Goal: Task Accomplishment & Management: Manage account settings

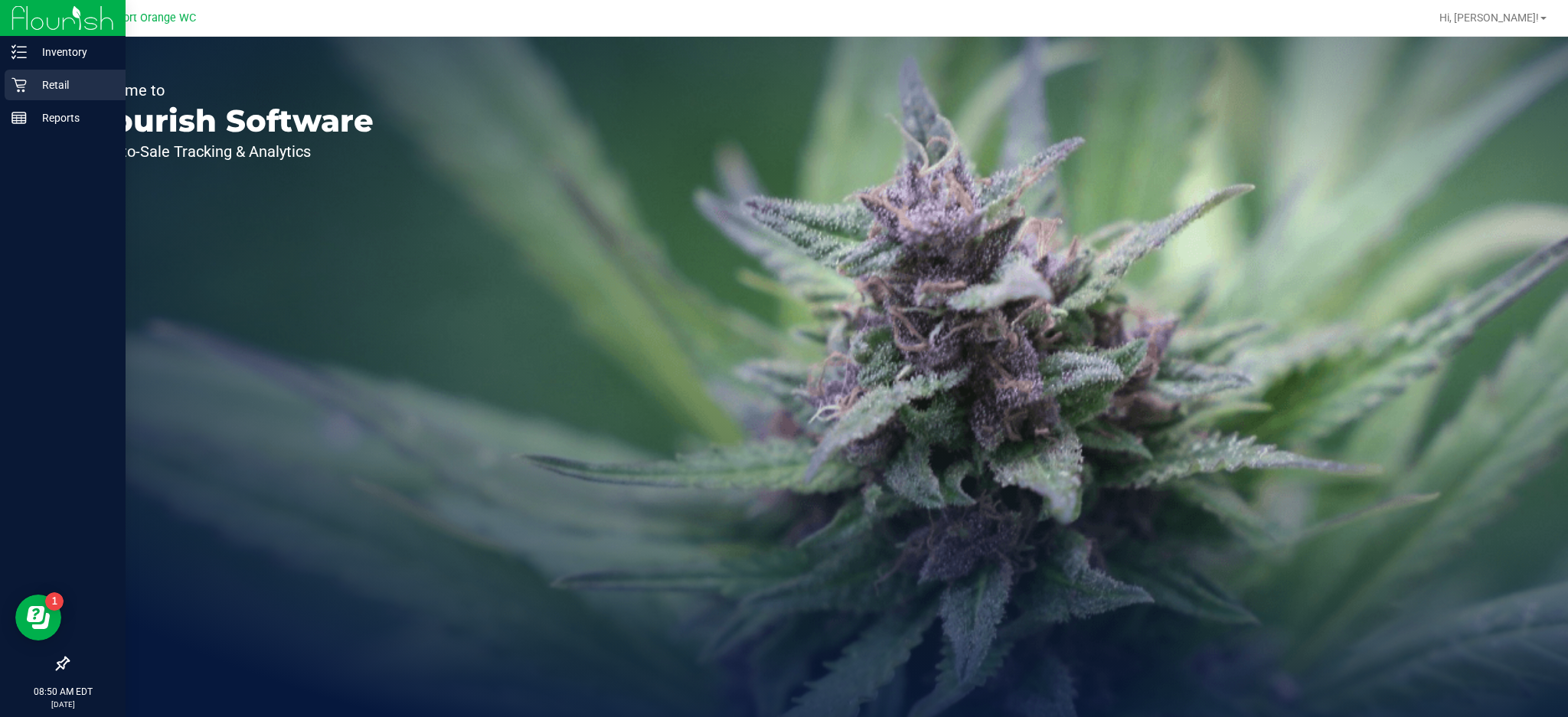
click at [12, 87] on icon at bounding box center [19, 85] width 15 height 15
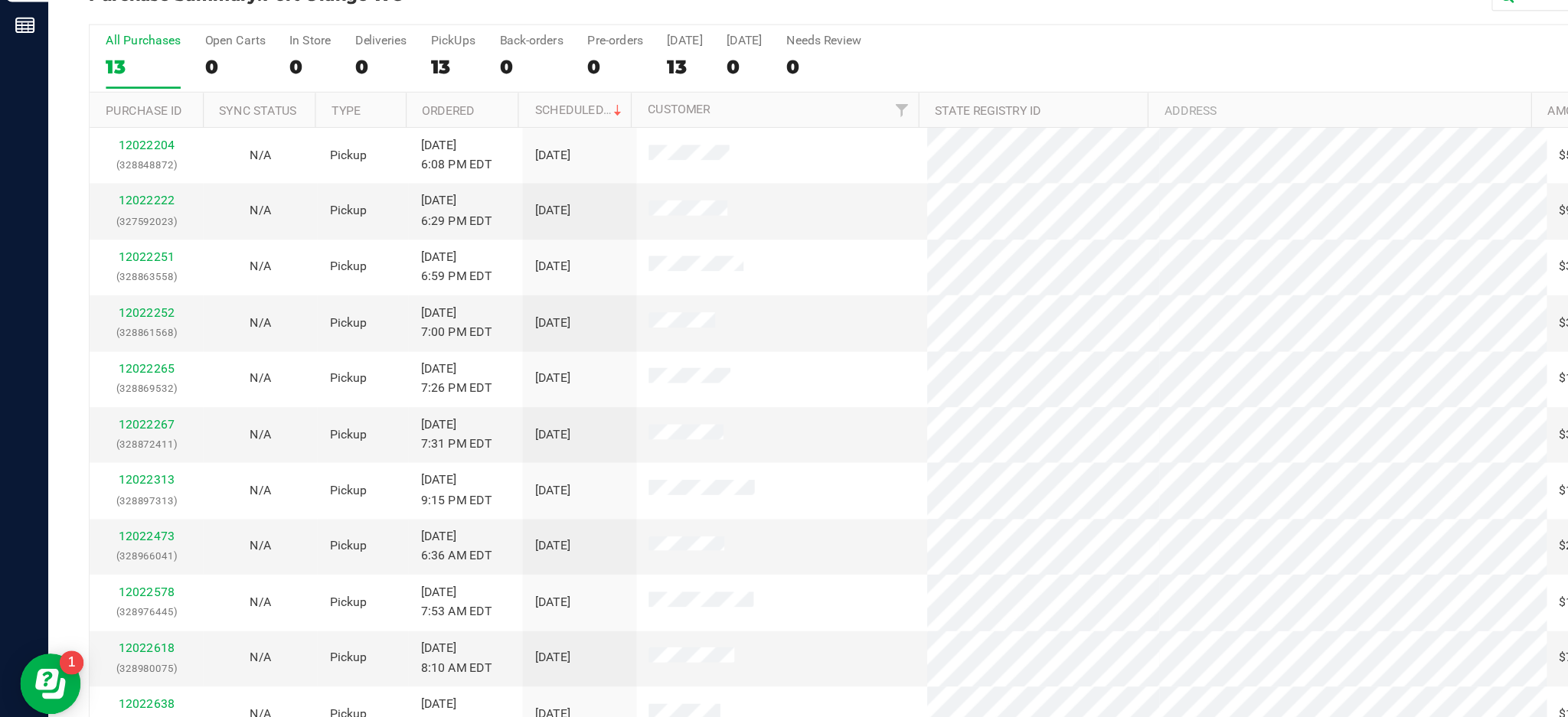
click at [739, 130] on div "All Purchases 13 Open Carts 0 In Store 0 Deliveries 0 PickUps 13 Back-orders 0 …" at bounding box center [803, 144] width 1469 height 52
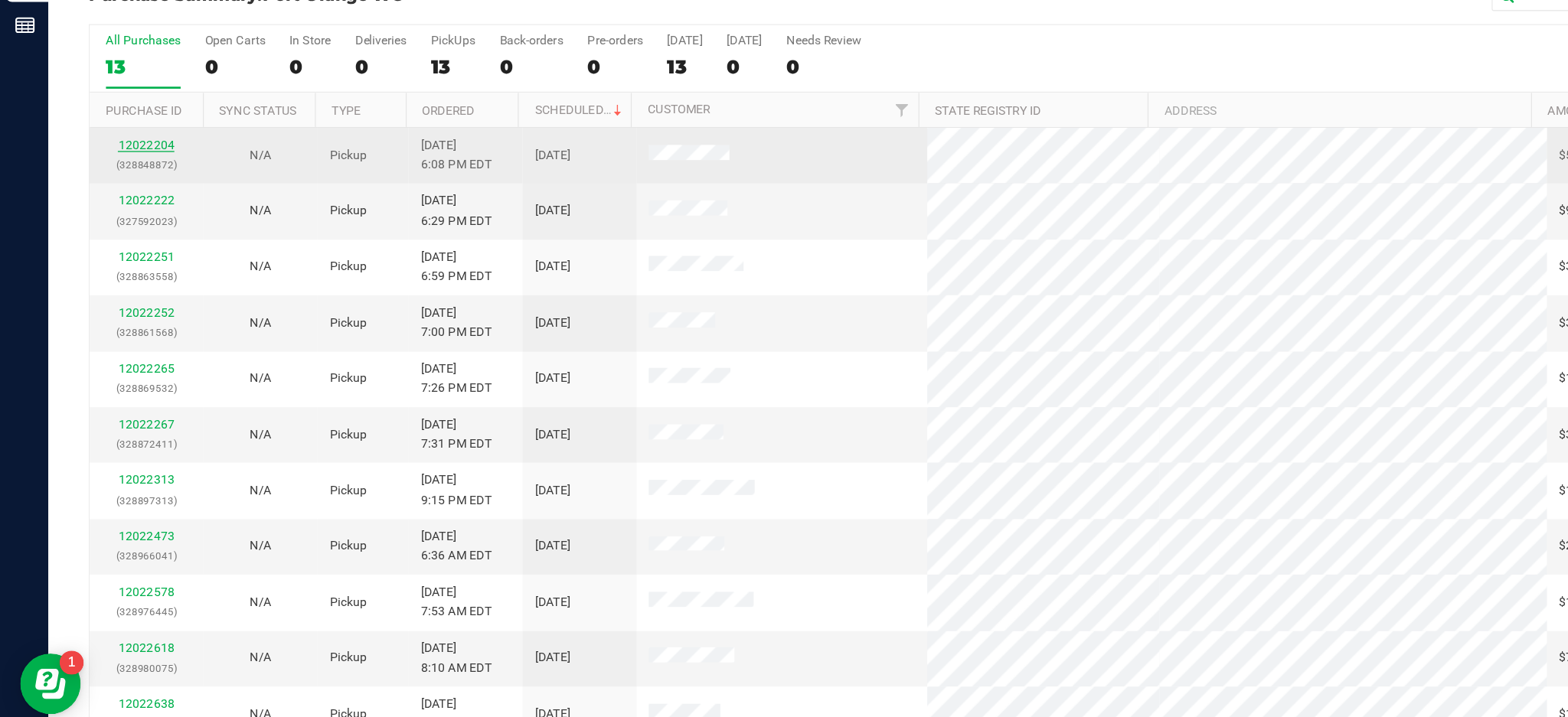
click at [118, 210] on link "12022204" at bounding box center [111, 209] width 43 height 10
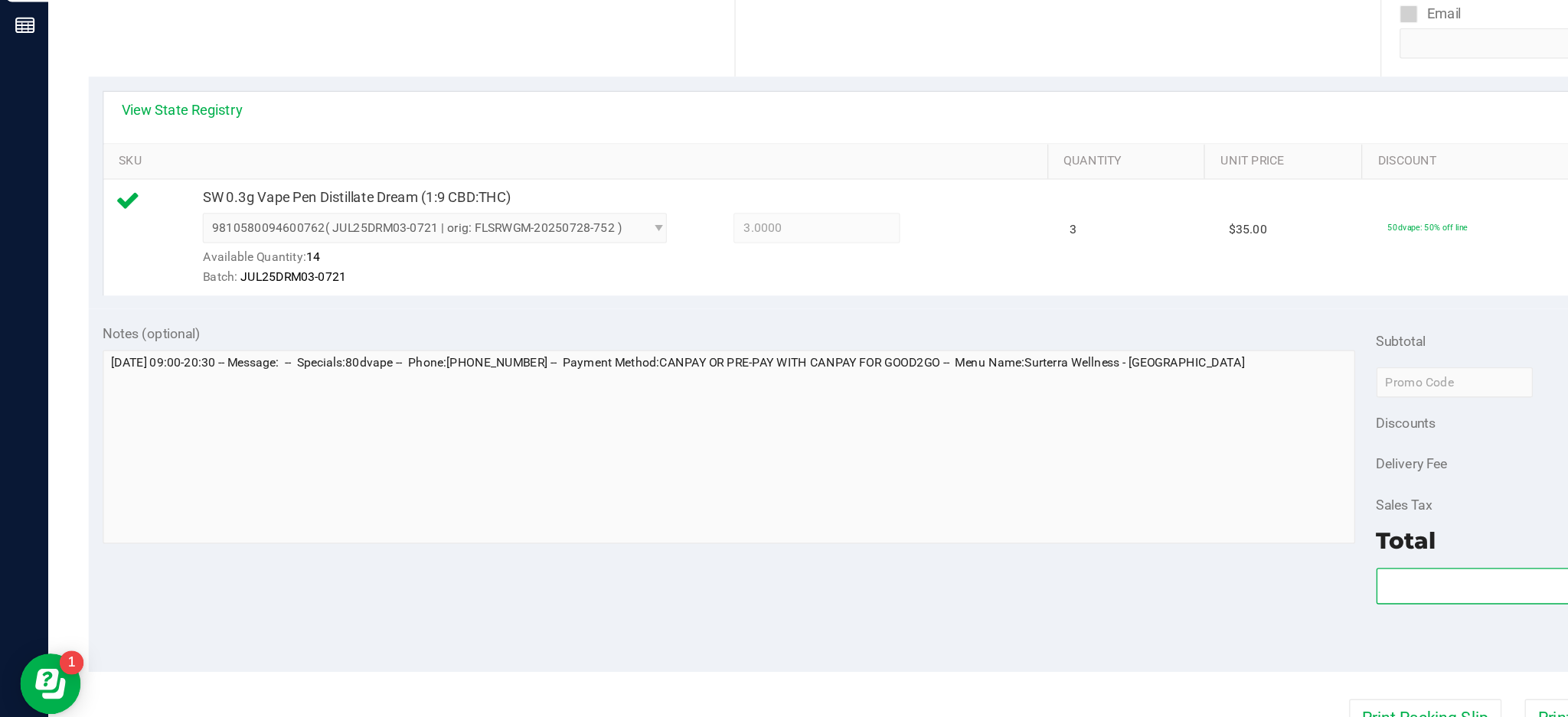
scroll to position [255, 0]
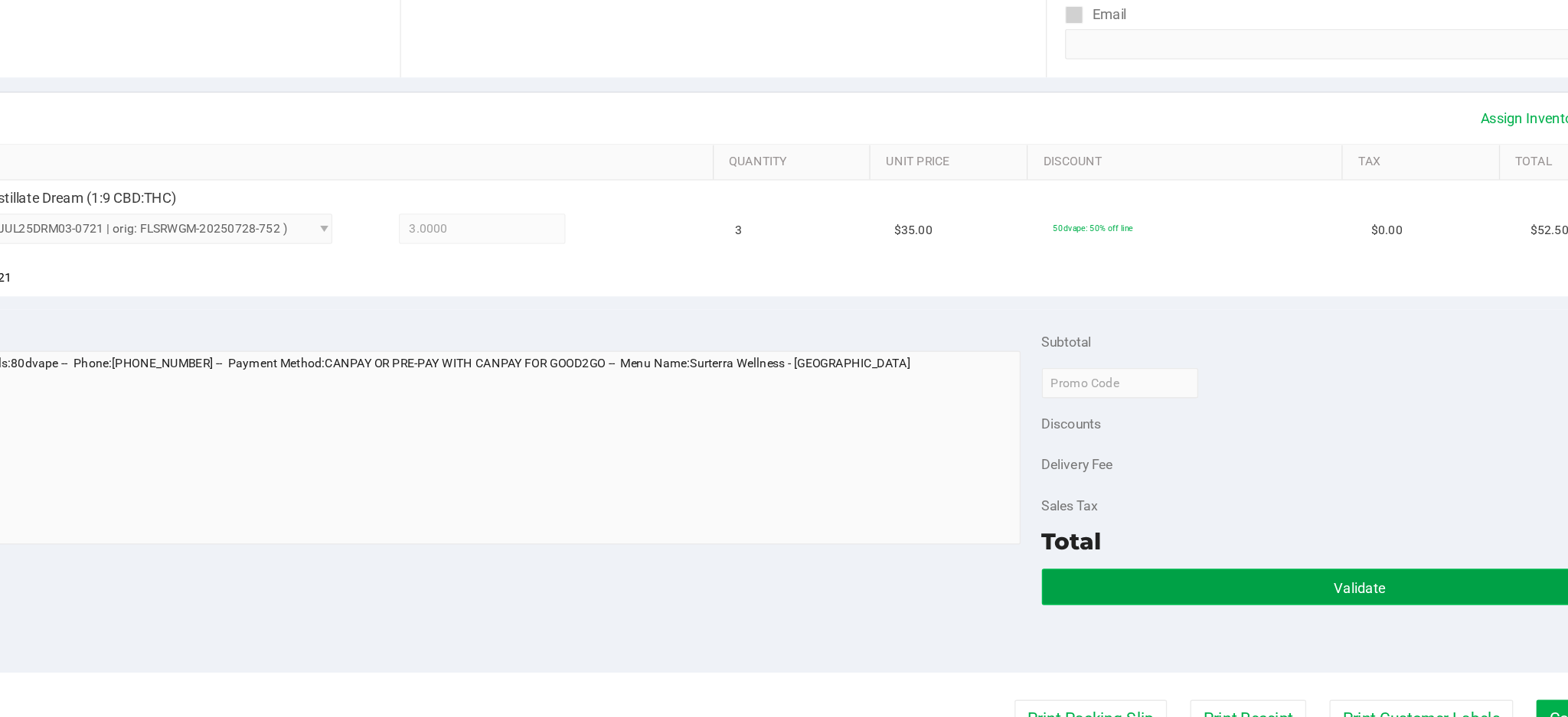
click at [1188, 540] on button "Validate" at bounding box center [1286, 544] width 483 height 28
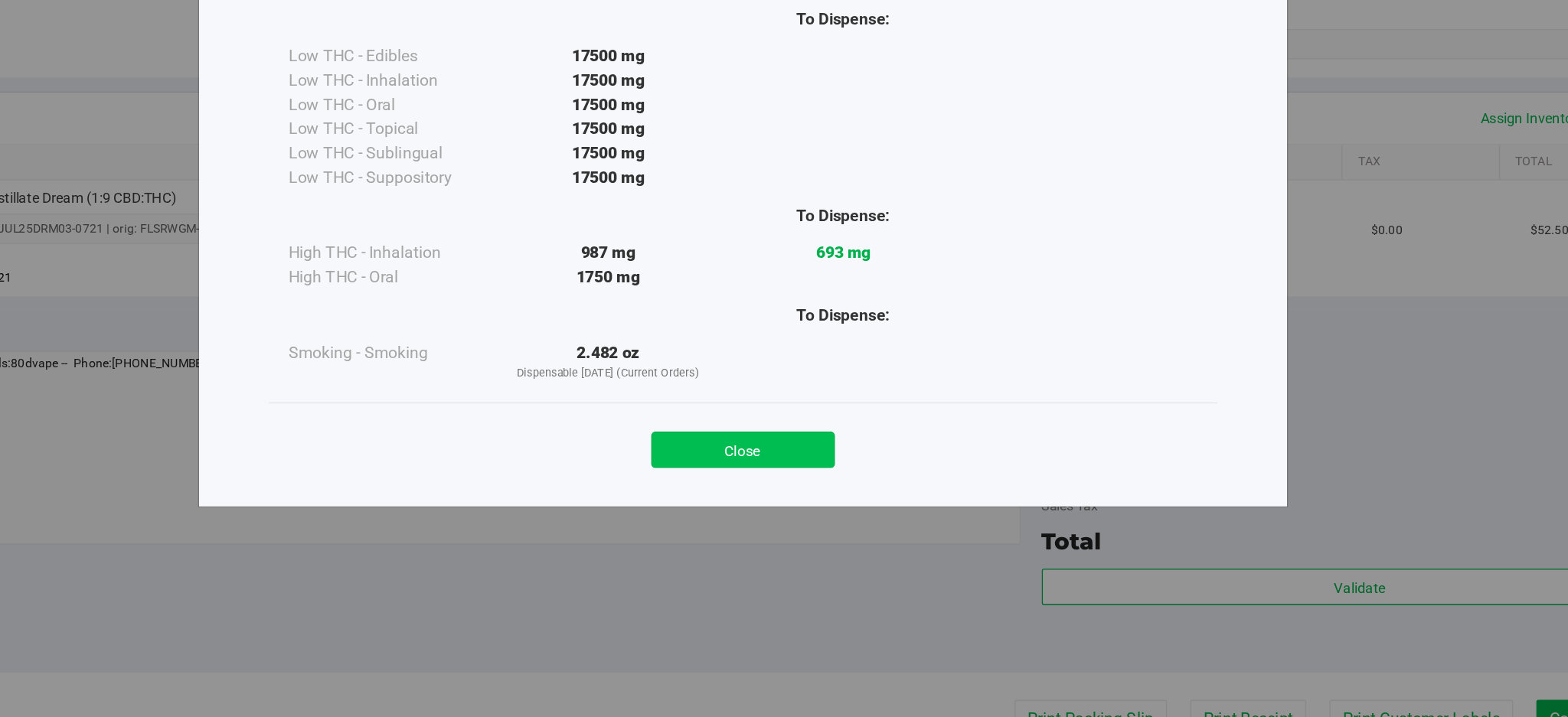
click at [826, 436] on button "Close" at bounding box center [818, 440] width 139 height 28
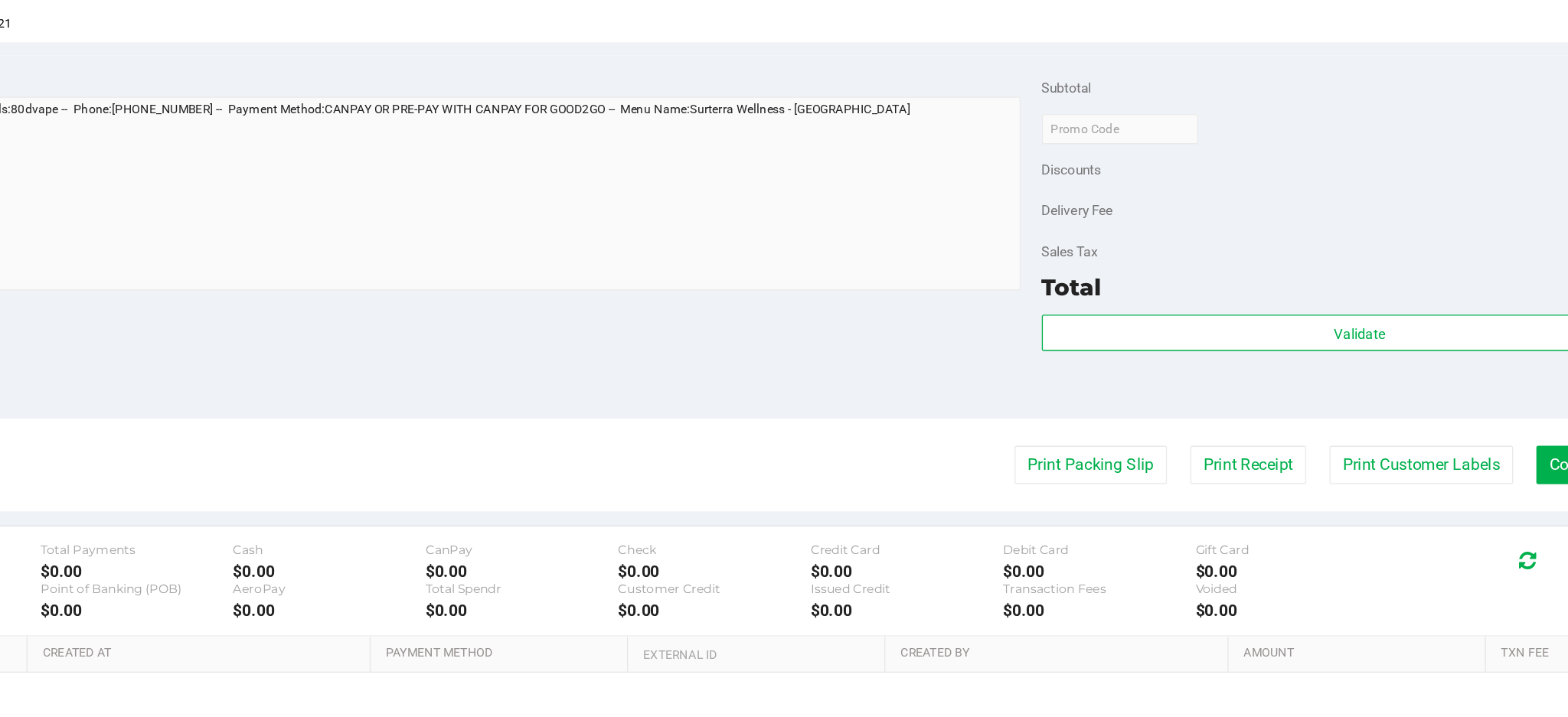
scroll to position [448, 0]
click at [1033, 448] on button "Print Packing Slip" at bounding box center [1081, 451] width 115 height 29
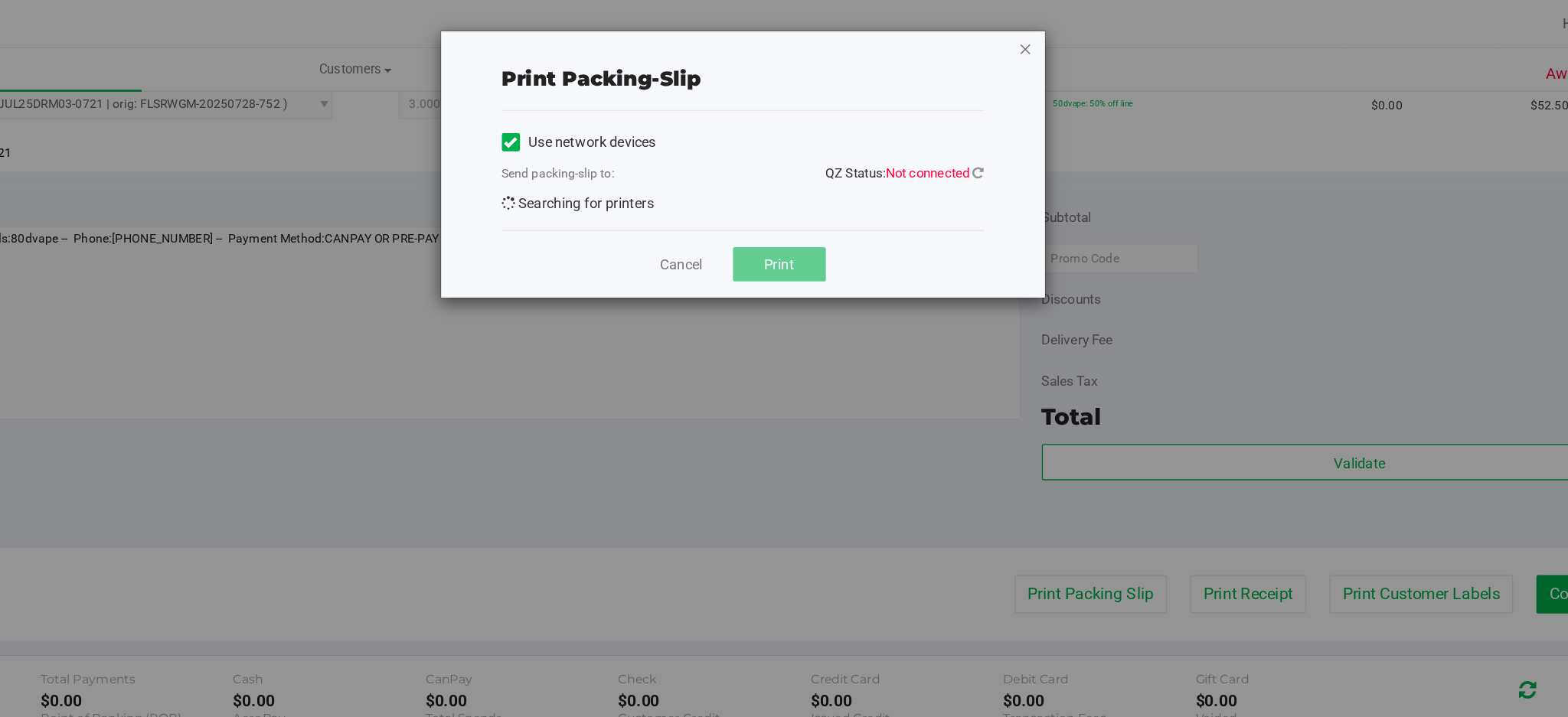
click at [1032, 34] on icon "button" at bounding box center [1032, 36] width 10 height 18
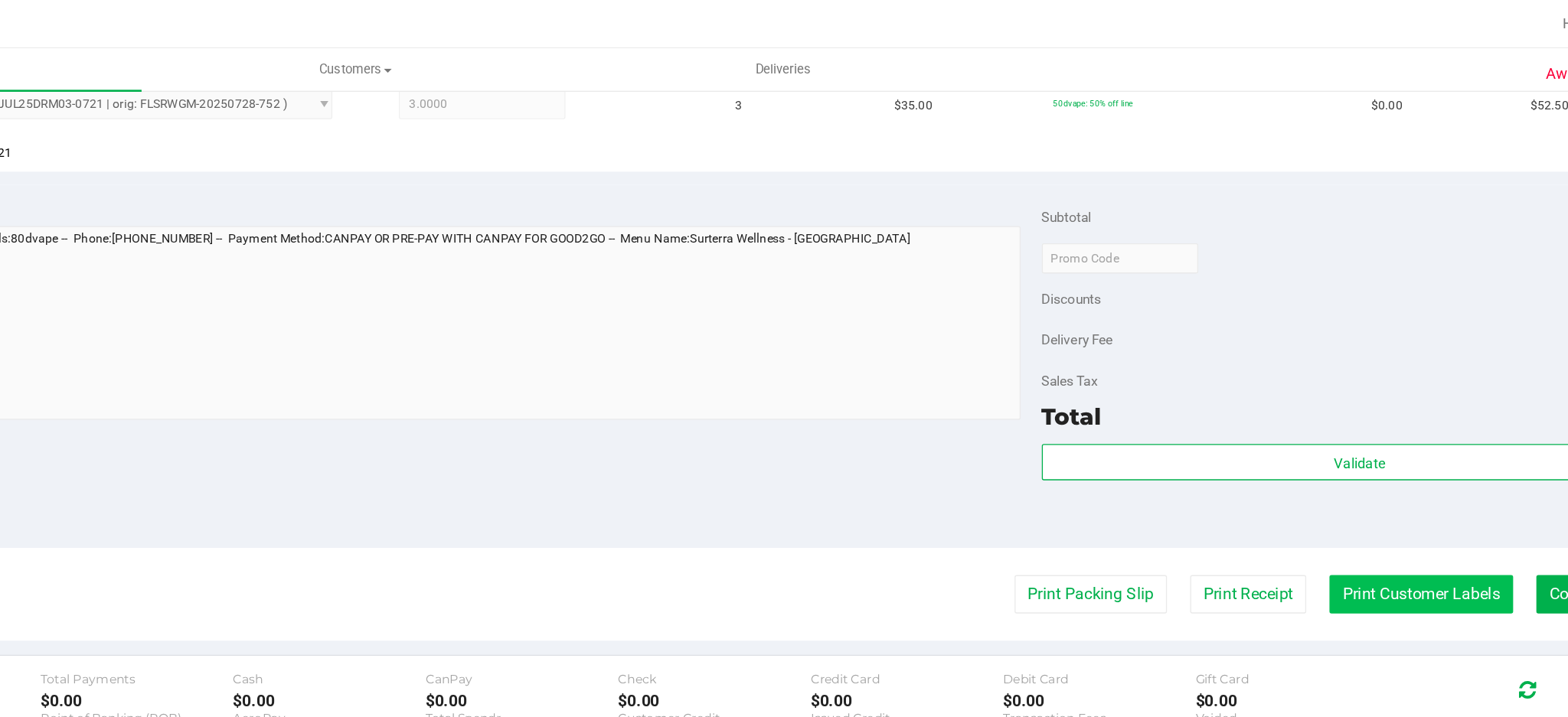
click at [1313, 451] on button "Print Customer Labels" at bounding box center [1332, 451] width 139 height 29
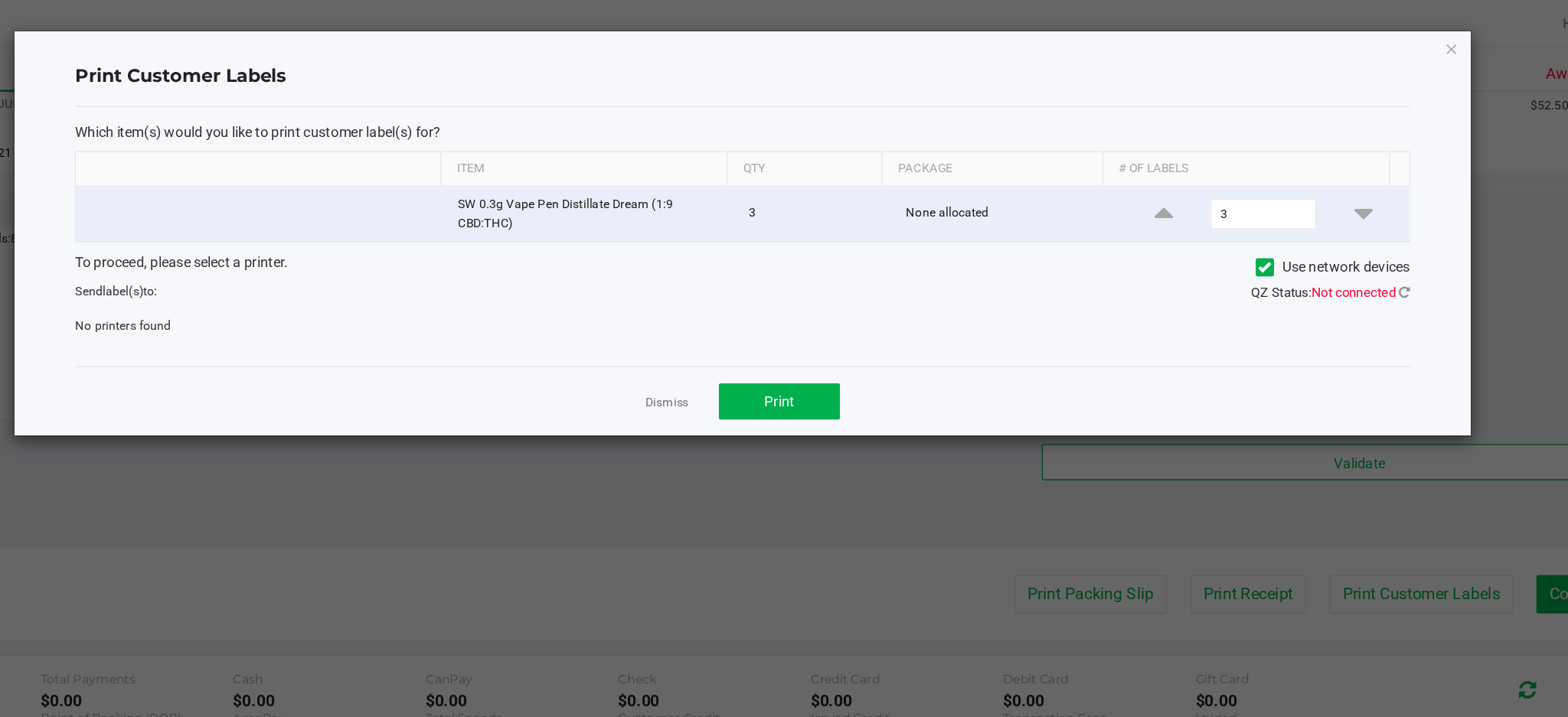
click at [1116, 255] on div "Which item(s) would you like to print customer label(s) for? Item Qty Package #…" at bounding box center [817, 179] width 1013 height 197
click at [1317, 226] on icon at bounding box center [1320, 222] width 9 height 10
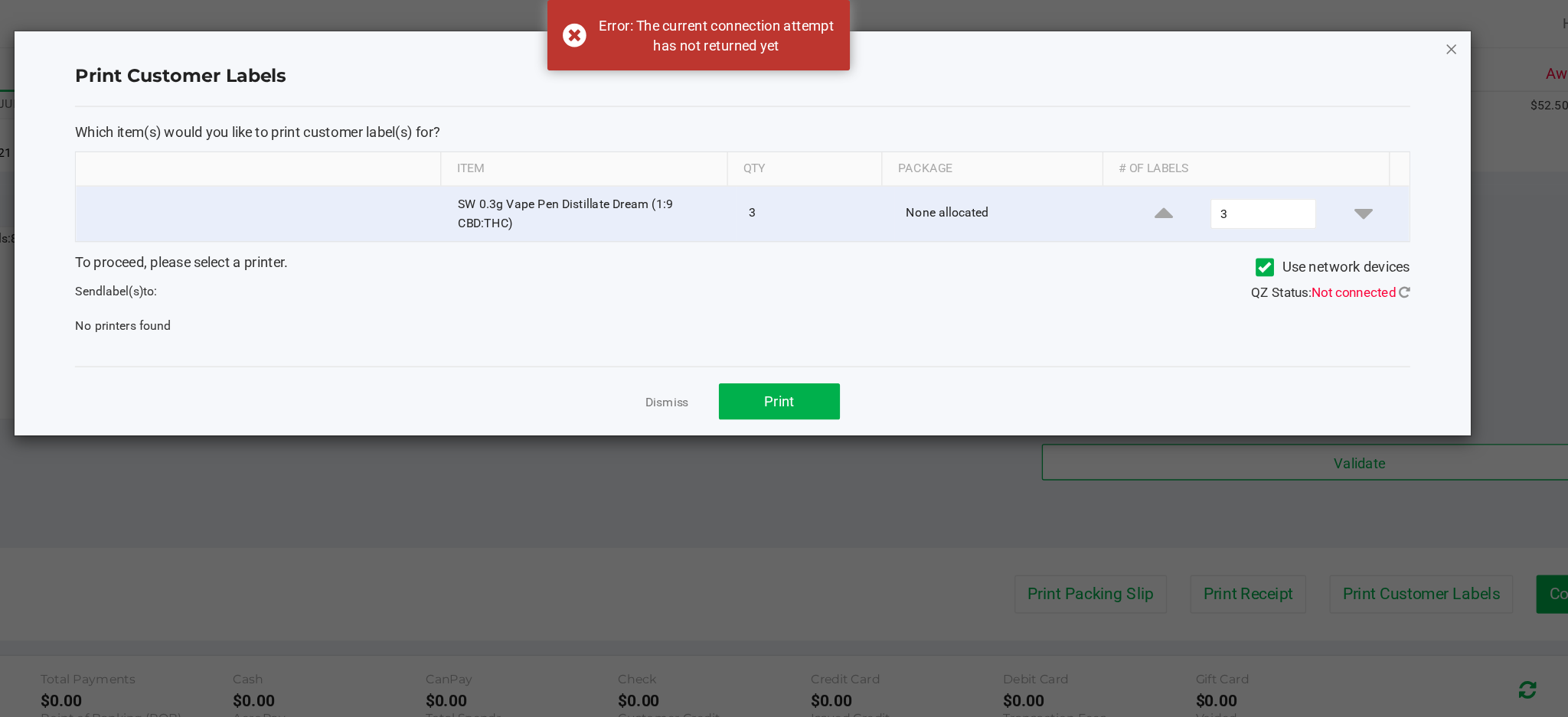
click at [1354, 41] on icon "button" at bounding box center [1355, 36] width 10 height 18
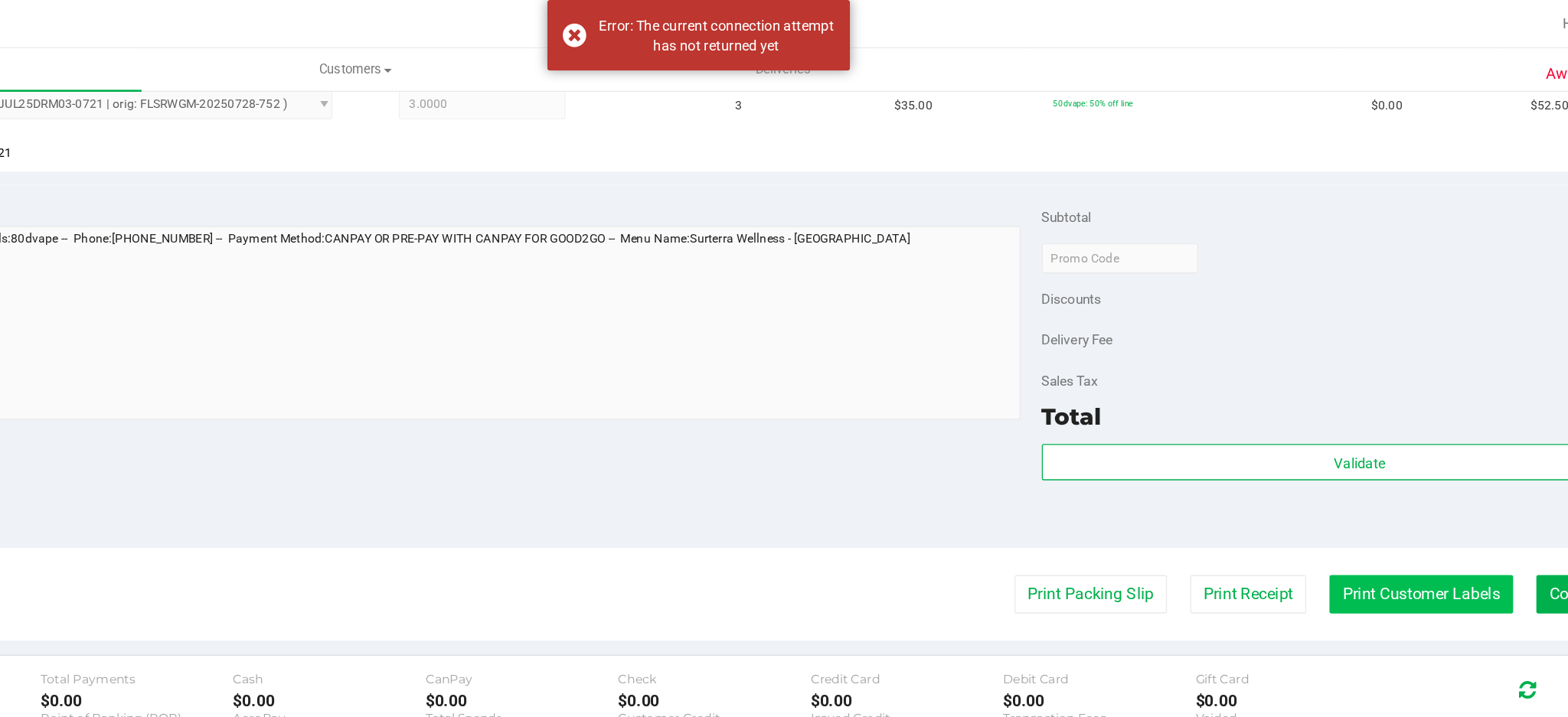
click at [1317, 447] on button "Print Customer Labels" at bounding box center [1332, 451] width 139 height 29
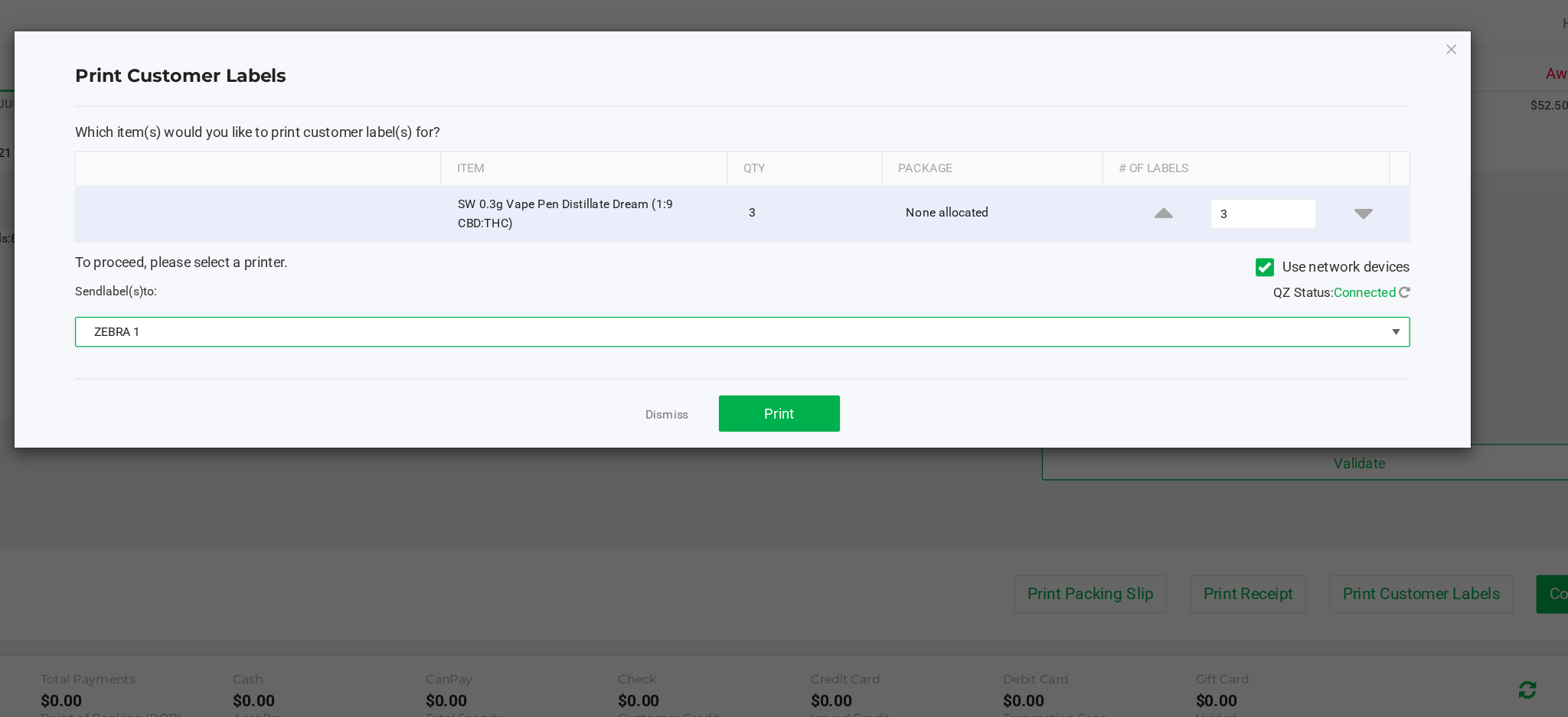
click at [1316, 250] on span at bounding box center [1313, 251] width 12 height 12
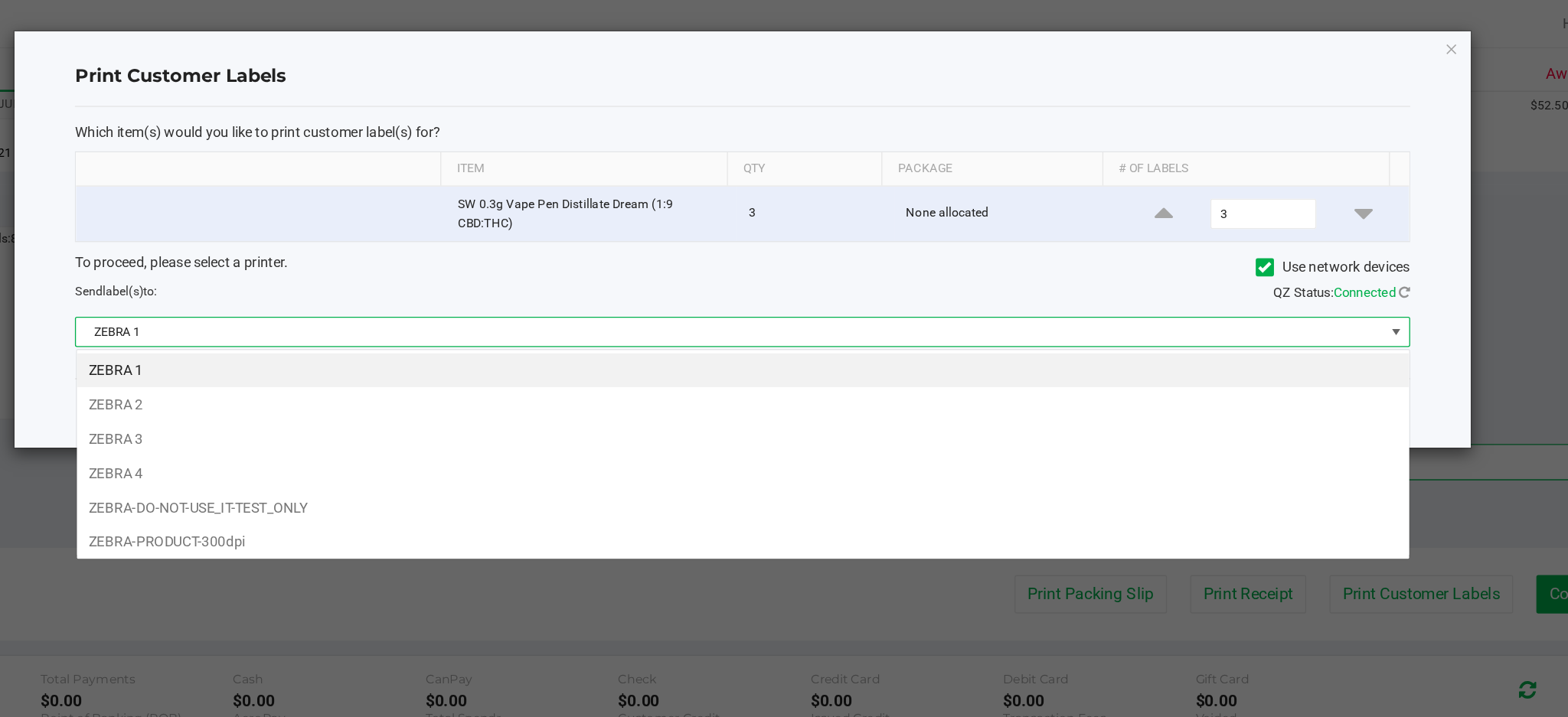
scroll to position [23, 1013]
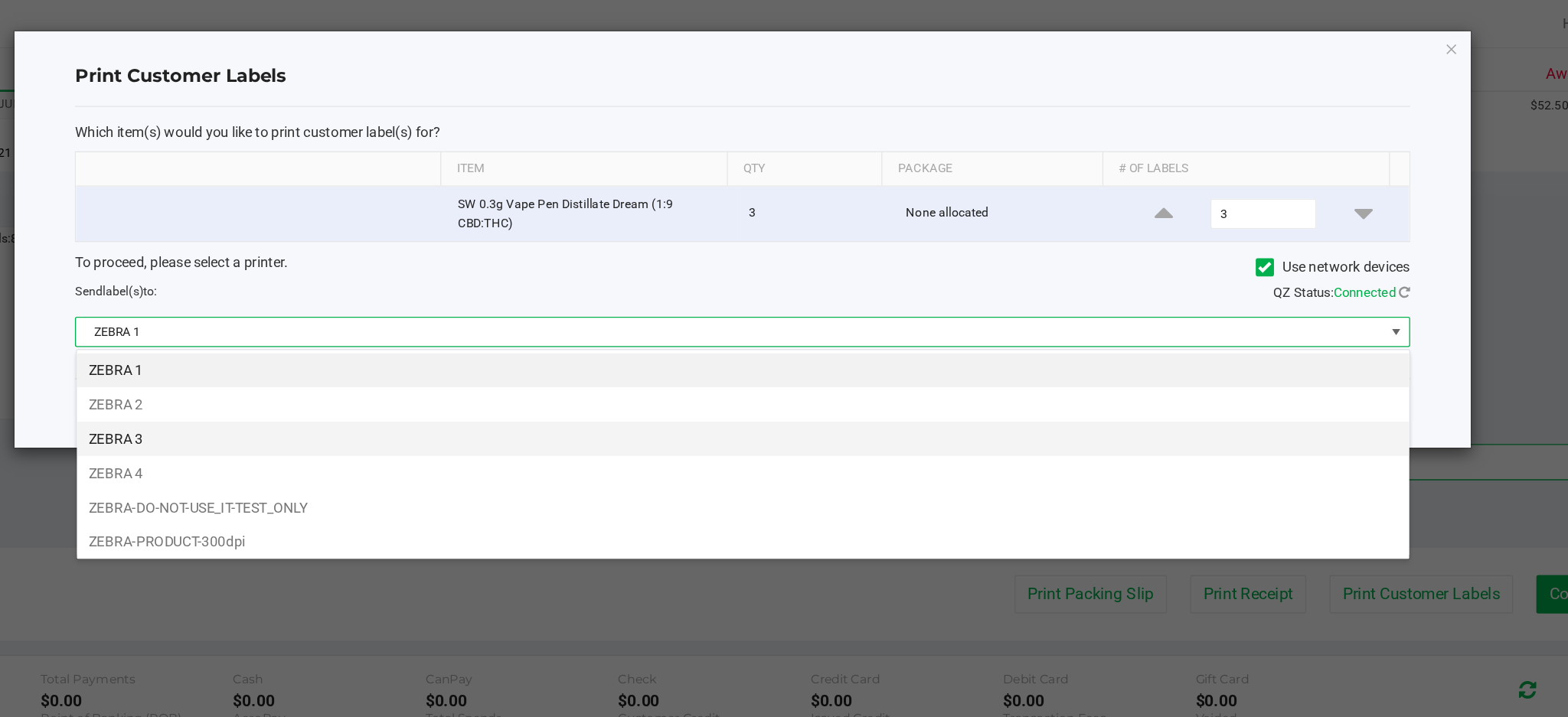
click at [340, 335] on li "ZEBRA 3" at bounding box center [818, 333] width 1011 height 26
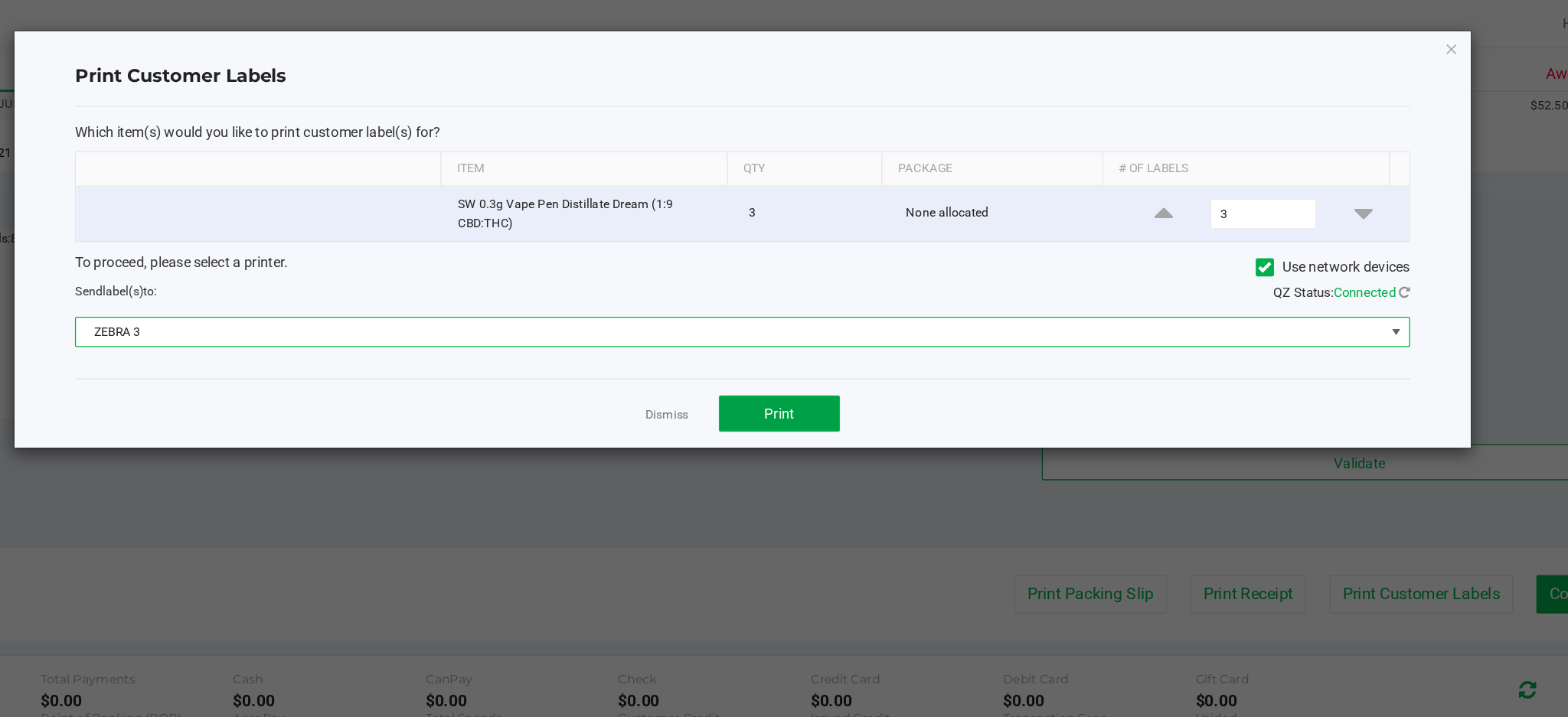
click at [861, 316] on button "Print" at bounding box center [845, 314] width 92 height 28
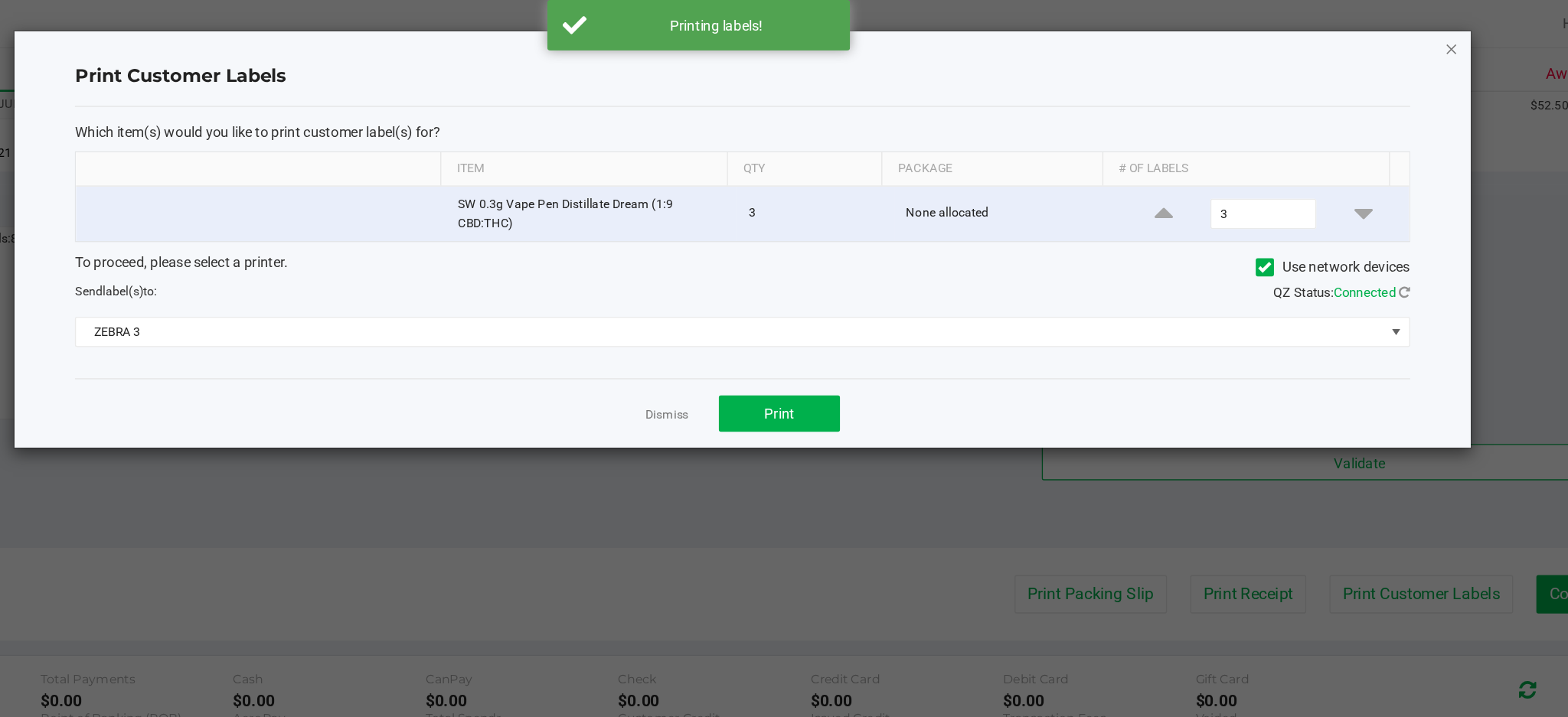
click at [1354, 40] on icon "button" at bounding box center [1355, 36] width 10 height 18
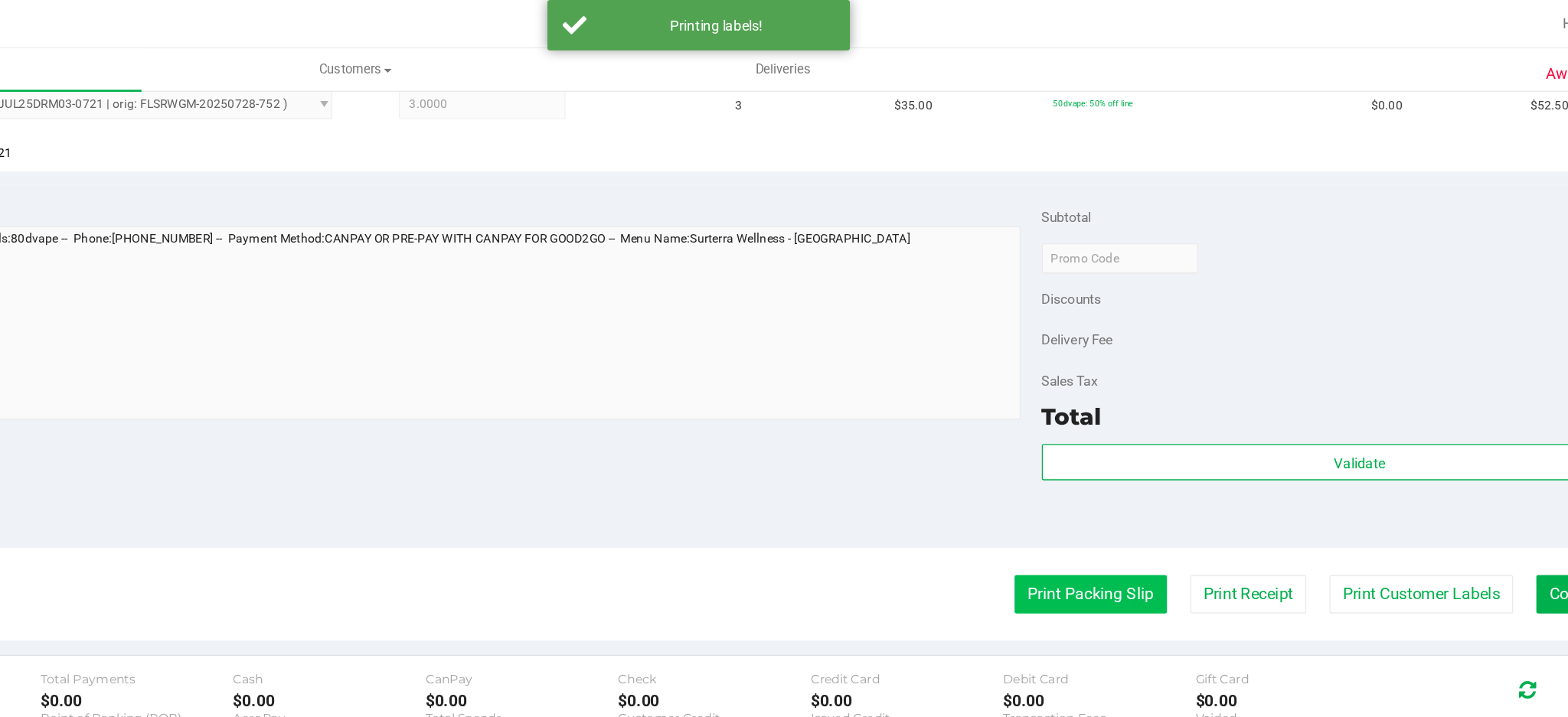
click at [1048, 448] on button "Print Packing Slip" at bounding box center [1081, 451] width 115 height 29
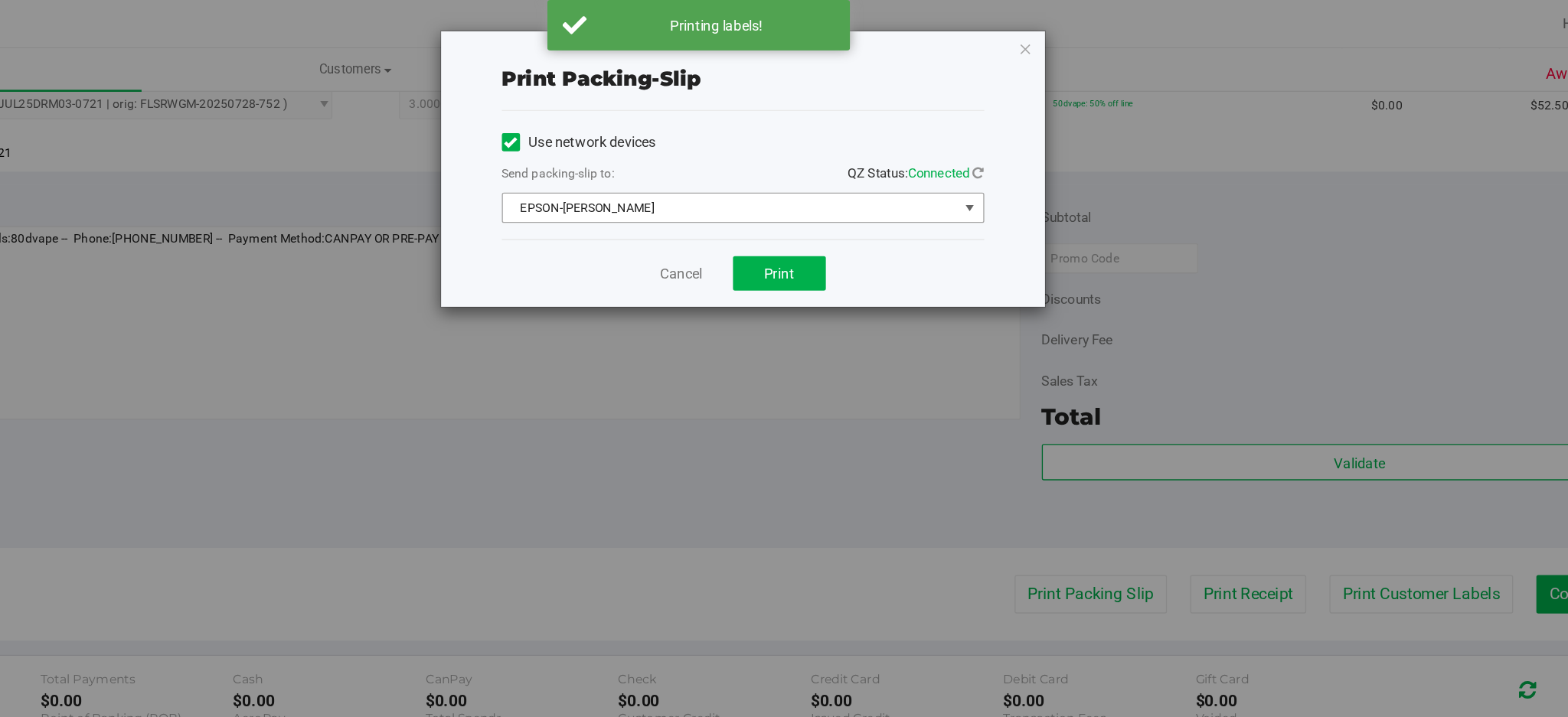
click at [991, 157] on span "select" at bounding box center [990, 158] width 12 height 12
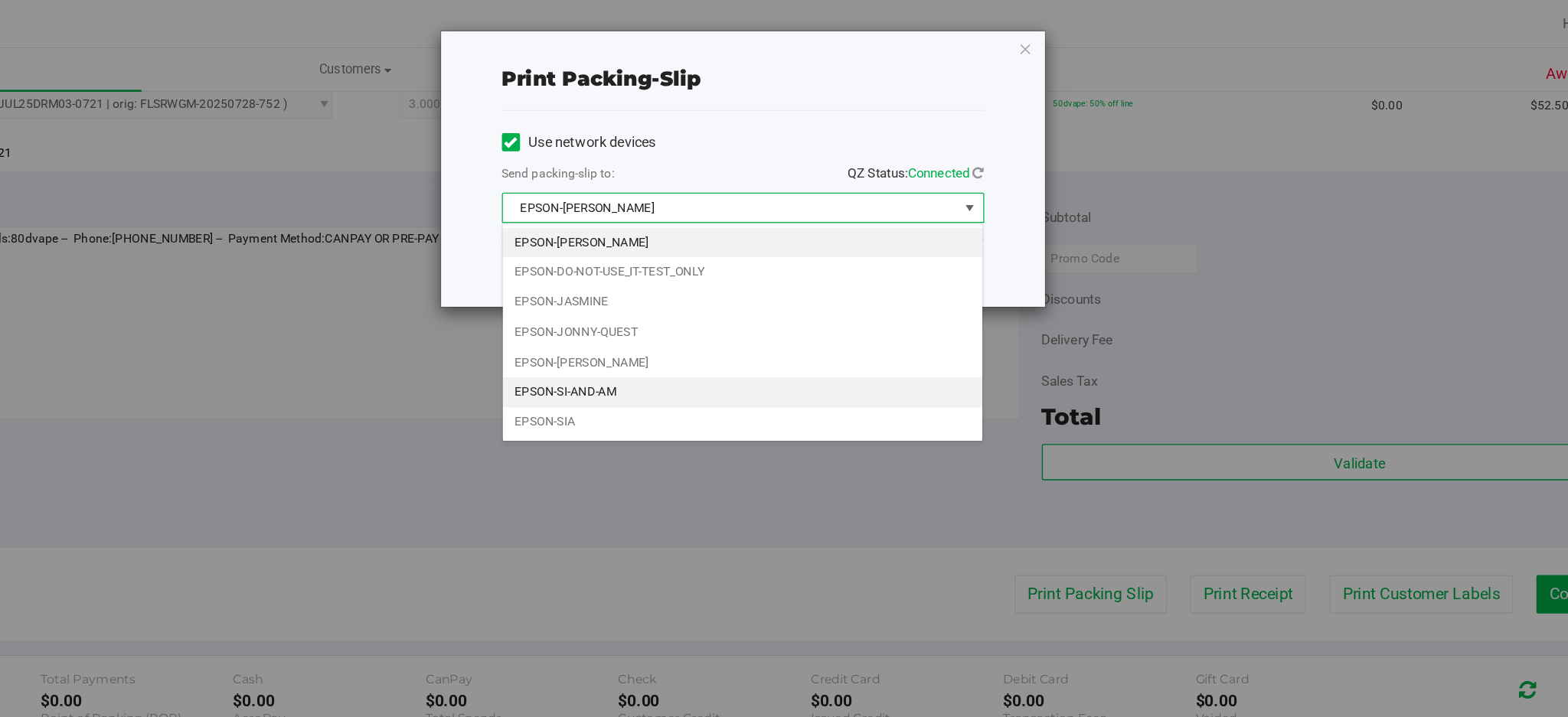
click at [719, 304] on li "EPSON-SI-AND-AM" at bounding box center [817, 298] width 364 height 23
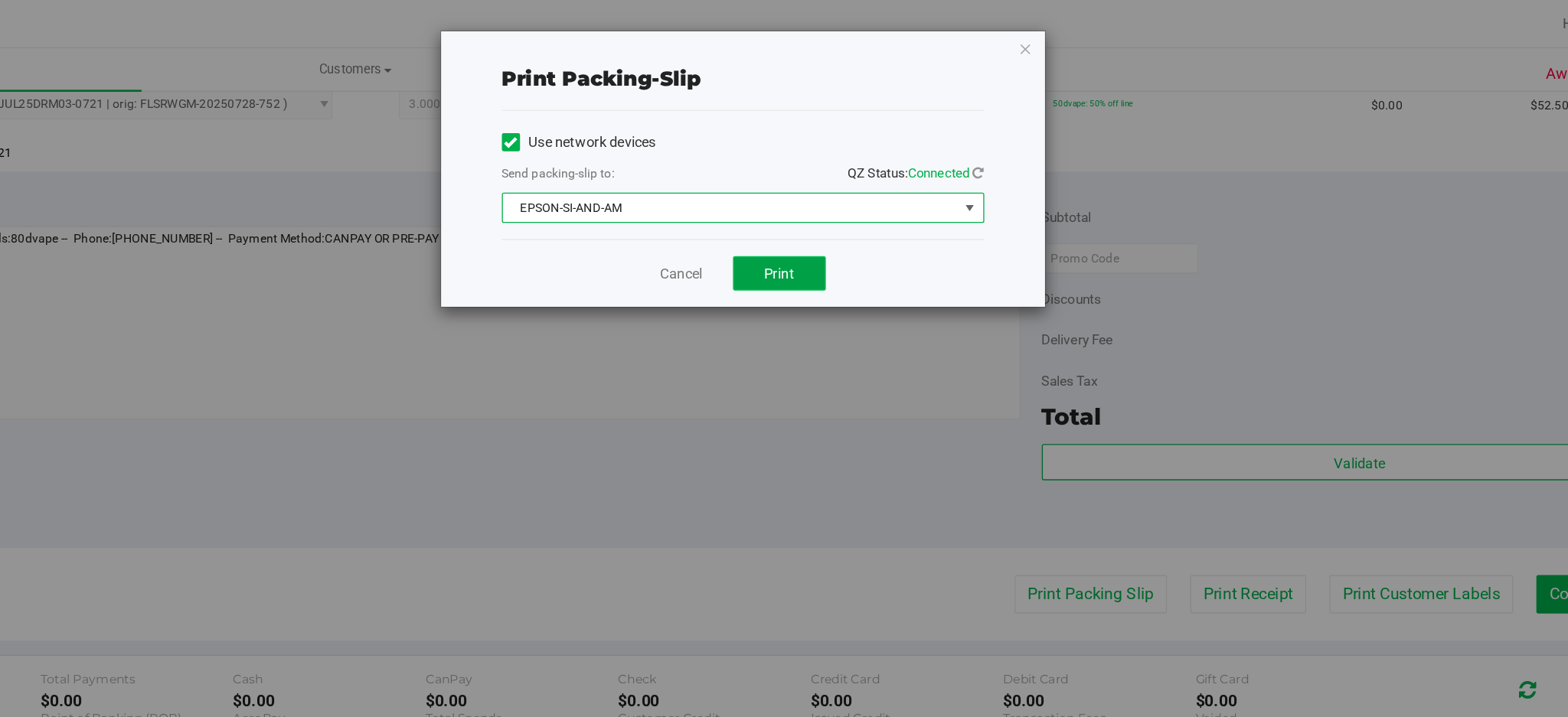
click at [859, 211] on button "Print" at bounding box center [846, 207] width 71 height 26
click at [1032, 35] on icon "button" at bounding box center [1032, 36] width 10 height 18
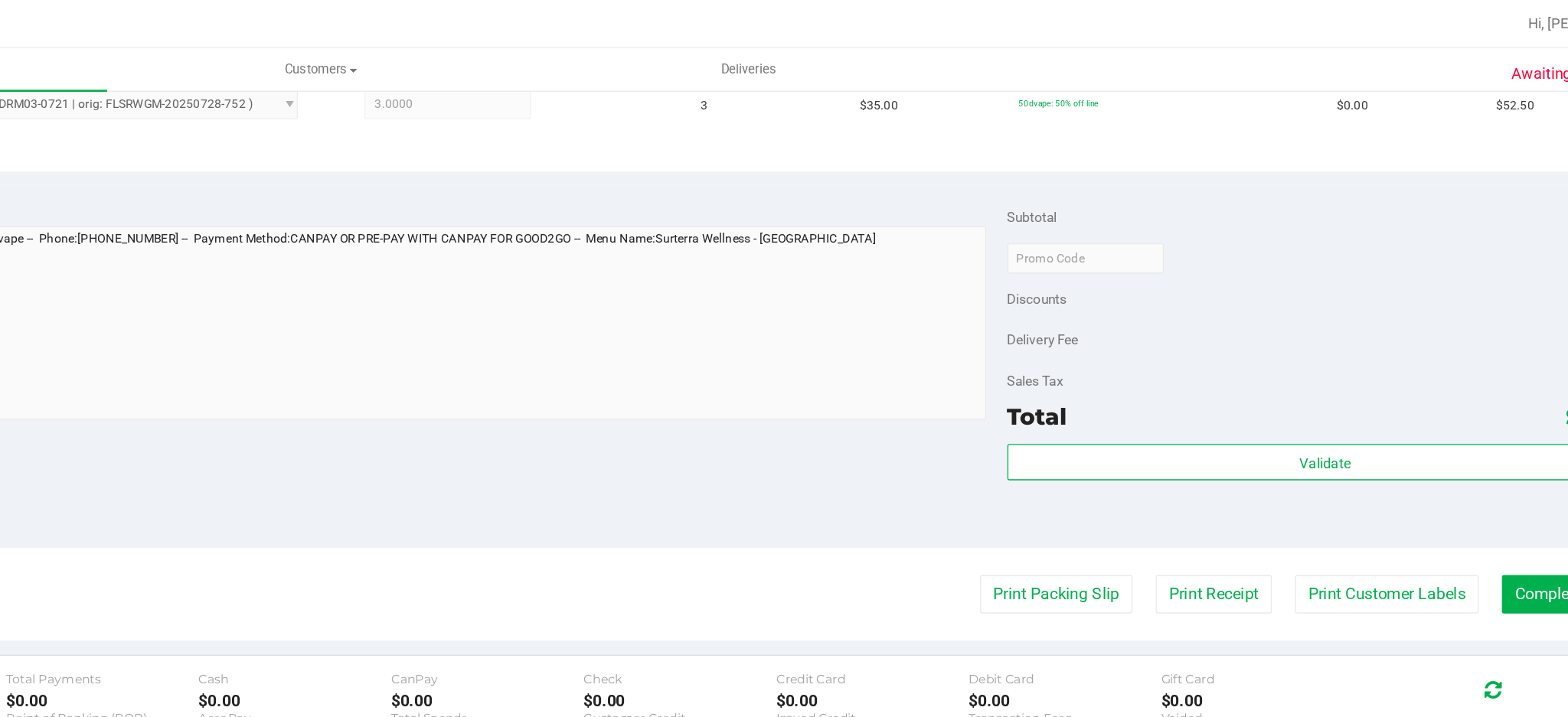
scroll to position [0, 0]
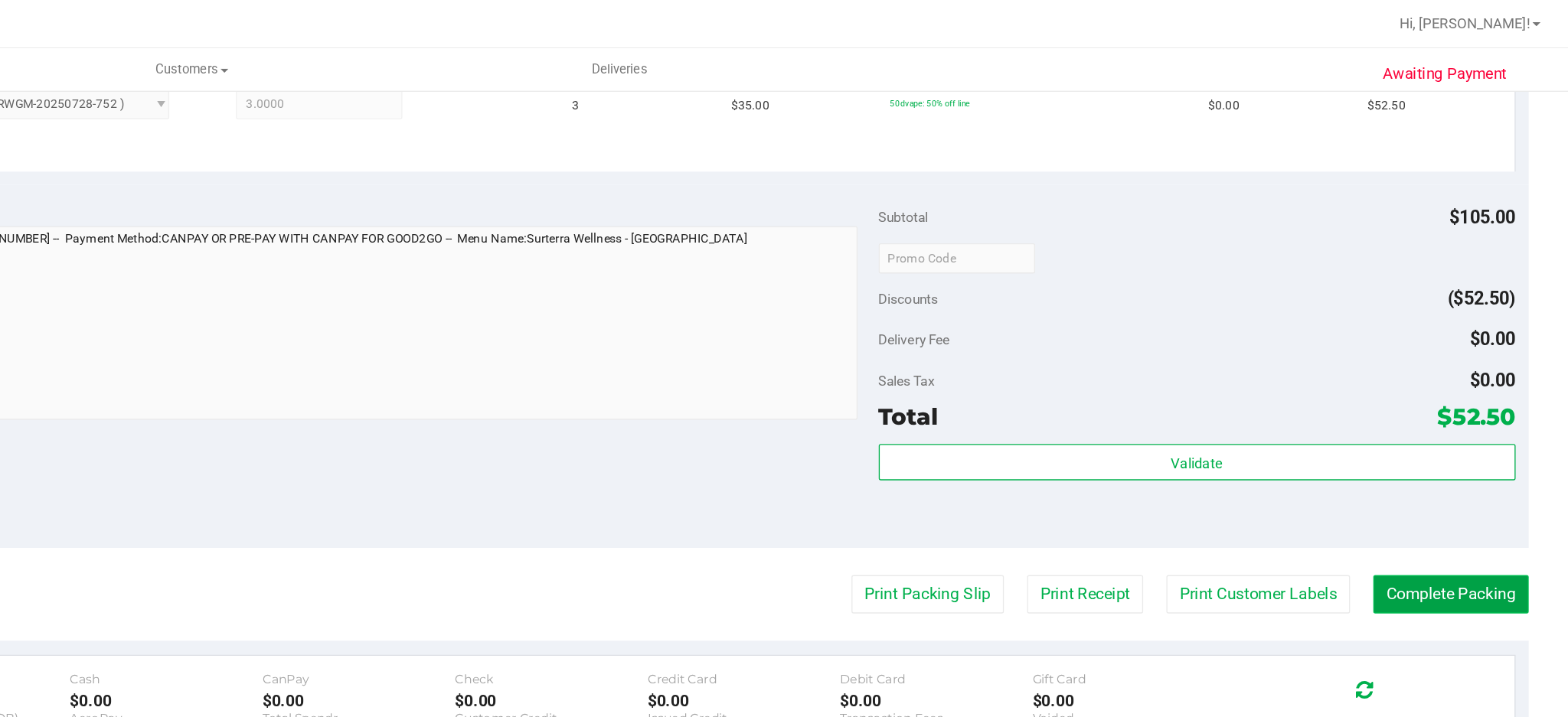
click at [1463, 442] on button "Complete Packing" at bounding box center [1478, 451] width 118 height 29
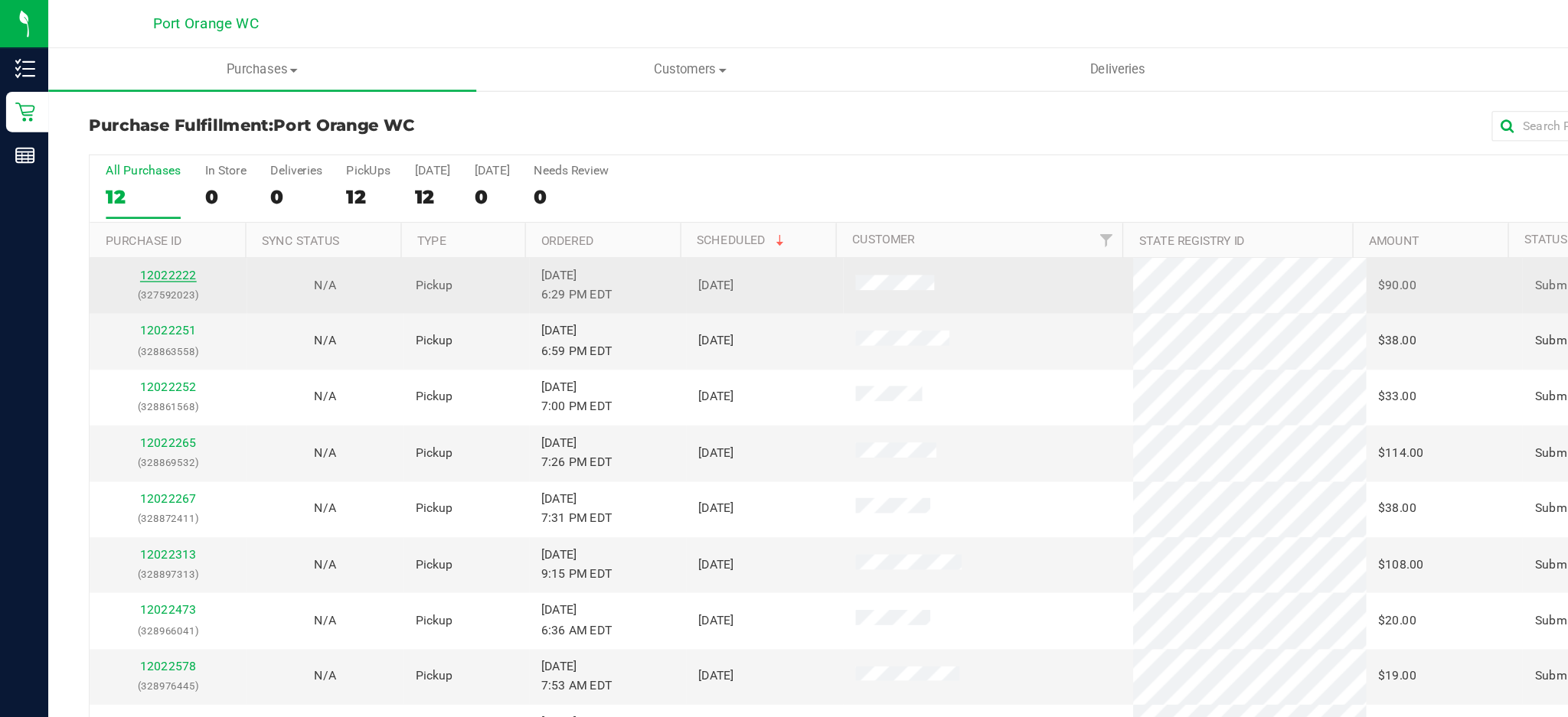
click at [126, 204] on link "12022222" at bounding box center [128, 209] width 43 height 10
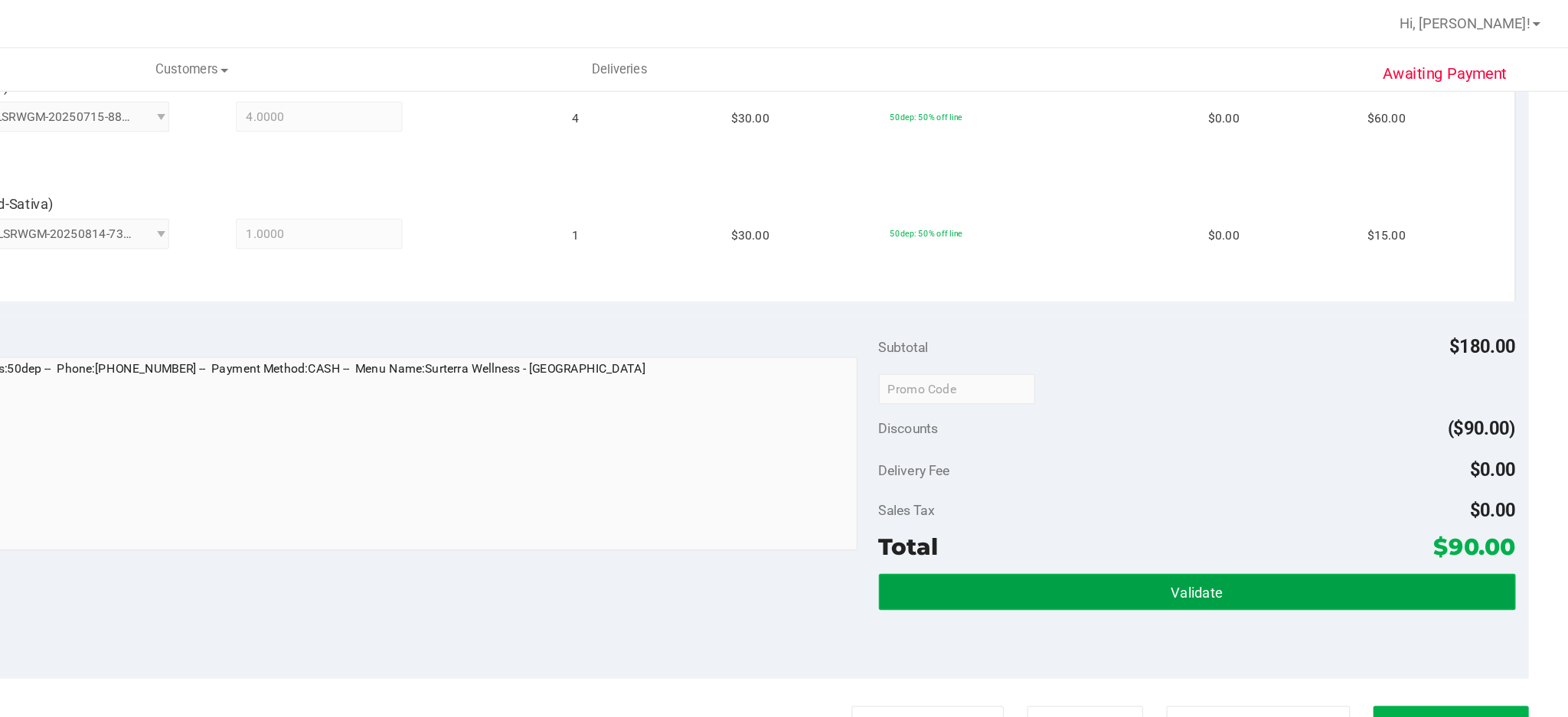
click at [1267, 452] on span "Validate" at bounding box center [1286, 450] width 39 height 12
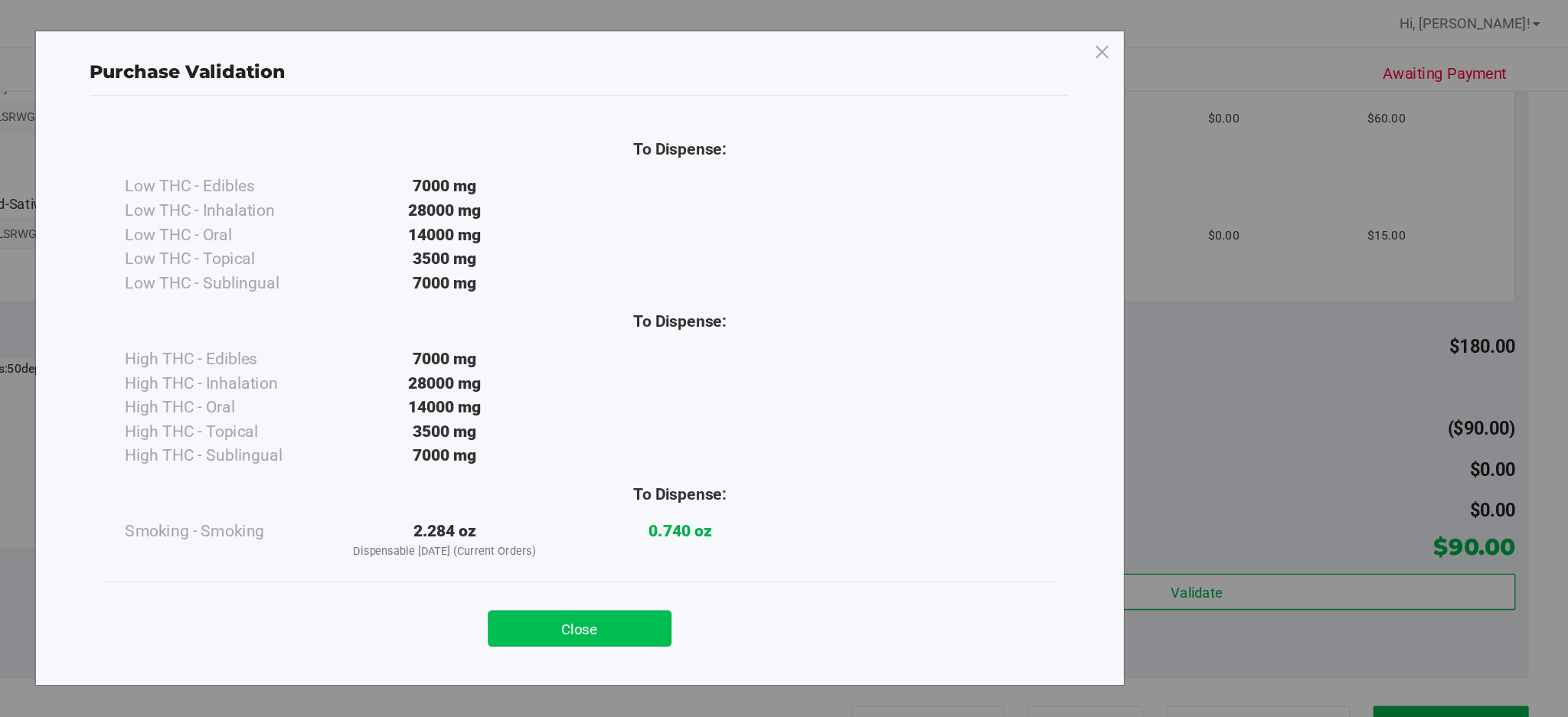
click at [832, 478] on button "Close" at bounding box center [818, 477] width 139 height 28
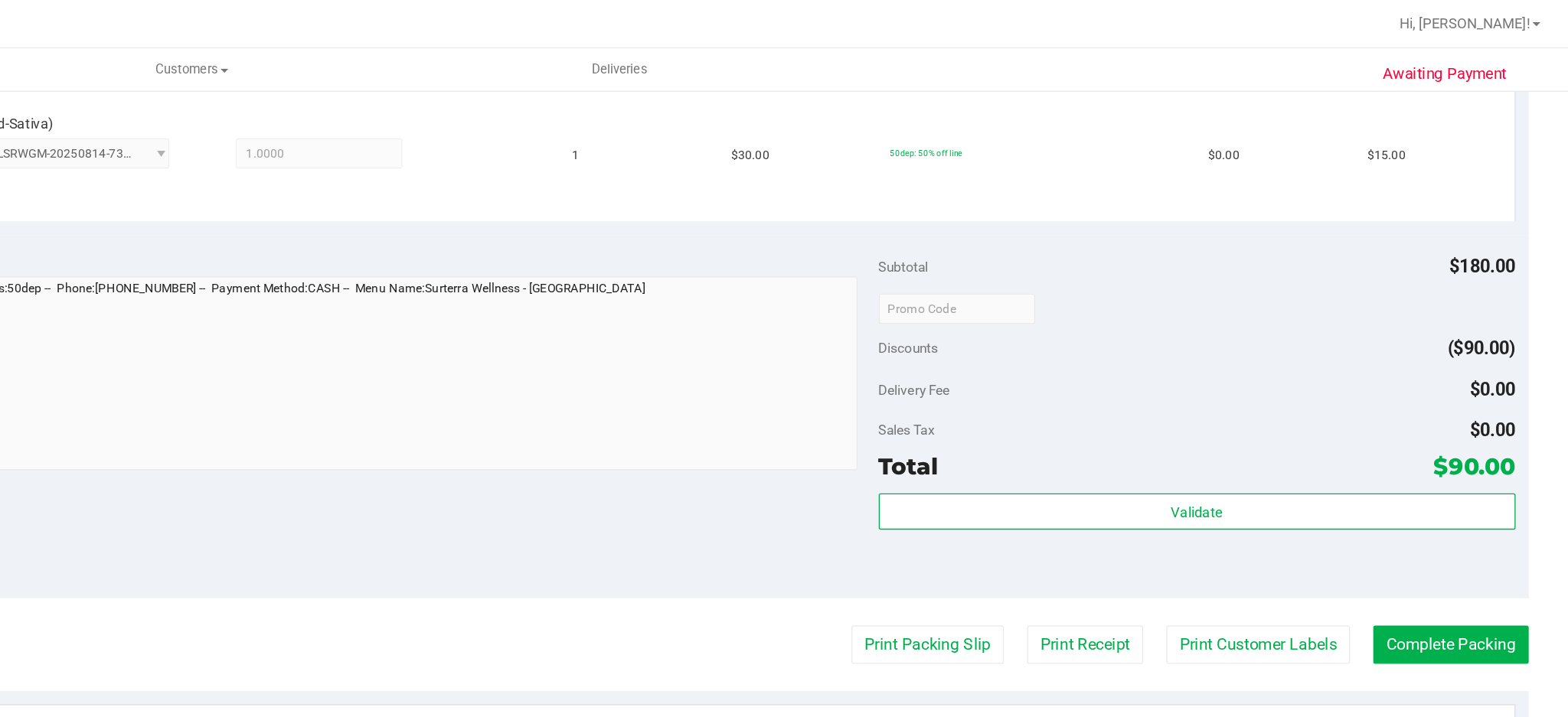
scroll to position [661, 0]
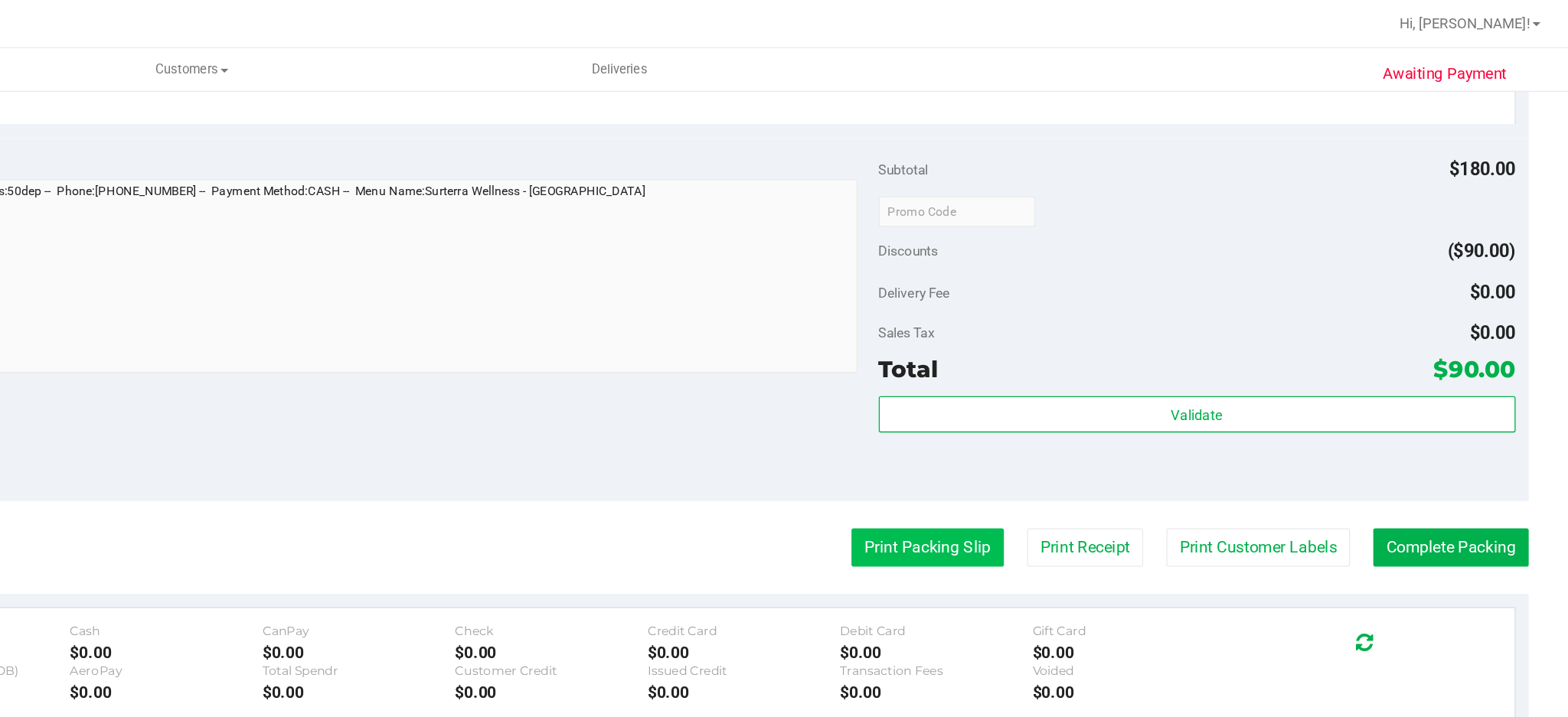
click at [1073, 418] on button "Print Packing Slip" at bounding box center [1081, 416] width 115 height 29
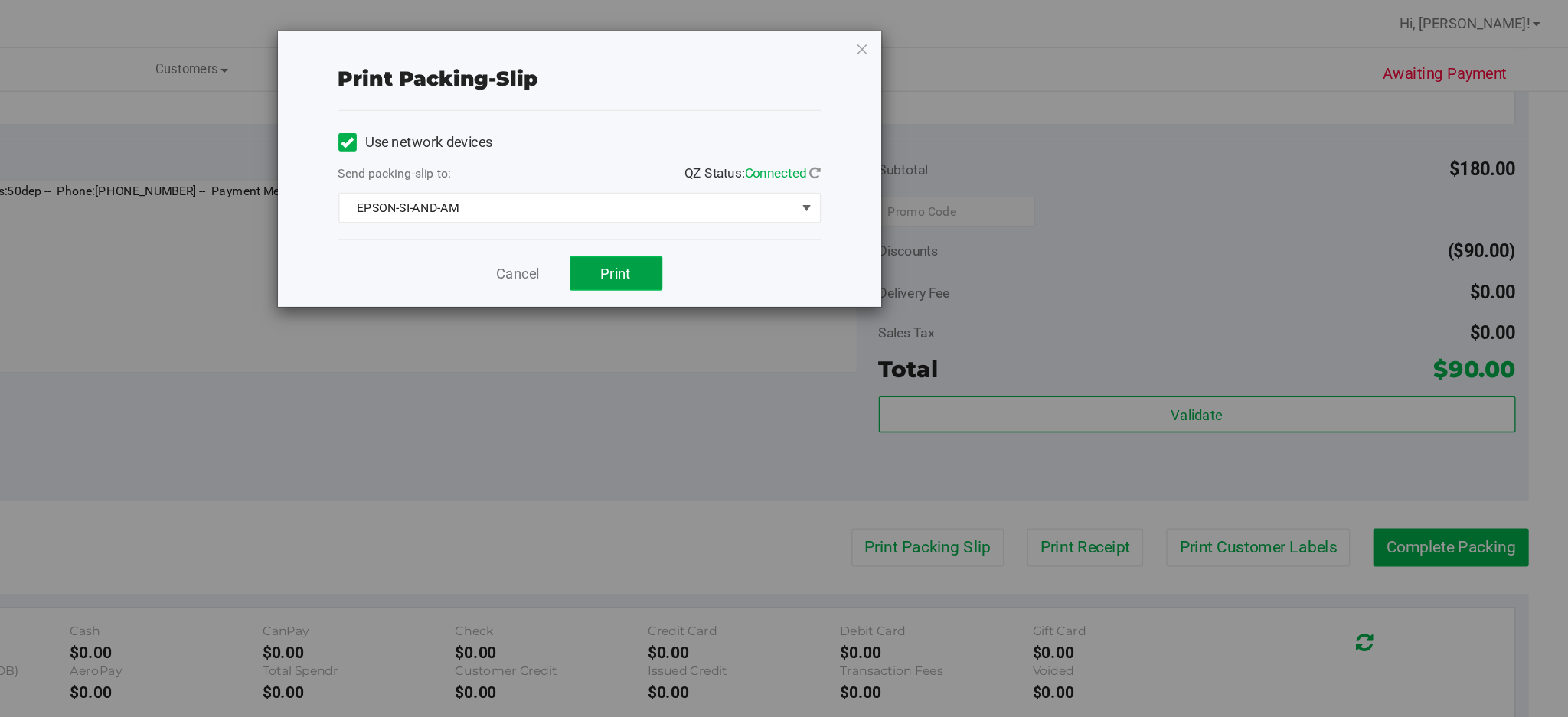
click at [851, 218] on button "Print" at bounding box center [846, 207] width 71 height 26
click at [852, 212] on span "Print" at bounding box center [845, 207] width 23 height 12
click at [1033, 40] on icon "button" at bounding box center [1032, 36] width 10 height 18
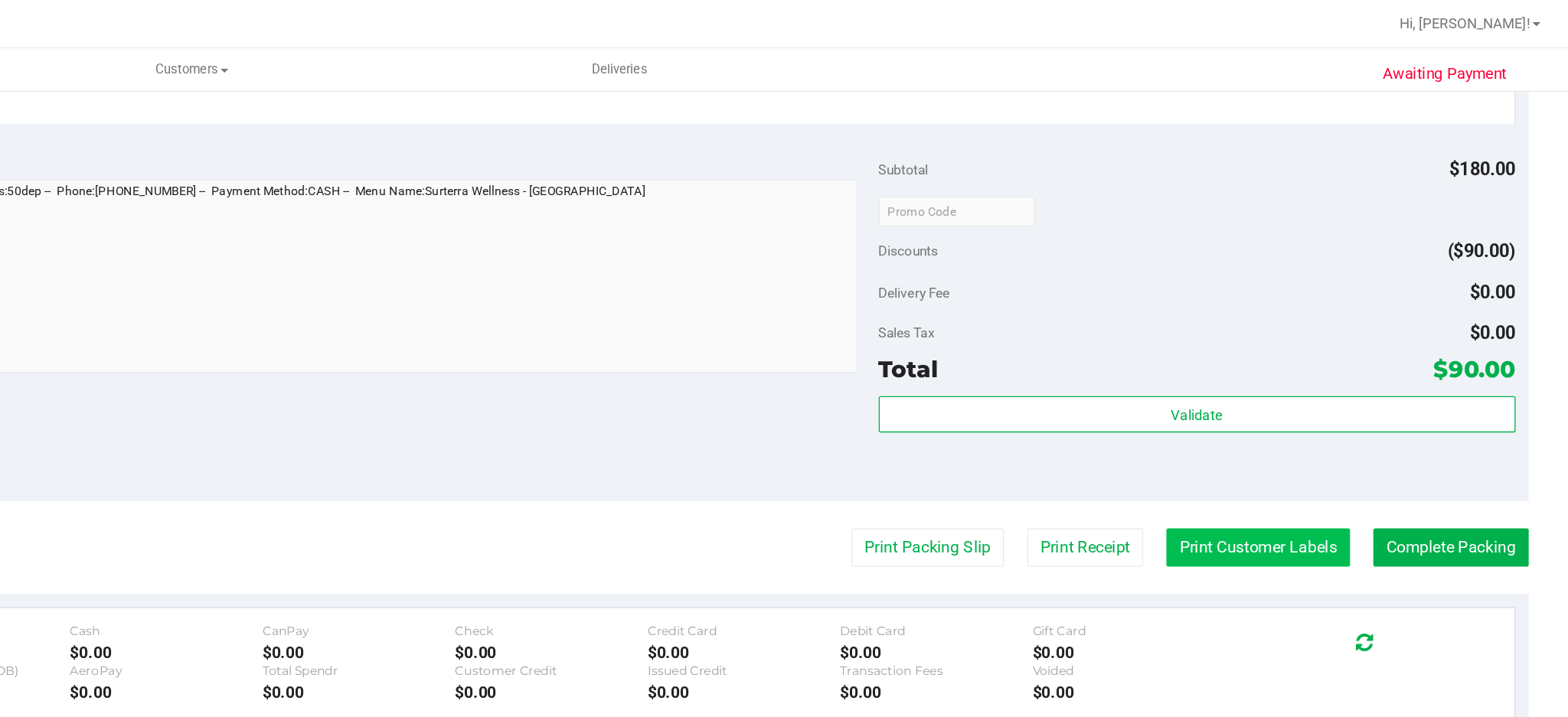
click at [1316, 414] on button "Print Customer Labels" at bounding box center [1332, 416] width 139 height 29
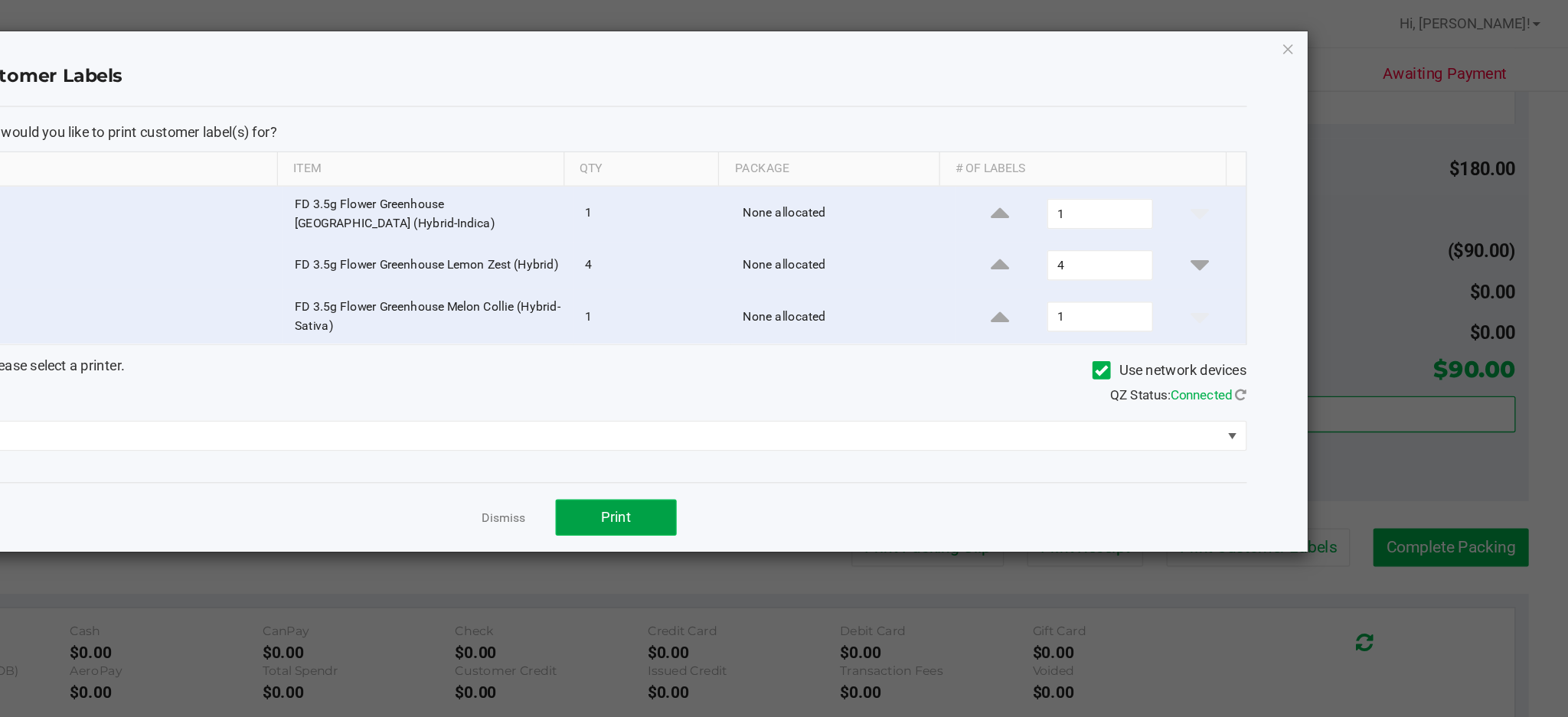
click at [853, 398] on span "Print" at bounding box center [845, 392] width 23 height 12
click at [1354, 39] on icon "button" at bounding box center [1355, 36] width 10 height 18
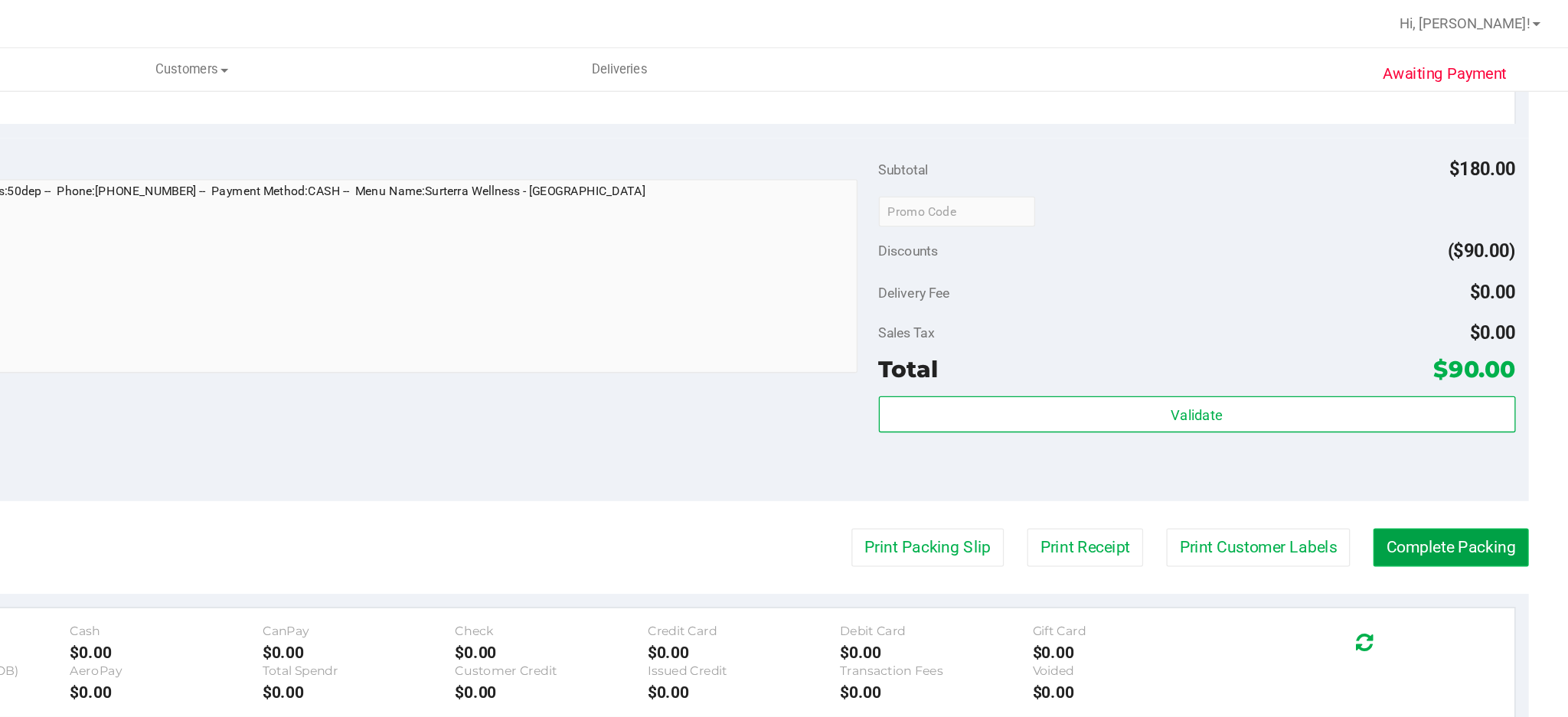
click at [1472, 418] on button "Complete Packing" at bounding box center [1478, 416] width 118 height 29
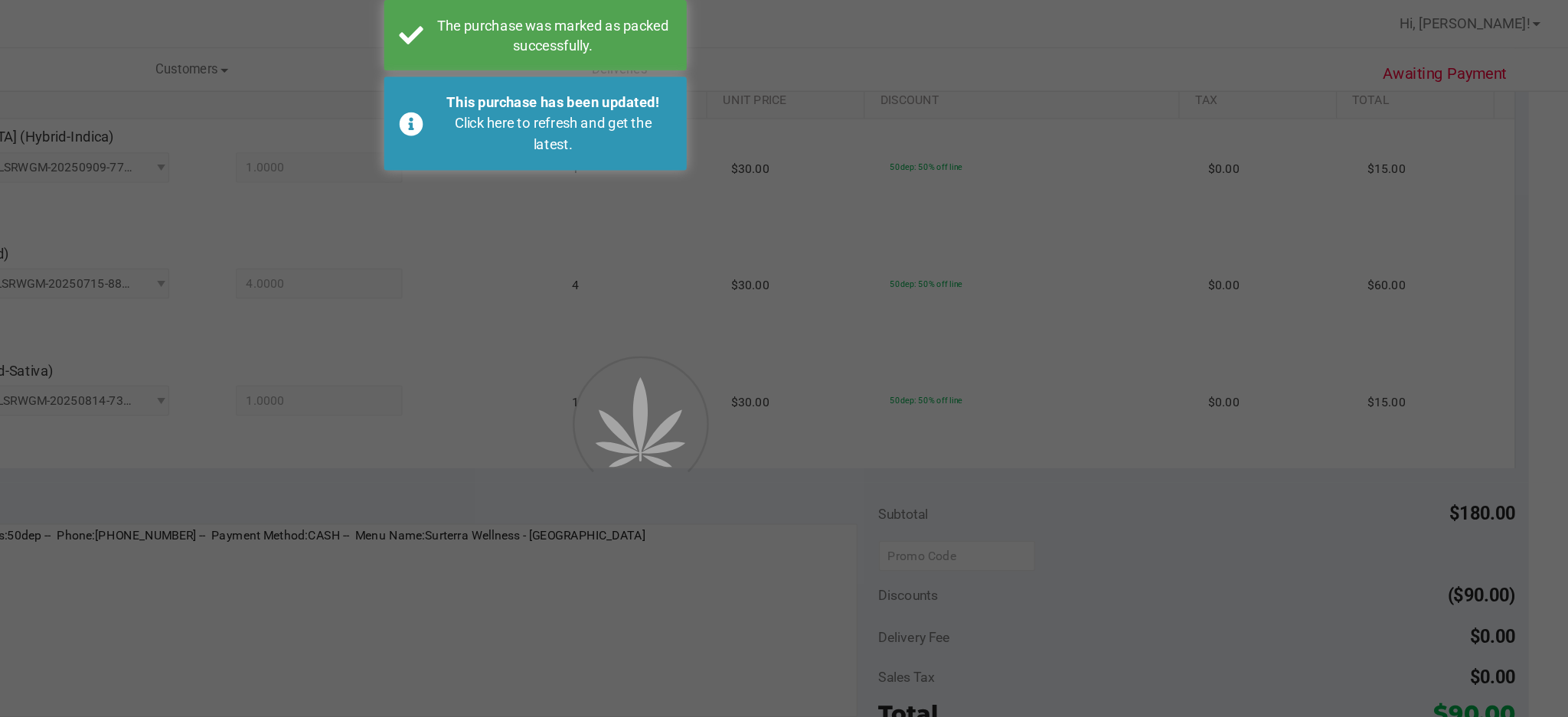
scroll to position [280, 0]
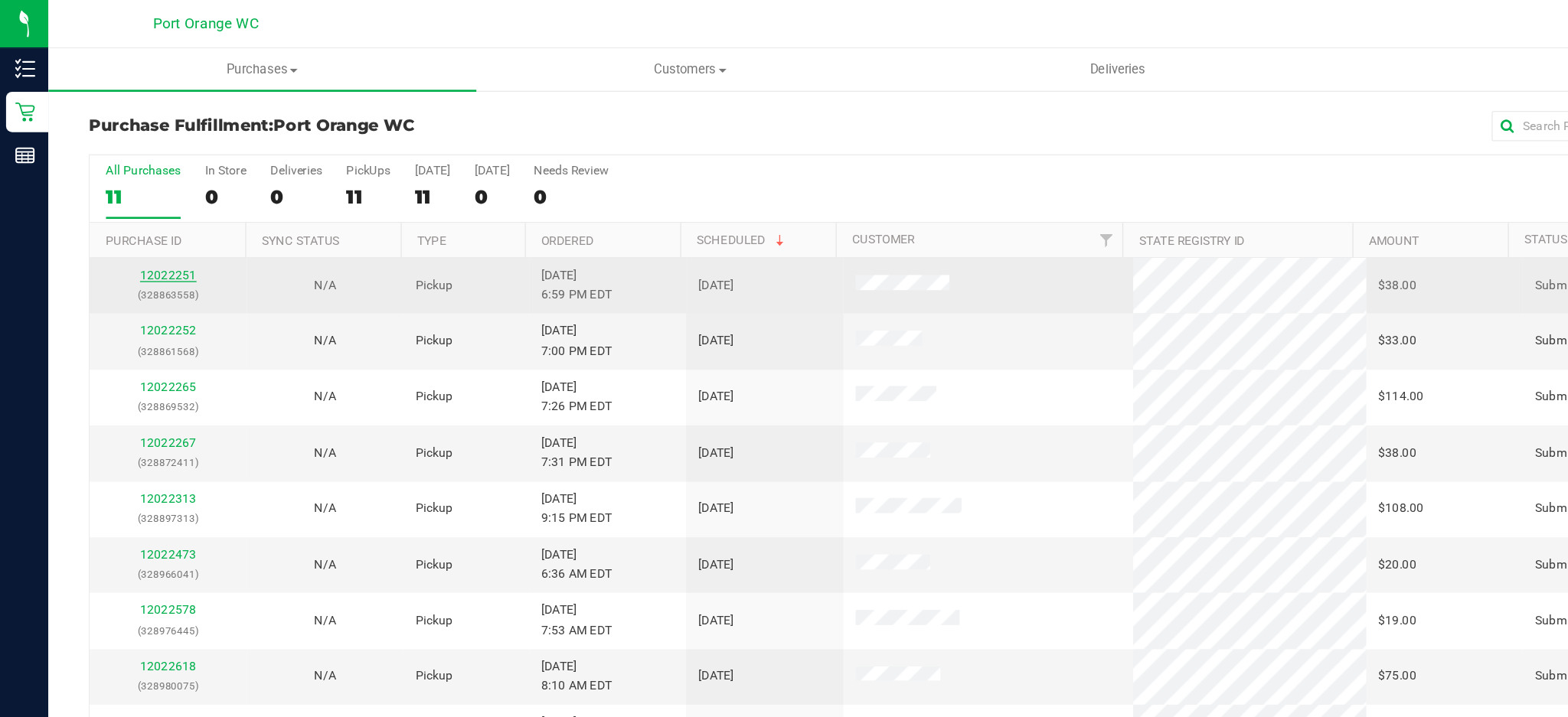
click at [132, 210] on link "12022251" at bounding box center [128, 209] width 43 height 10
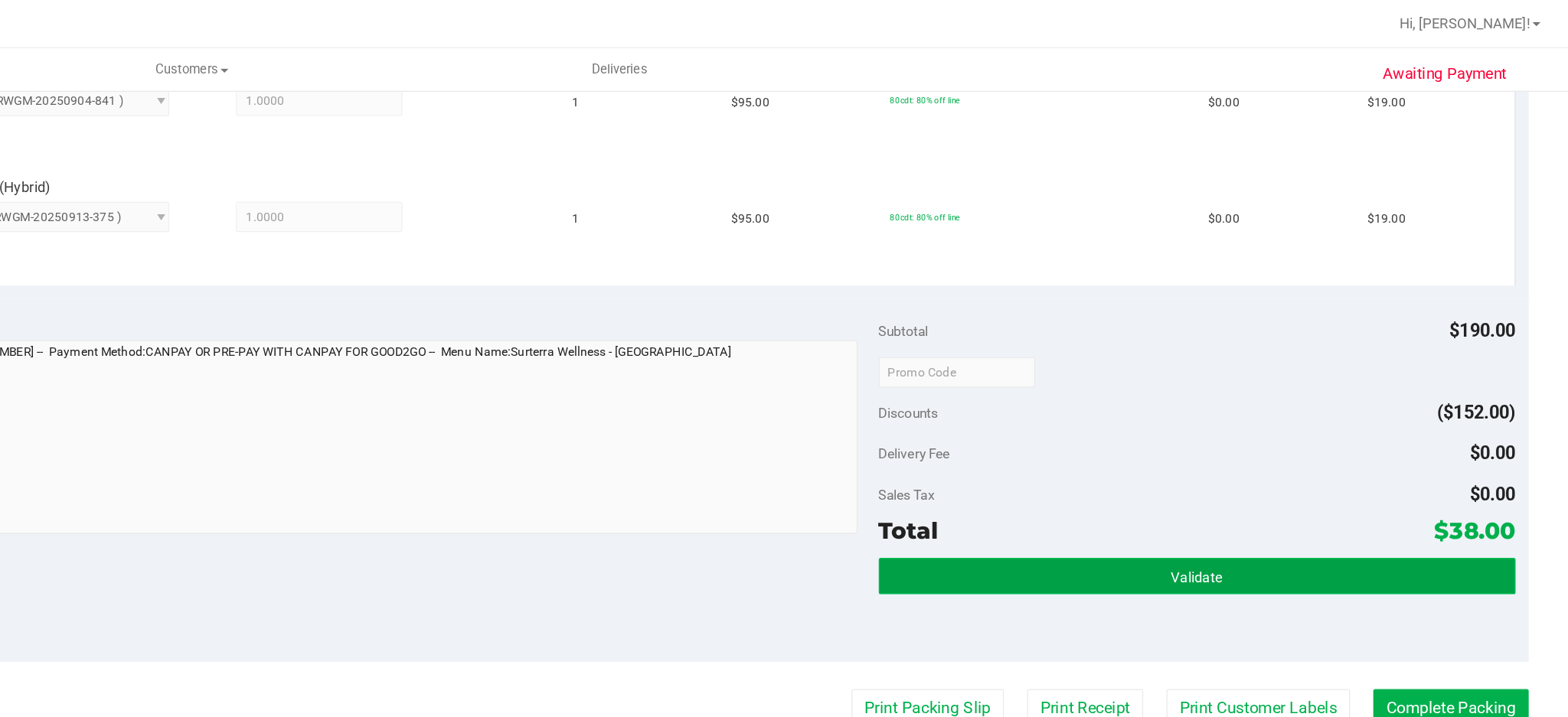
click at [1251, 441] on button "Validate" at bounding box center [1286, 437] width 483 height 28
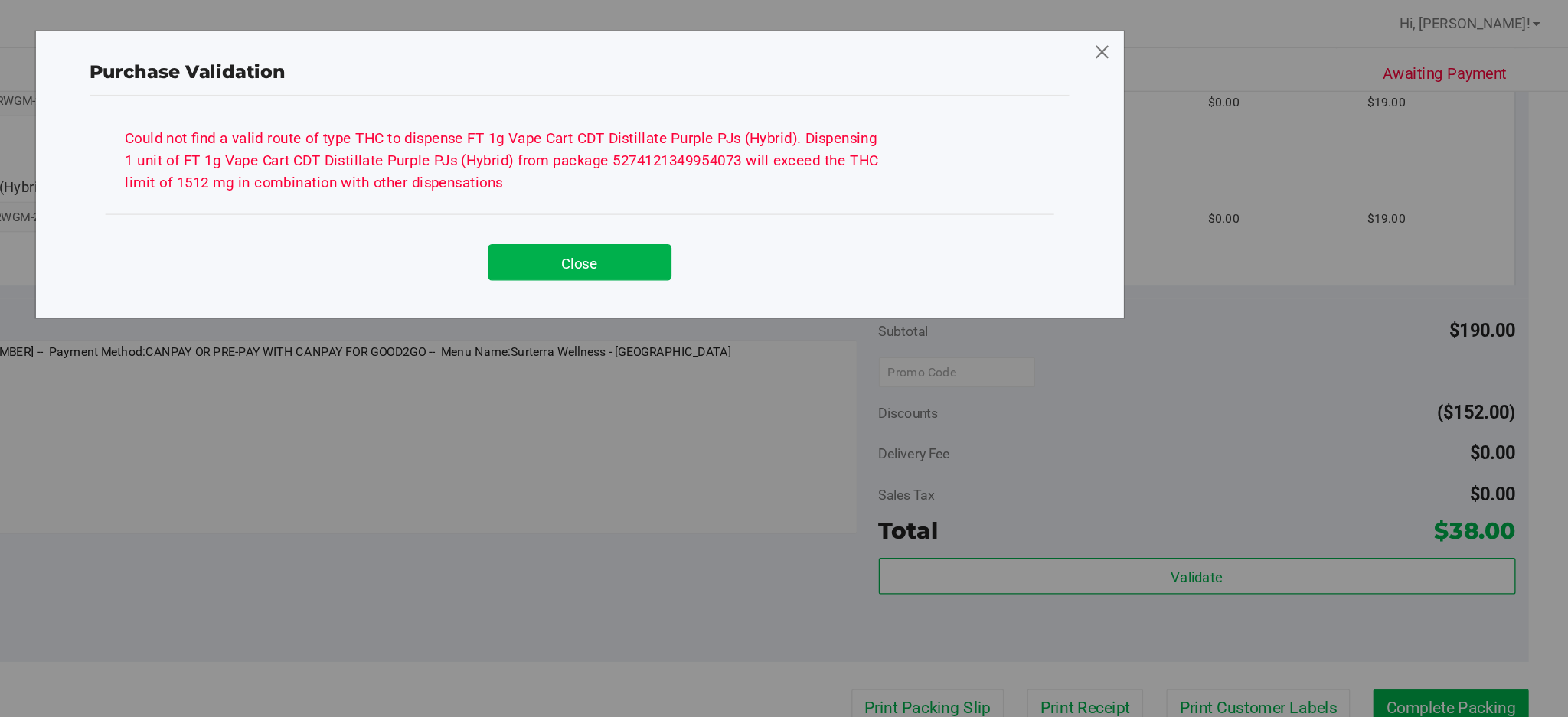
click at [1211, 38] on icon at bounding box center [1214, 40] width 14 height 24
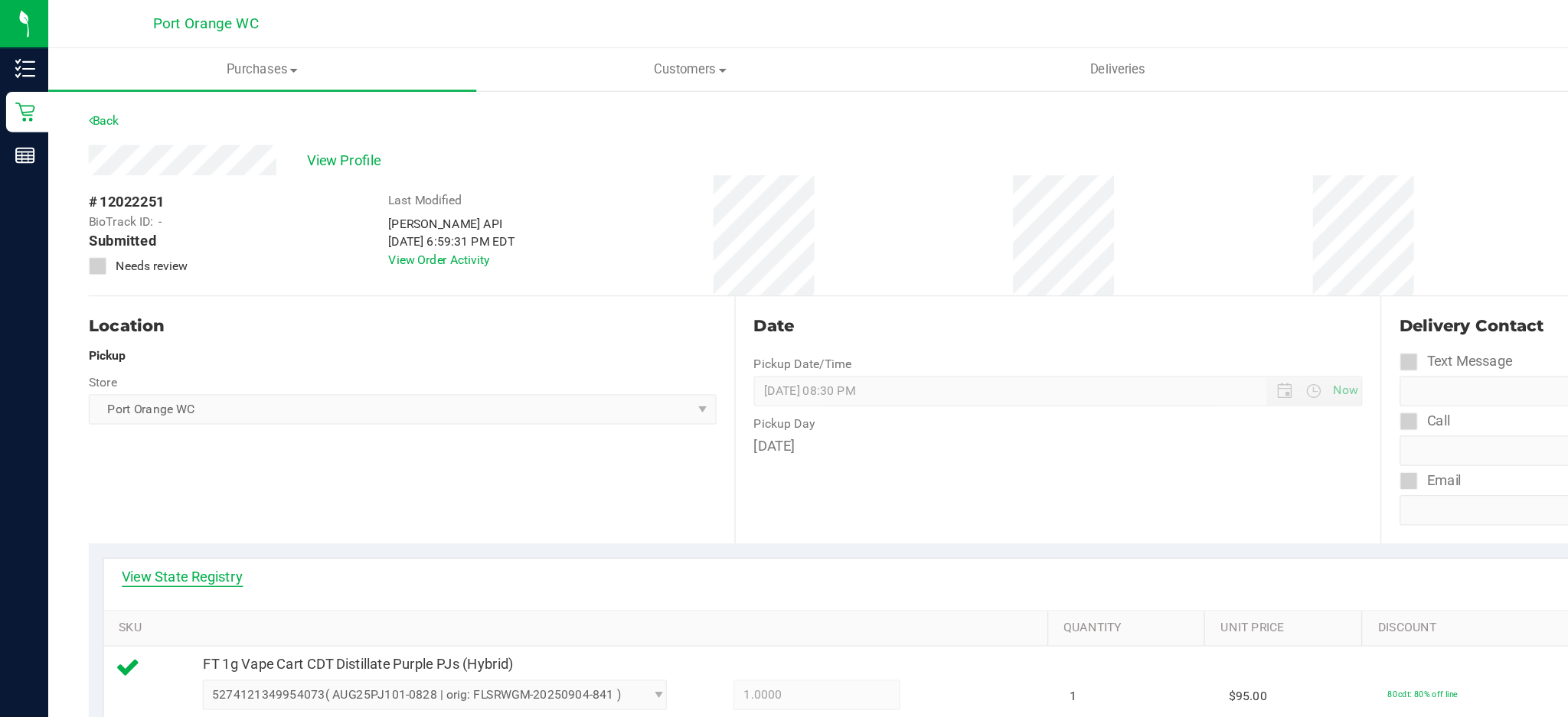
click at [149, 436] on link "View State Registry" at bounding box center [139, 438] width 92 height 15
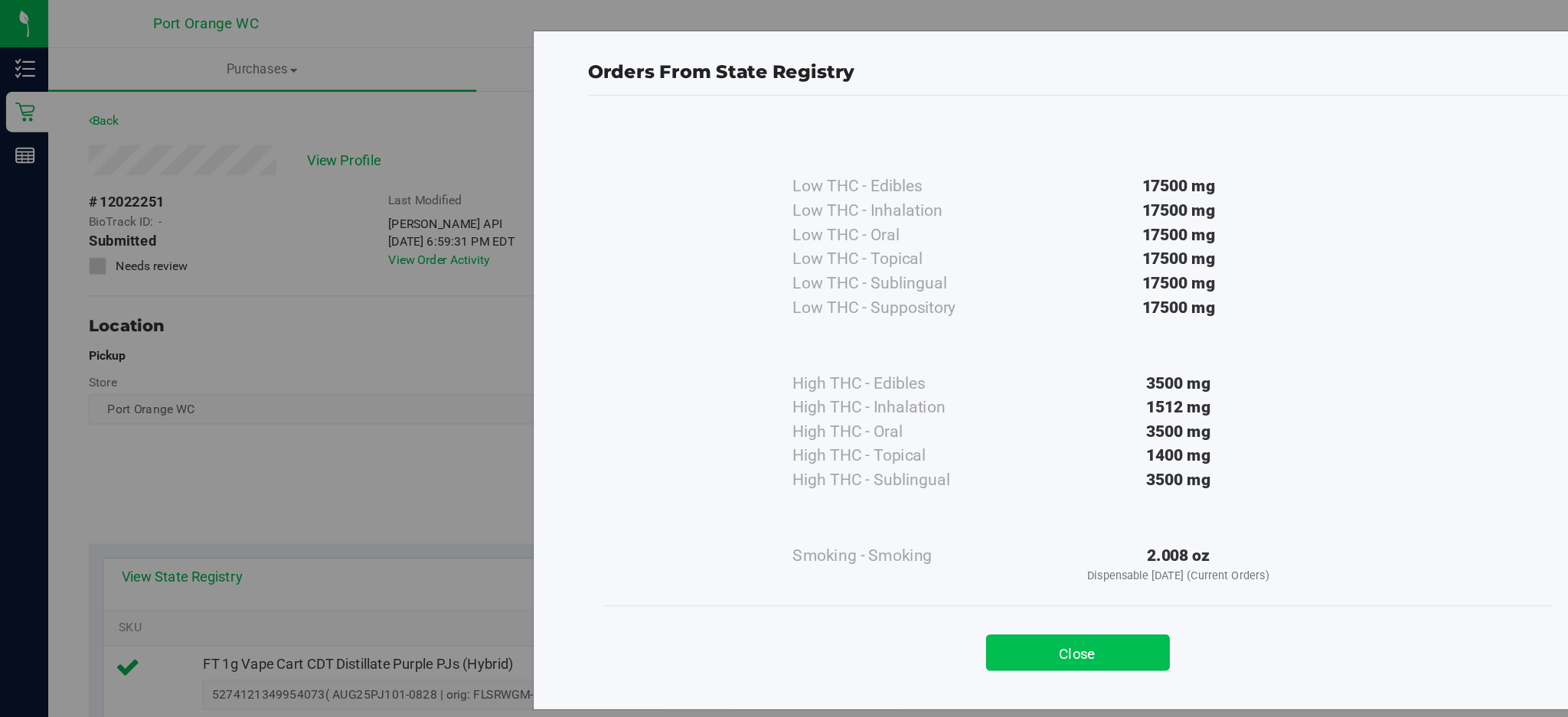
click at [785, 491] on button "Close" at bounding box center [818, 495] width 139 height 28
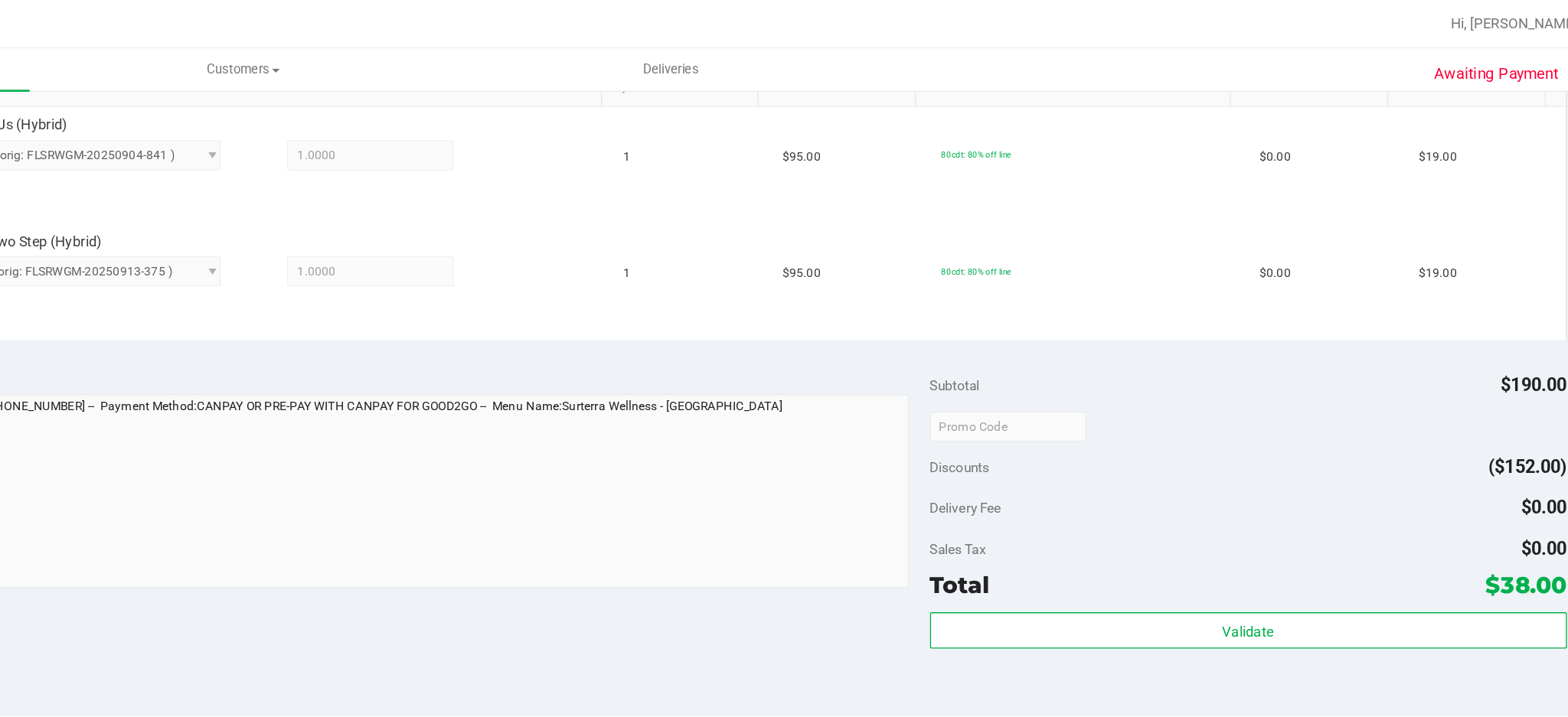
scroll to position [405, 0]
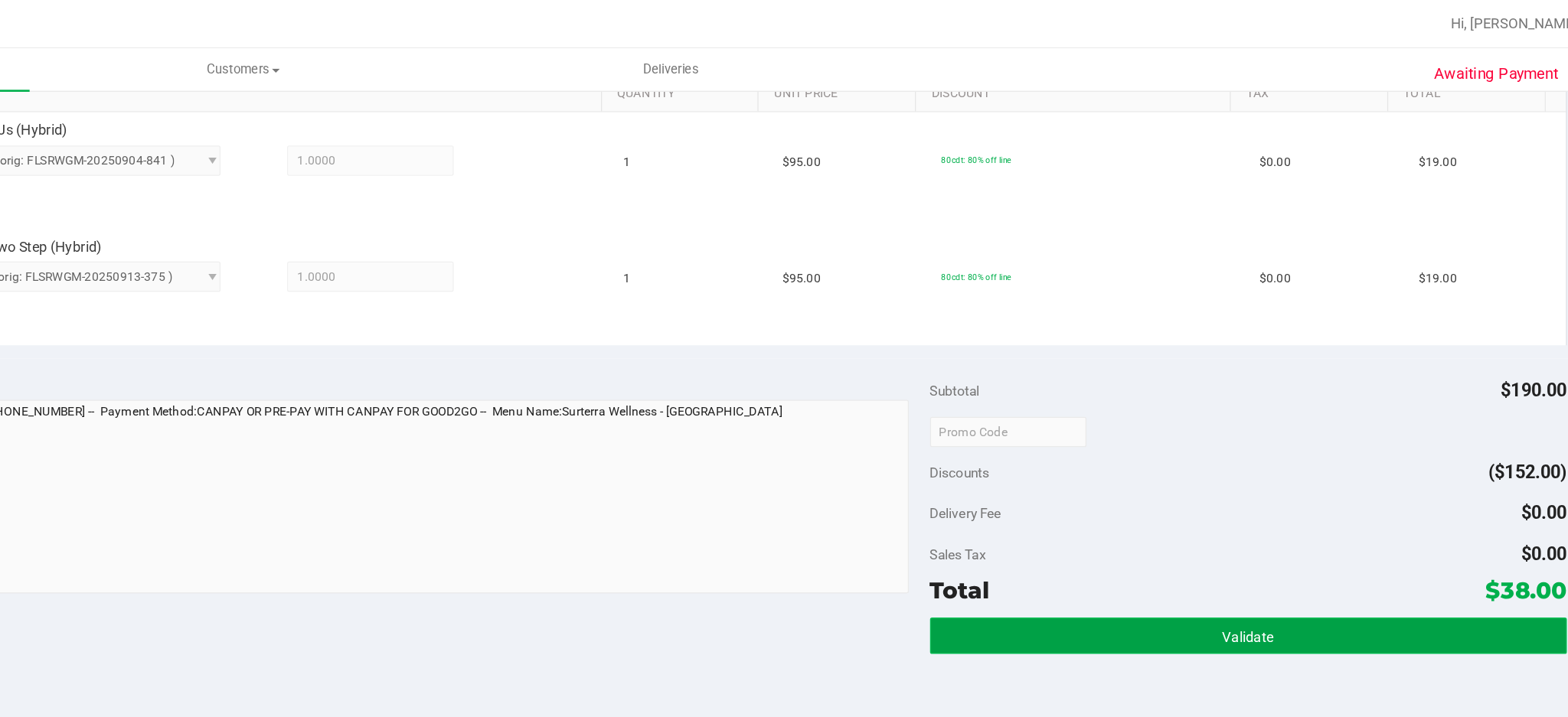
click at [1156, 474] on button "Validate" at bounding box center [1286, 482] width 483 height 28
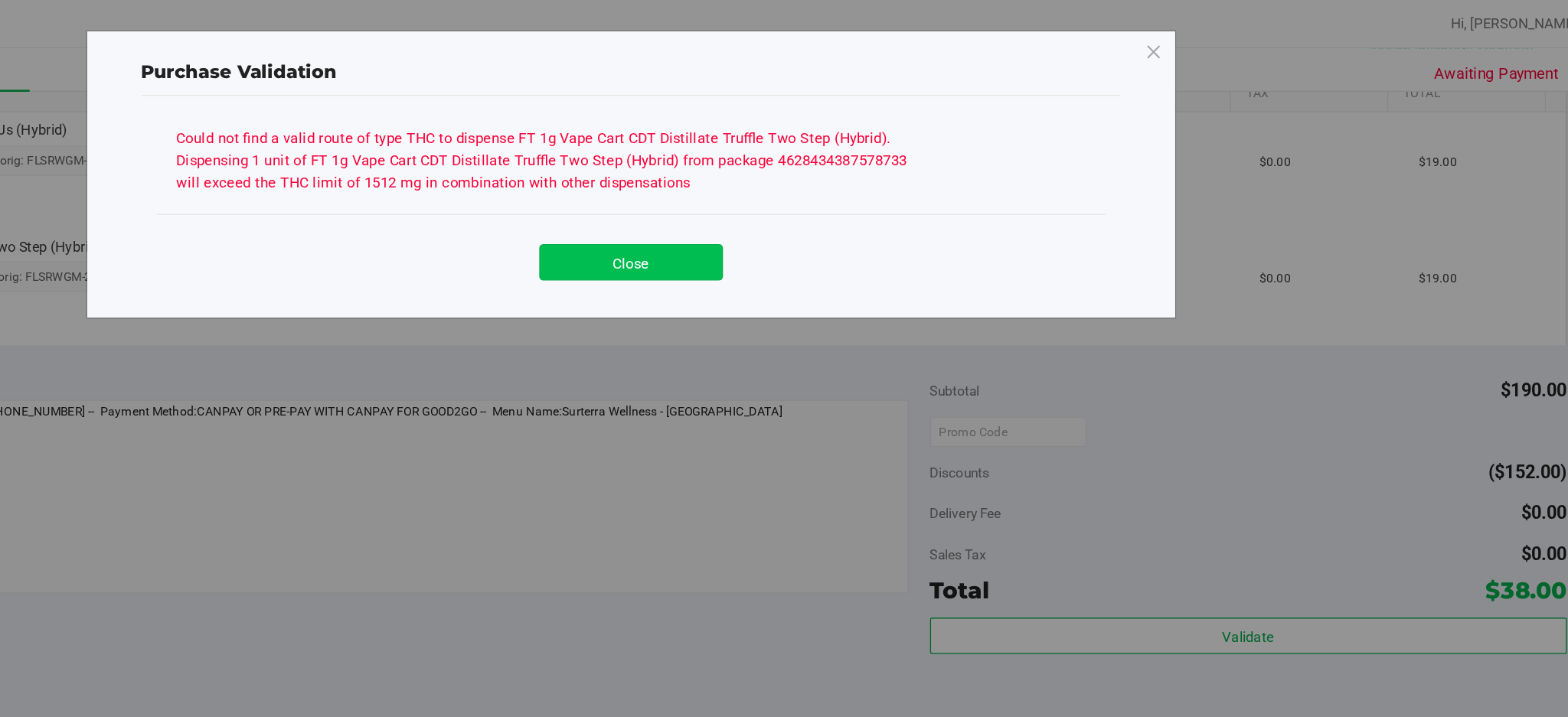
click at [814, 196] on button "Close" at bounding box center [818, 199] width 139 height 28
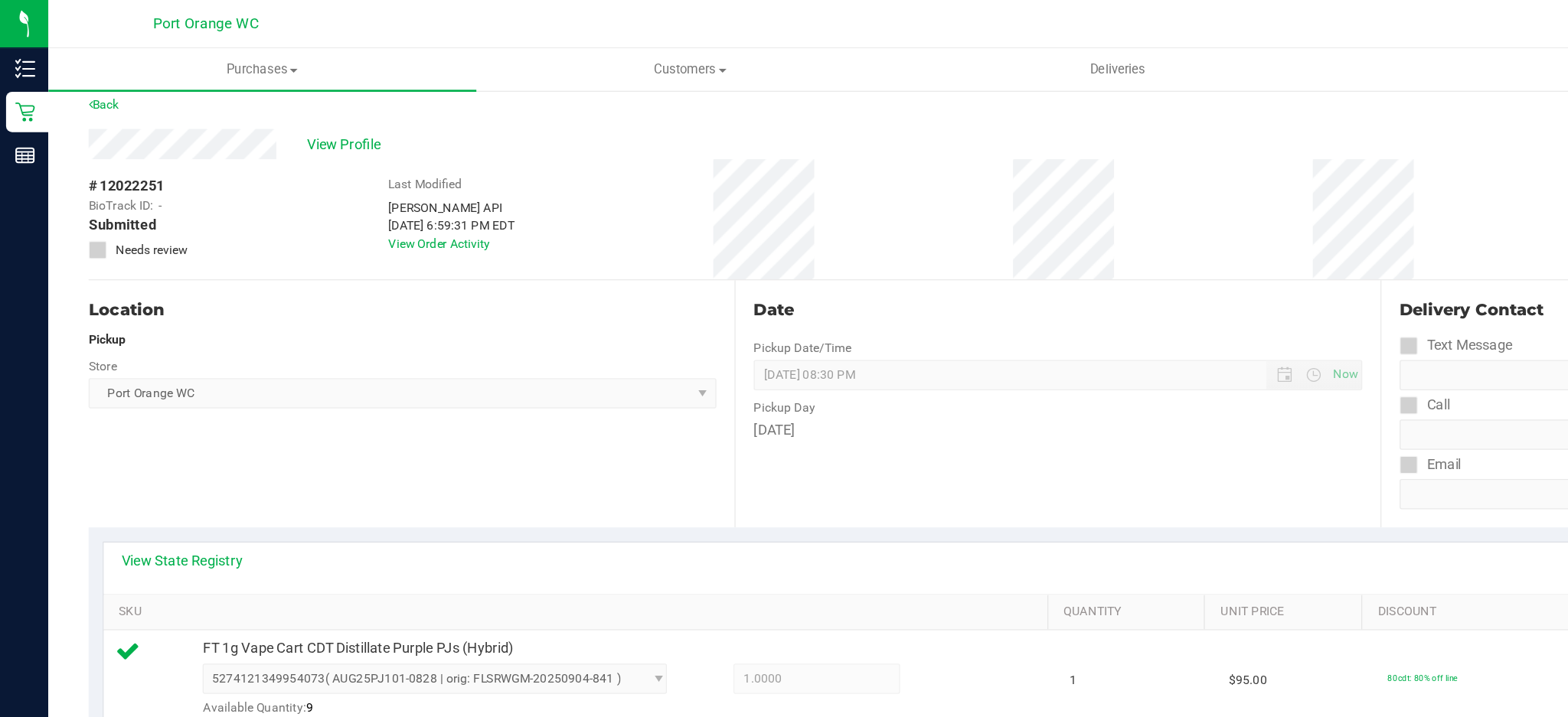
scroll to position [0, 0]
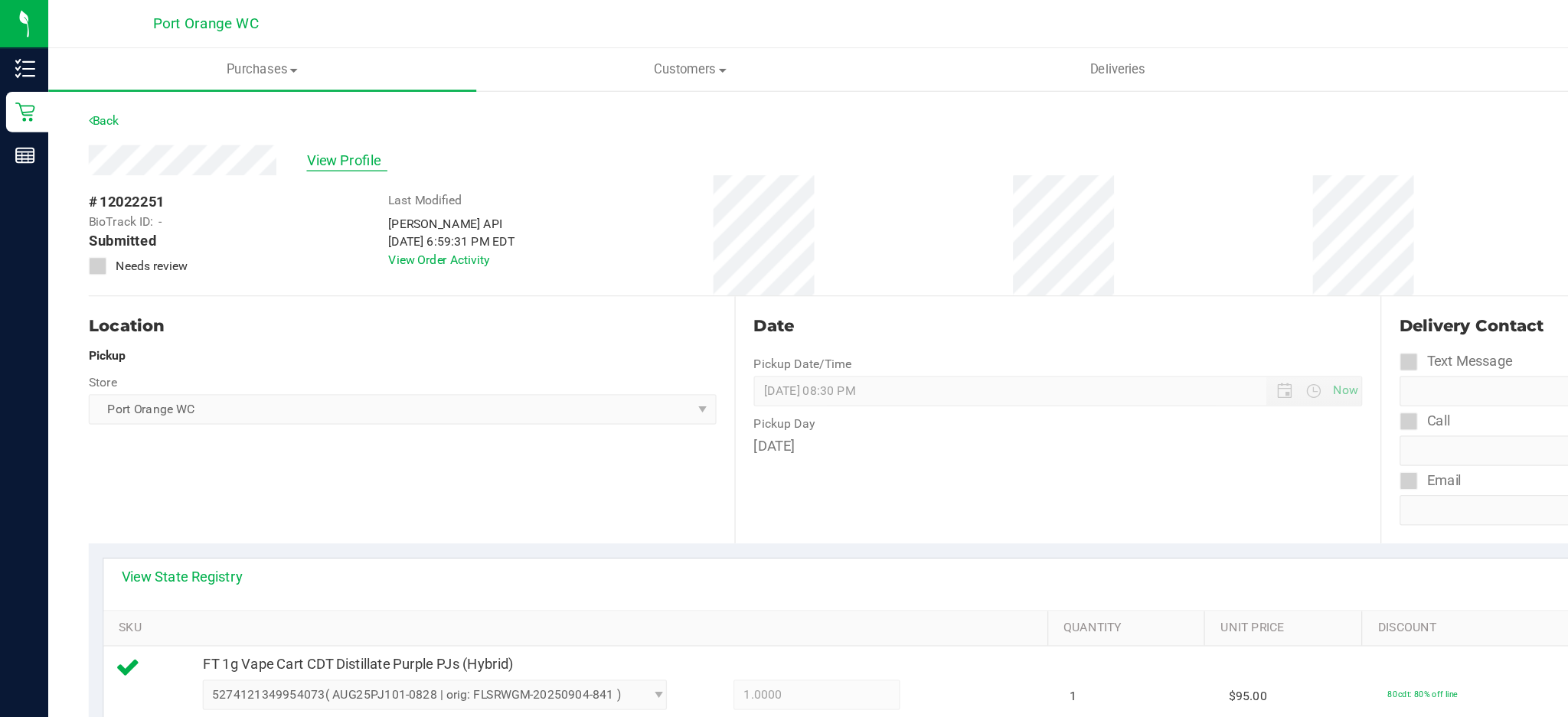
click at [267, 120] on span "View Profile" at bounding box center [263, 121] width 61 height 16
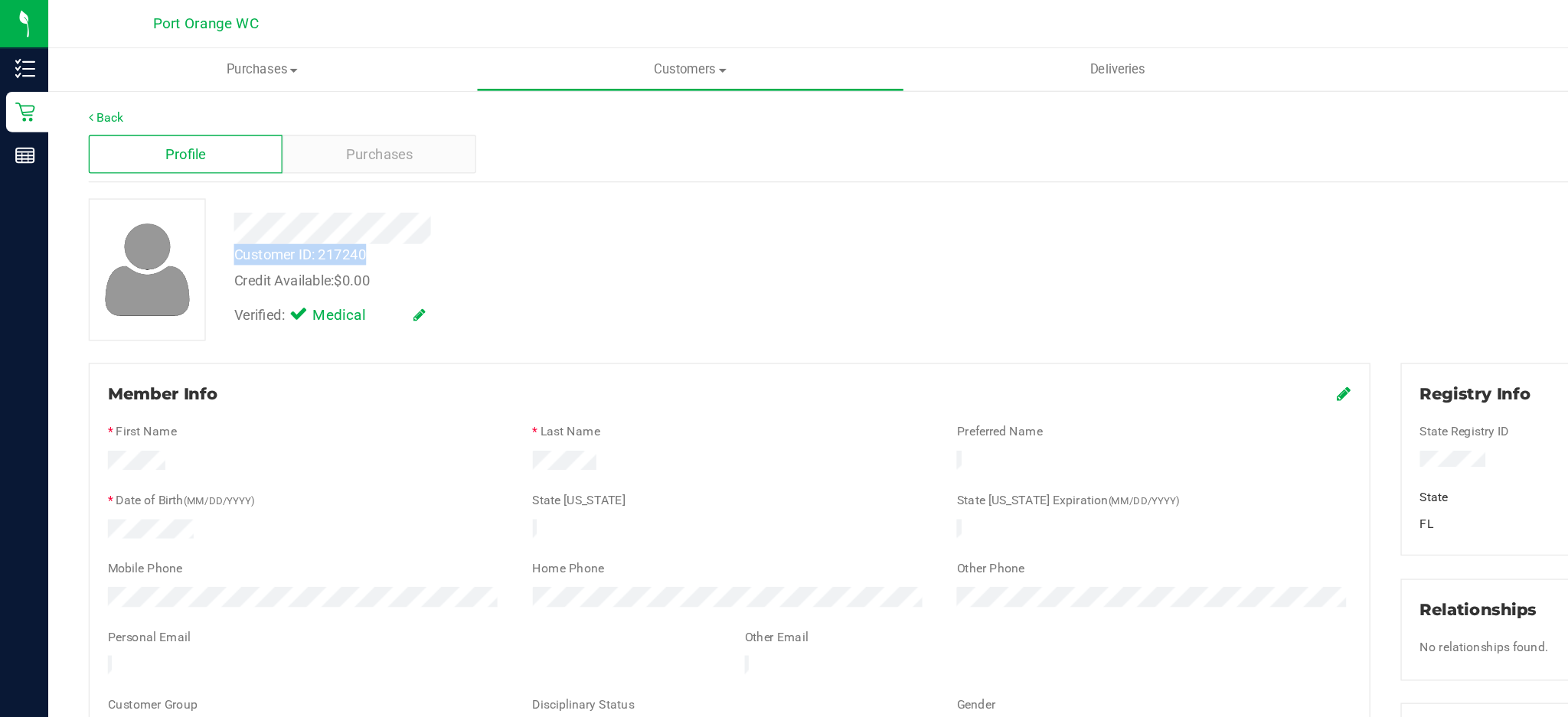
copy div "Customer ID: 217240"
click at [280, 373] on div "* Date of Birth (MM/DD/YYYY)" at bounding box center [232, 381] width 322 height 17
click at [1014, 303] on icon at bounding box center [1020, 299] width 10 height 12
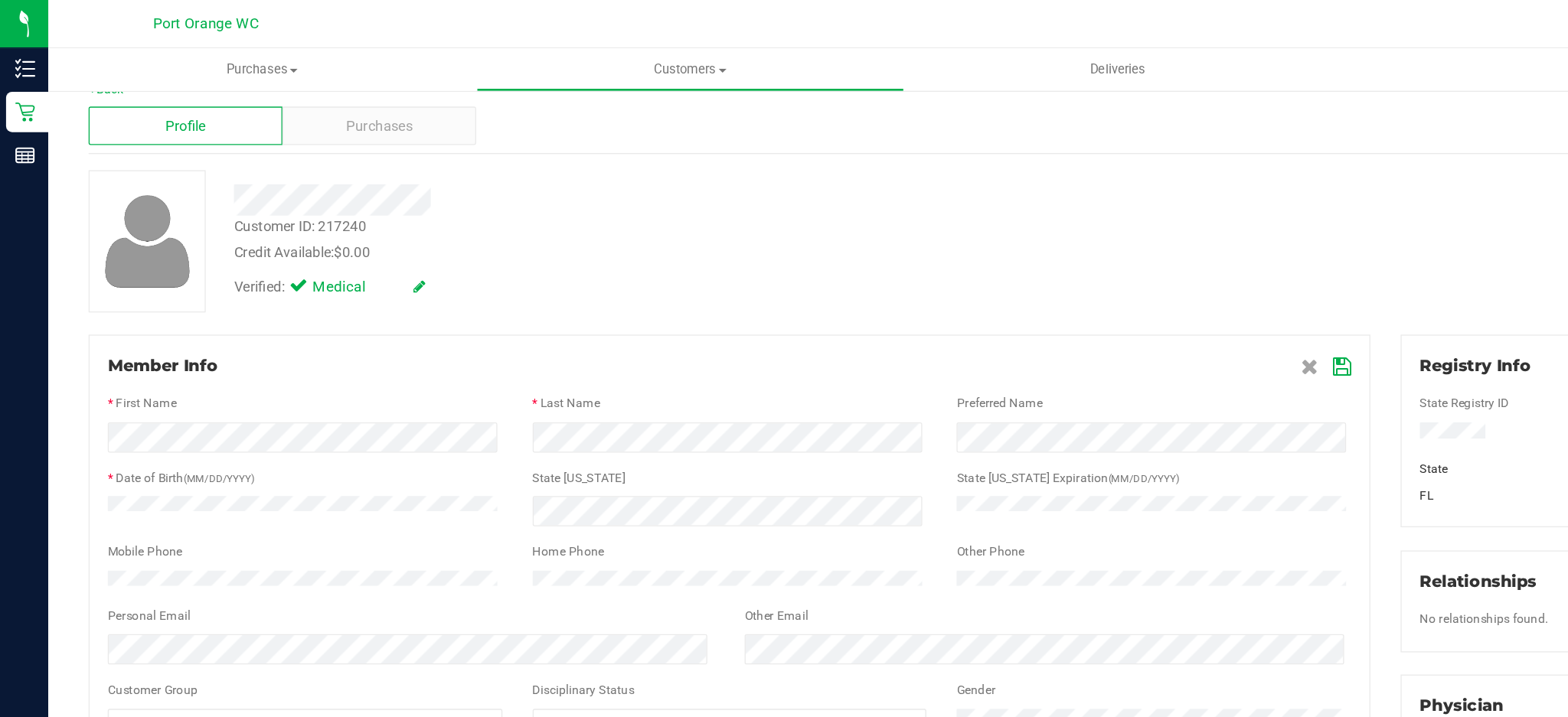
scroll to position [21, 0]
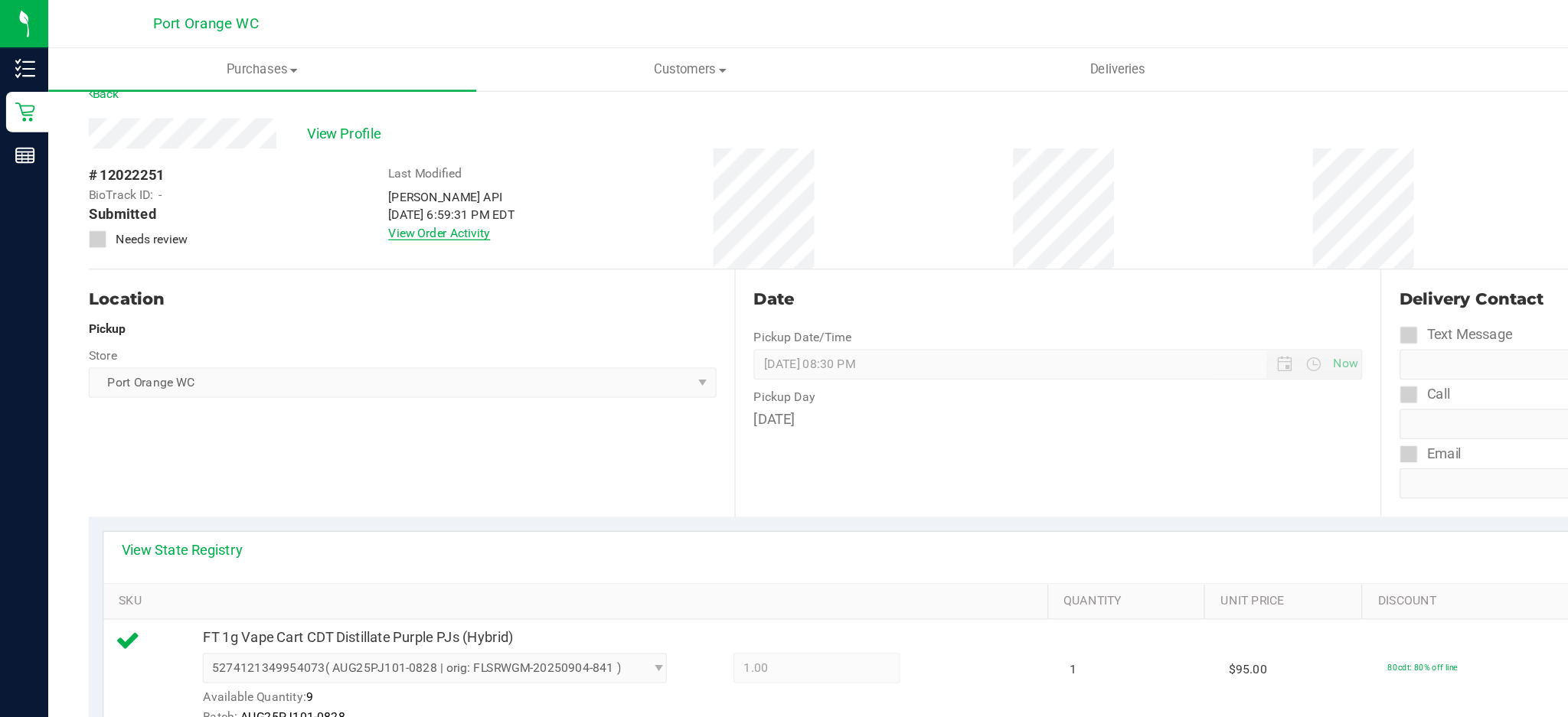
click at [338, 175] on link "View Order Activity" at bounding box center [333, 176] width 77 height 10
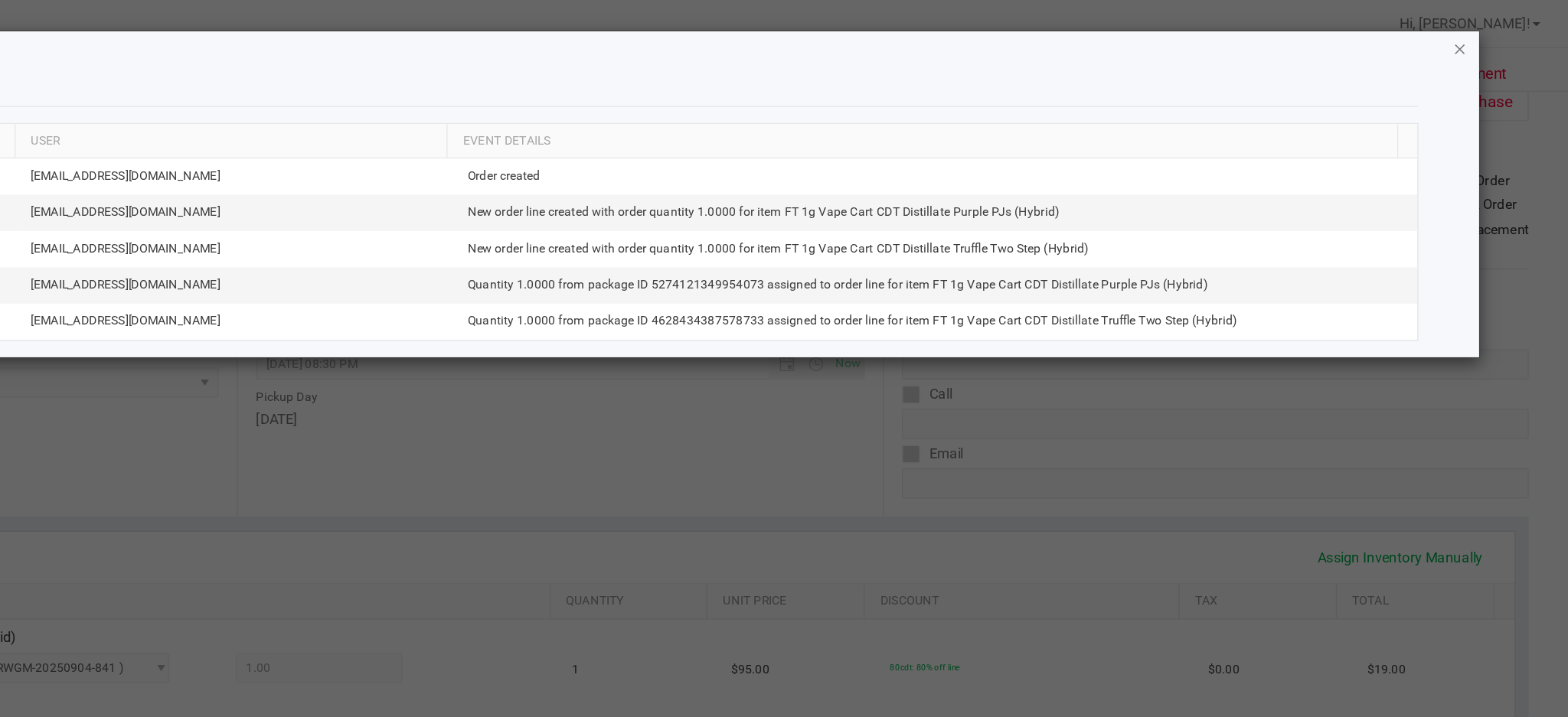
click at [1485, 35] on icon "button" at bounding box center [1485, 36] width 10 height 18
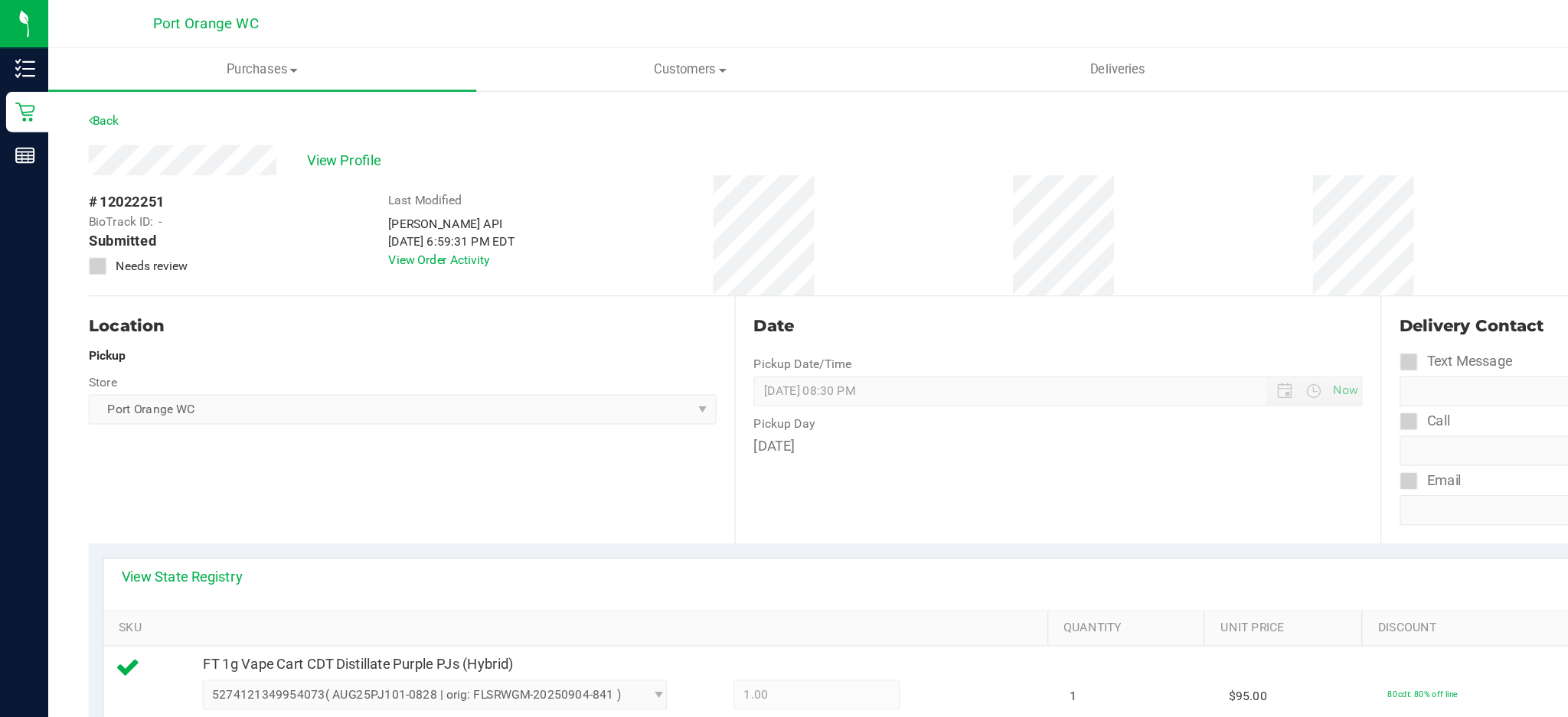
click at [70, 202] on icon at bounding box center [75, 202] width 10 height 0
click at [266, 126] on span "View Profile" at bounding box center [263, 121] width 61 height 16
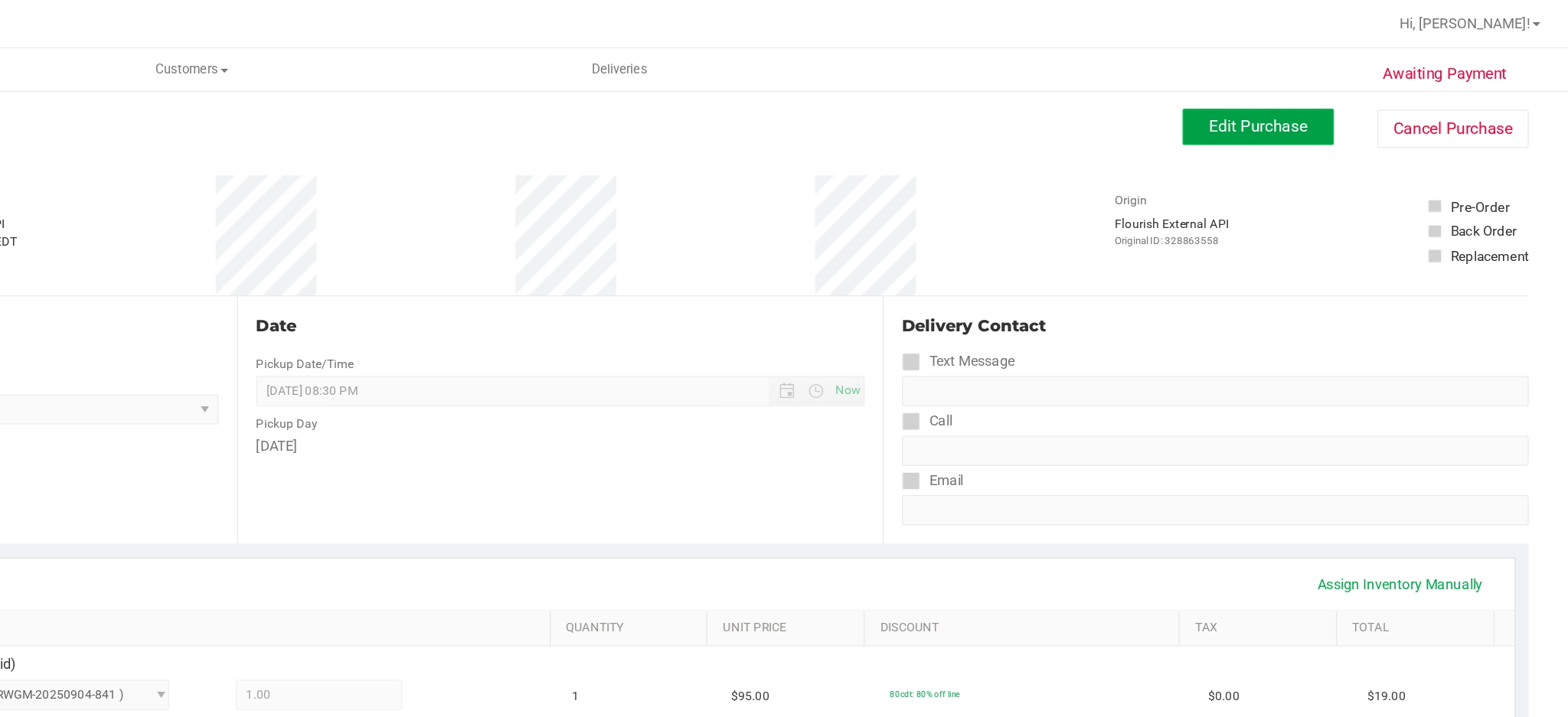
click at [1307, 93] on span "Edit Purchase" at bounding box center [1333, 96] width 74 height 15
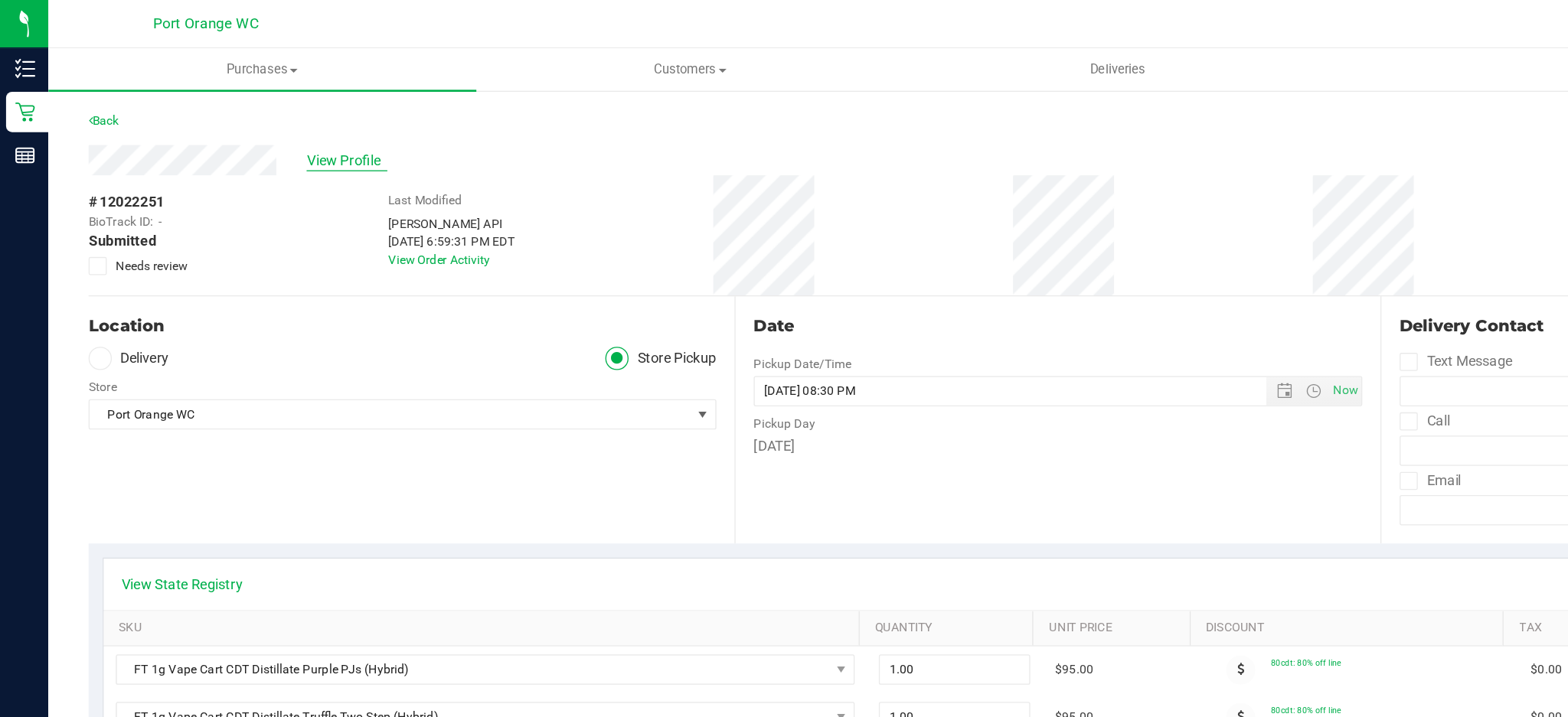
click at [266, 124] on span "View Profile" at bounding box center [263, 121] width 61 height 16
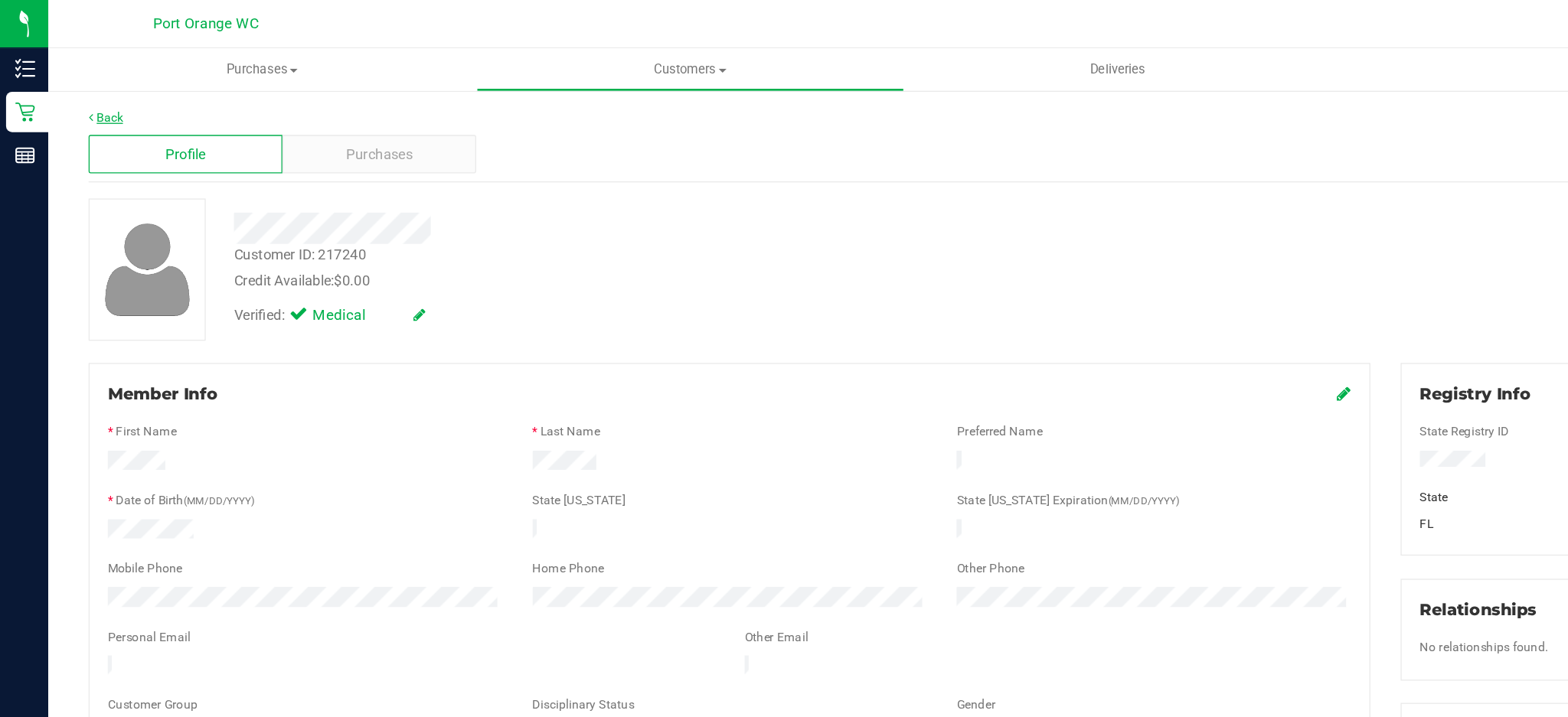
click at [78, 88] on link "Back" at bounding box center [80, 90] width 26 height 10
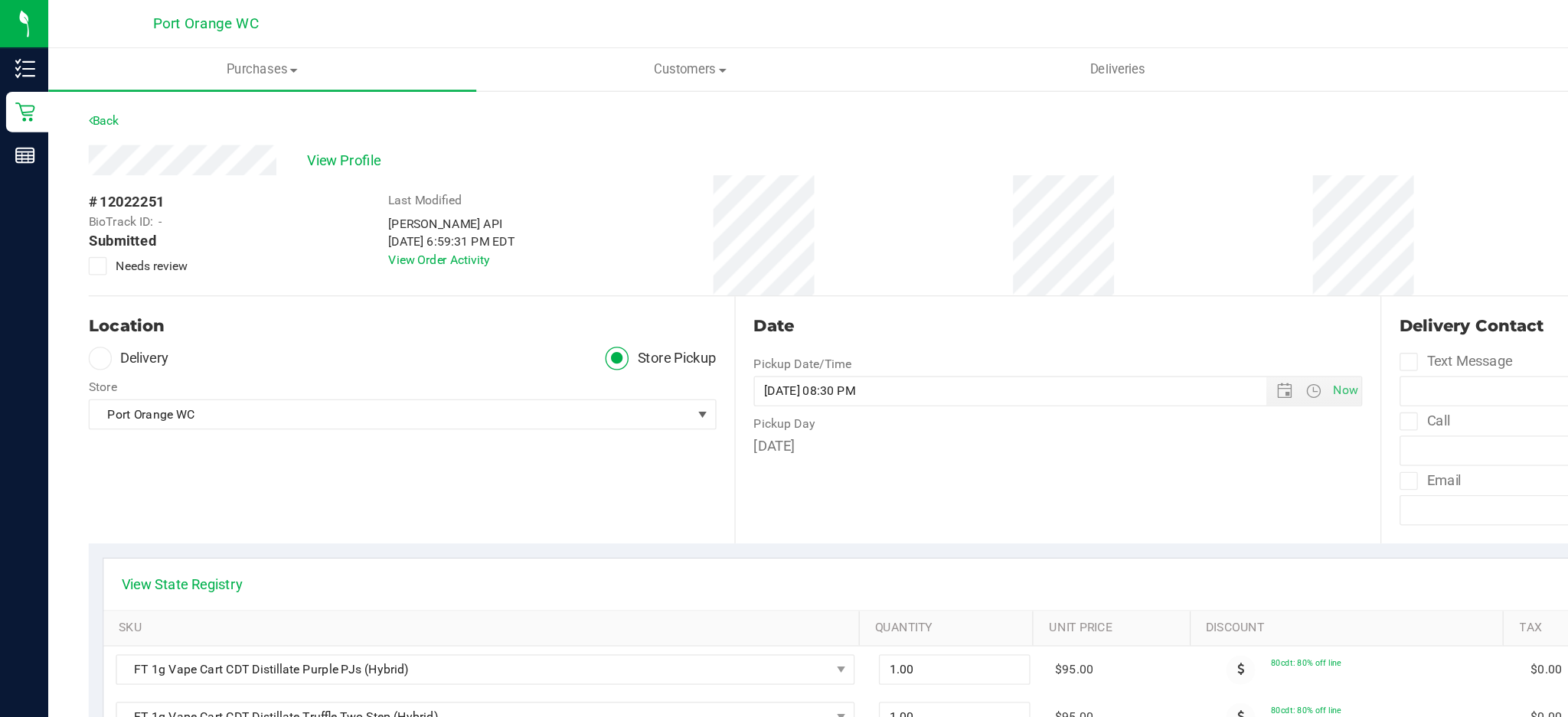
click at [76, 202] on icon at bounding box center [75, 202] width 10 height 0
click at [0, 0] on input "Needs review" at bounding box center [0, 0] width 0 height 0
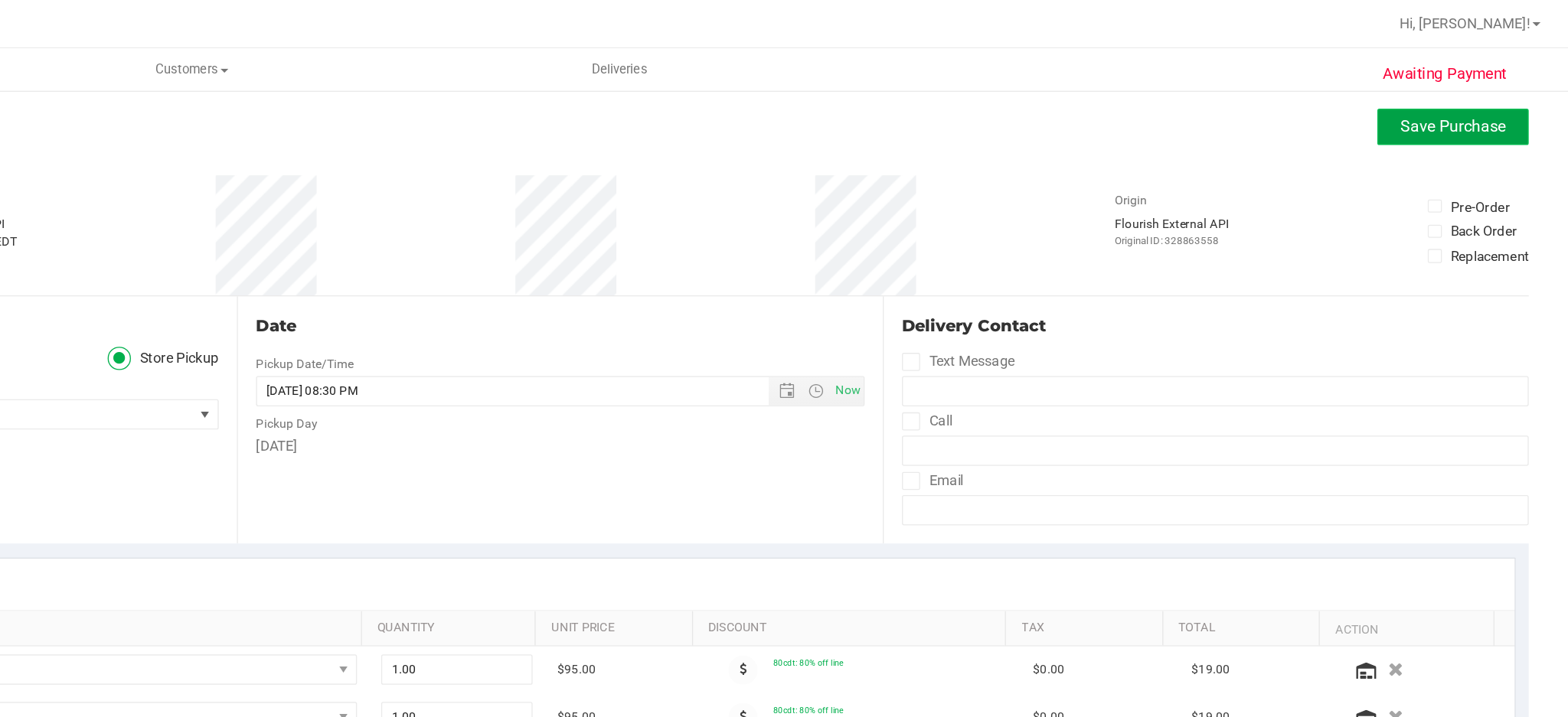
click at [1456, 98] on span "Save Purchase" at bounding box center [1480, 96] width 80 height 15
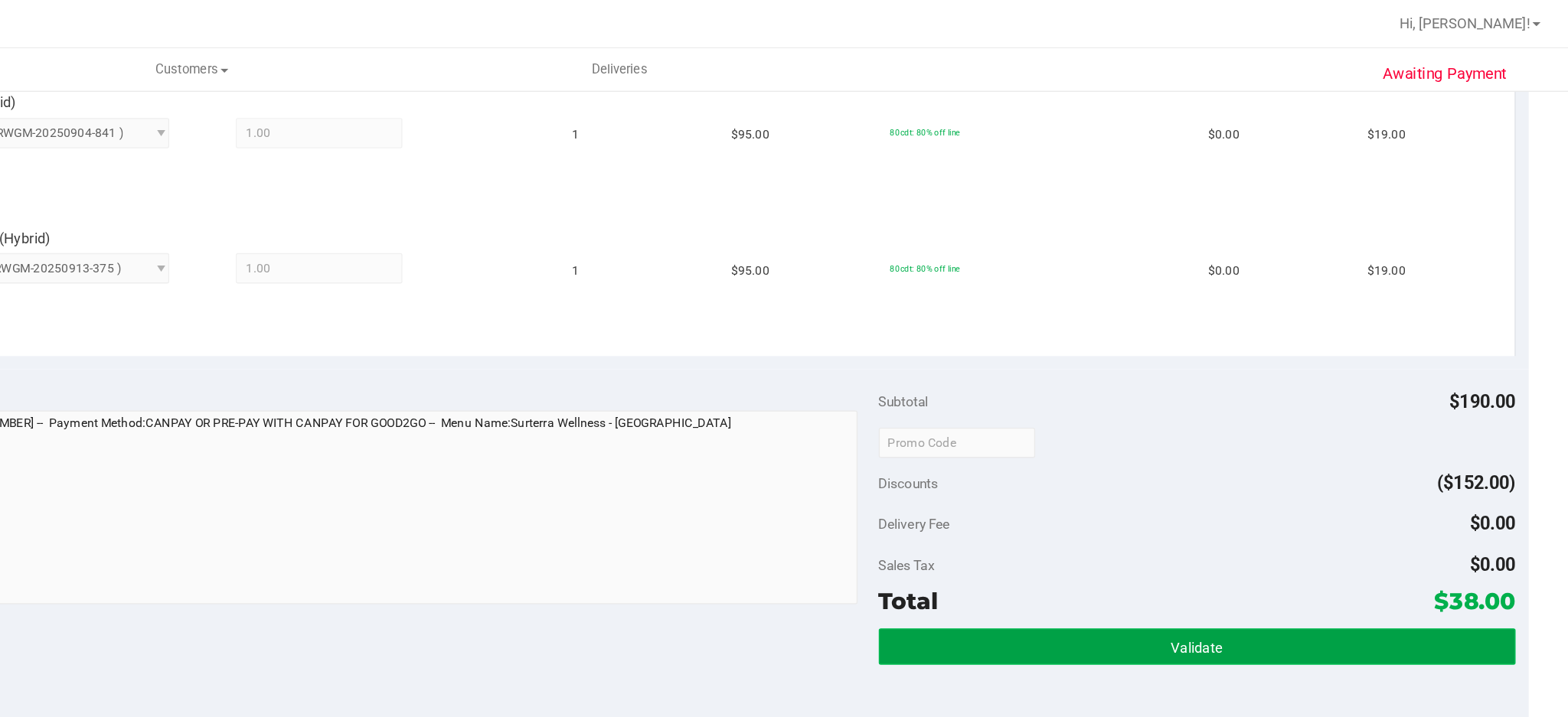
click at [1223, 479] on button "Validate" at bounding box center [1286, 491] width 483 height 28
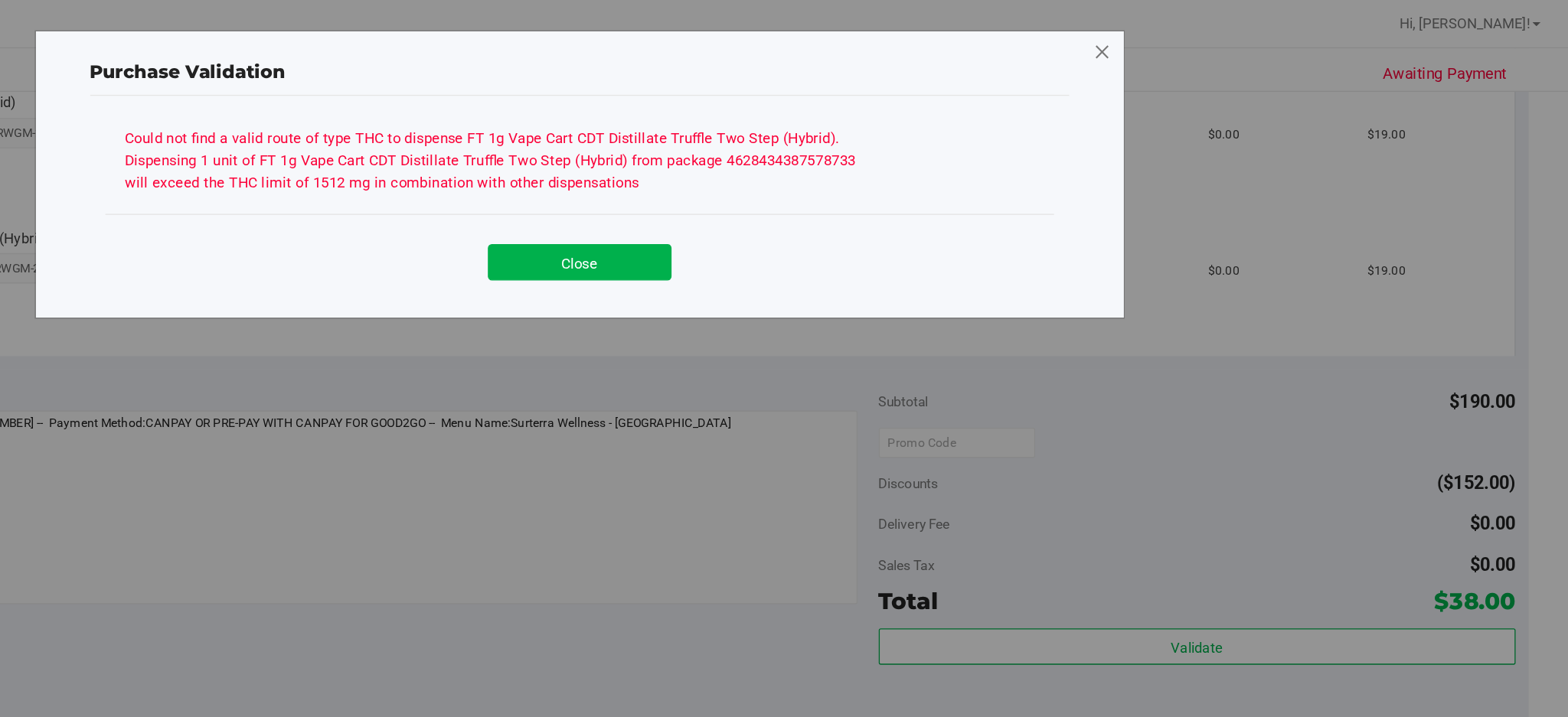
click at [1213, 43] on icon at bounding box center [1214, 40] width 14 height 24
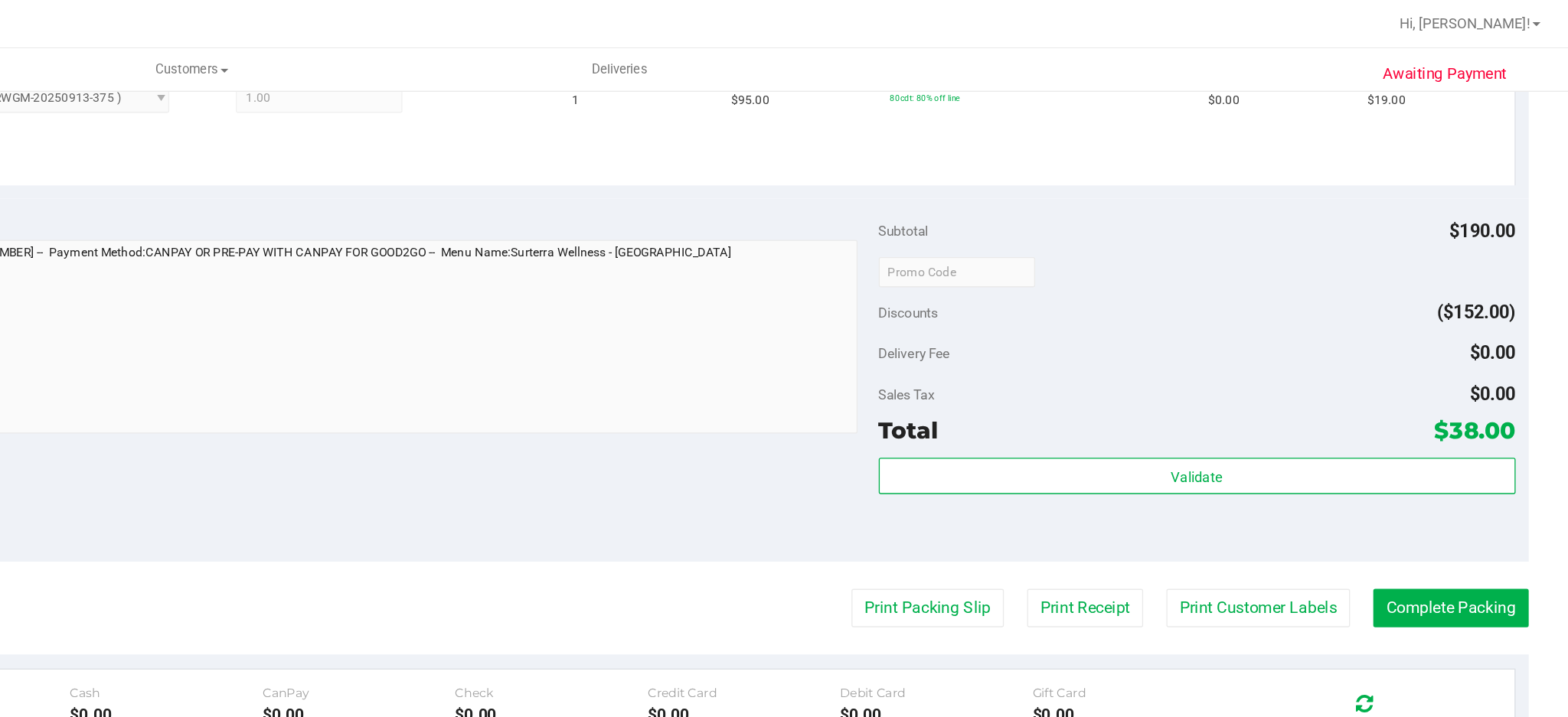
scroll to position [590, 0]
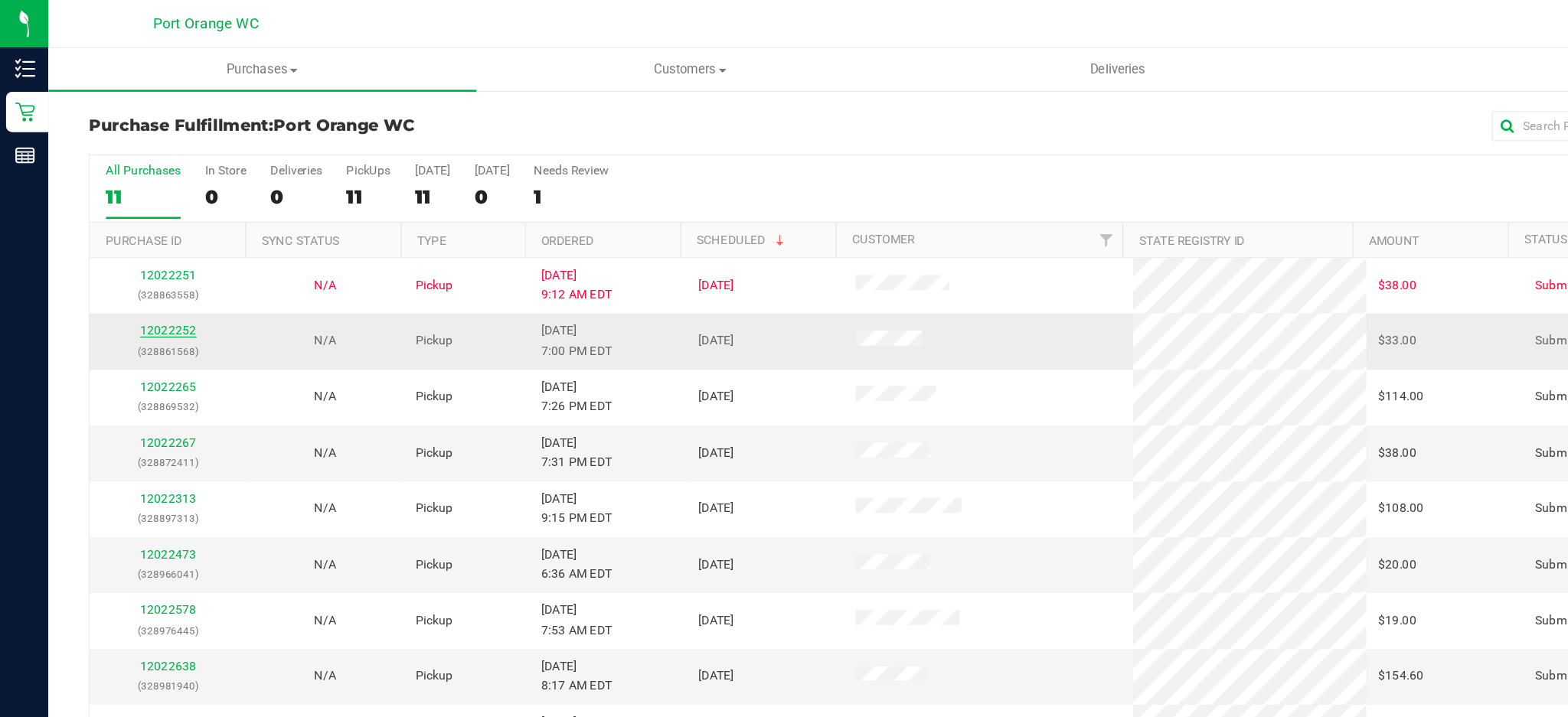
click at [127, 248] on link "12022252" at bounding box center [128, 250] width 43 height 10
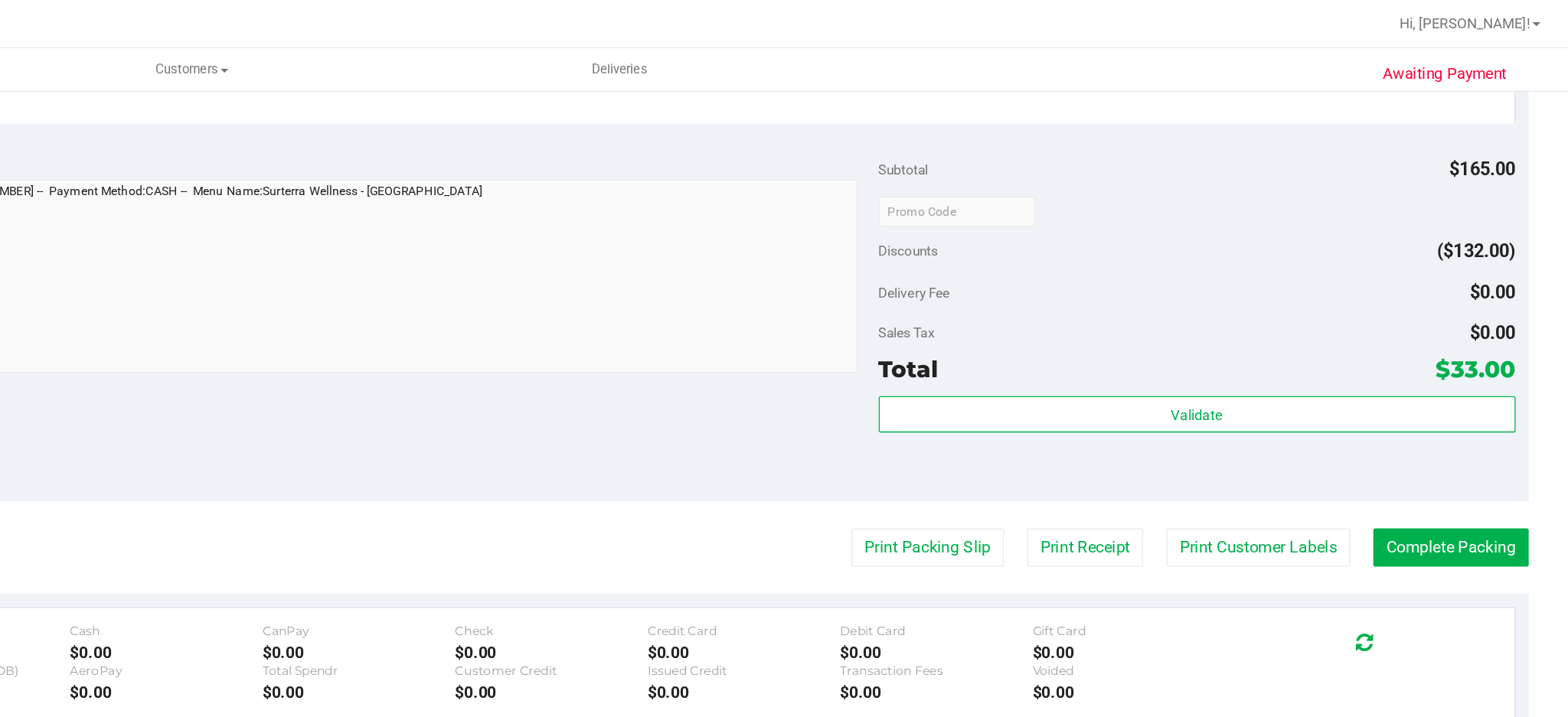
scroll to position [660, 0]
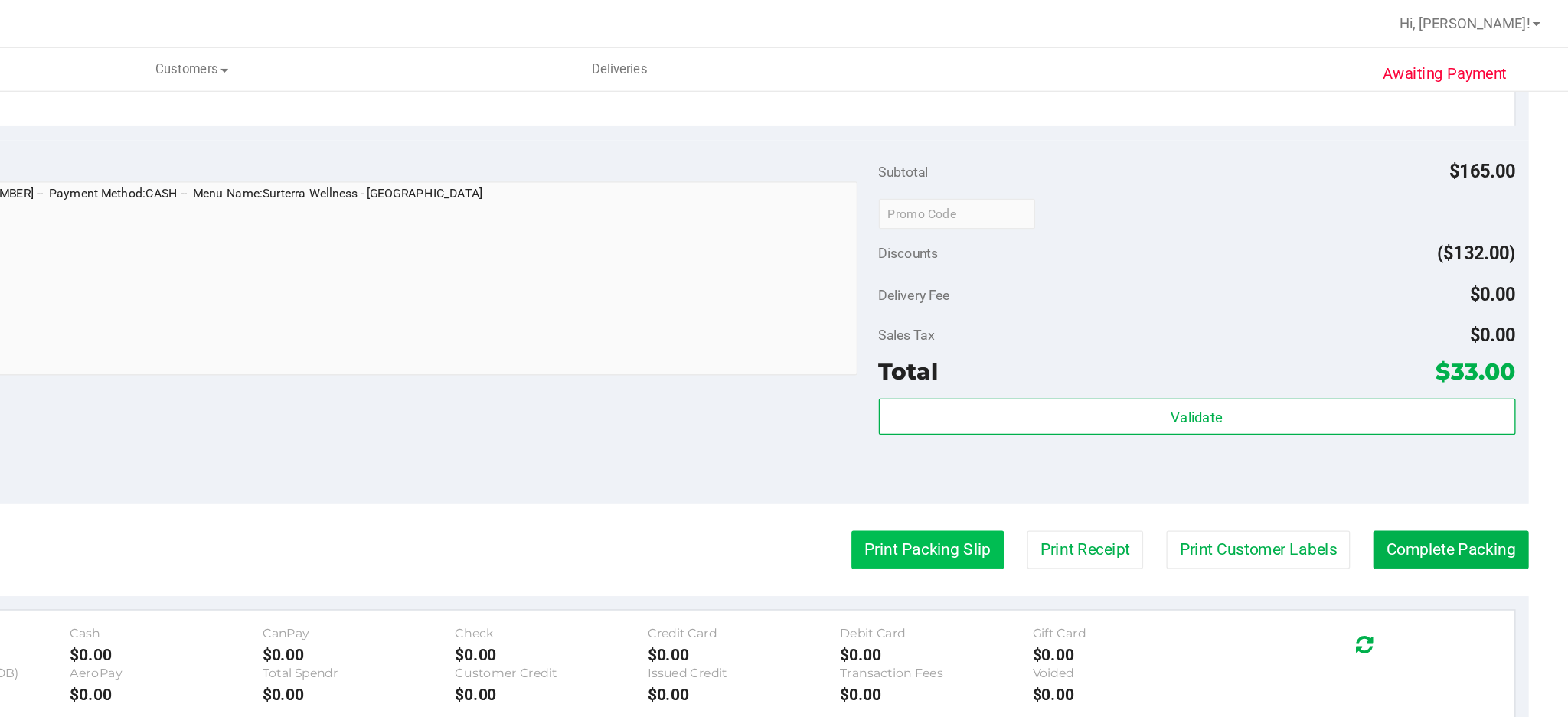
click at [1081, 421] on button "Print Packing Slip" at bounding box center [1081, 417] width 115 height 29
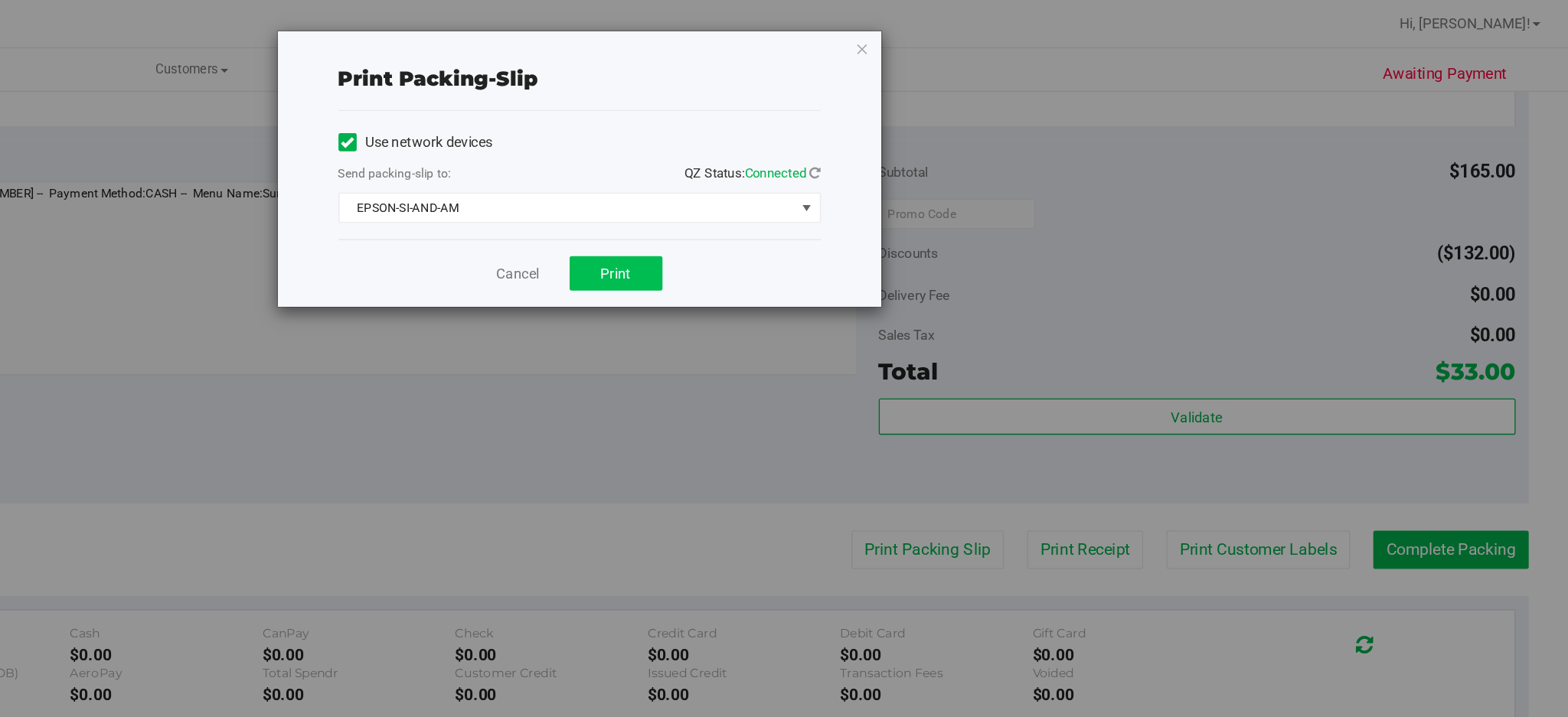
click at [852, 208] on span "Print" at bounding box center [845, 207] width 23 height 12
click at [1032, 38] on icon "button" at bounding box center [1032, 36] width 10 height 18
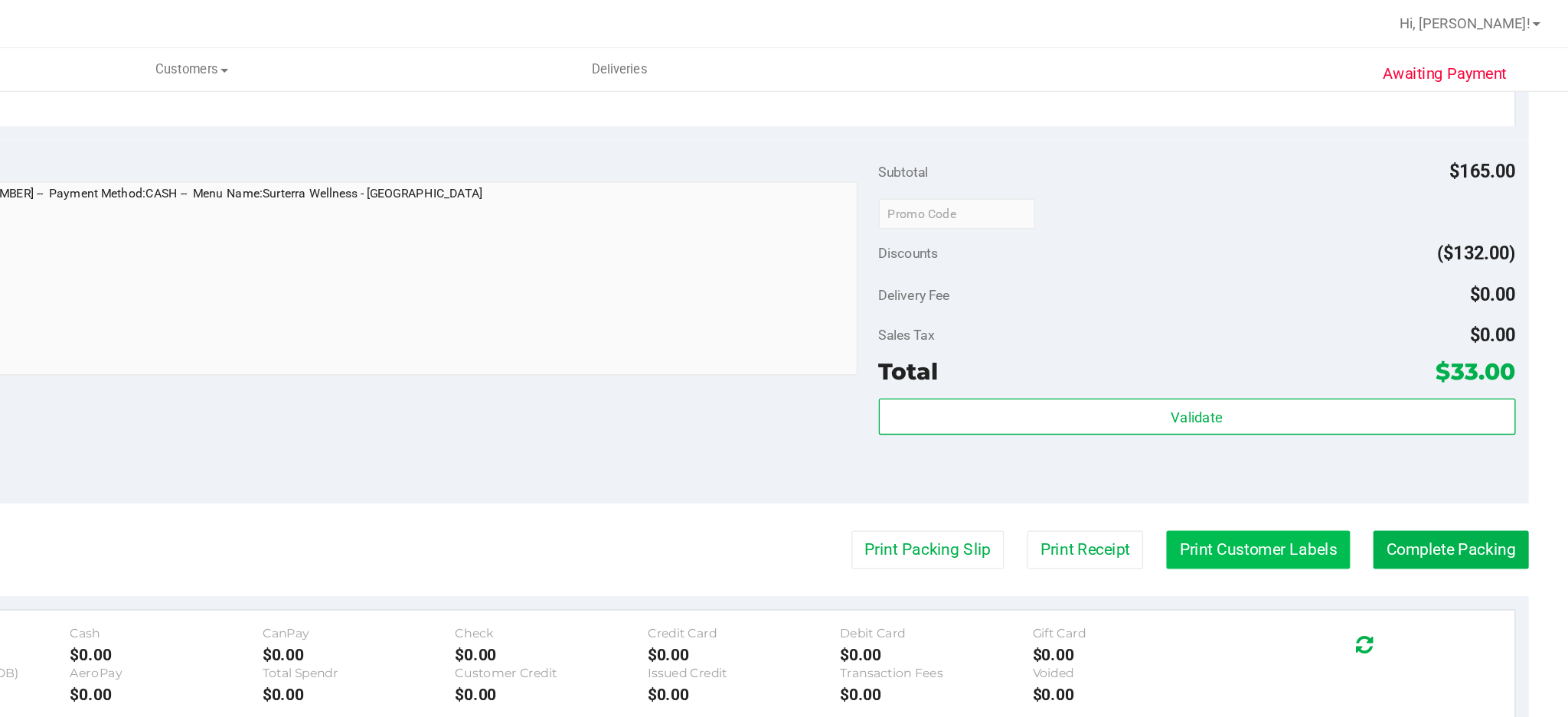
click at [1301, 410] on button "Print Customer Labels" at bounding box center [1332, 417] width 139 height 29
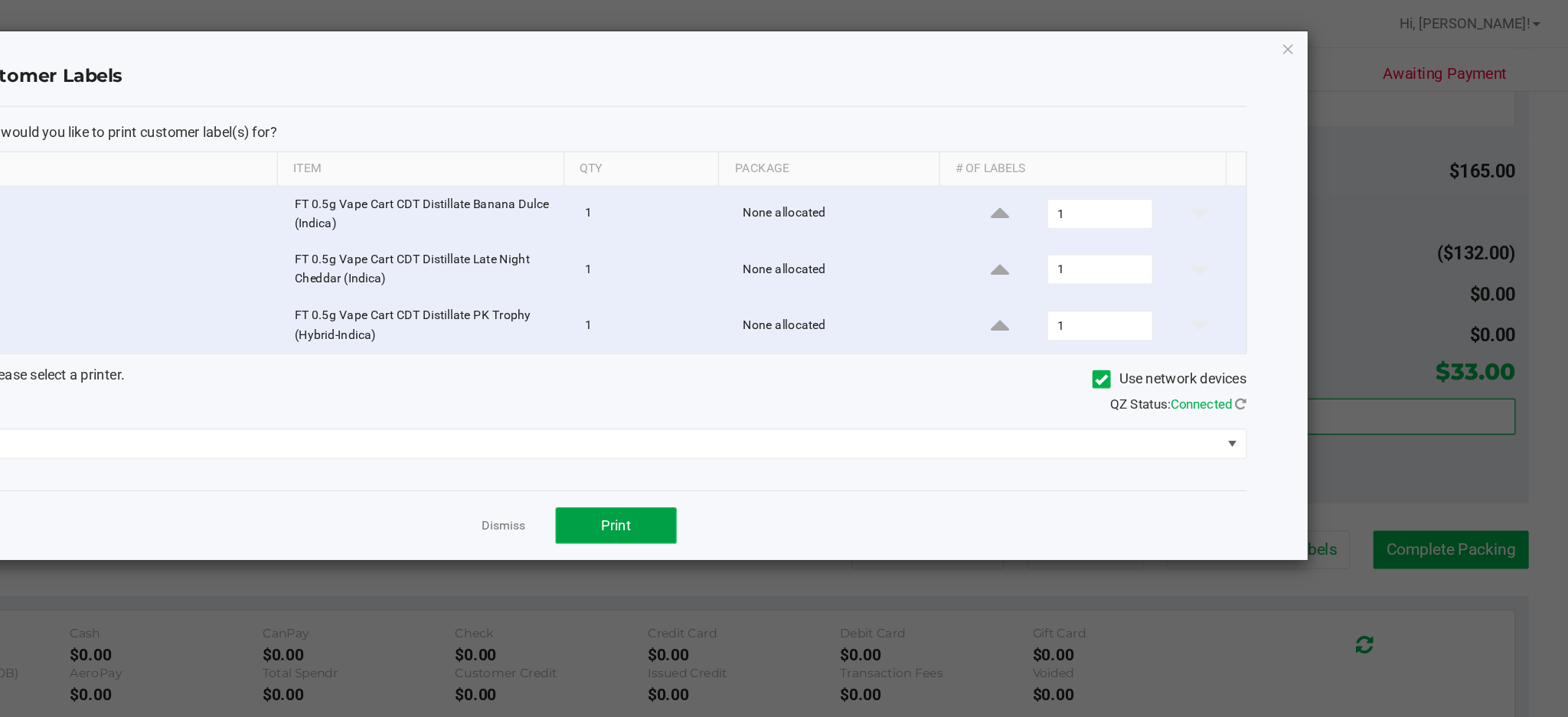
click at [842, 399] on span "Print" at bounding box center [845, 399] width 23 height 12
click at [1360, 37] on icon "button" at bounding box center [1355, 36] width 10 height 18
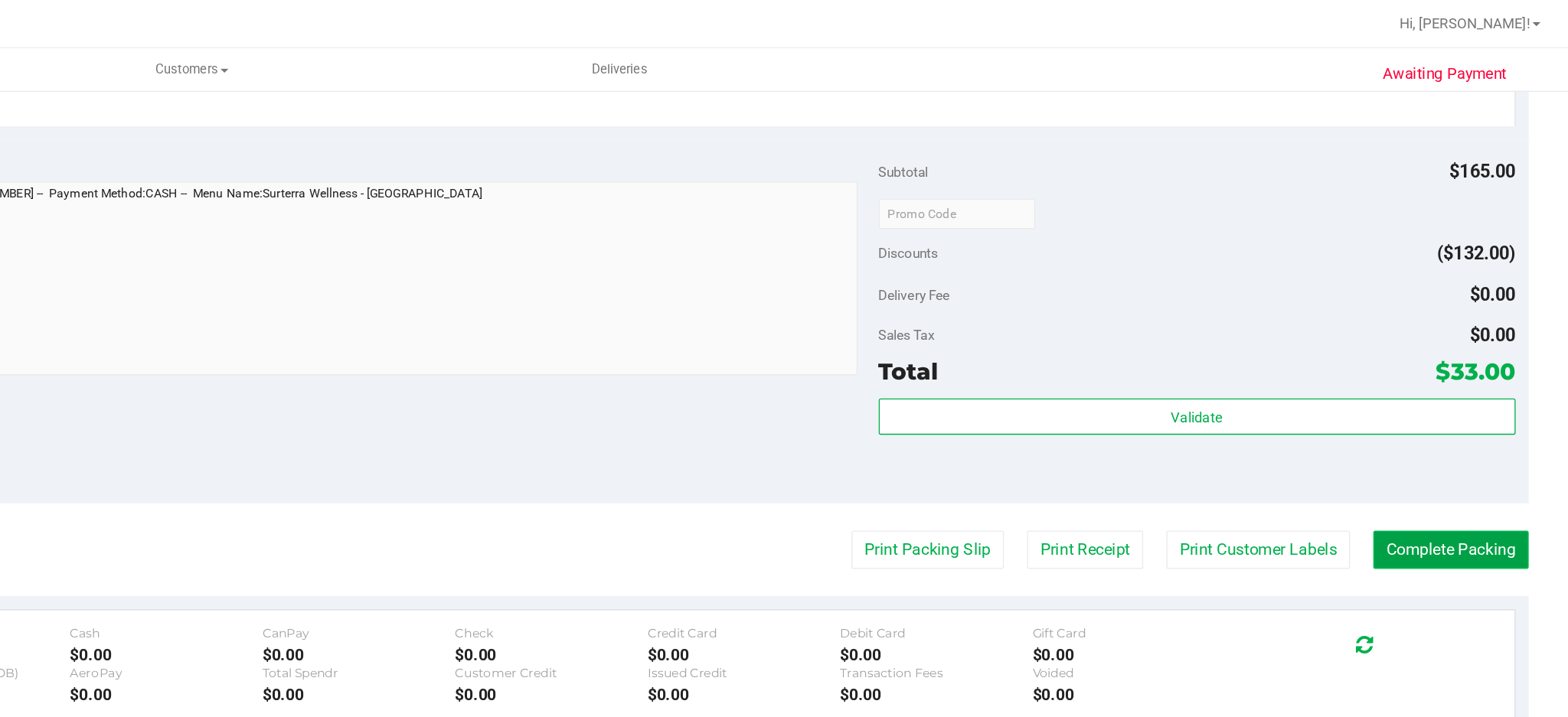
click at [1447, 417] on button "Complete Packing" at bounding box center [1478, 417] width 118 height 29
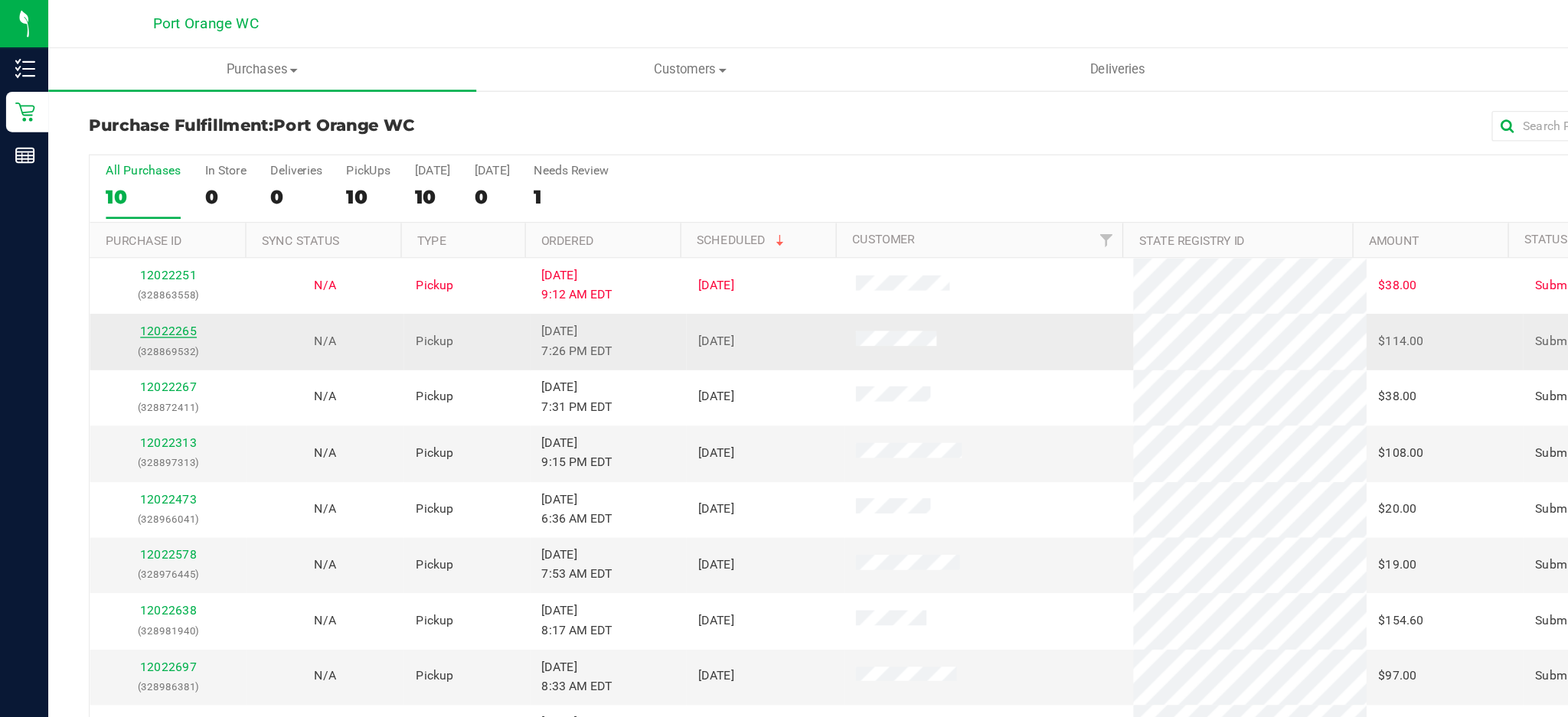
click at [119, 252] on link "12022265" at bounding box center [128, 250] width 43 height 10
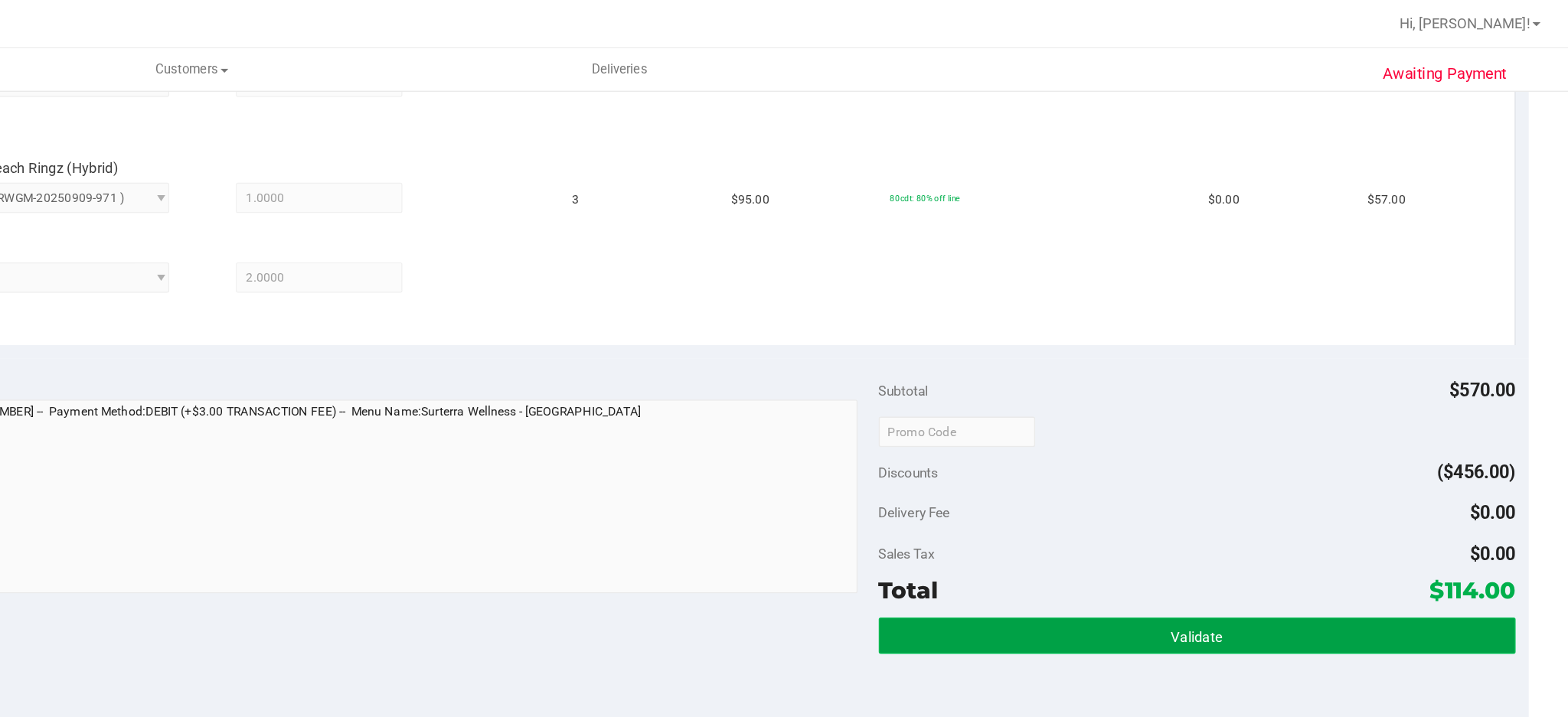
click at [1209, 478] on button "Validate" at bounding box center [1286, 482] width 483 height 28
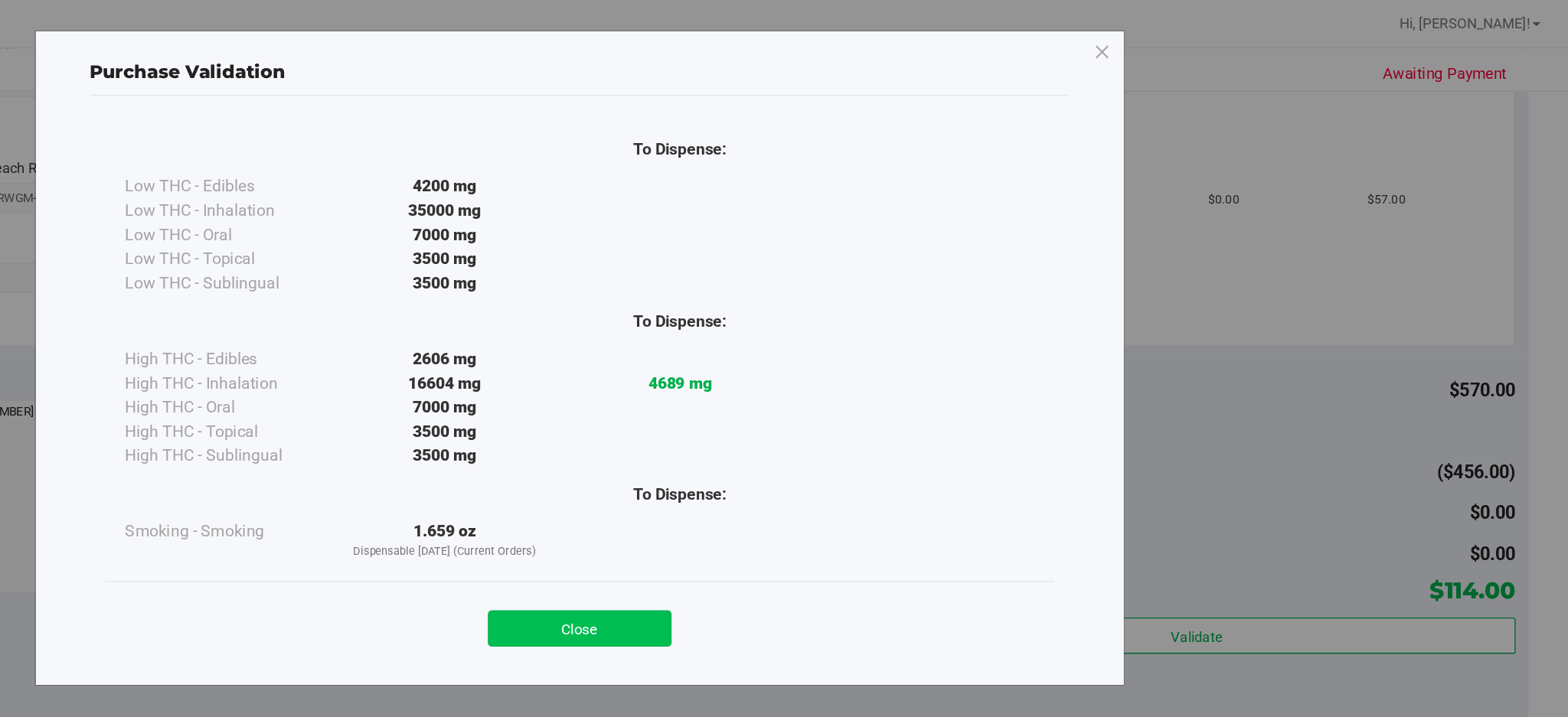
click at [835, 475] on button "Close" at bounding box center [818, 477] width 139 height 28
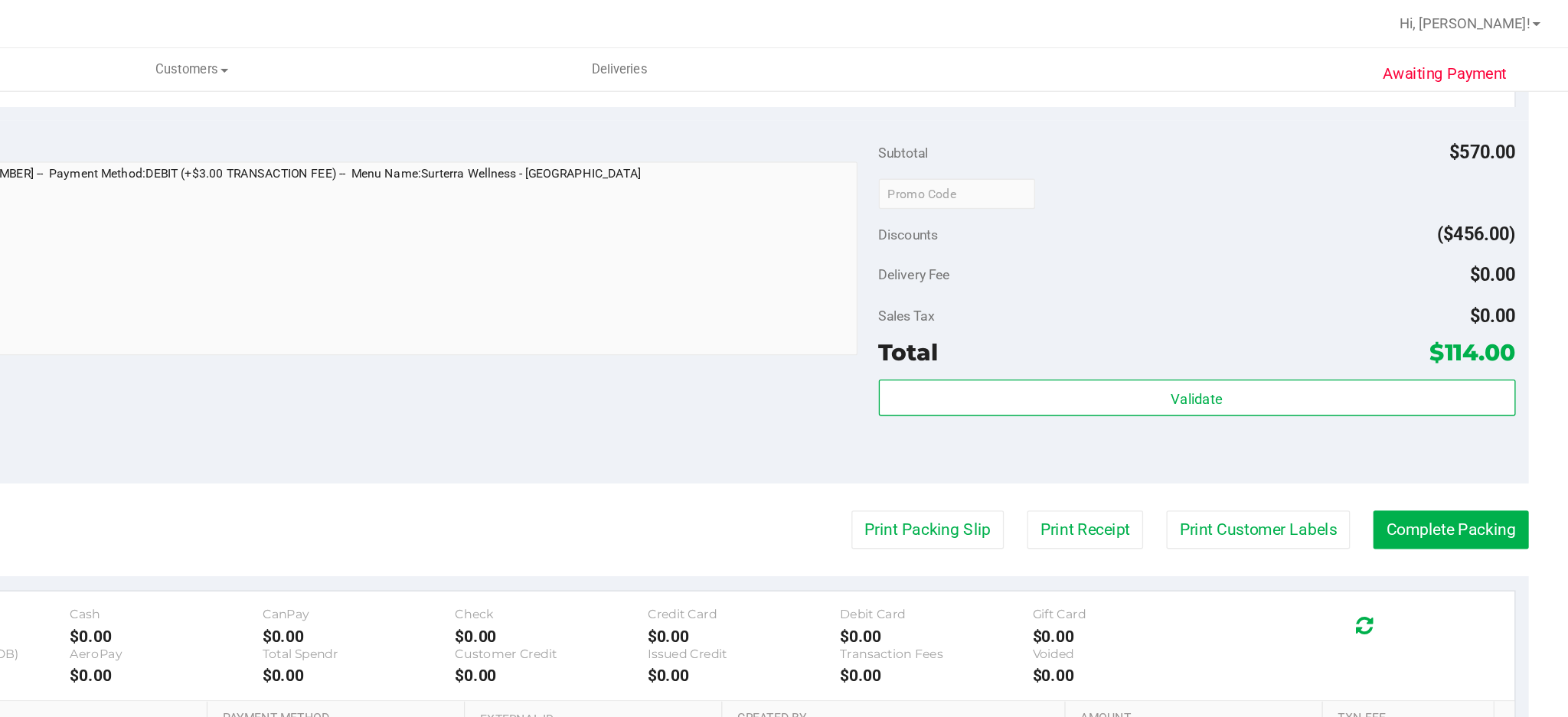
scroll to position [658, 0]
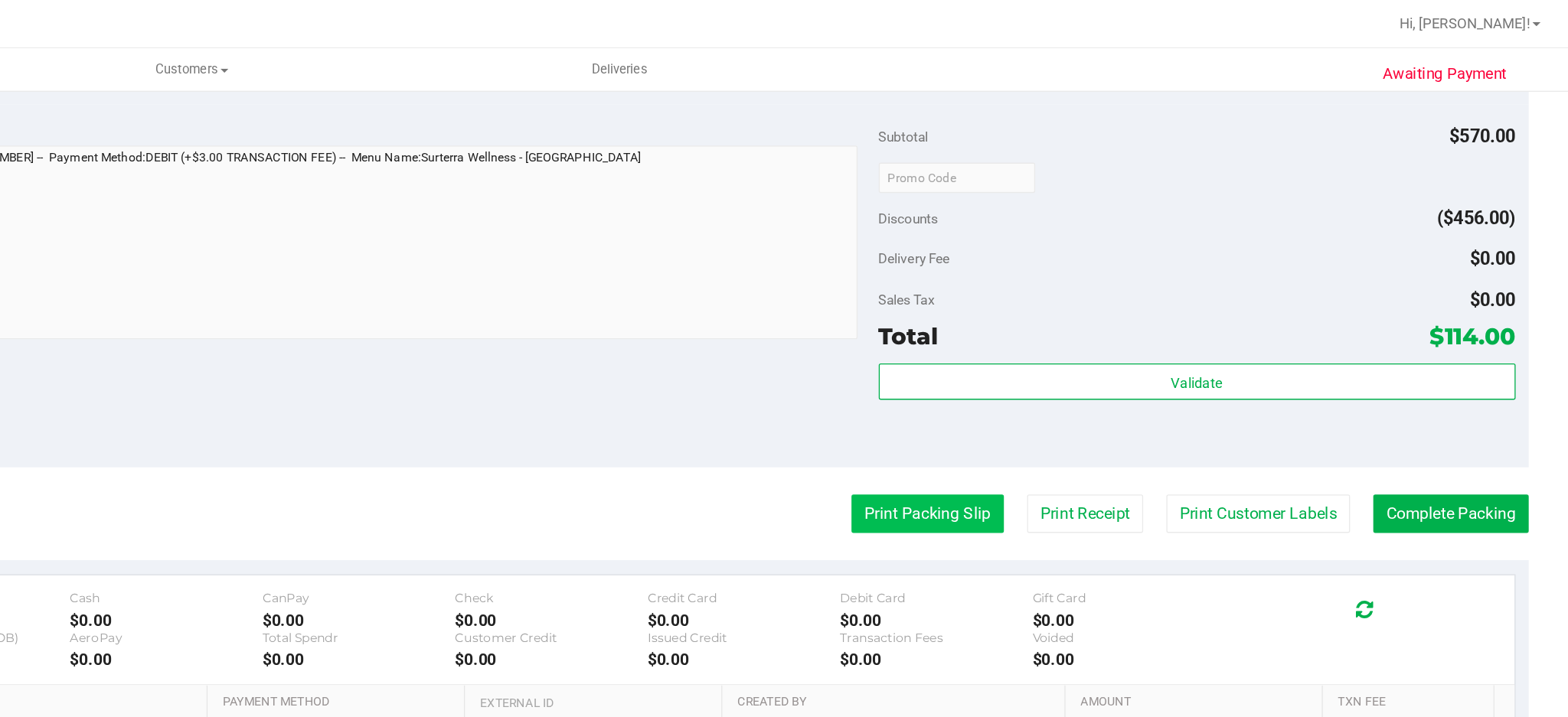
click at [1044, 386] on button "Print Packing Slip" at bounding box center [1081, 390] width 115 height 29
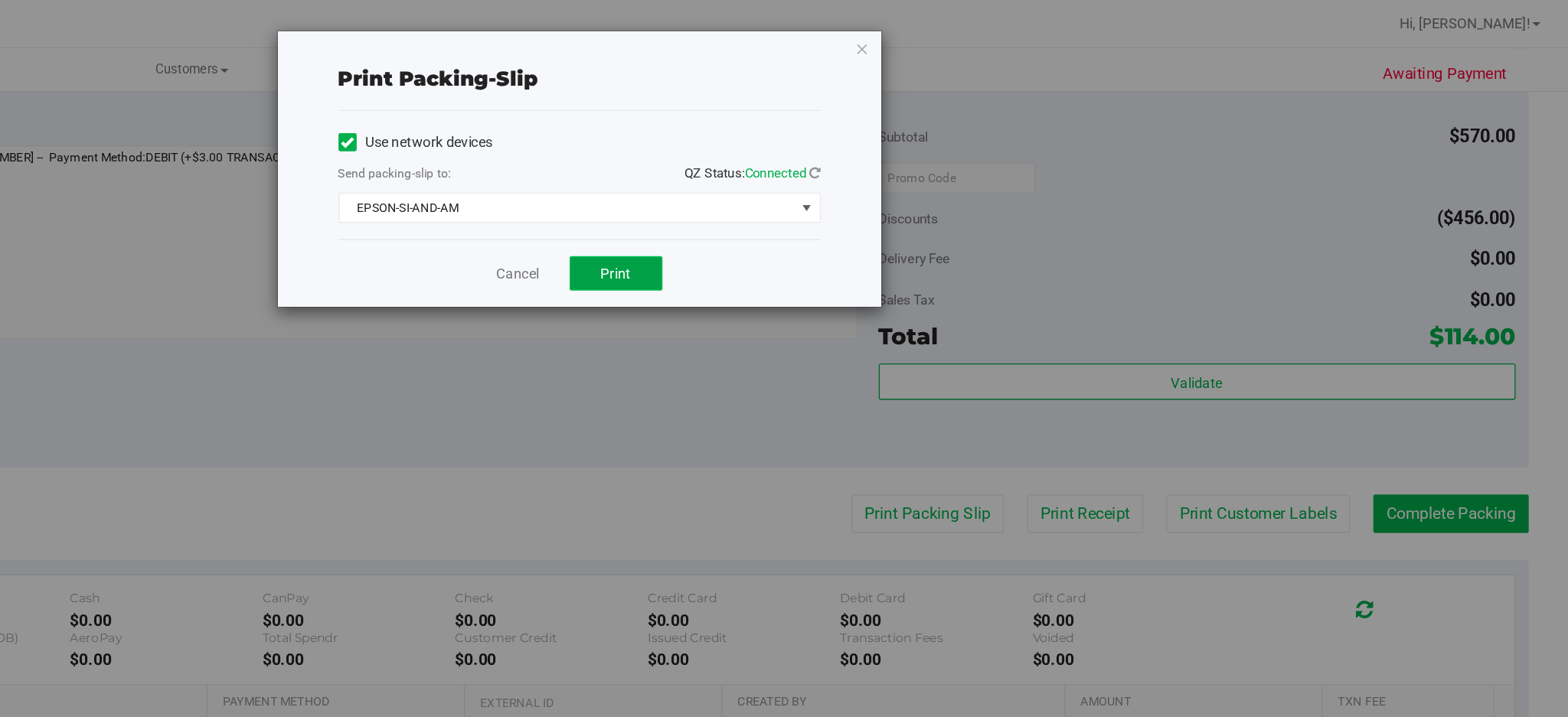
click at [851, 205] on span "Print" at bounding box center [845, 207] width 23 height 12
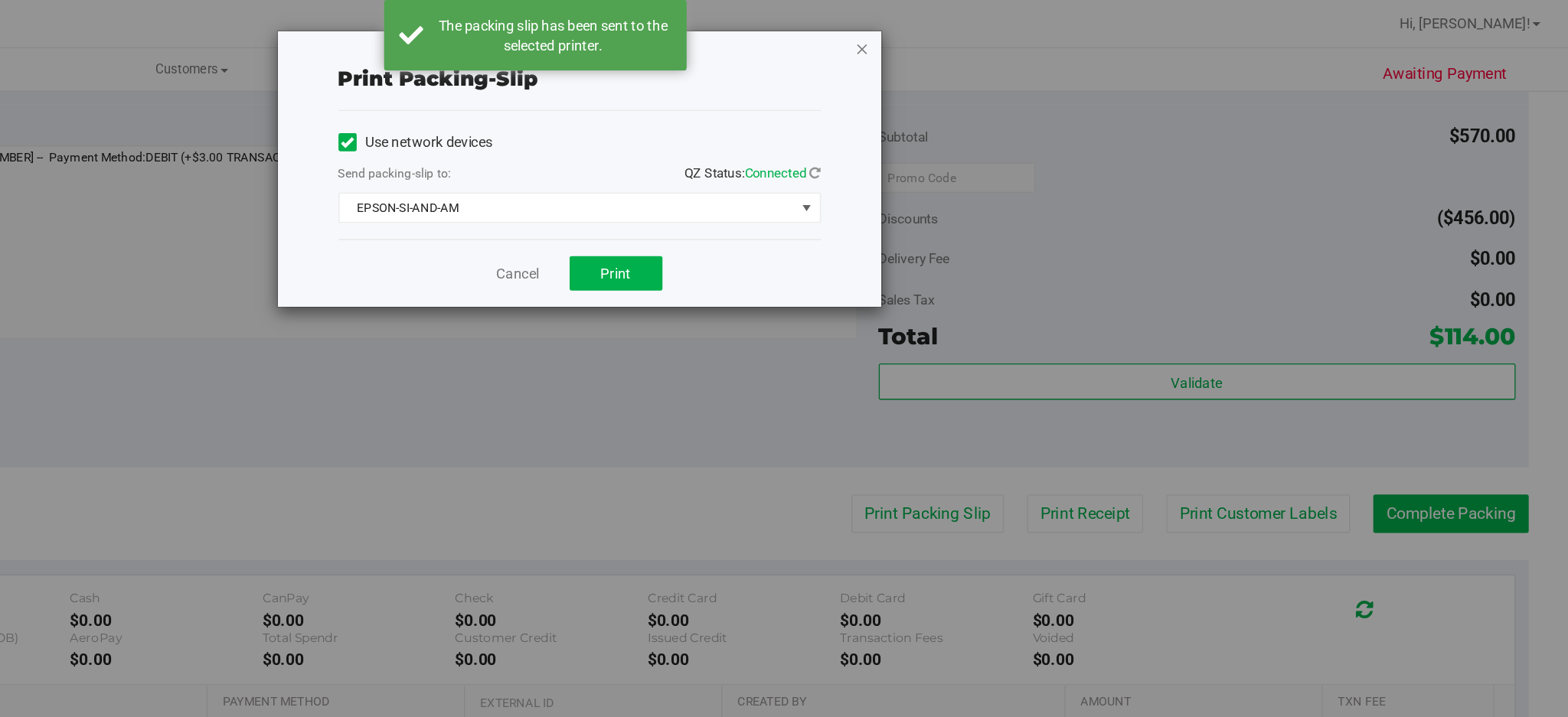
click at [1032, 35] on icon "button" at bounding box center [1032, 36] width 10 height 18
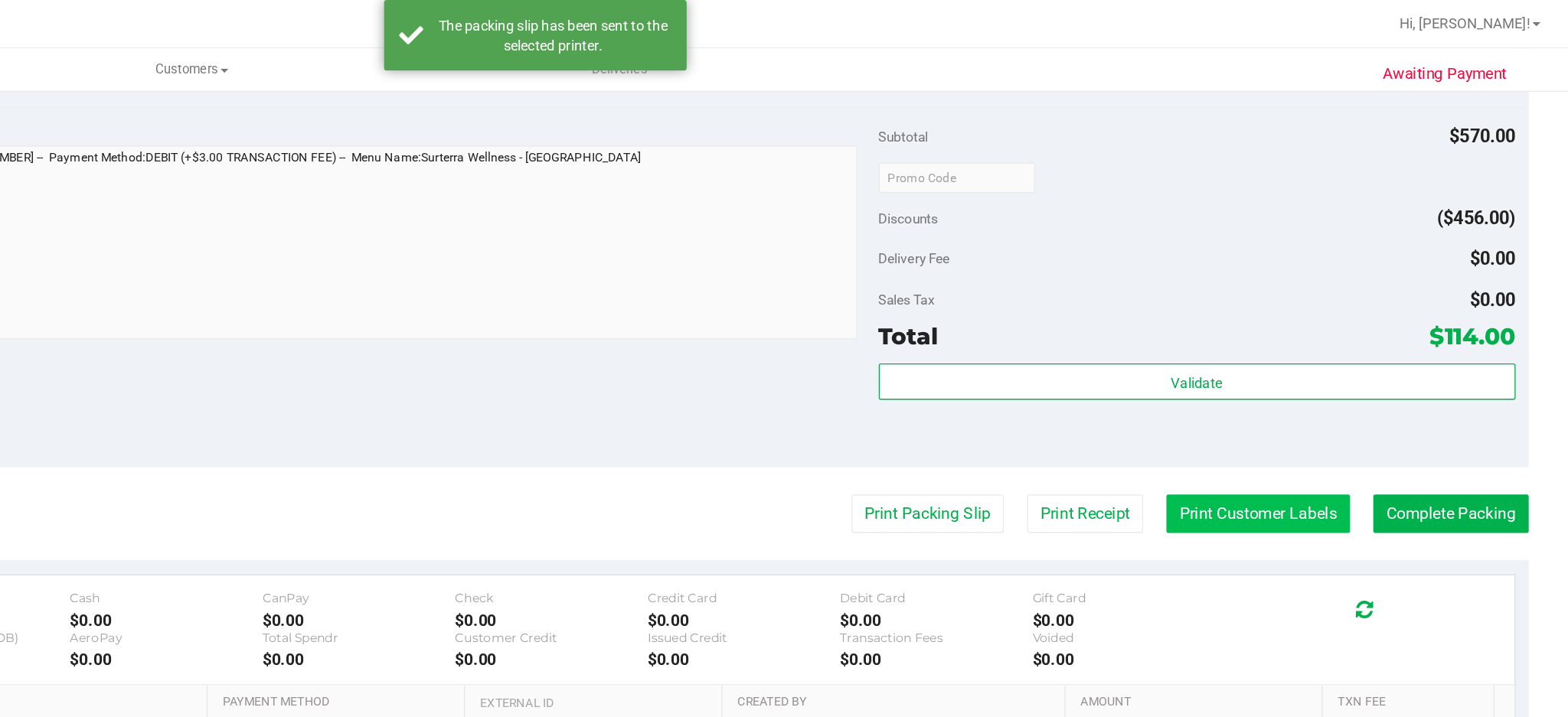
click at [1340, 391] on button "Print Customer Labels" at bounding box center [1332, 390] width 139 height 29
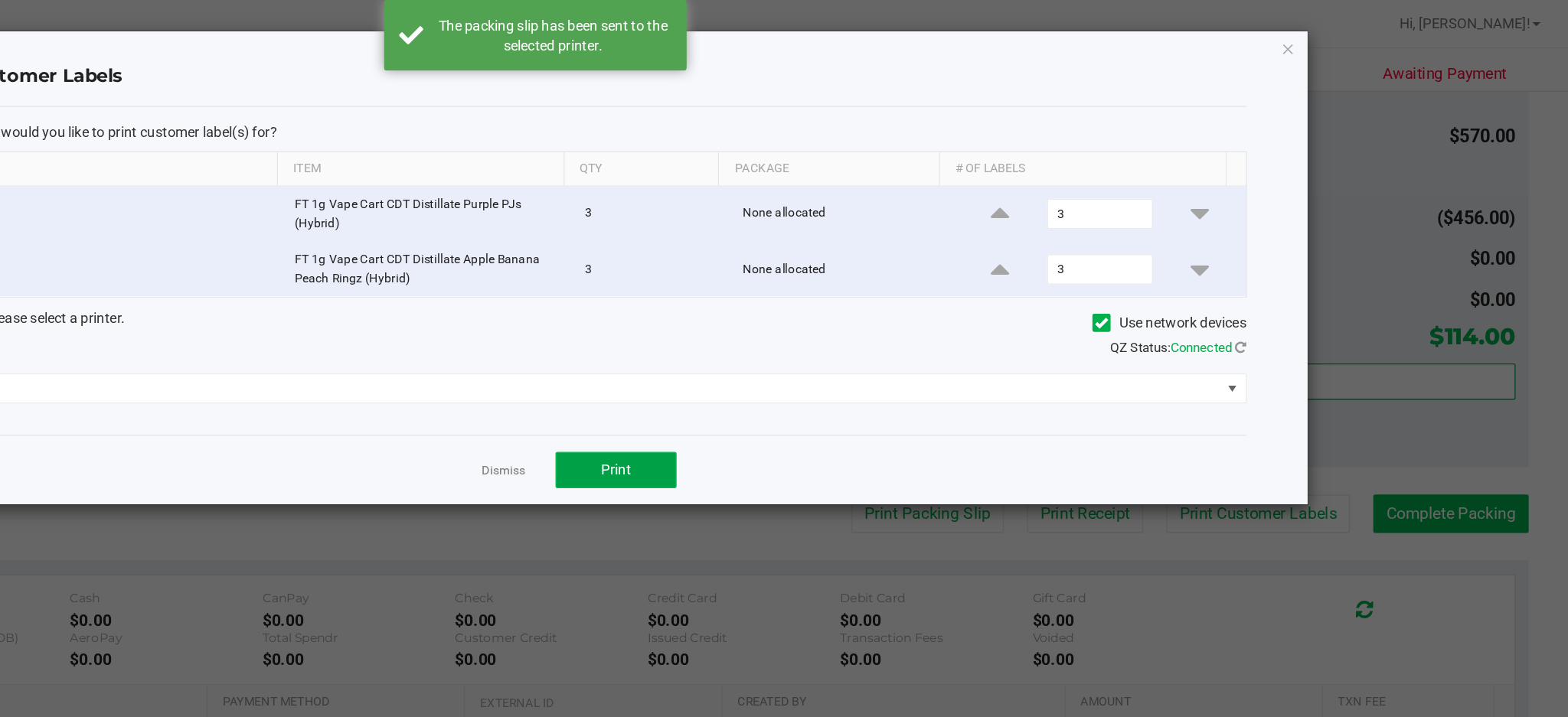
click at [846, 362] on span "Print" at bounding box center [845, 355] width 23 height 12
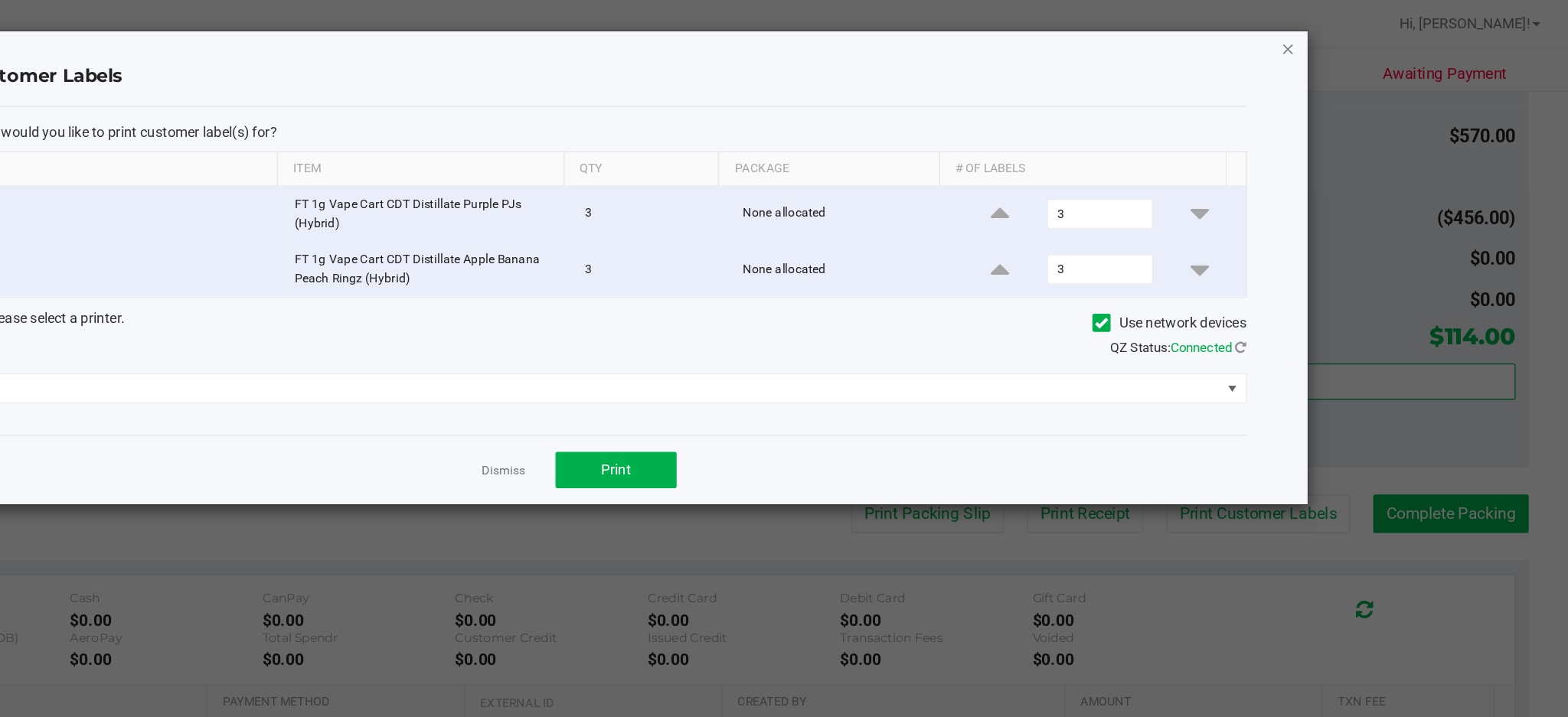
click at [1357, 35] on icon "button" at bounding box center [1355, 36] width 10 height 18
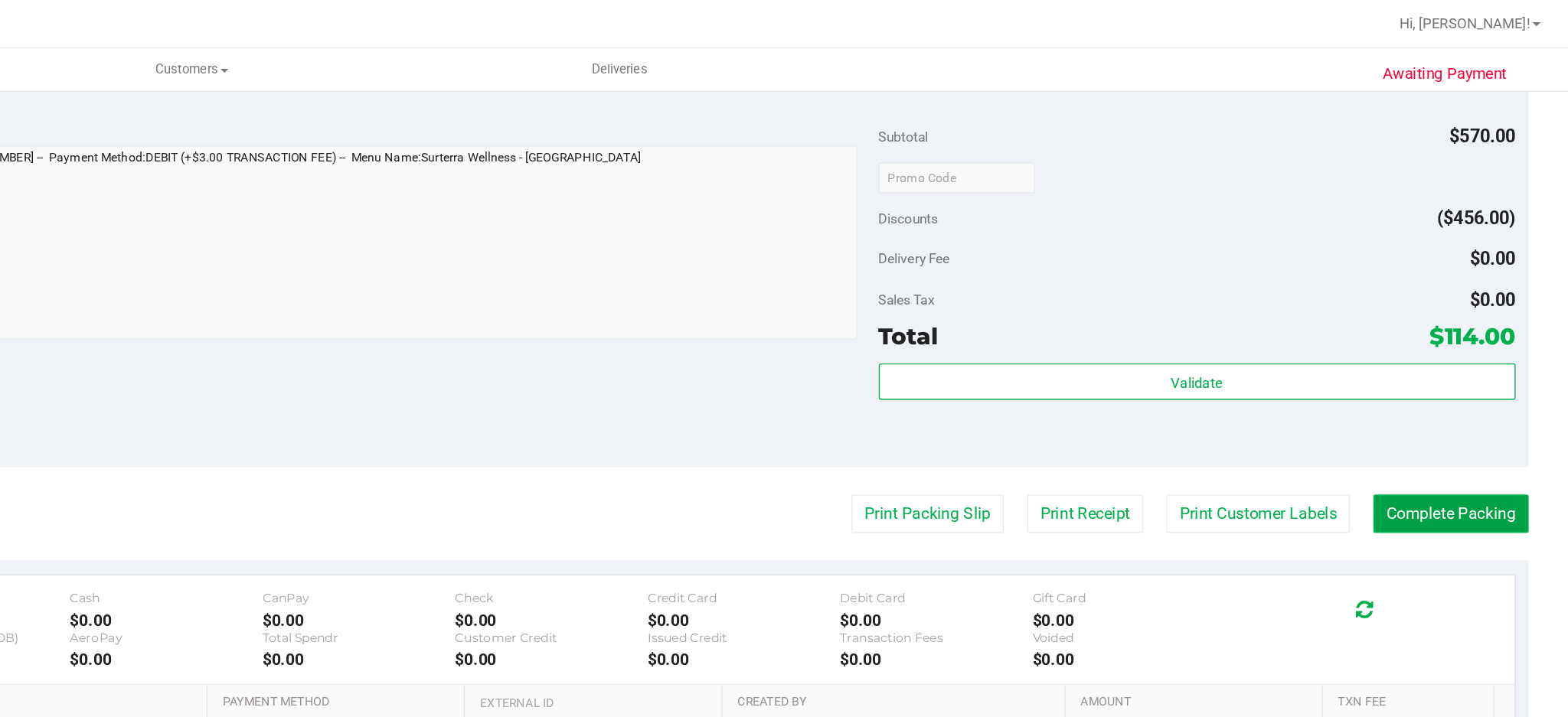
click at [1471, 391] on button "Complete Packing" at bounding box center [1478, 390] width 118 height 29
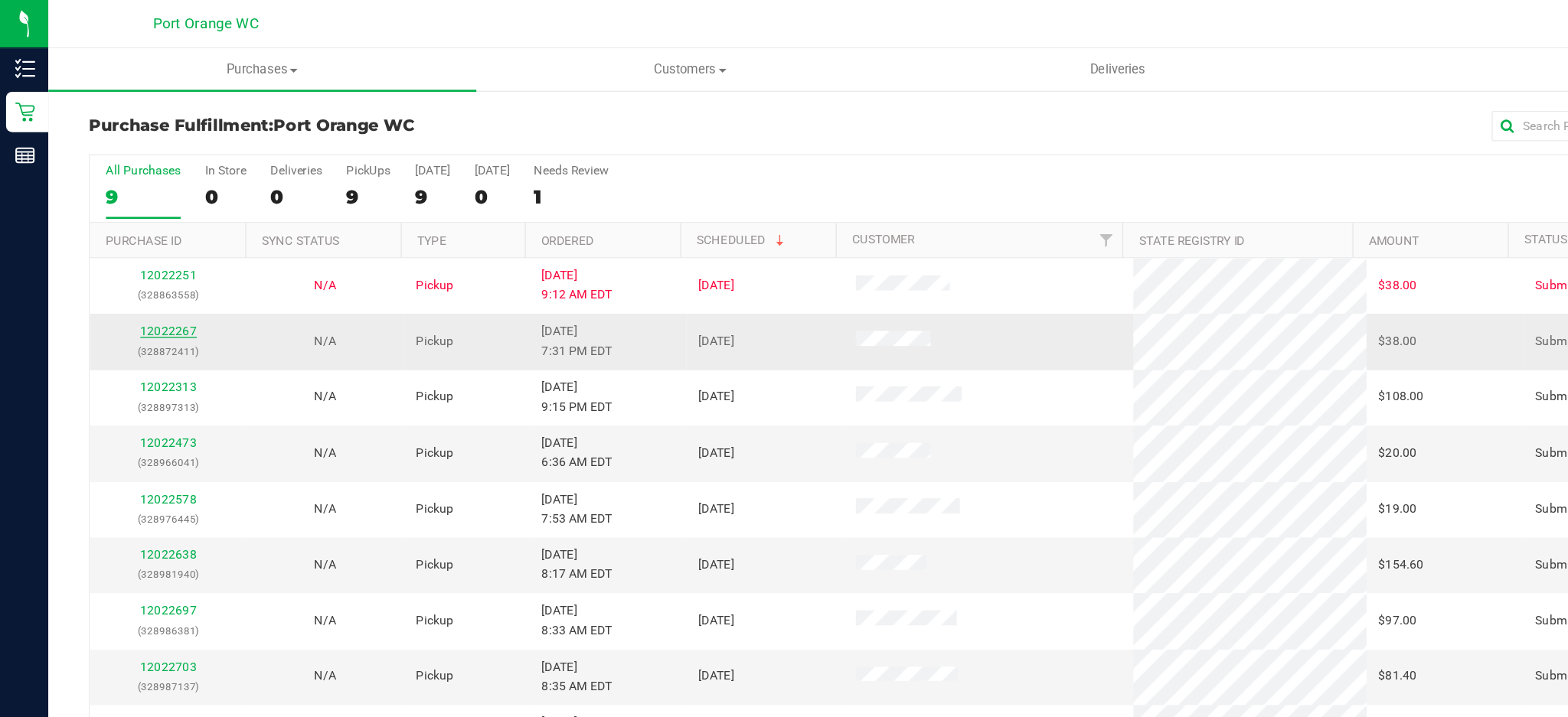
click at [131, 249] on link "12022267" at bounding box center [128, 250] width 43 height 10
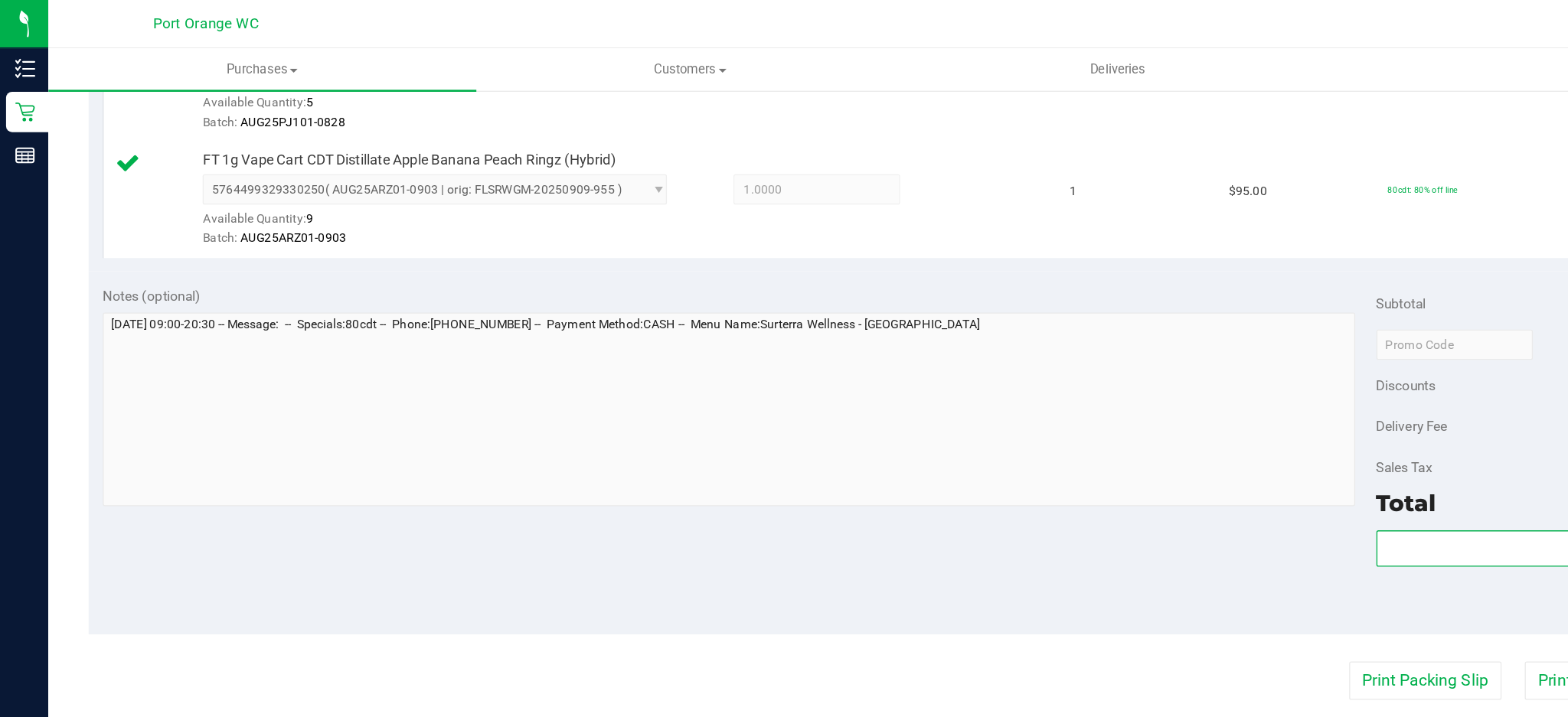
scroll to position [473, 0]
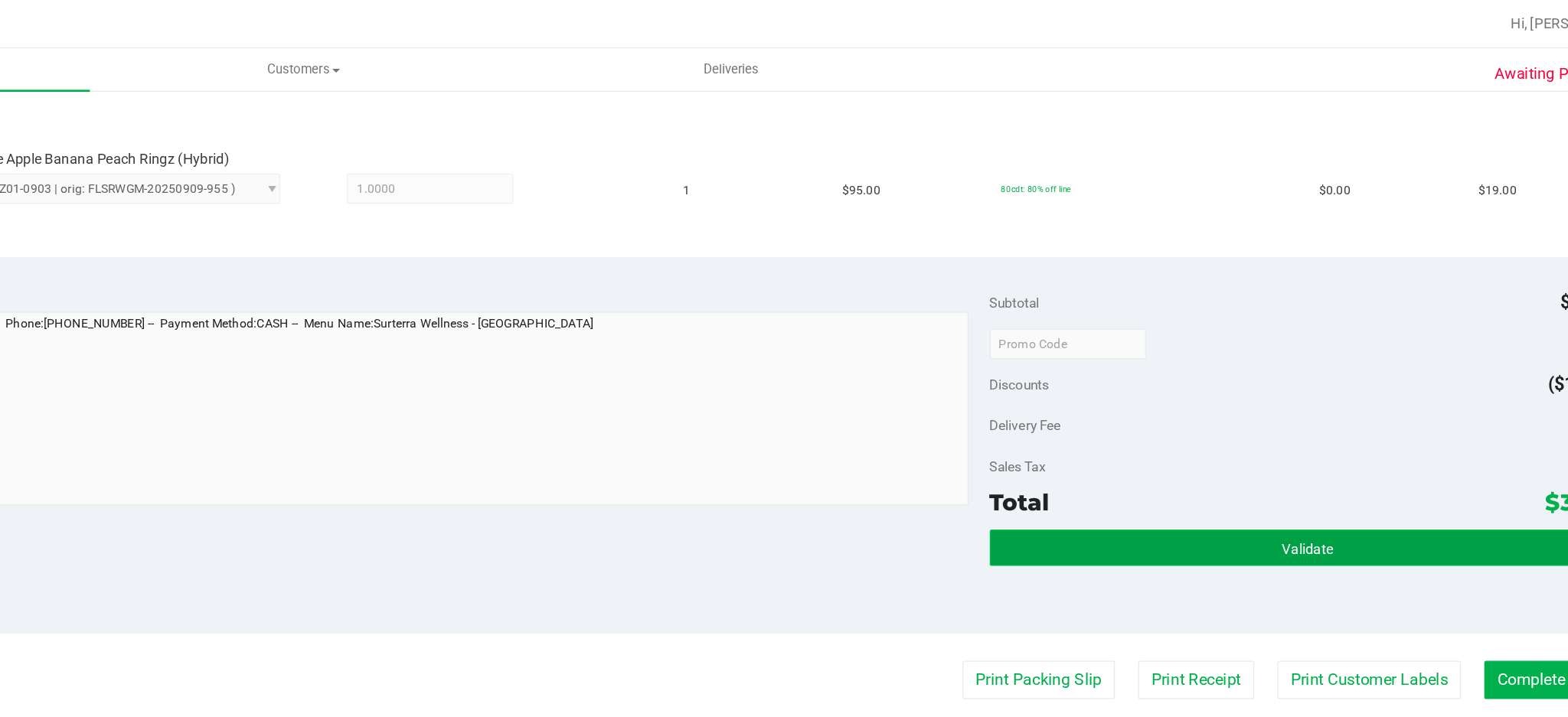
click at [1173, 405] on button "Validate" at bounding box center [1286, 416] width 483 height 28
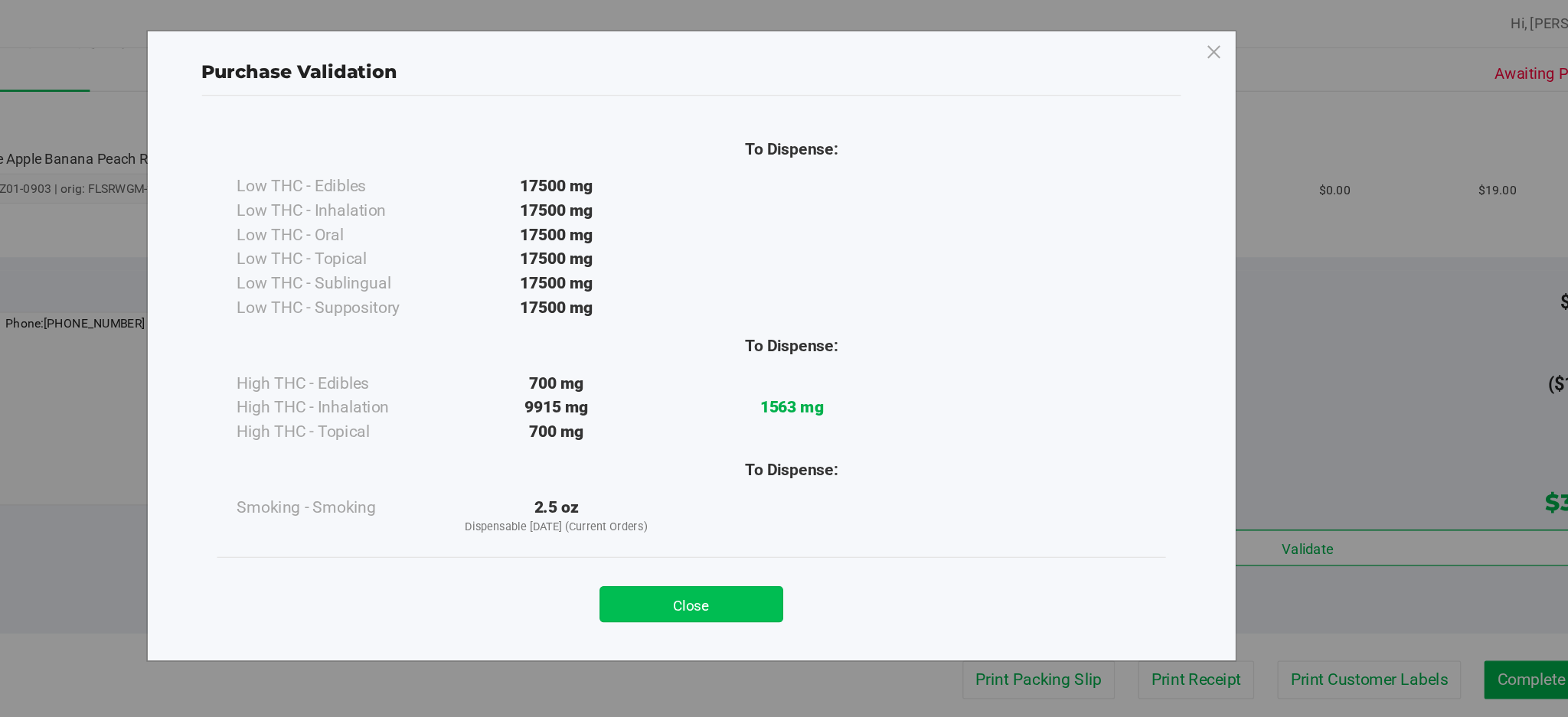
click at [846, 454] on button "Close" at bounding box center [818, 459] width 139 height 28
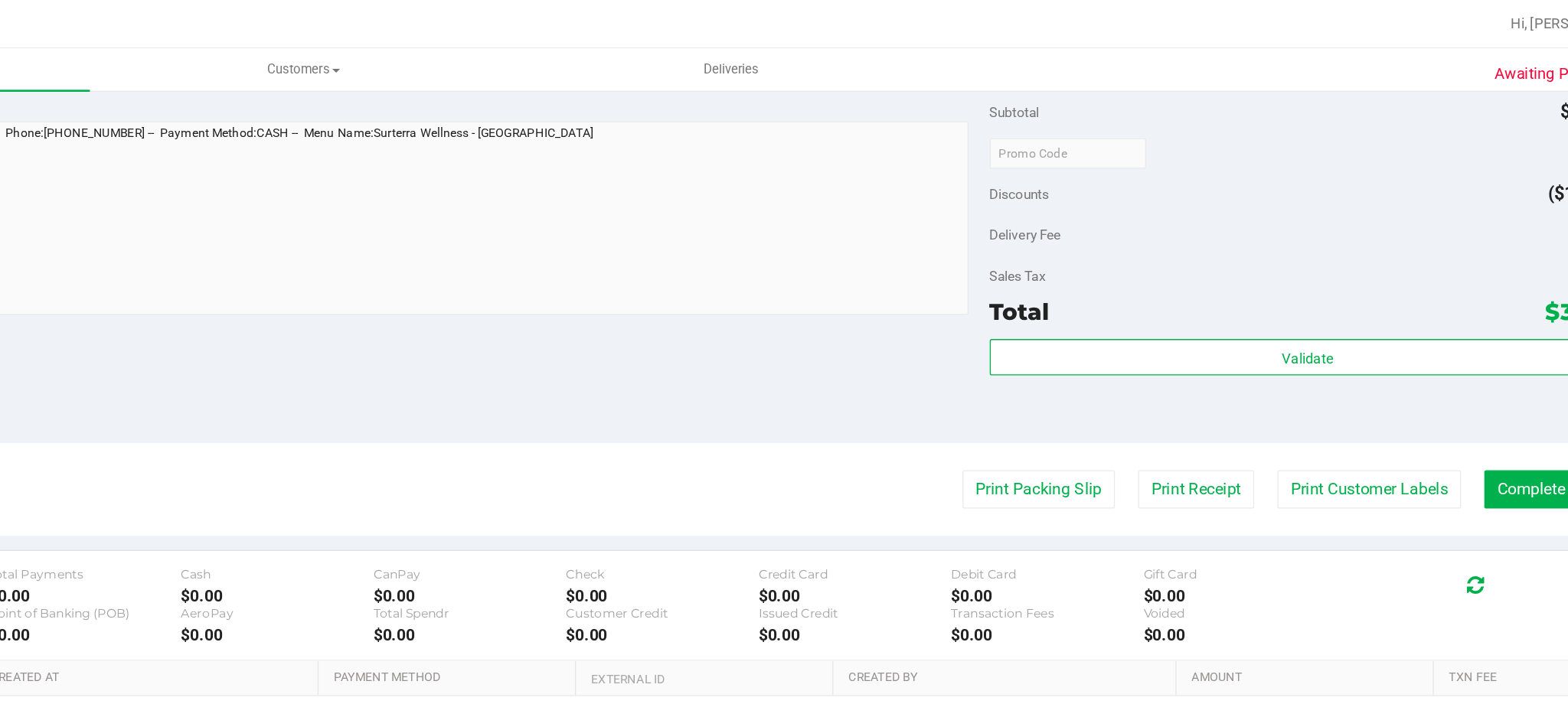
scroll to position [623, 0]
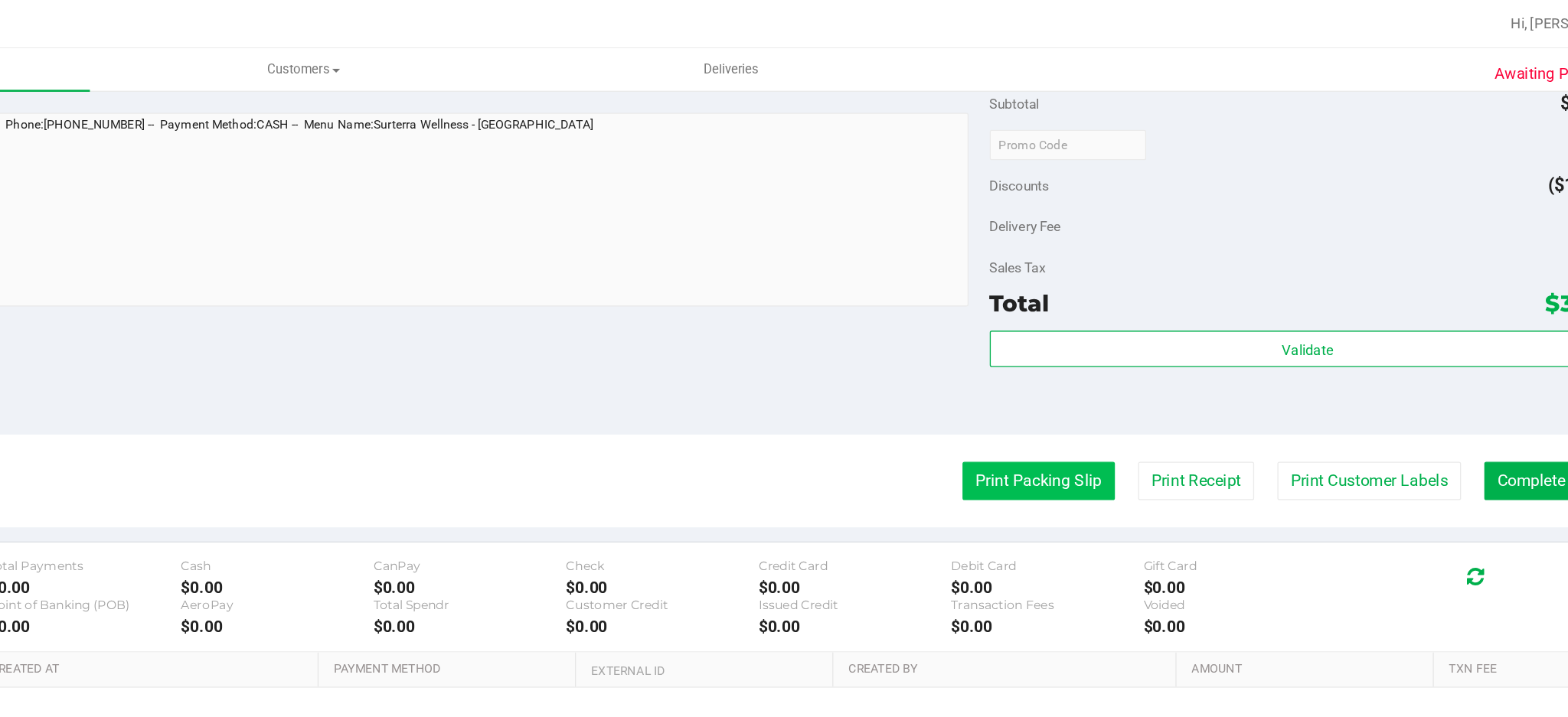
click at [1051, 362] on button "Print Packing Slip" at bounding box center [1081, 365] width 115 height 29
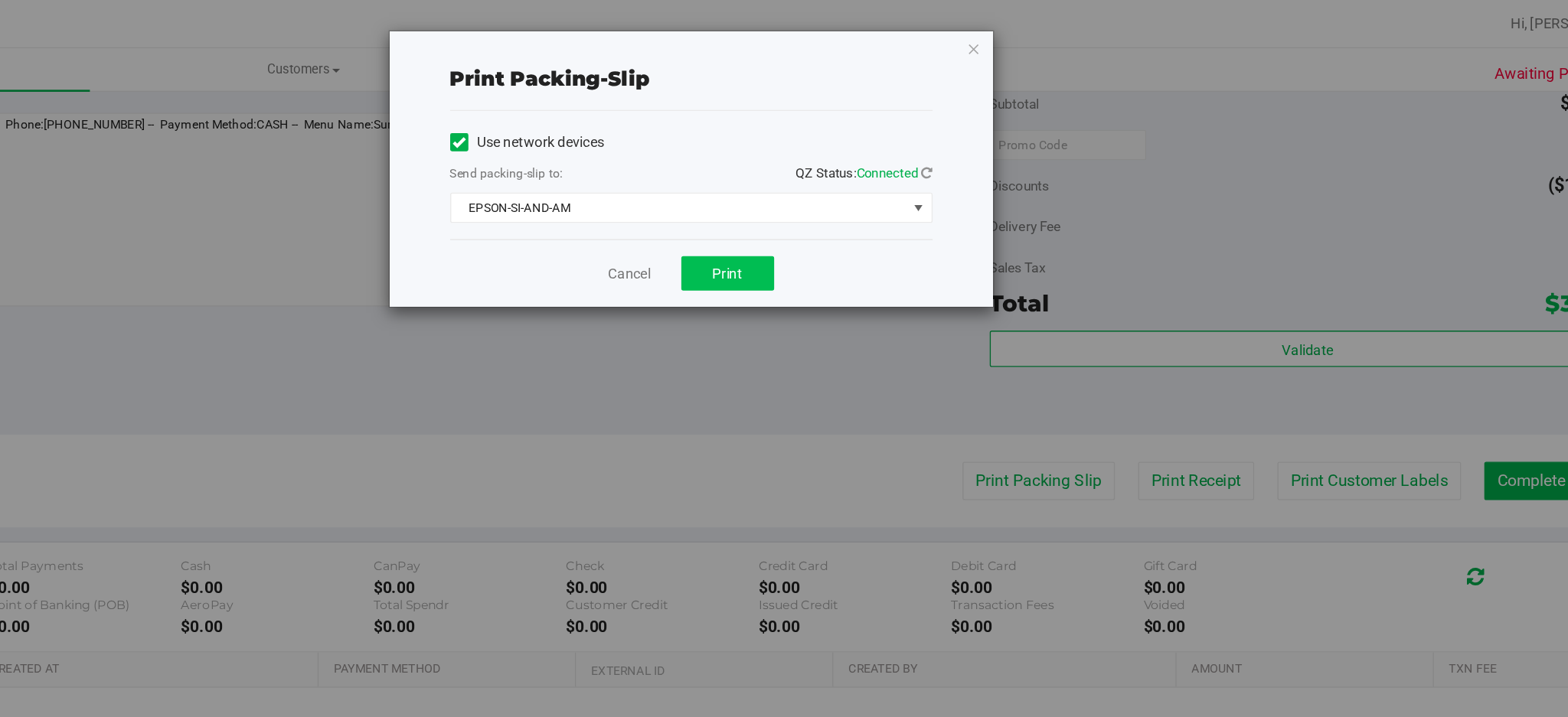
click at [847, 209] on span "Print" at bounding box center [845, 207] width 23 height 12
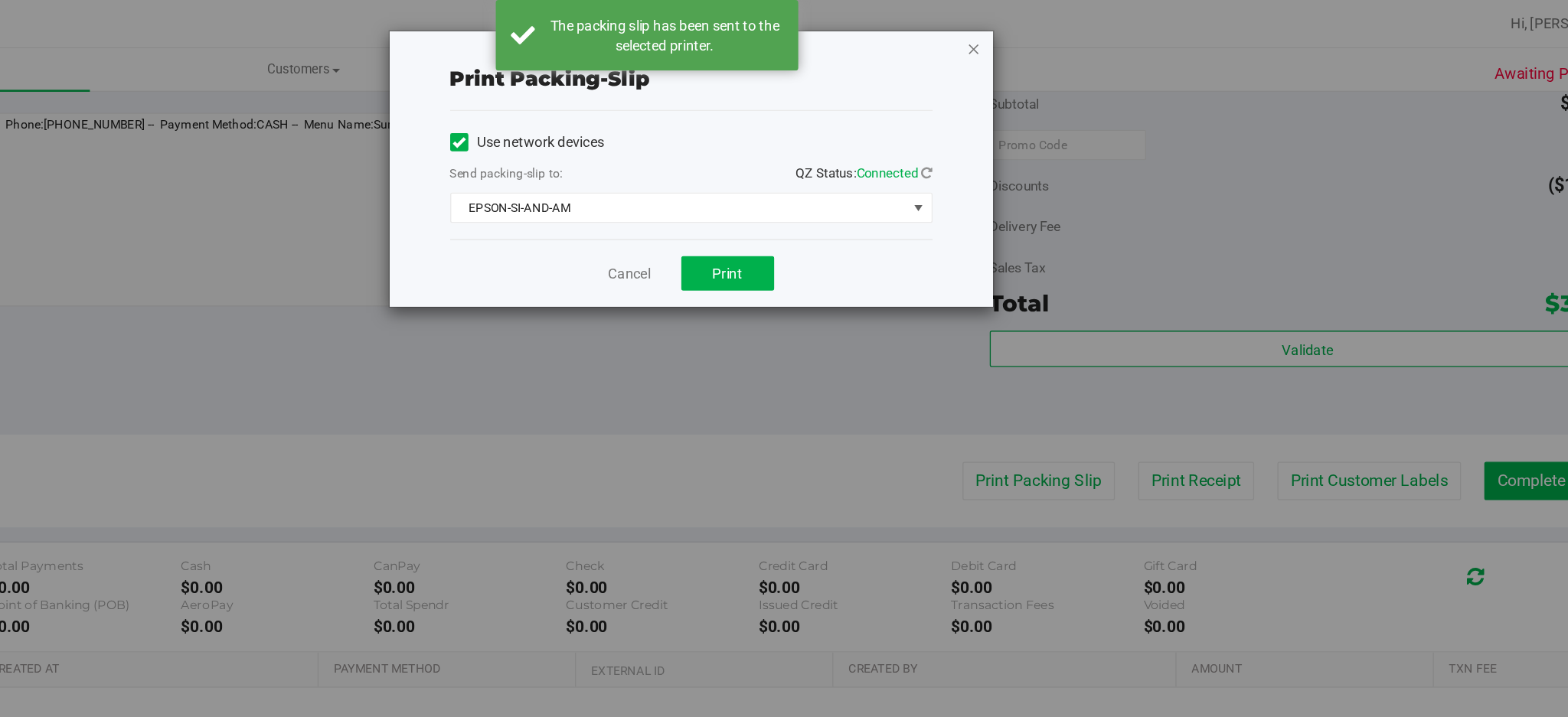
click at [1032, 35] on icon "button" at bounding box center [1032, 36] width 10 height 18
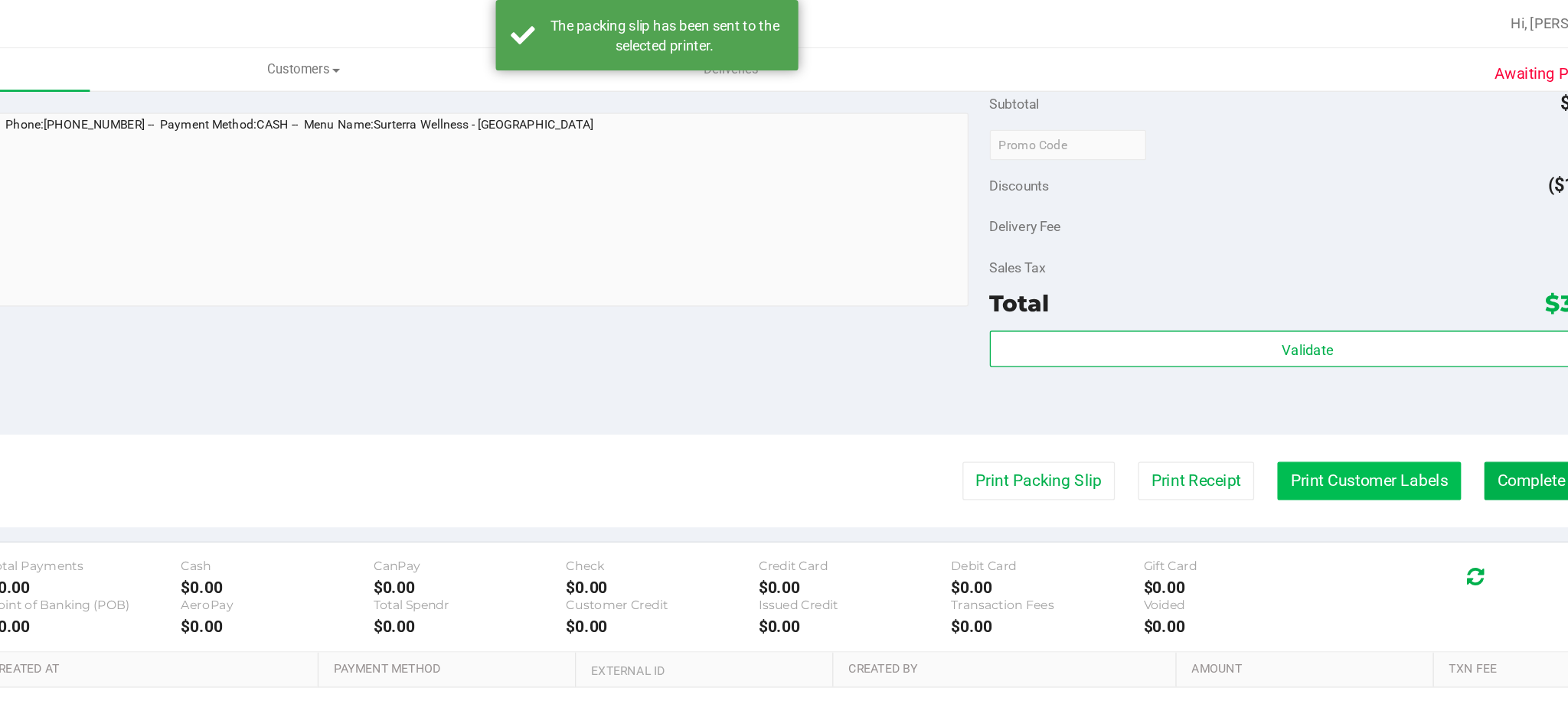
click at [1292, 363] on button "Print Customer Labels" at bounding box center [1332, 365] width 139 height 29
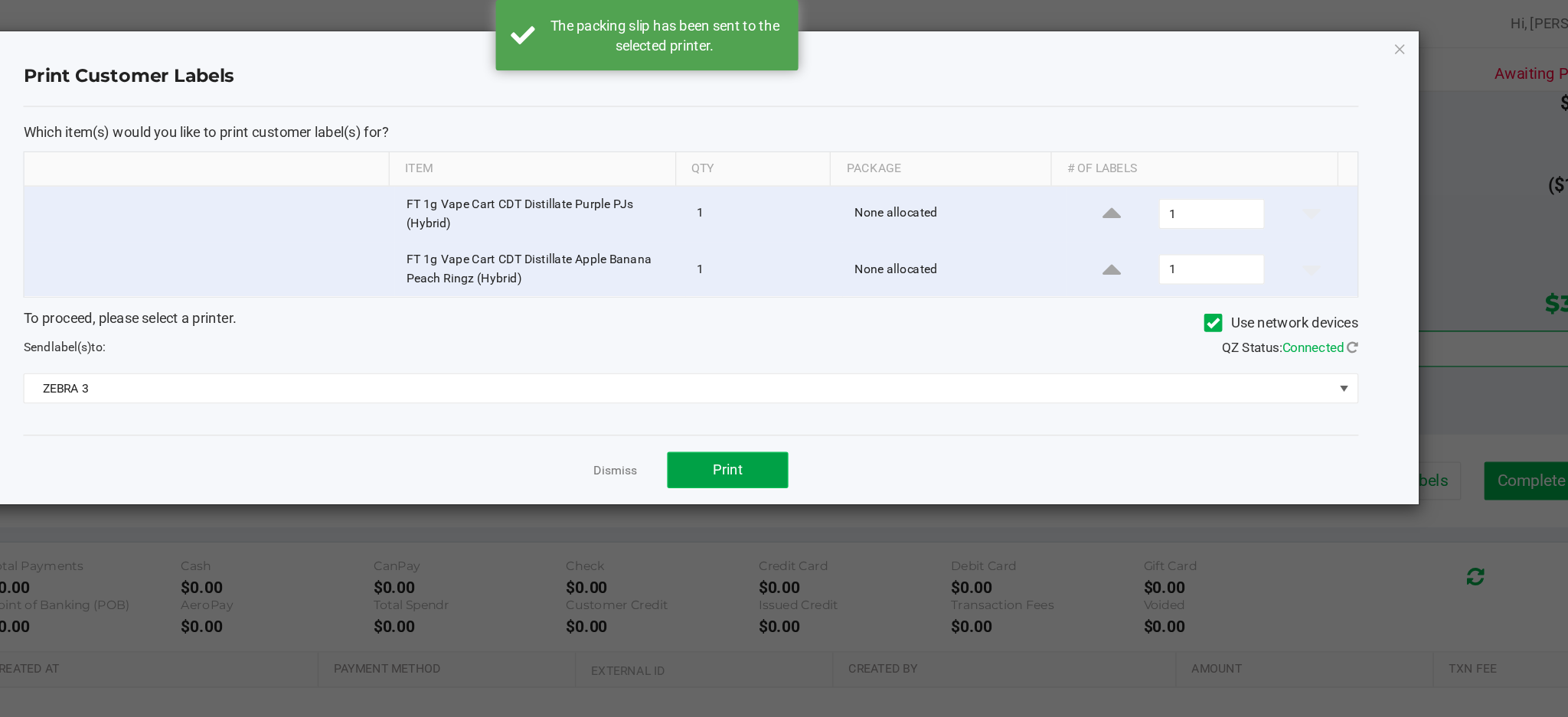
click at [851, 356] on span "Print" at bounding box center [845, 355] width 23 height 12
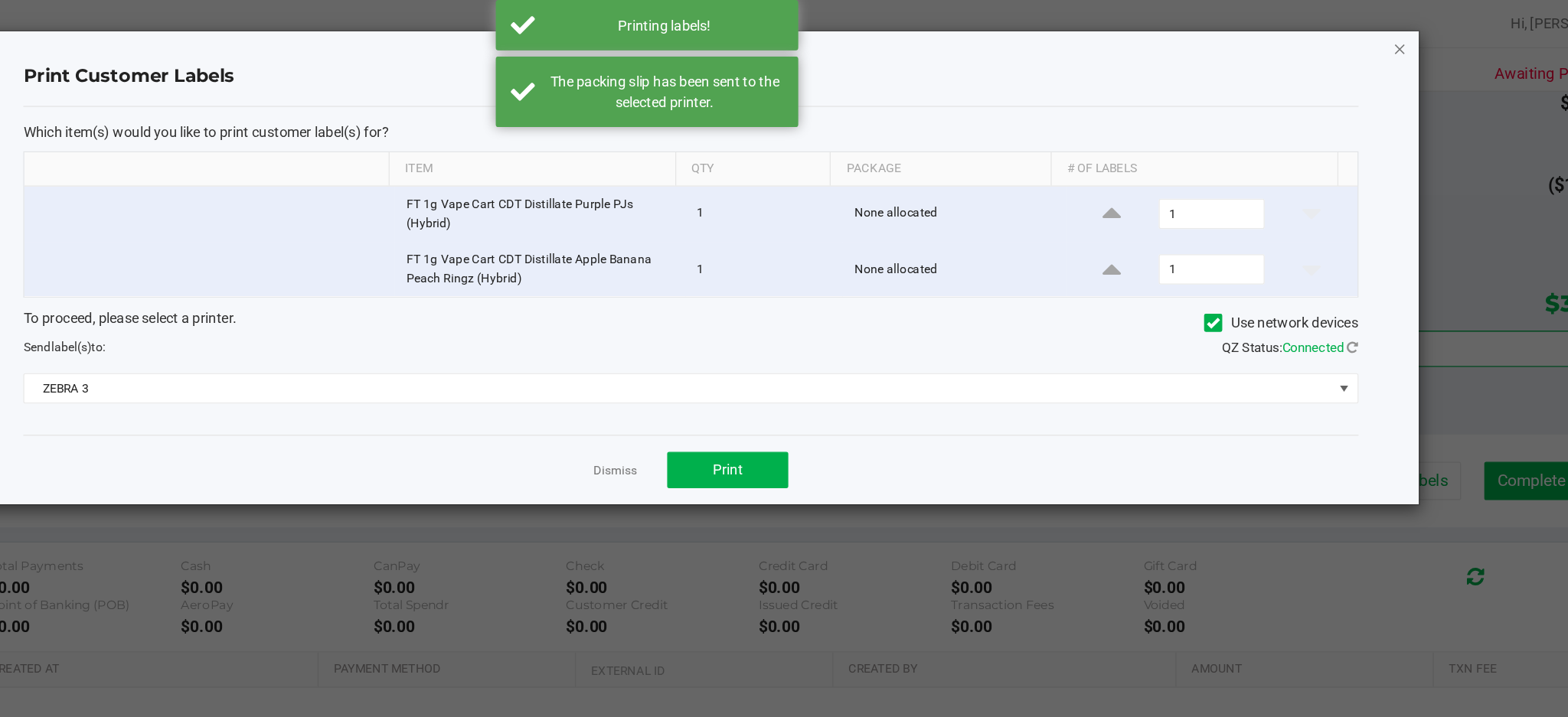
click at [1351, 37] on icon "button" at bounding box center [1355, 36] width 10 height 18
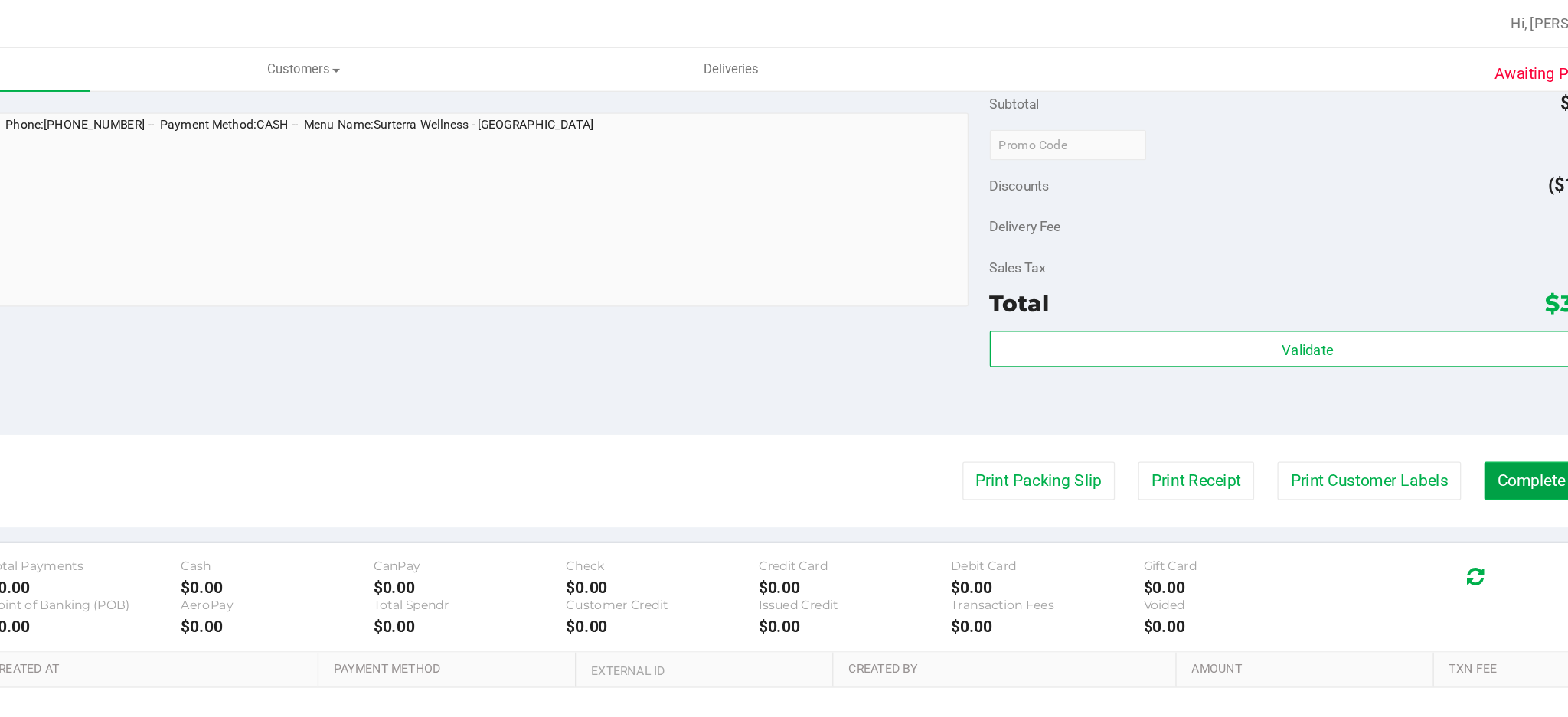
click at [1444, 364] on button "Complete Packing" at bounding box center [1478, 365] width 118 height 29
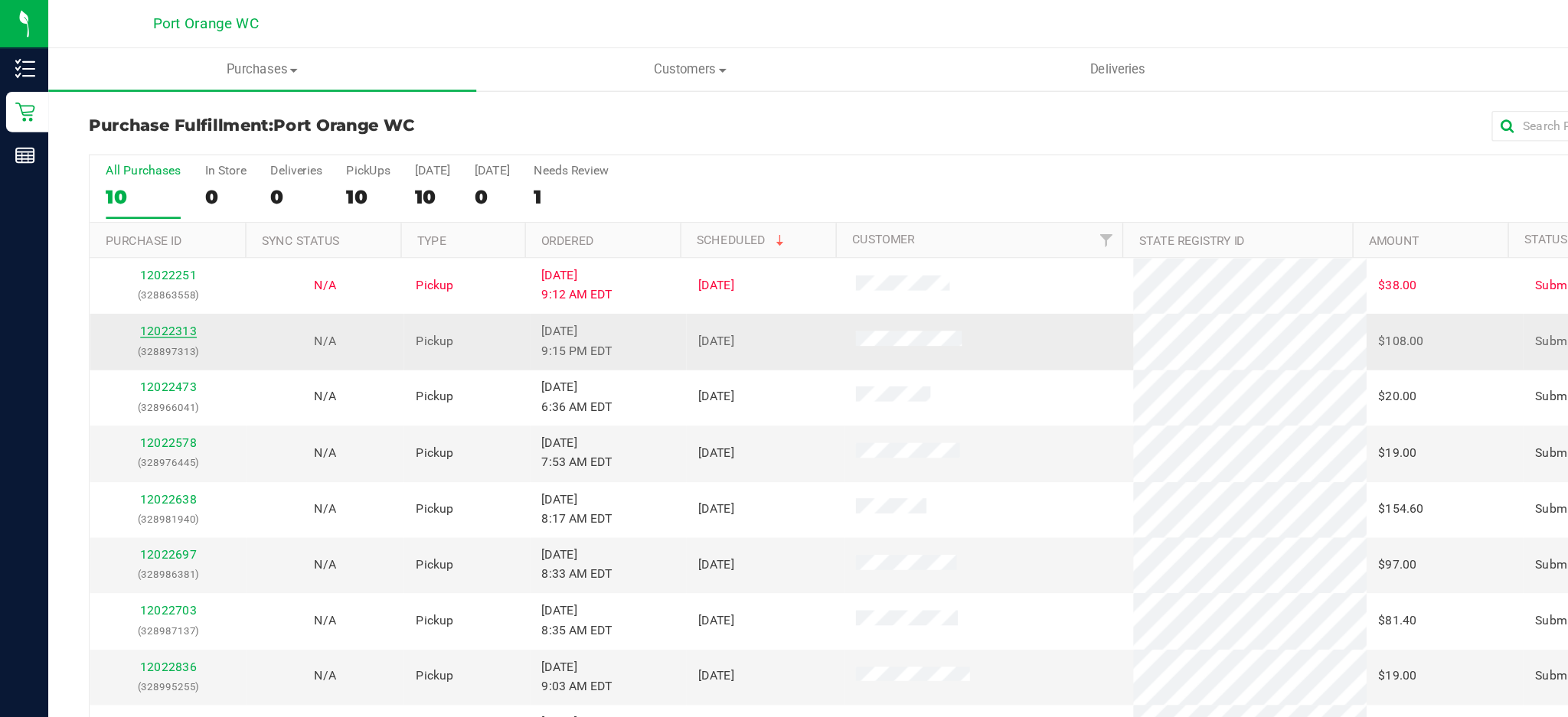
click at [129, 256] on link "12022313" at bounding box center [128, 250] width 43 height 10
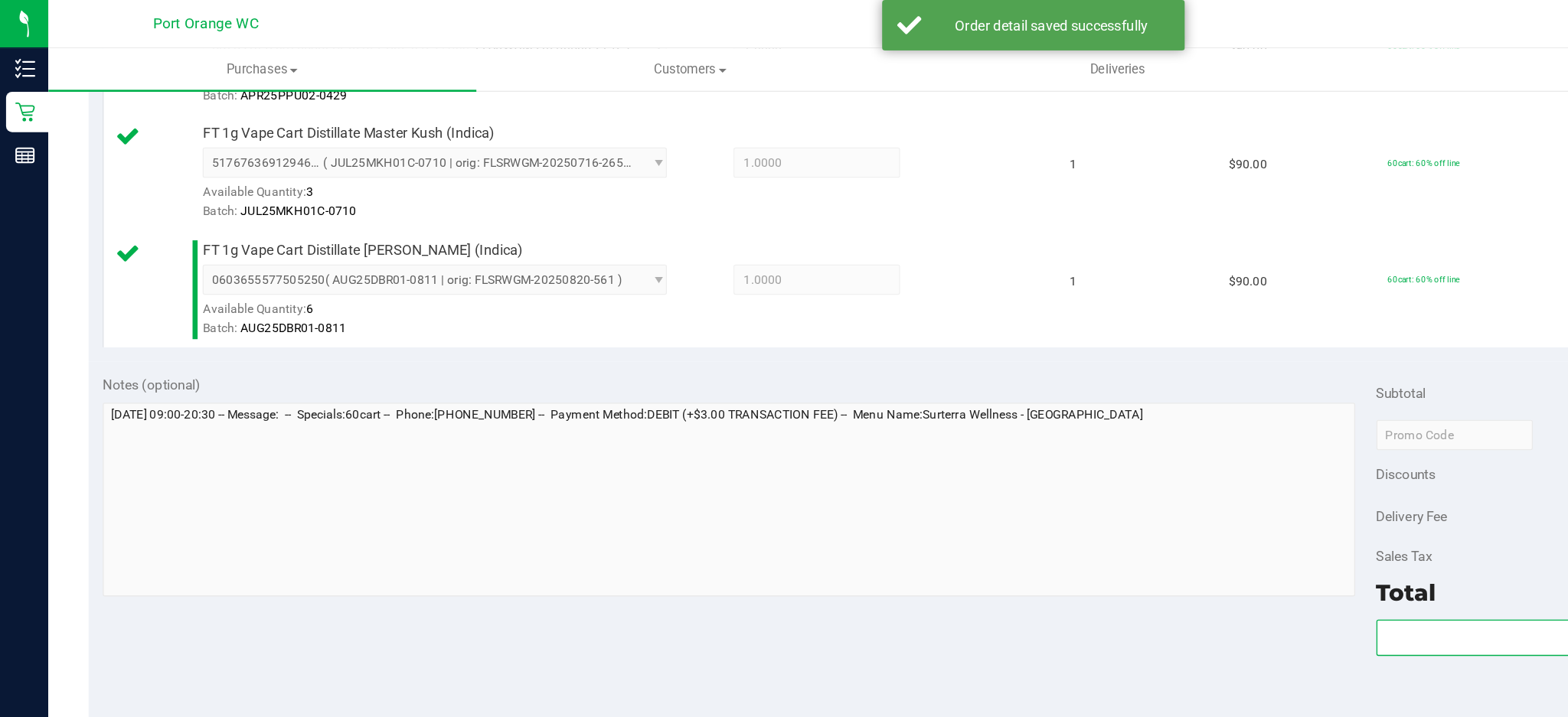
scroll to position [566, 0]
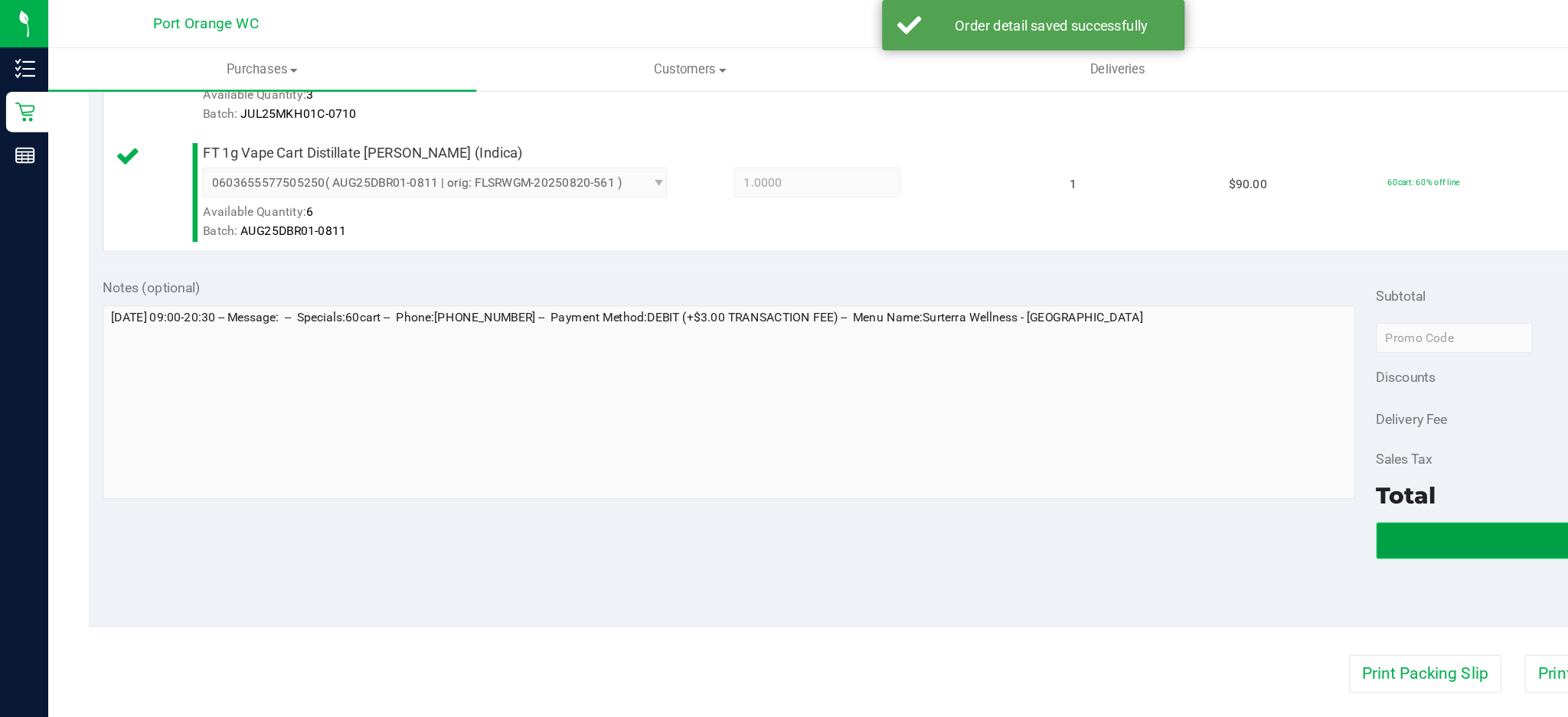
click at [1080, 405] on button "Validate" at bounding box center [1286, 411] width 483 height 28
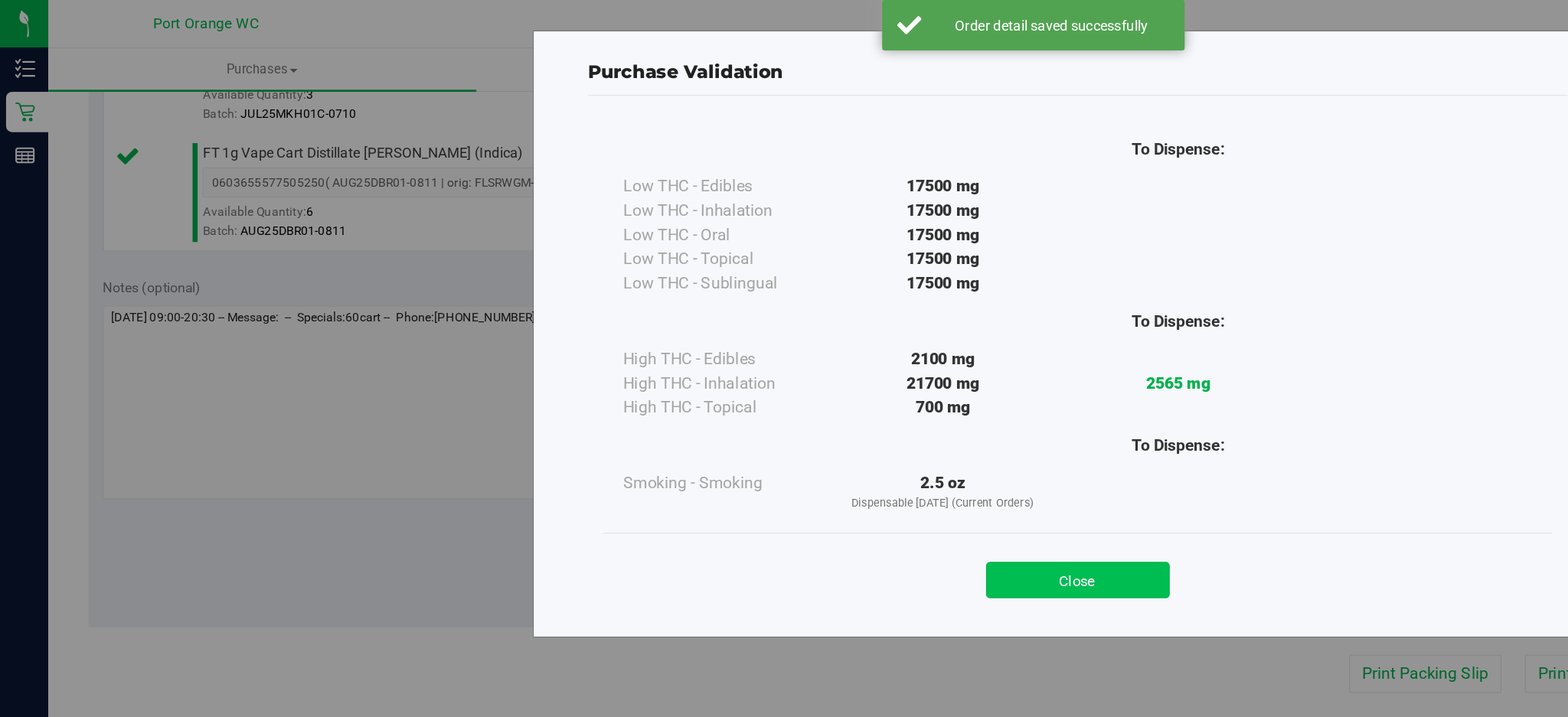
click at [796, 435] on button "Close" at bounding box center [818, 440] width 139 height 28
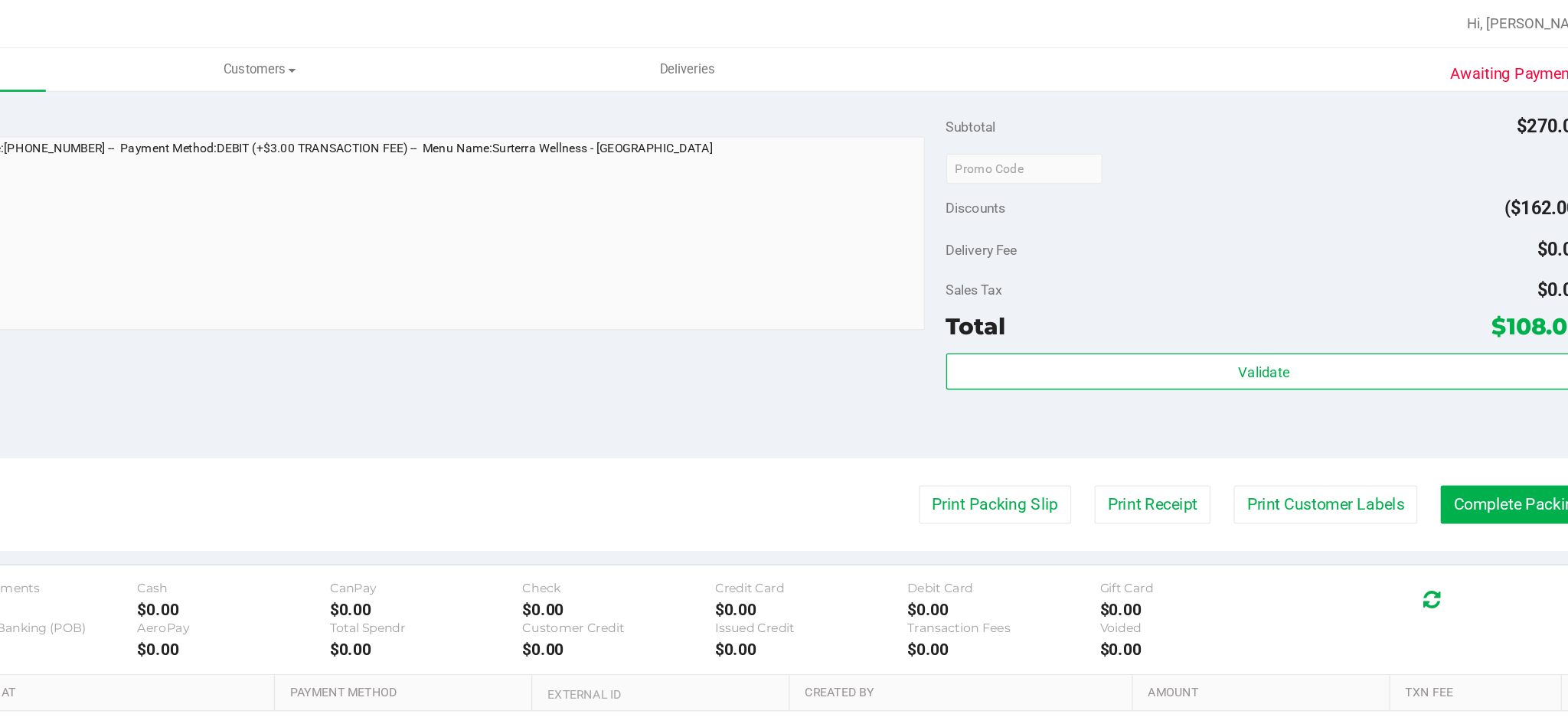
scroll to position [0, 0]
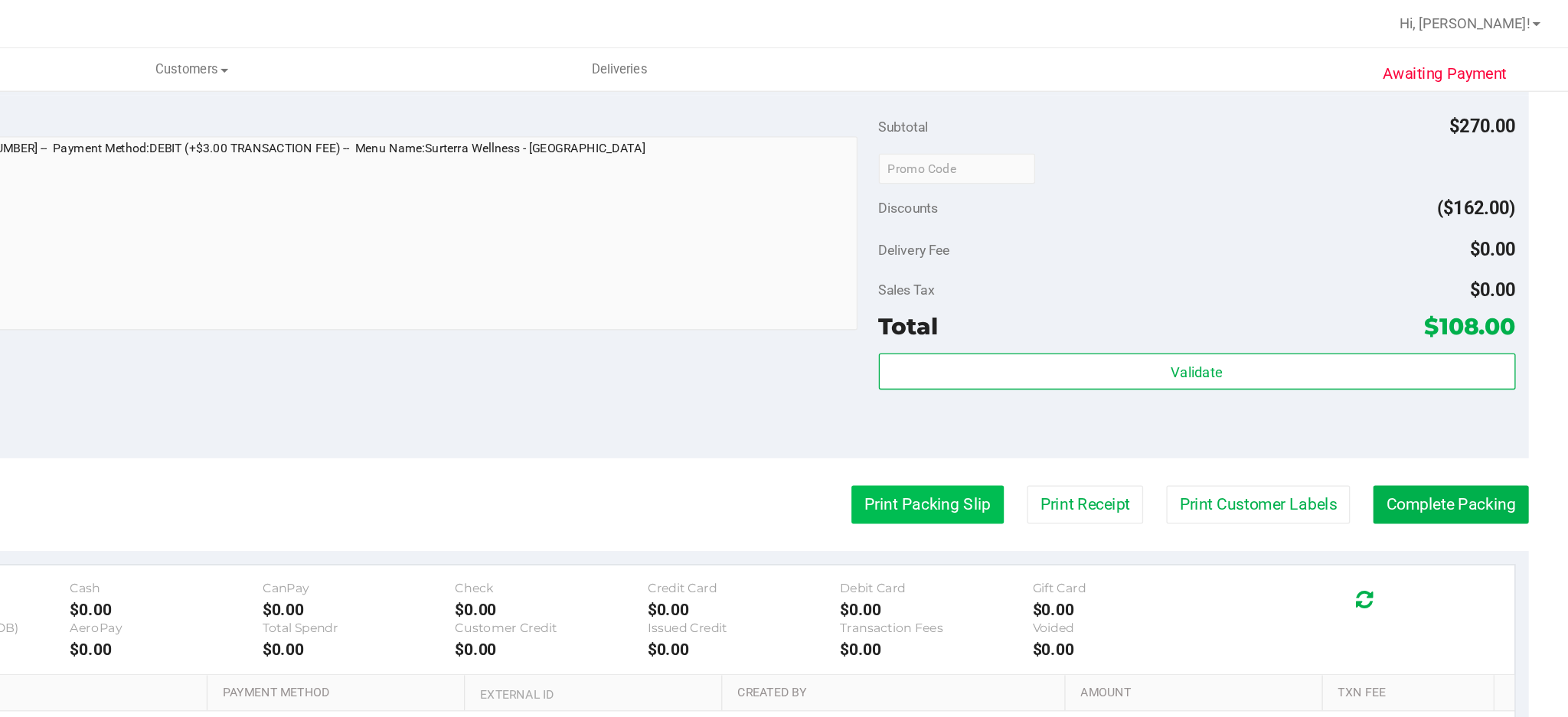
click at [1064, 377] on button "Print Packing Slip" at bounding box center [1081, 383] width 115 height 29
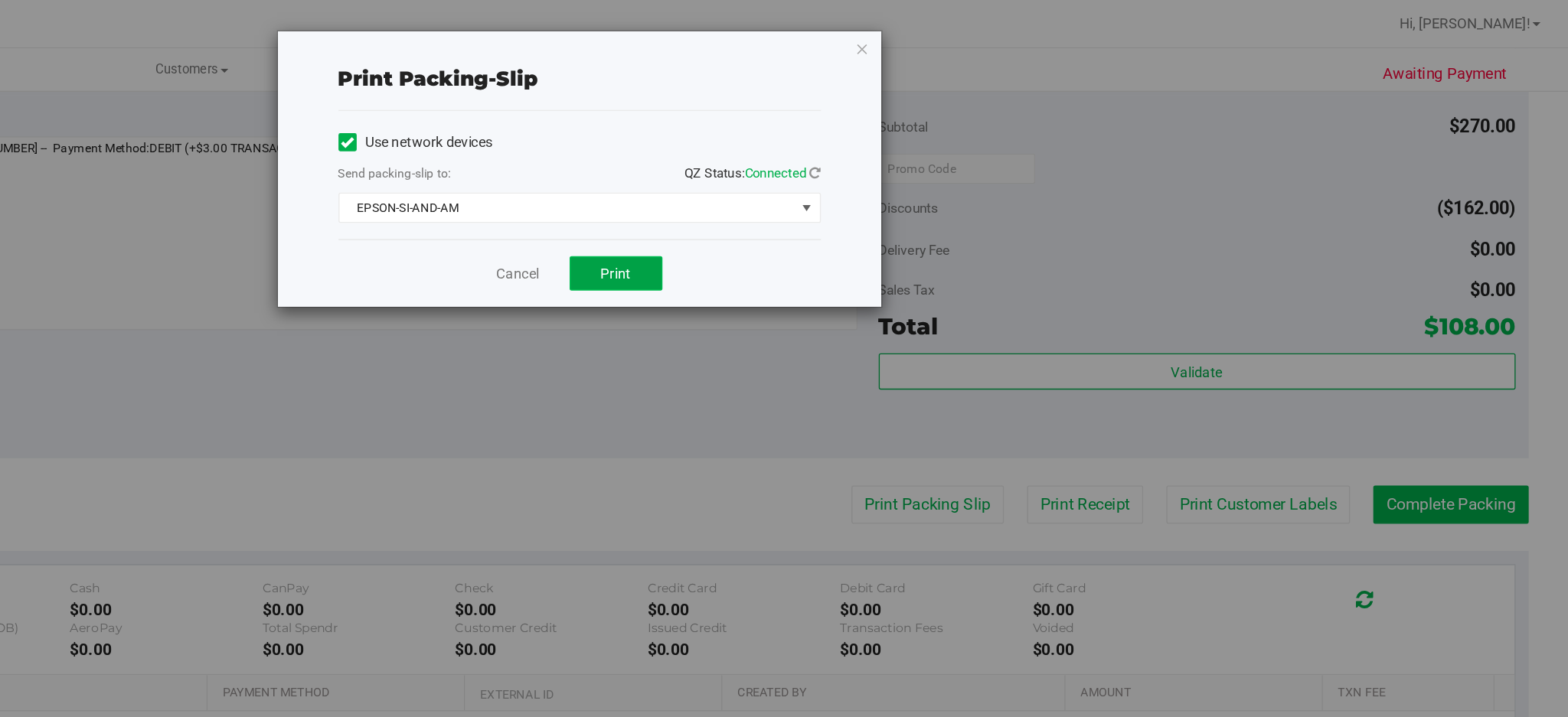
click at [854, 208] on span "Print" at bounding box center [845, 207] width 23 height 12
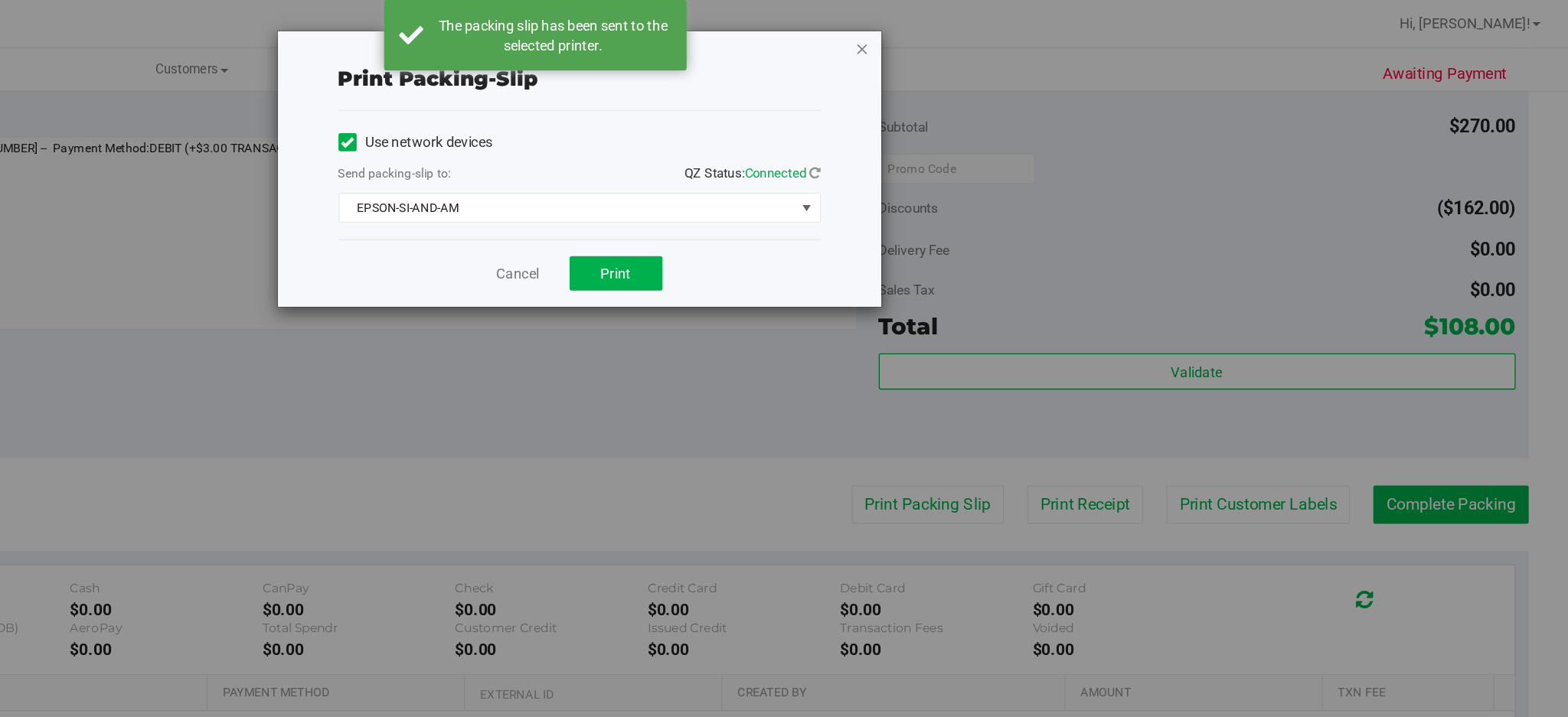
click at [1032, 37] on icon "button" at bounding box center [1032, 36] width 10 height 18
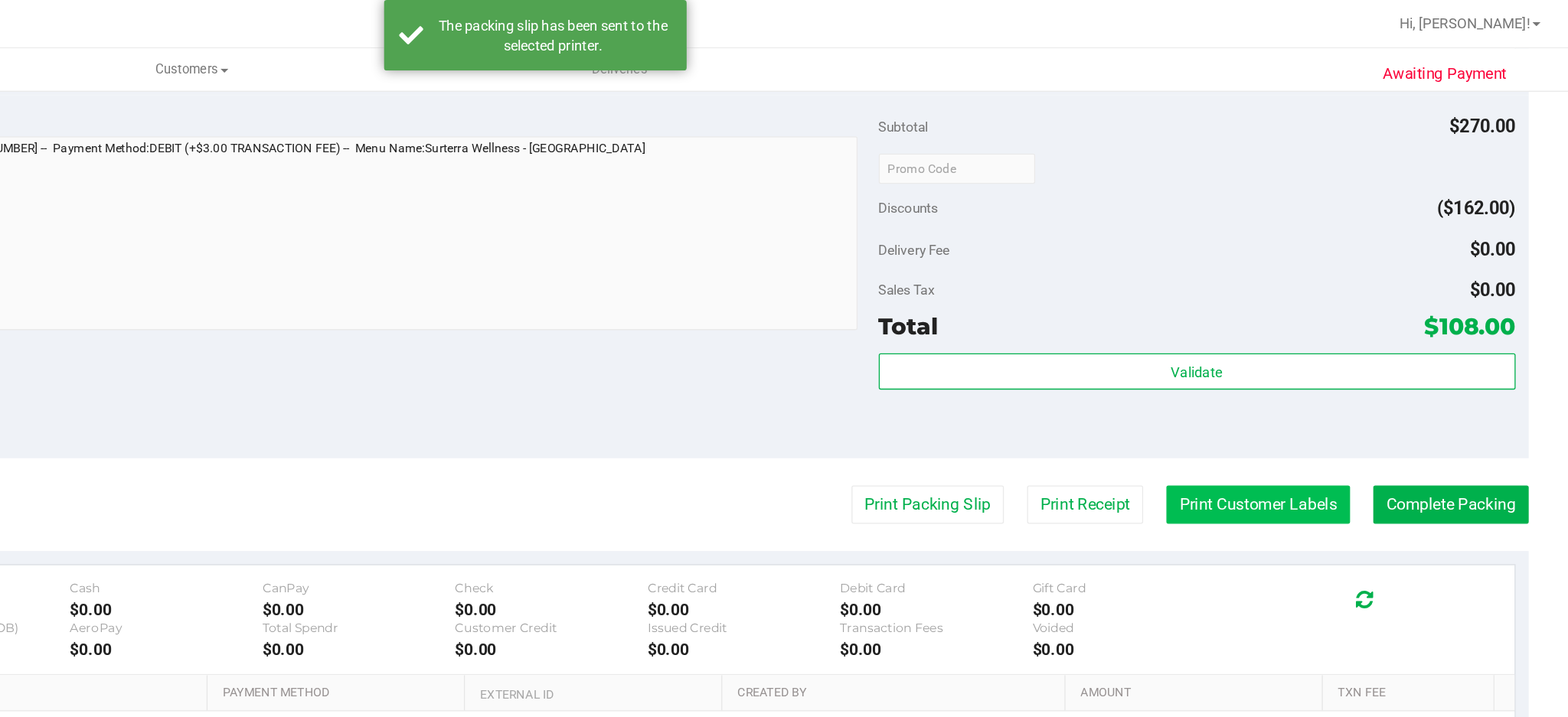
click at [1306, 384] on button "Print Customer Labels" at bounding box center [1332, 383] width 139 height 29
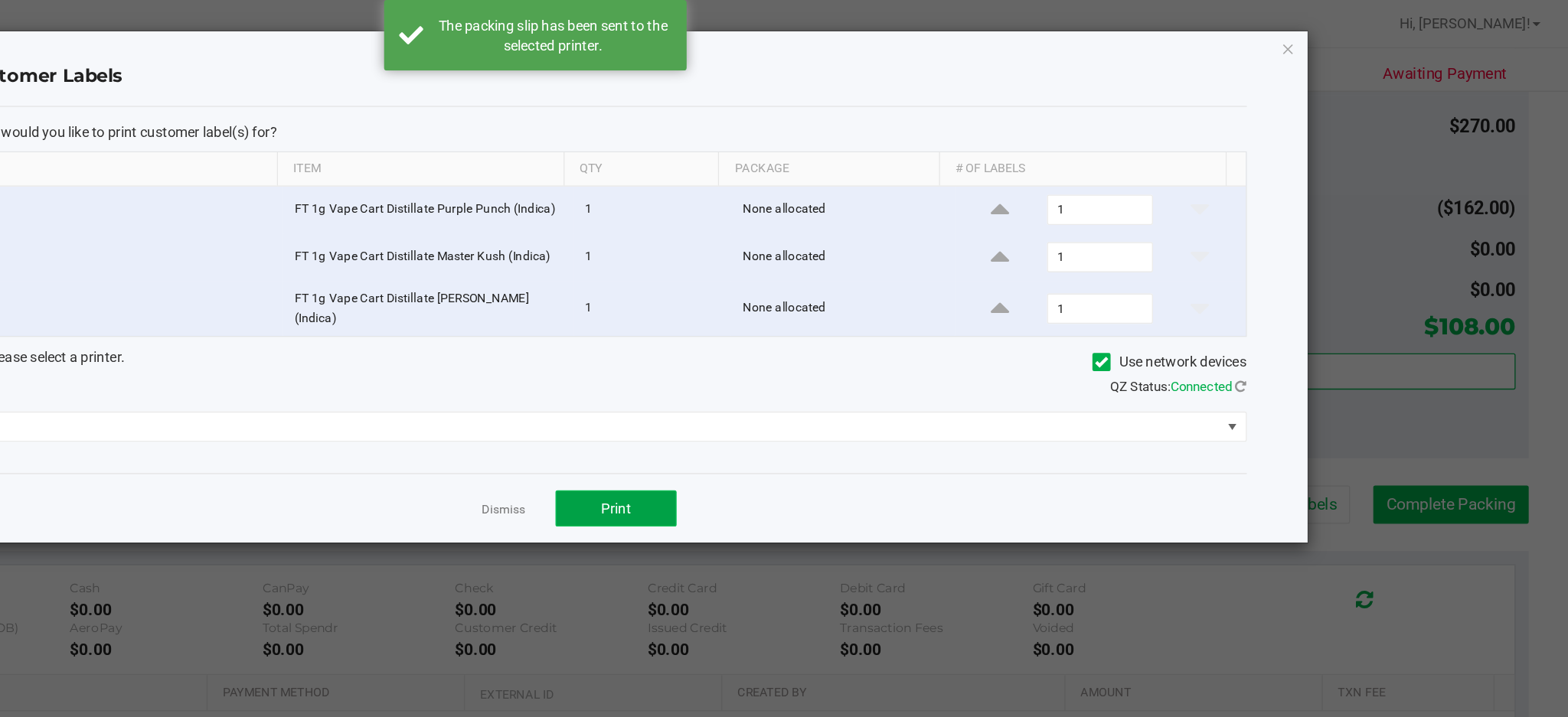
click at [846, 380] on span "Print" at bounding box center [845, 386] width 23 height 12
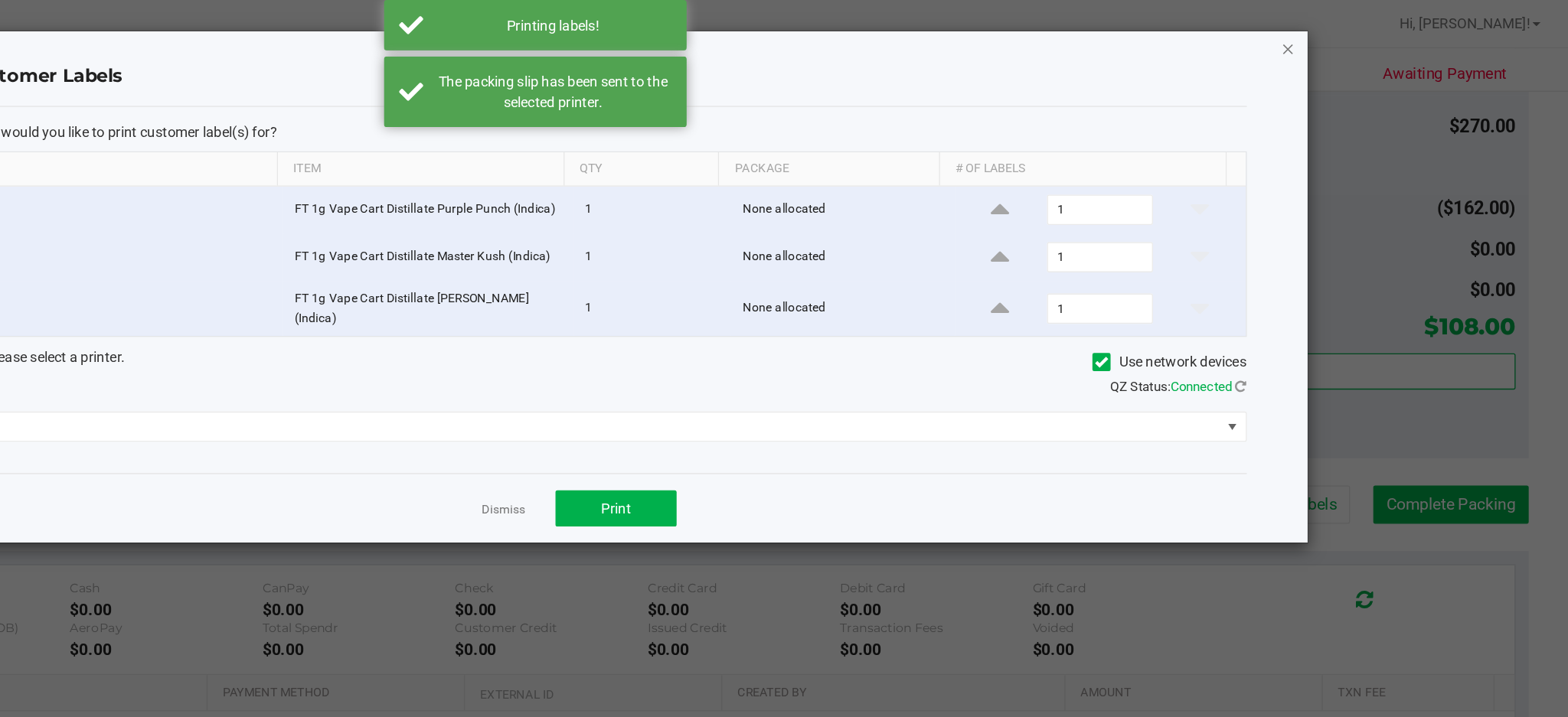
click at [1359, 39] on icon "button" at bounding box center [1355, 36] width 10 height 18
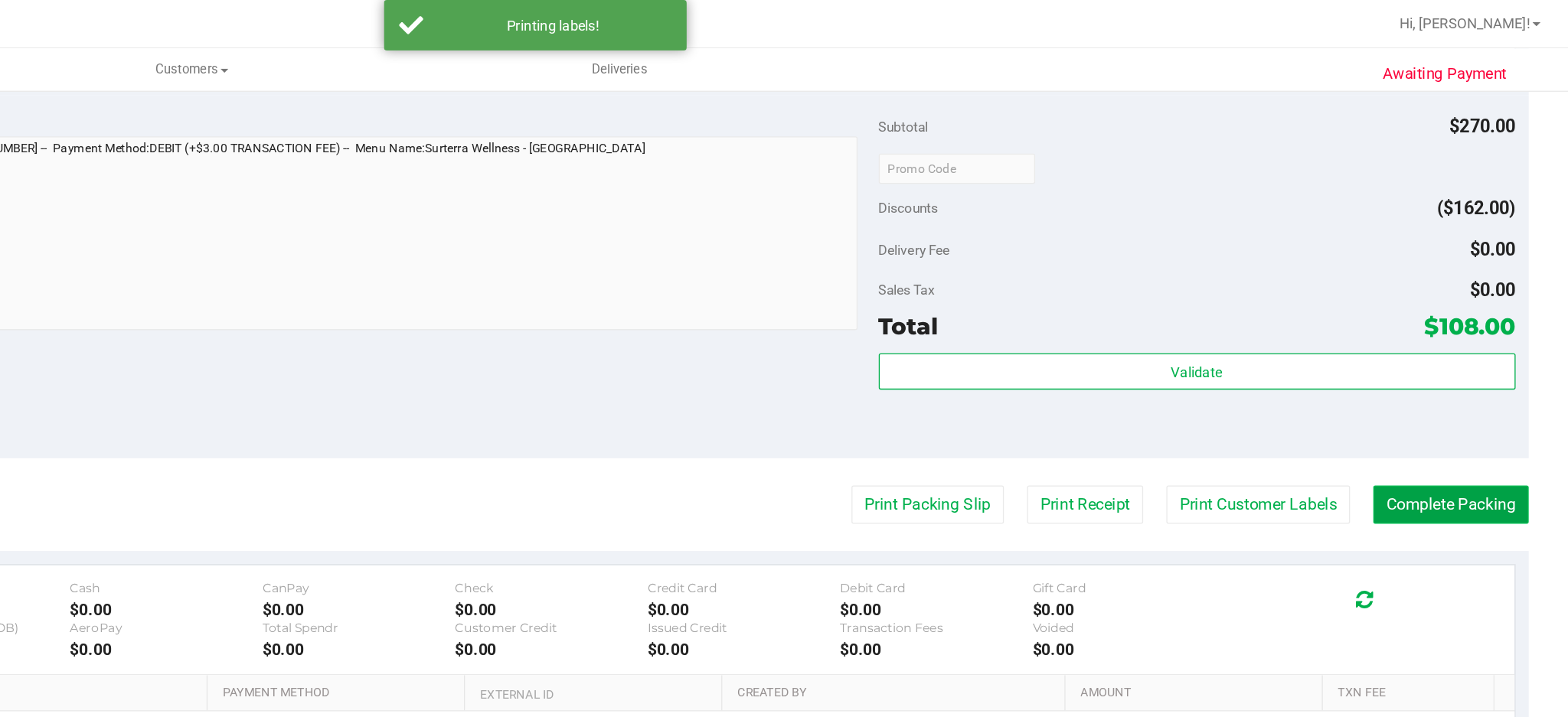
click at [1442, 381] on button "Complete Packing" at bounding box center [1478, 383] width 118 height 29
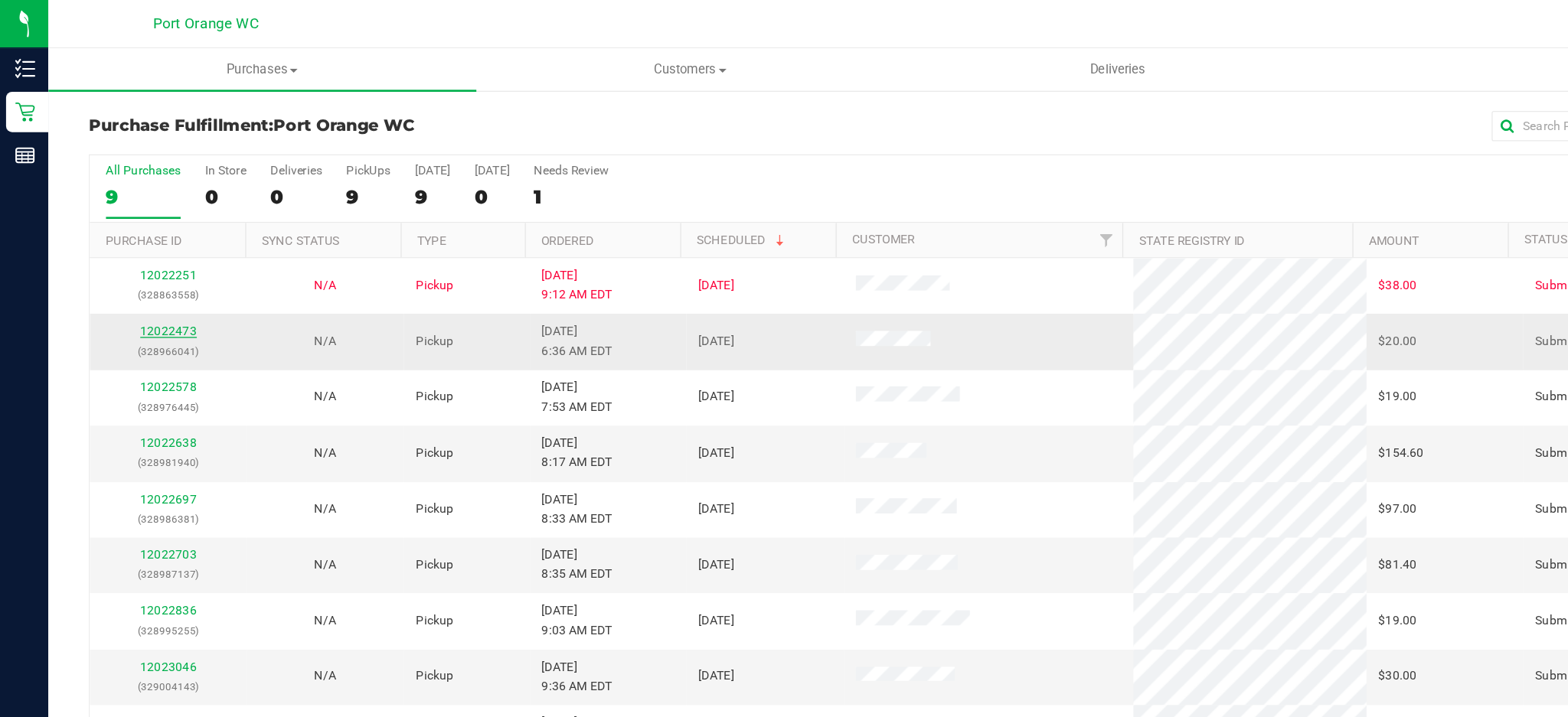
click at [132, 250] on link "12022473" at bounding box center [128, 250] width 43 height 10
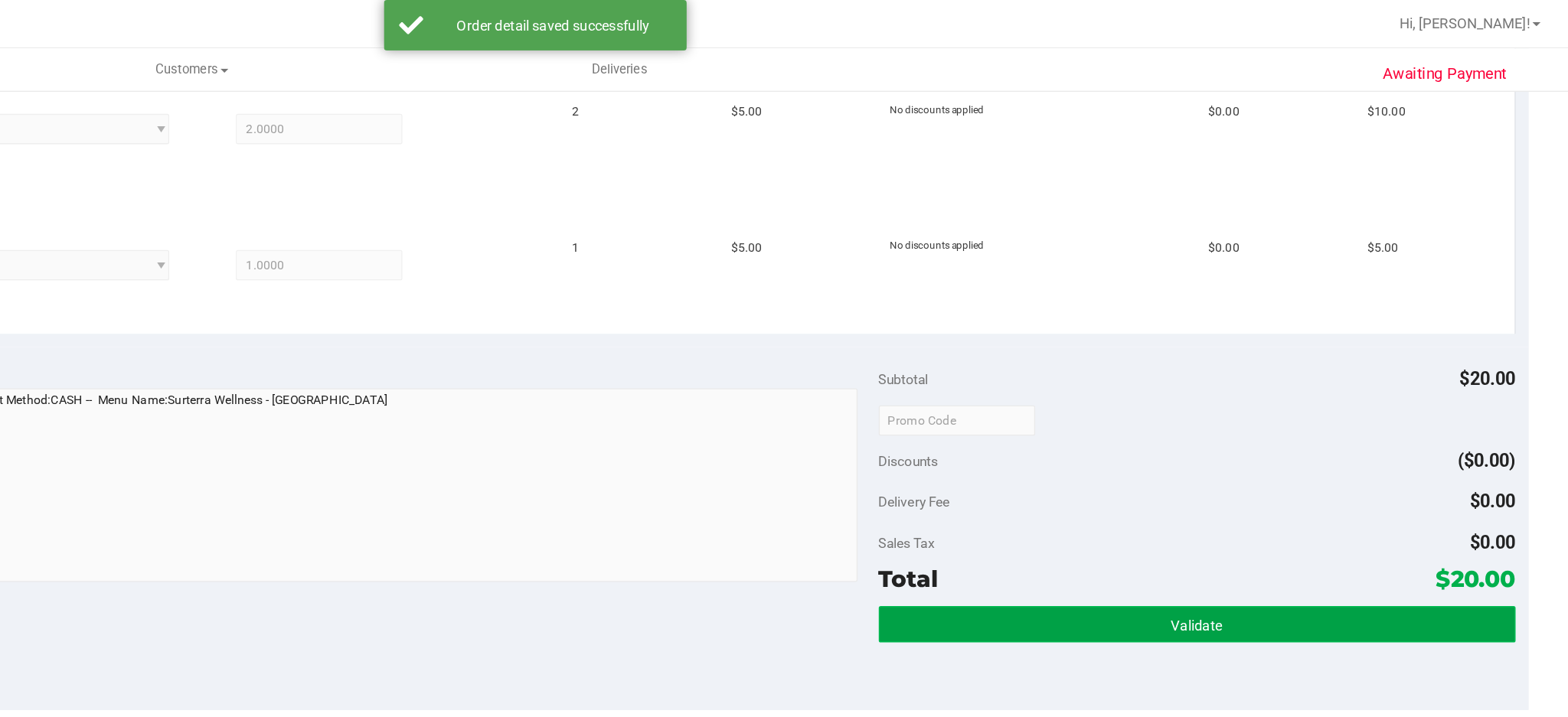
click at [1238, 473] on button "Validate" at bounding box center [1286, 473] width 483 height 28
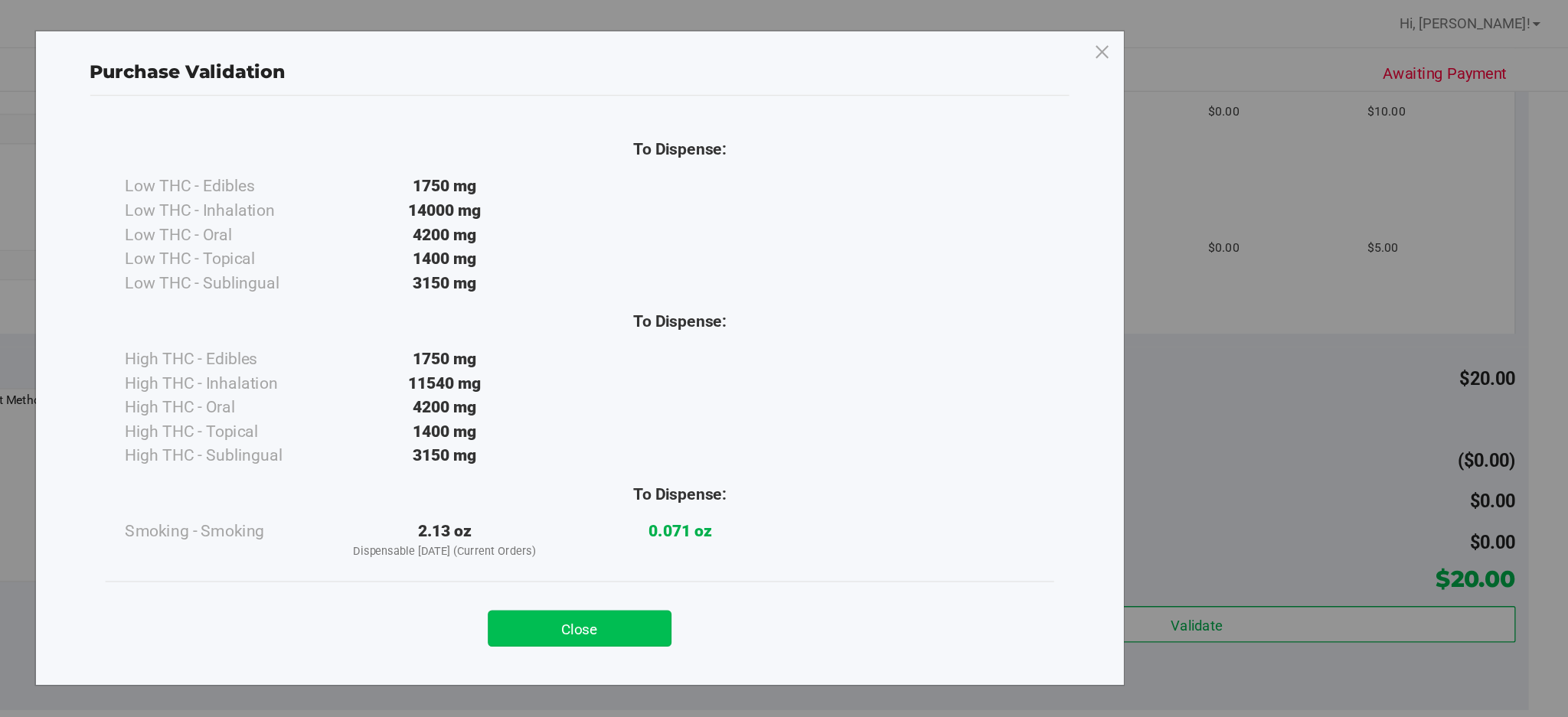
click at [835, 478] on button "Close" at bounding box center [818, 477] width 139 height 28
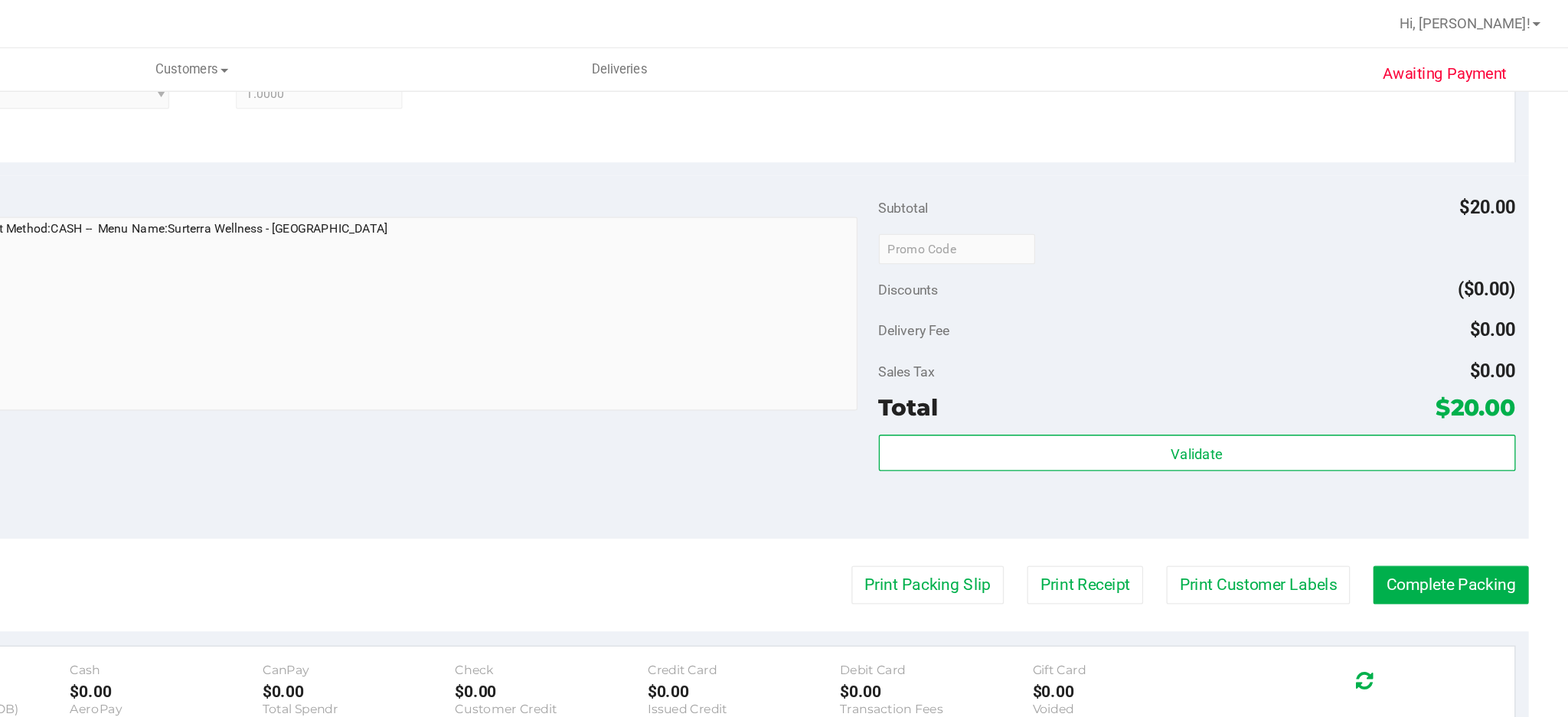
scroll to position [739, 0]
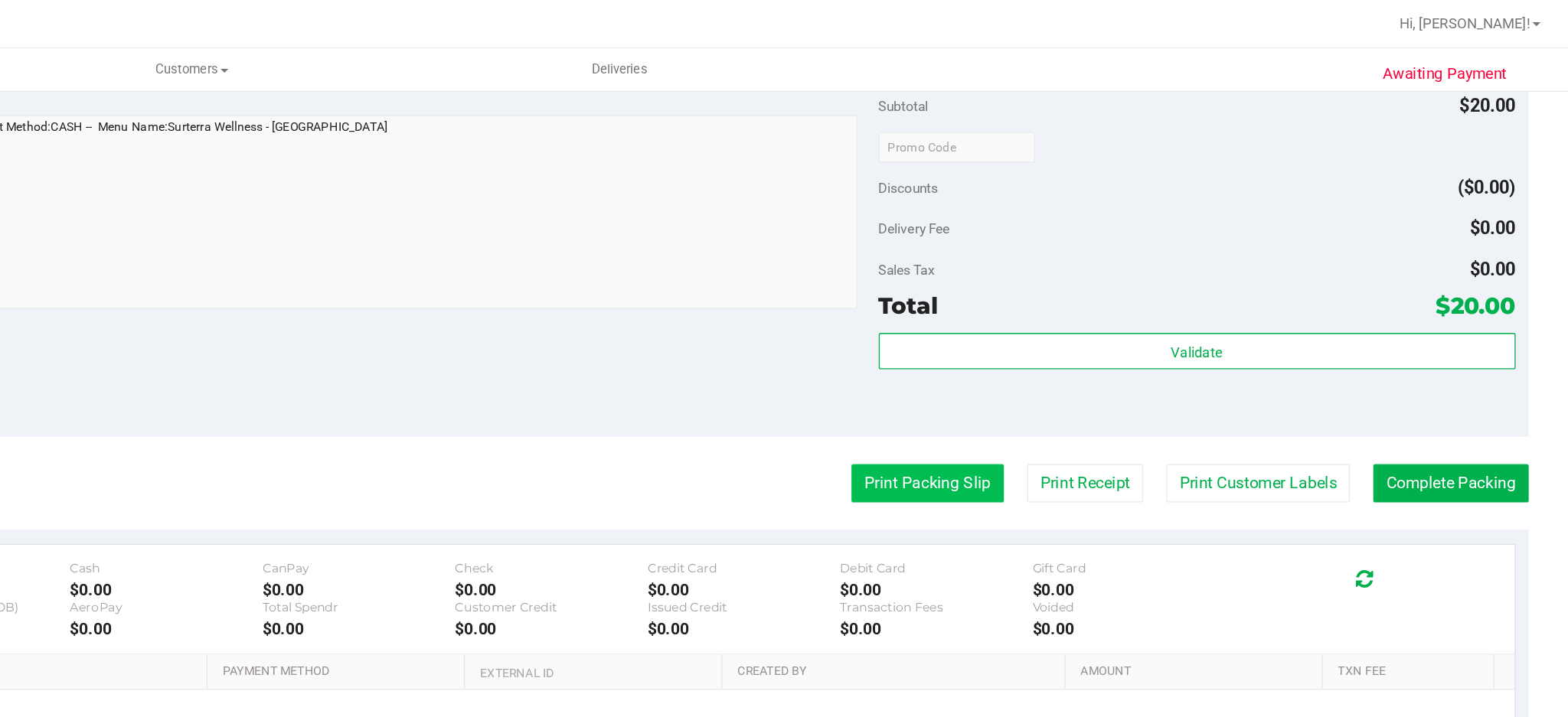
click at [1074, 368] on button "Print Packing Slip" at bounding box center [1081, 367] width 115 height 29
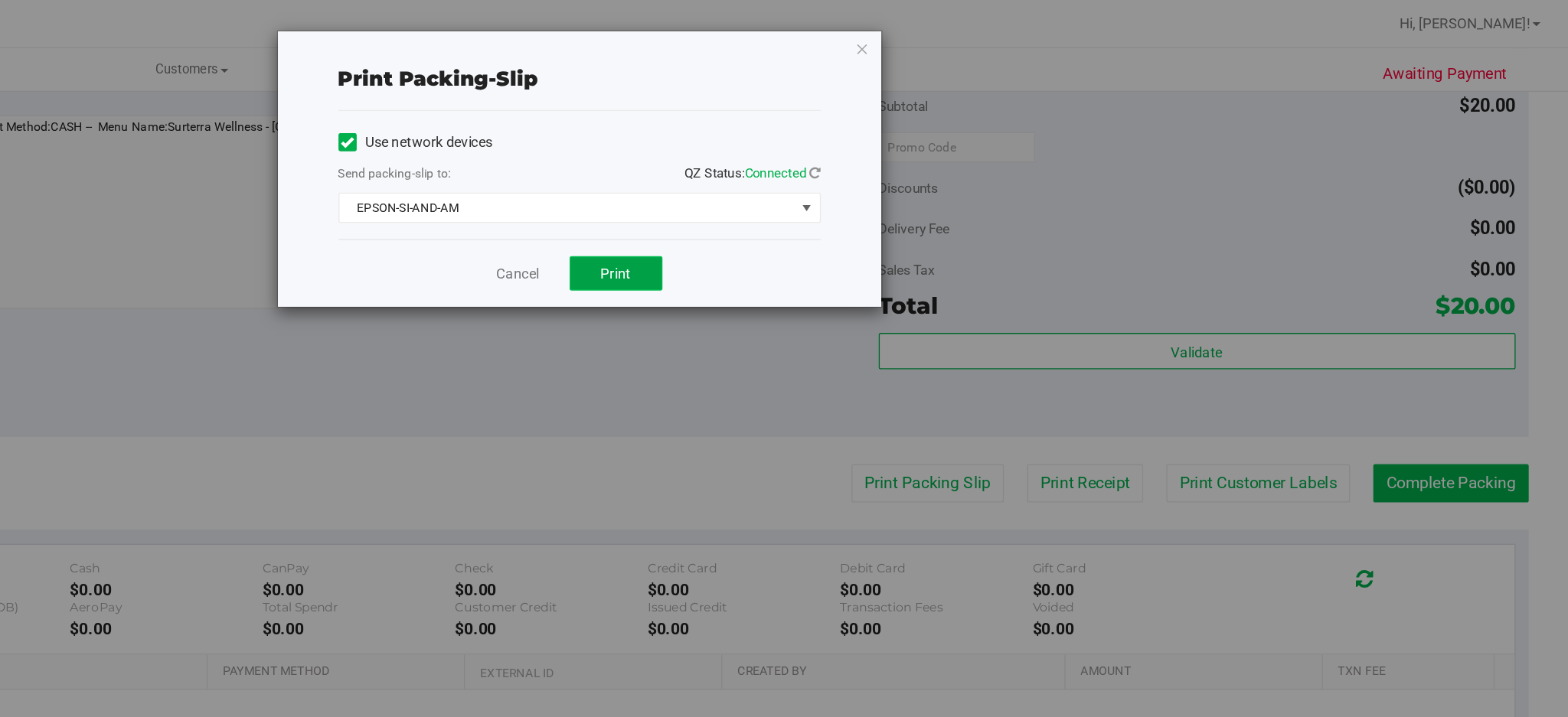
click at [846, 207] on span "Print" at bounding box center [845, 207] width 23 height 12
click at [1032, 35] on icon "button" at bounding box center [1032, 36] width 10 height 18
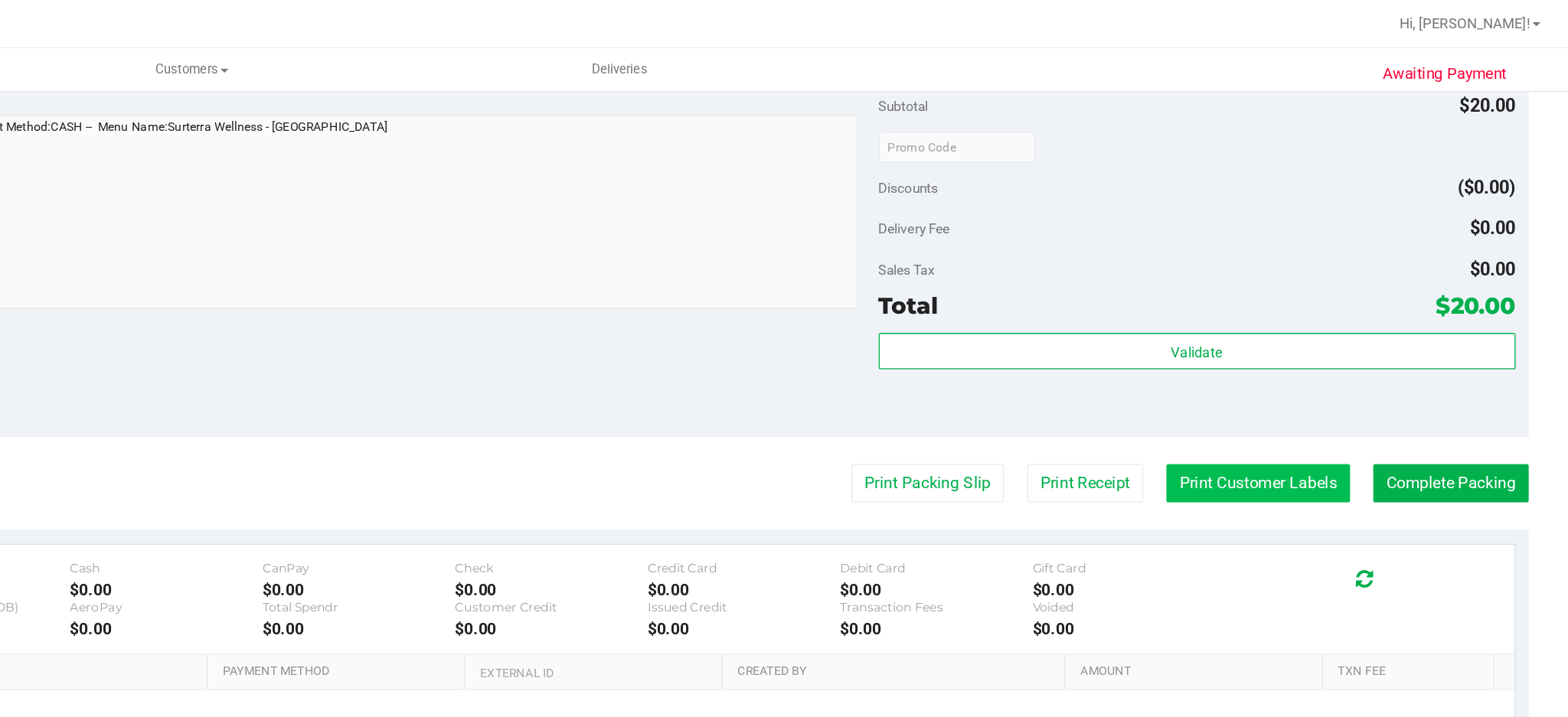
click at [1325, 362] on button "Print Customer Labels" at bounding box center [1332, 367] width 139 height 29
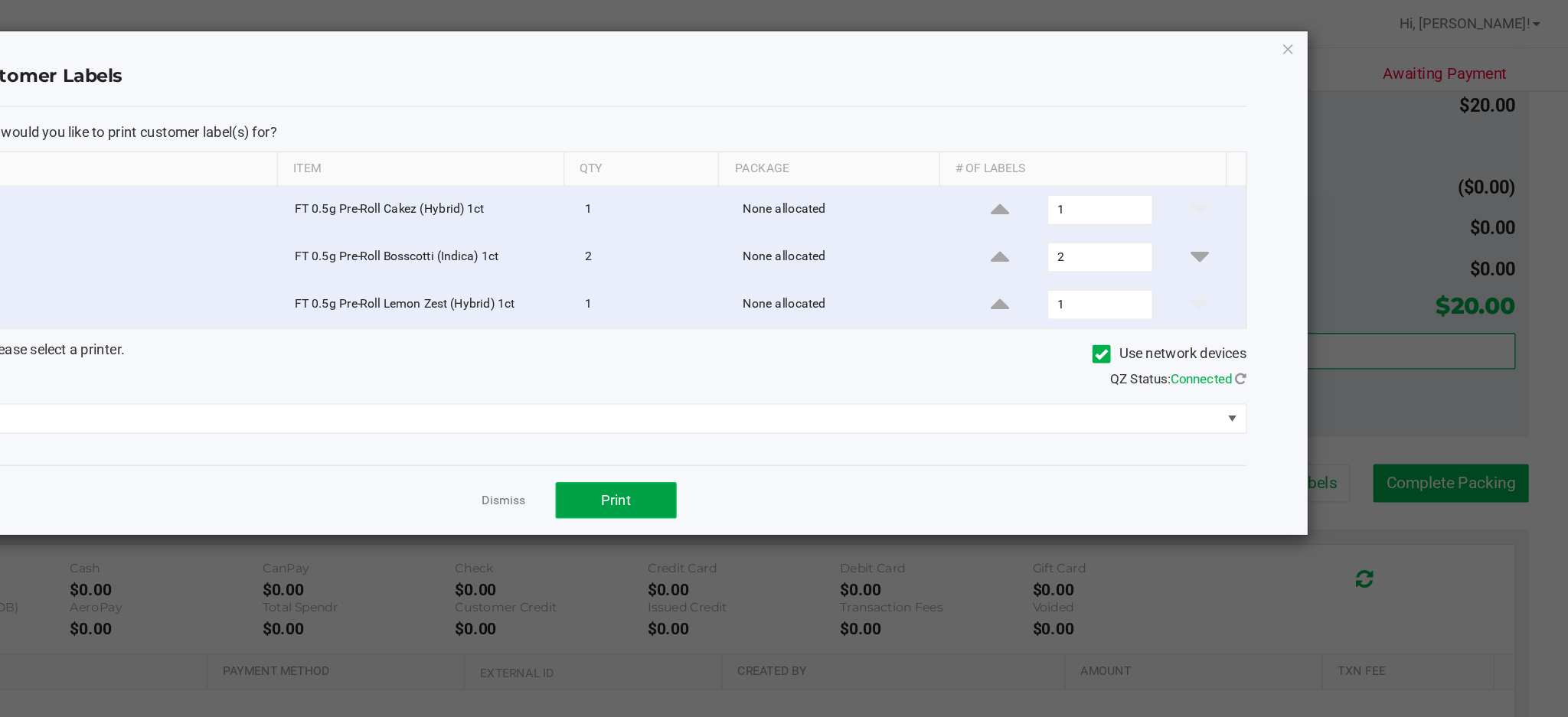
click at [846, 381] on span "Print" at bounding box center [845, 380] width 23 height 12
click at [1352, 37] on icon "button" at bounding box center [1355, 36] width 10 height 18
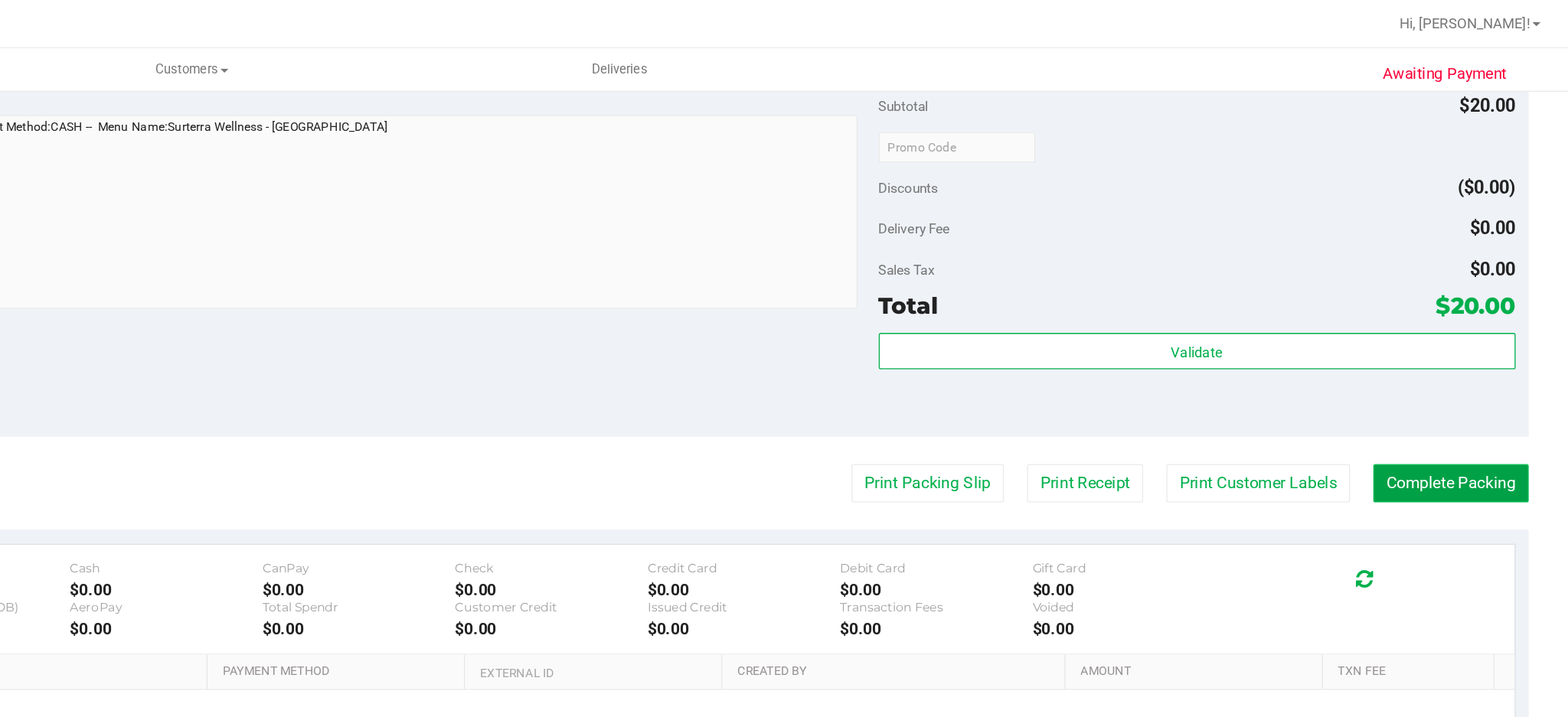
click at [1435, 368] on button "Complete Packing" at bounding box center [1478, 367] width 118 height 29
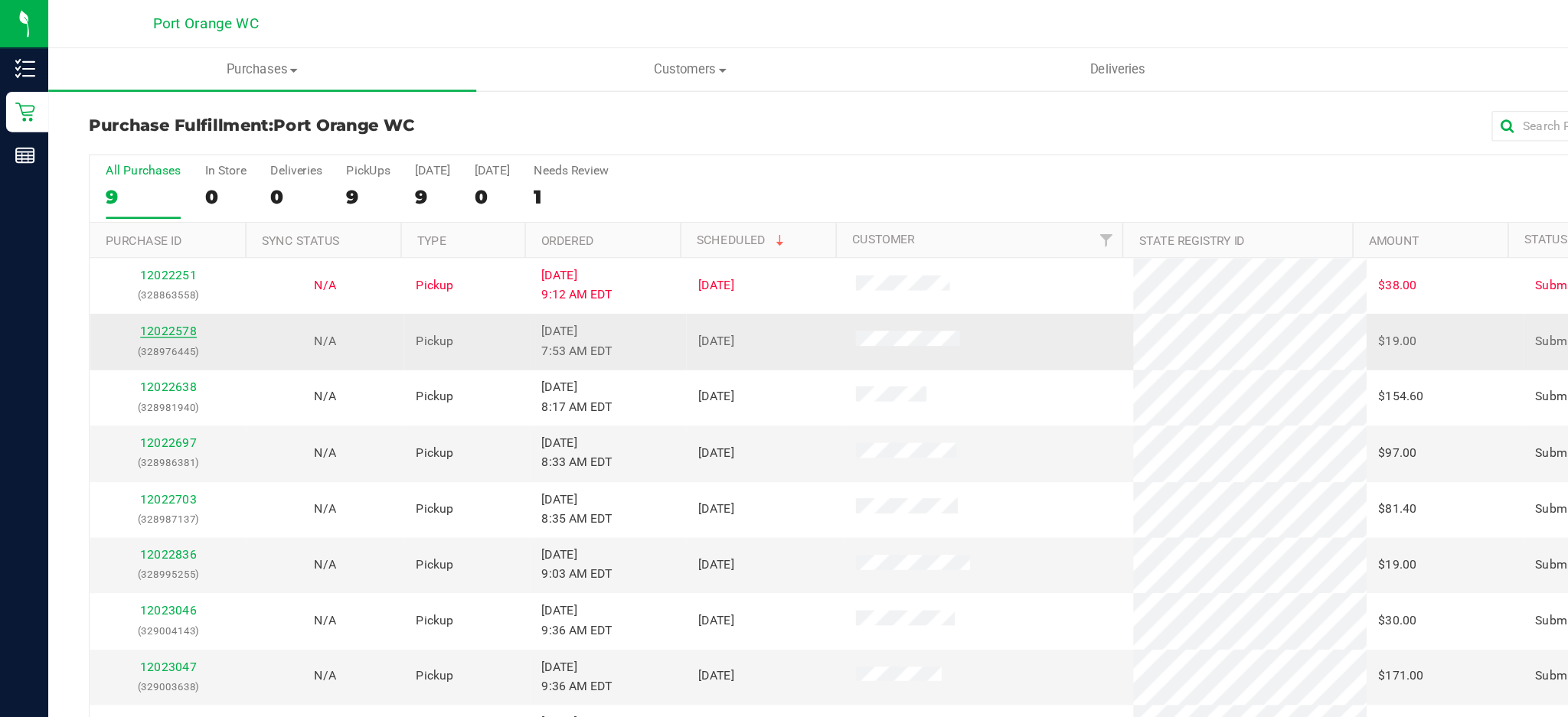
click at [127, 252] on link "12022578" at bounding box center [128, 250] width 43 height 10
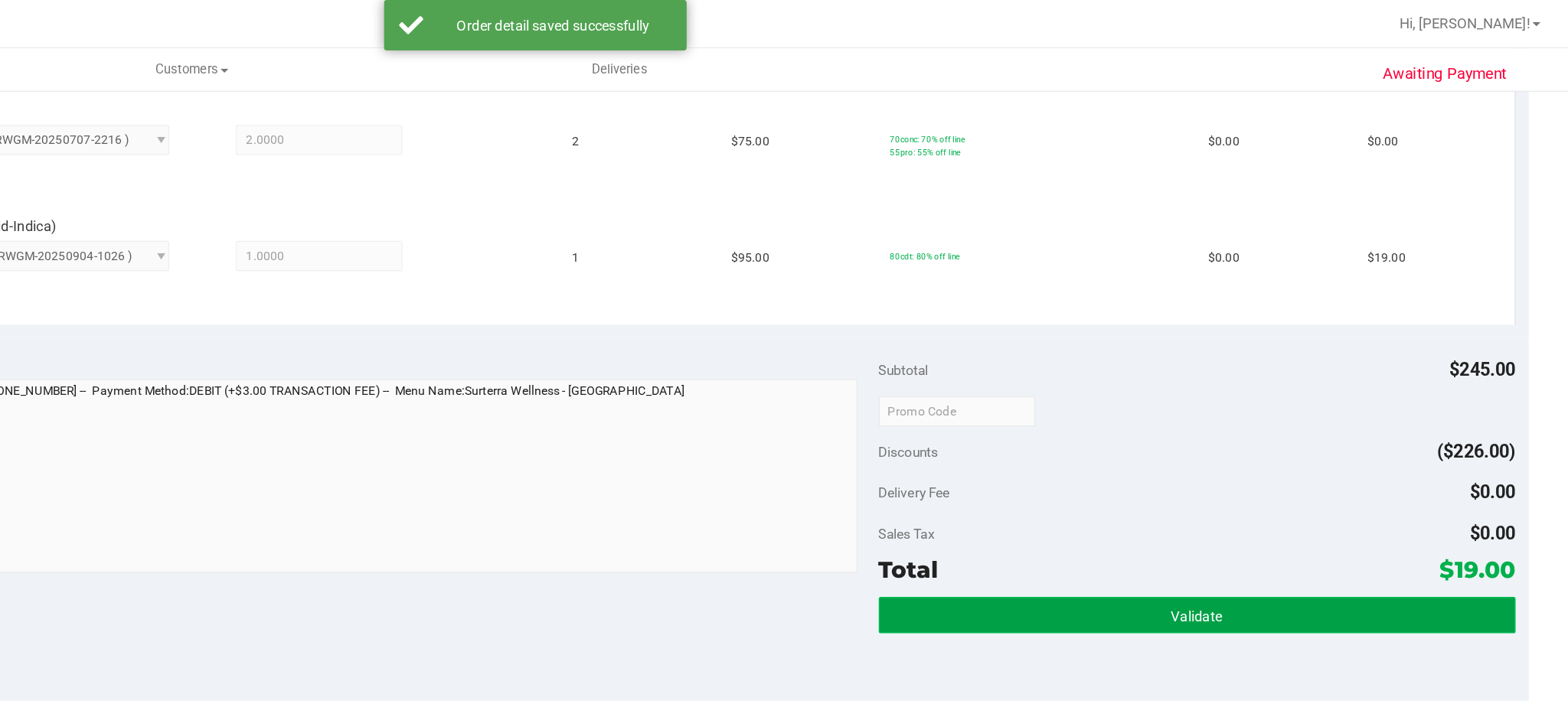
click at [1202, 466] on button "Validate" at bounding box center [1286, 467] width 483 height 28
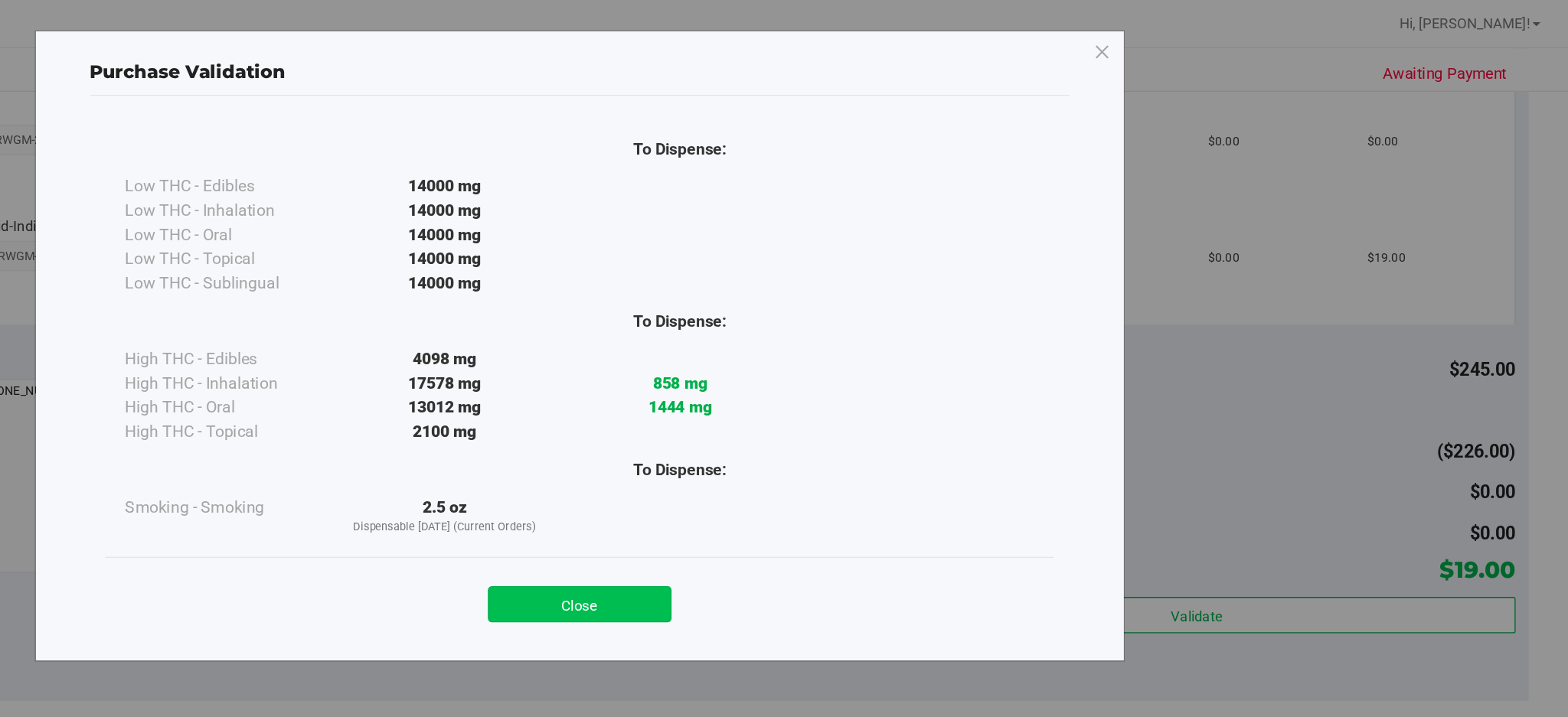
click at [818, 457] on button "Close" at bounding box center [818, 459] width 139 height 28
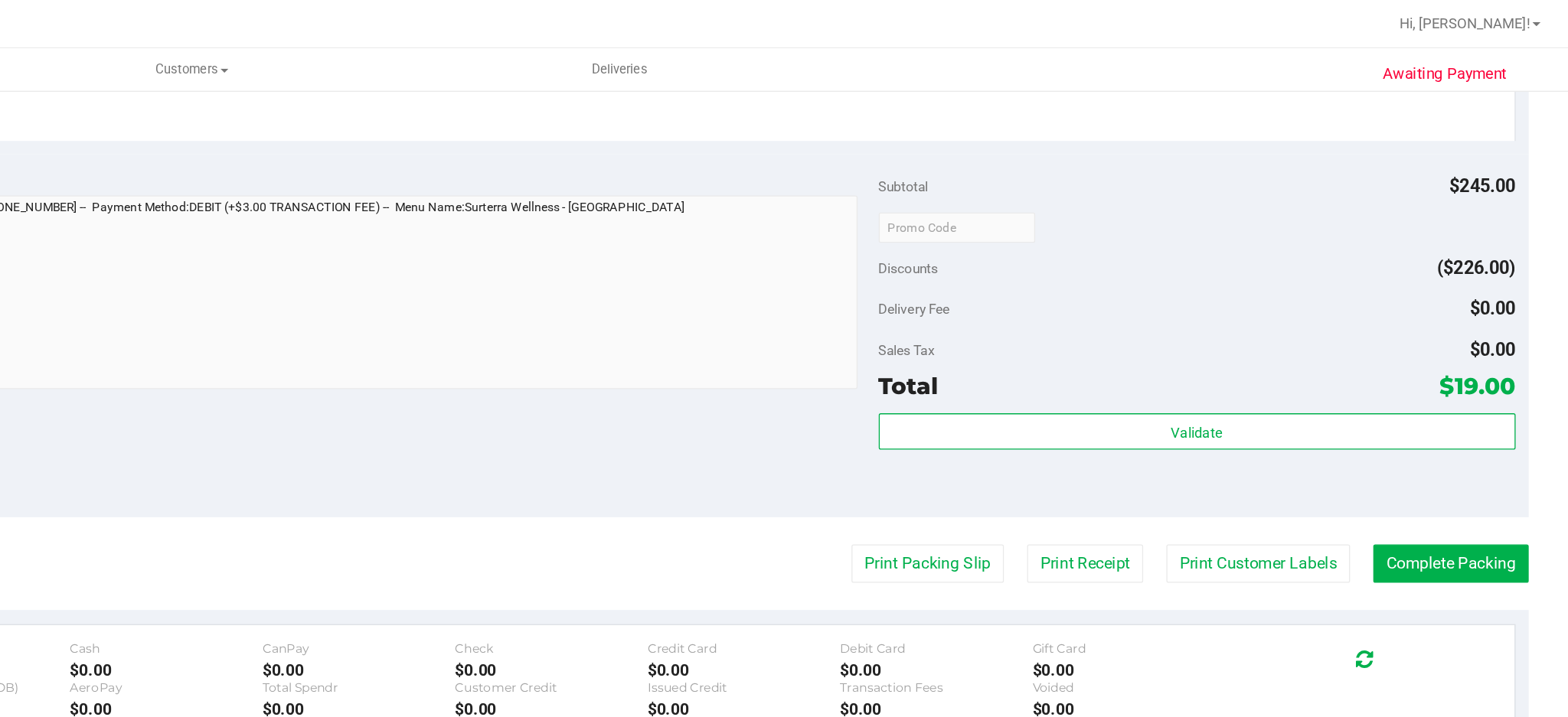
scroll to position [588, 0]
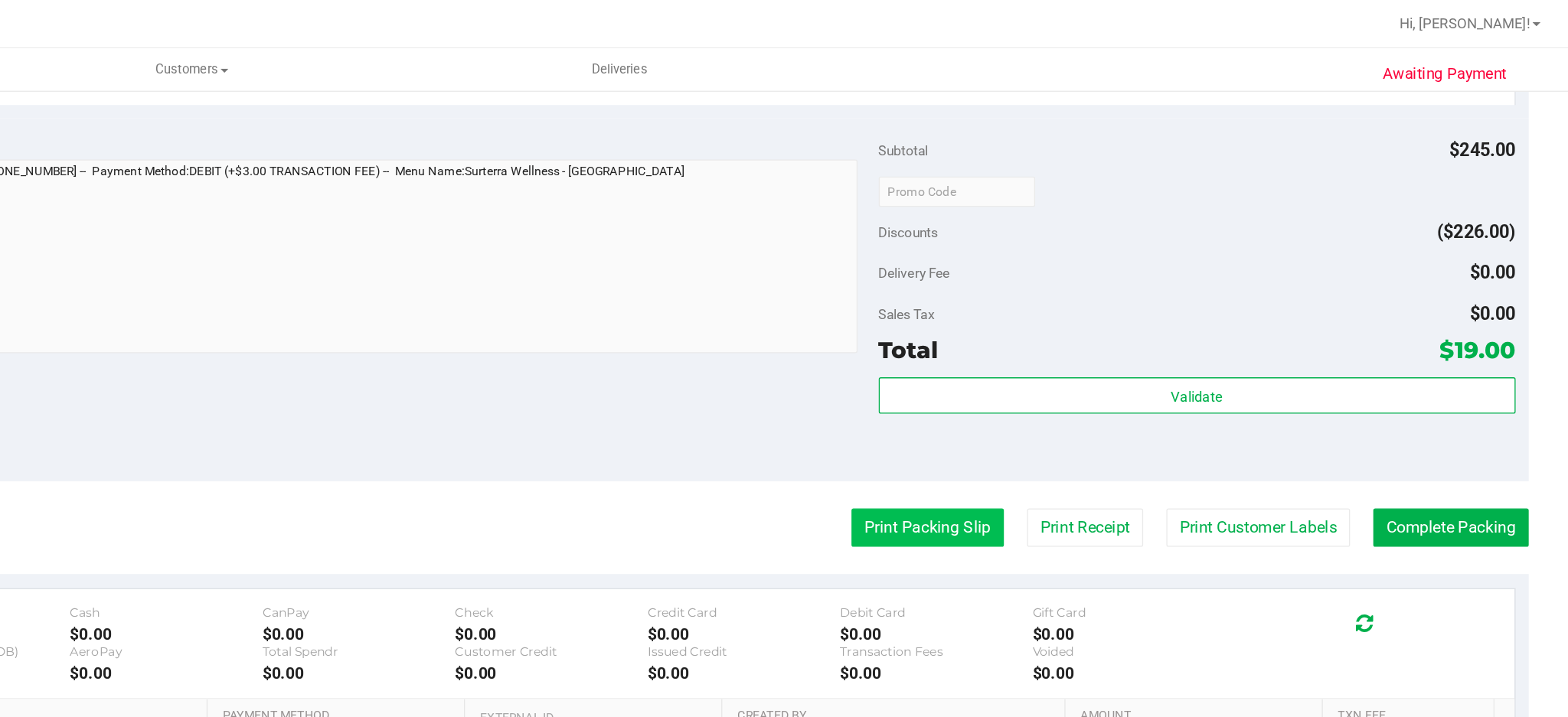
click at [1075, 400] on button "Print Packing Slip" at bounding box center [1081, 400] width 115 height 29
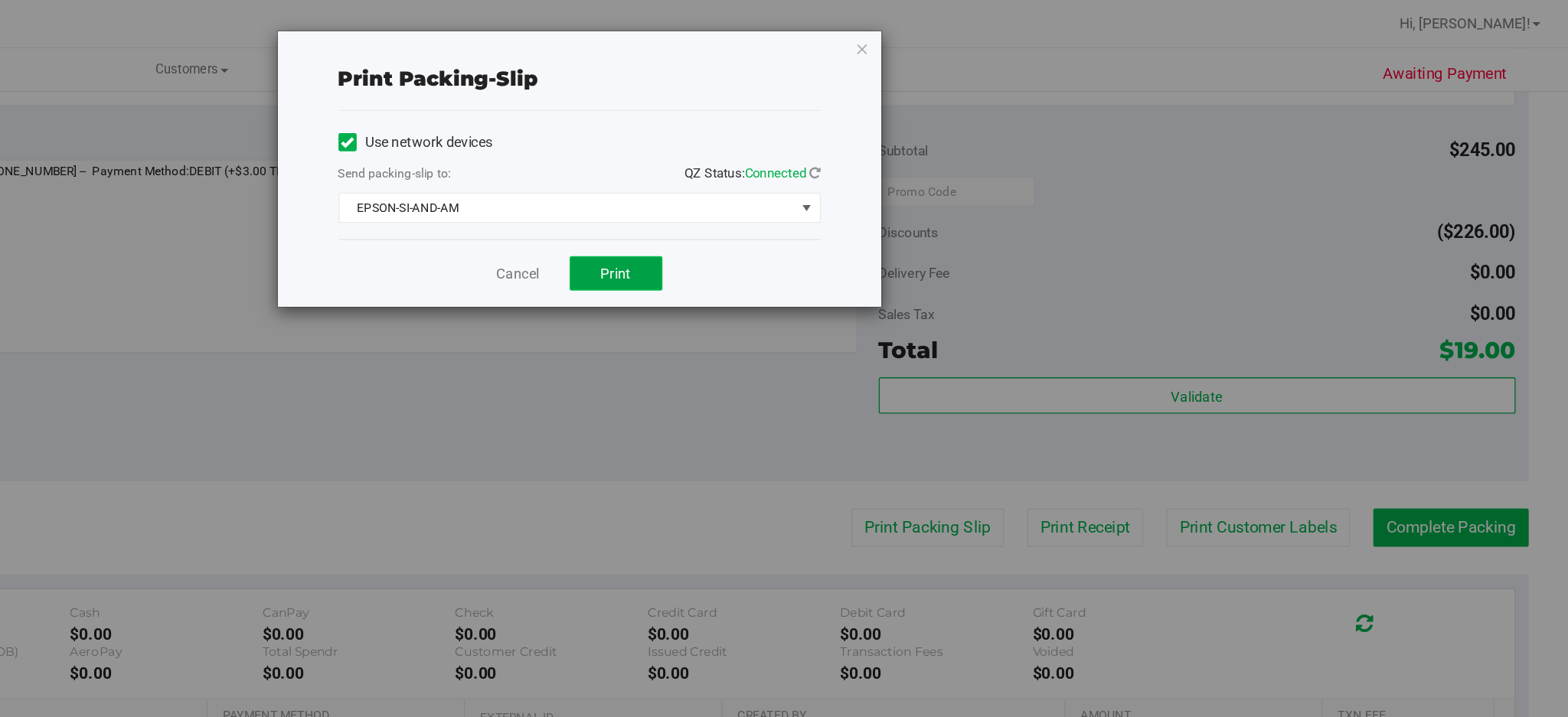
click at [834, 208] on span "Print" at bounding box center [845, 207] width 23 height 12
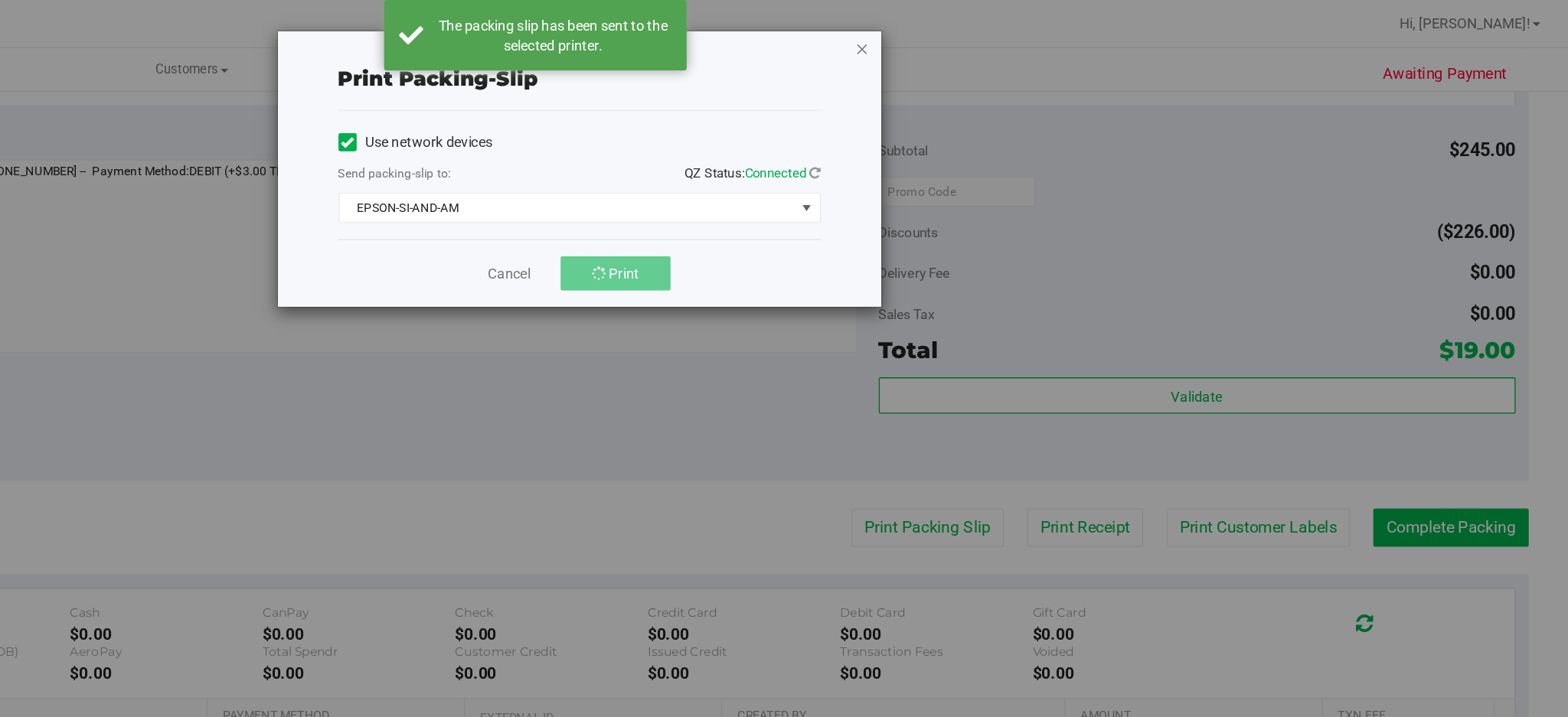
click at [1033, 35] on icon "button" at bounding box center [1032, 36] width 10 height 18
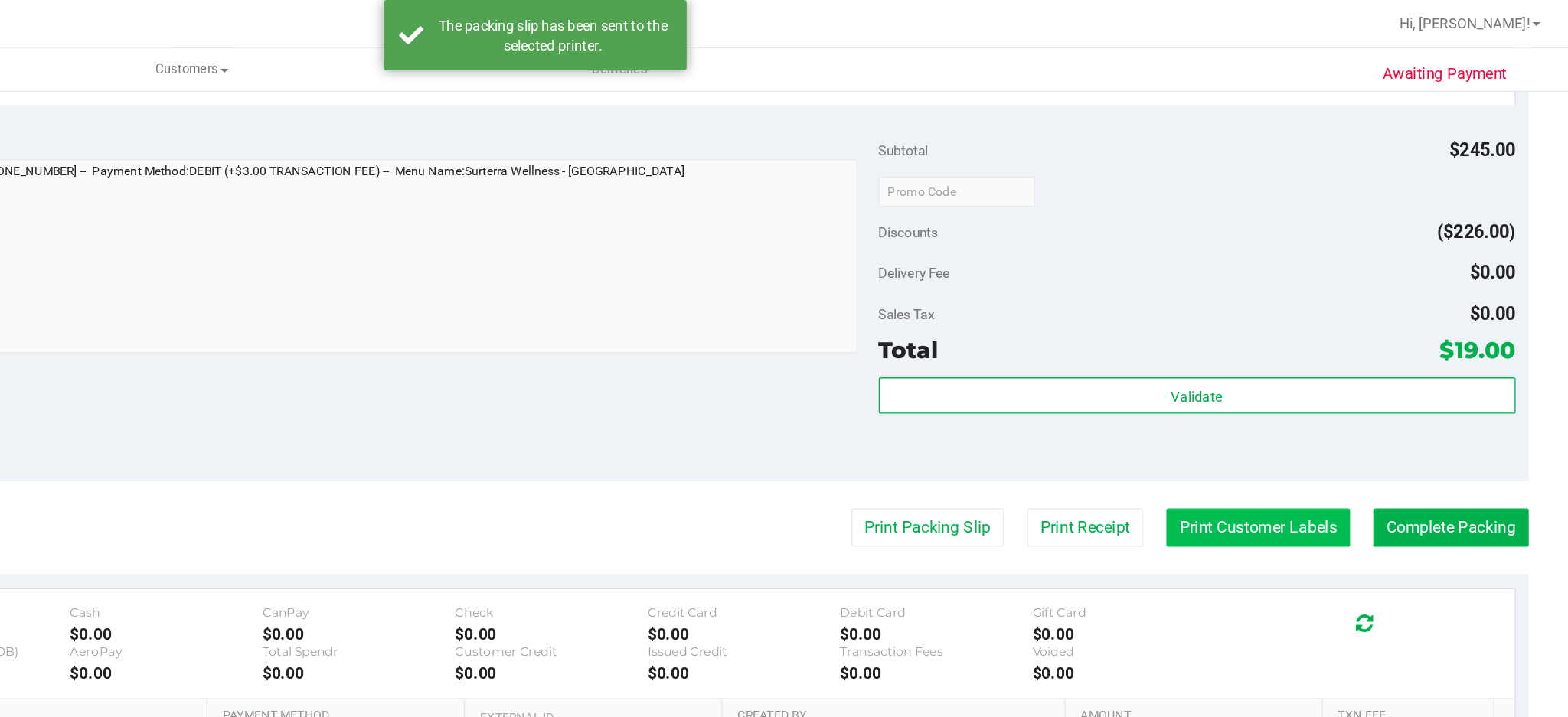
click at [1283, 405] on button "Print Customer Labels" at bounding box center [1332, 400] width 139 height 29
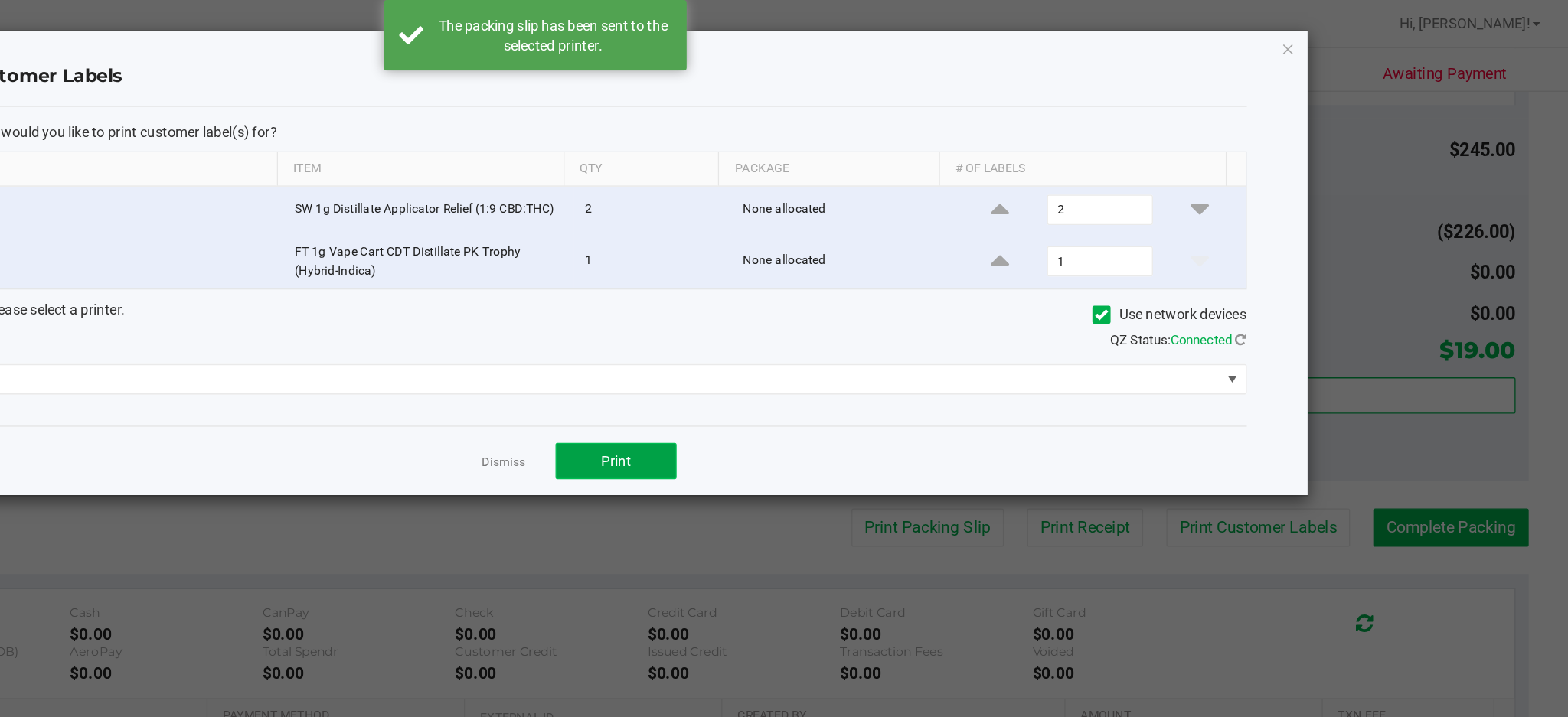
click at [846, 354] on span "Print" at bounding box center [845, 349] width 23 height 12
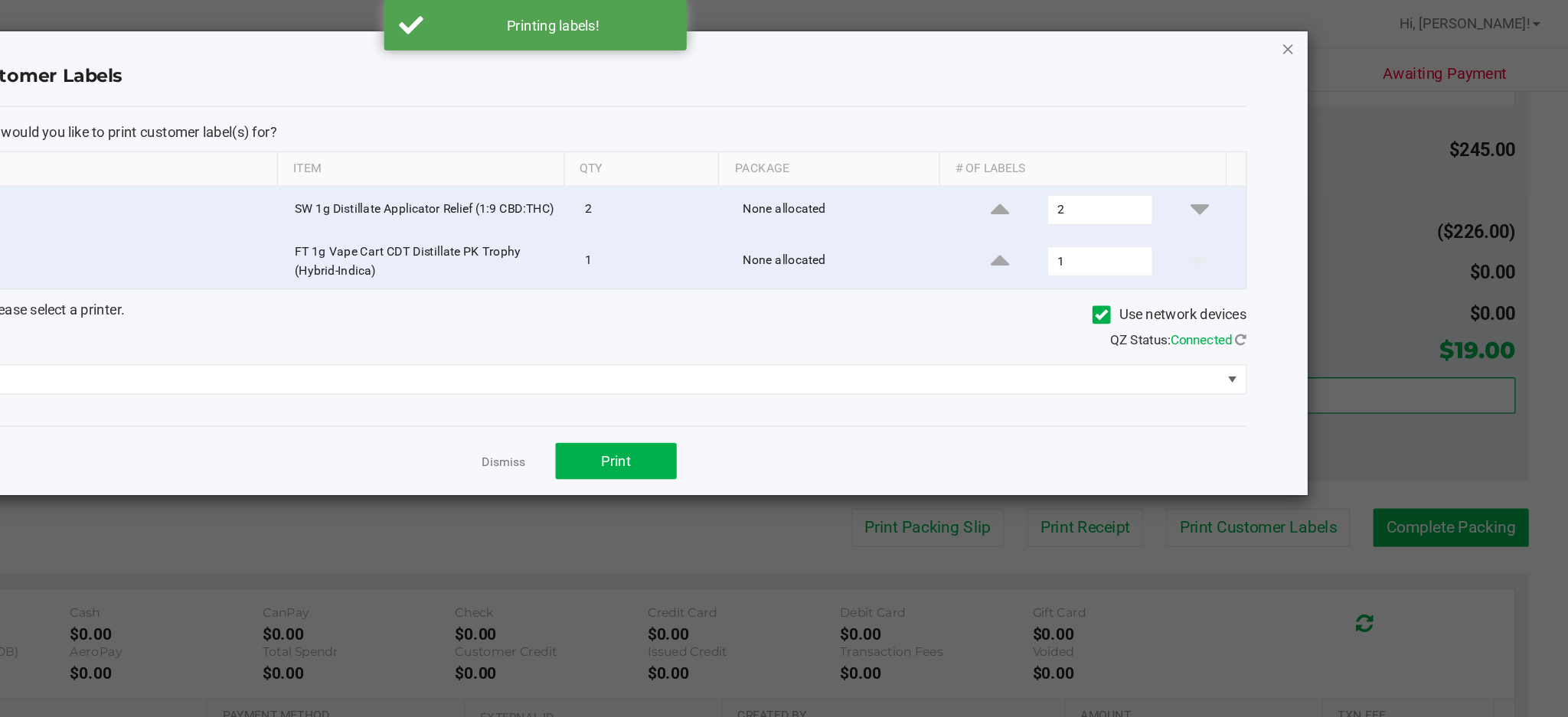
click at [1354, 39] on icon "button" at bounding box center [1355, 36] width 10 height 18
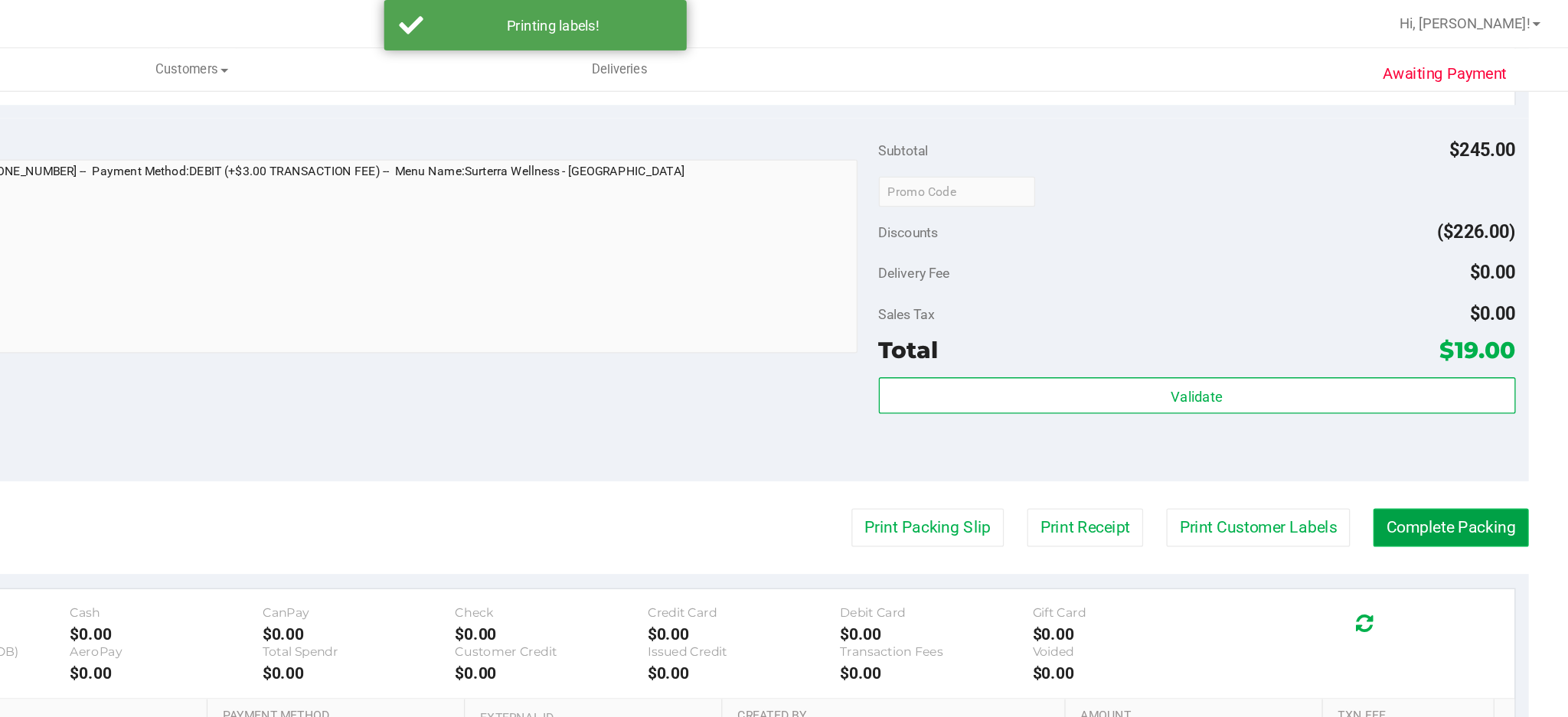
click at [1443, 405] on button "Complete Packing" at bounding box center [1478, 400] width 118 height 29
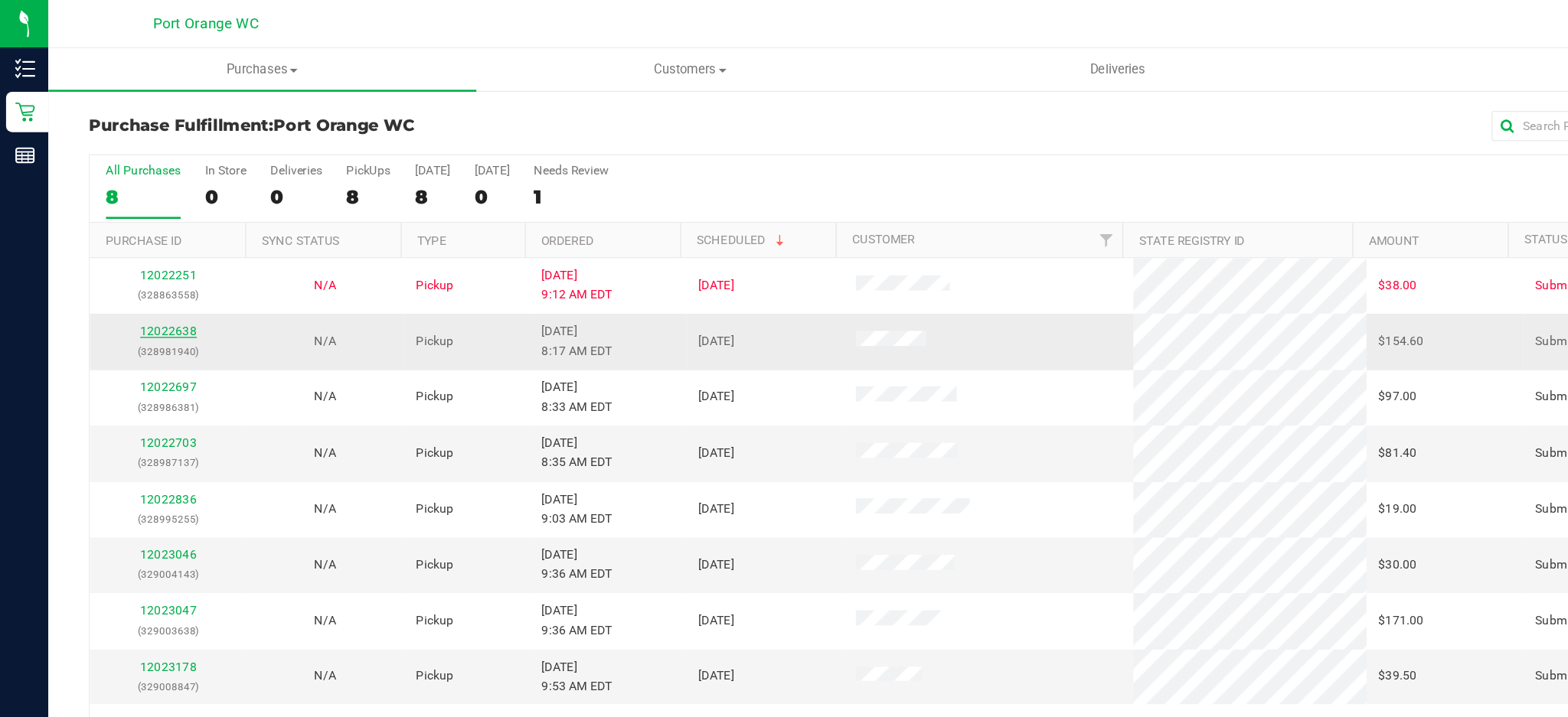
click at [129, 252] on link "12022638" at bounding box center [128, 250] width 43 height 10
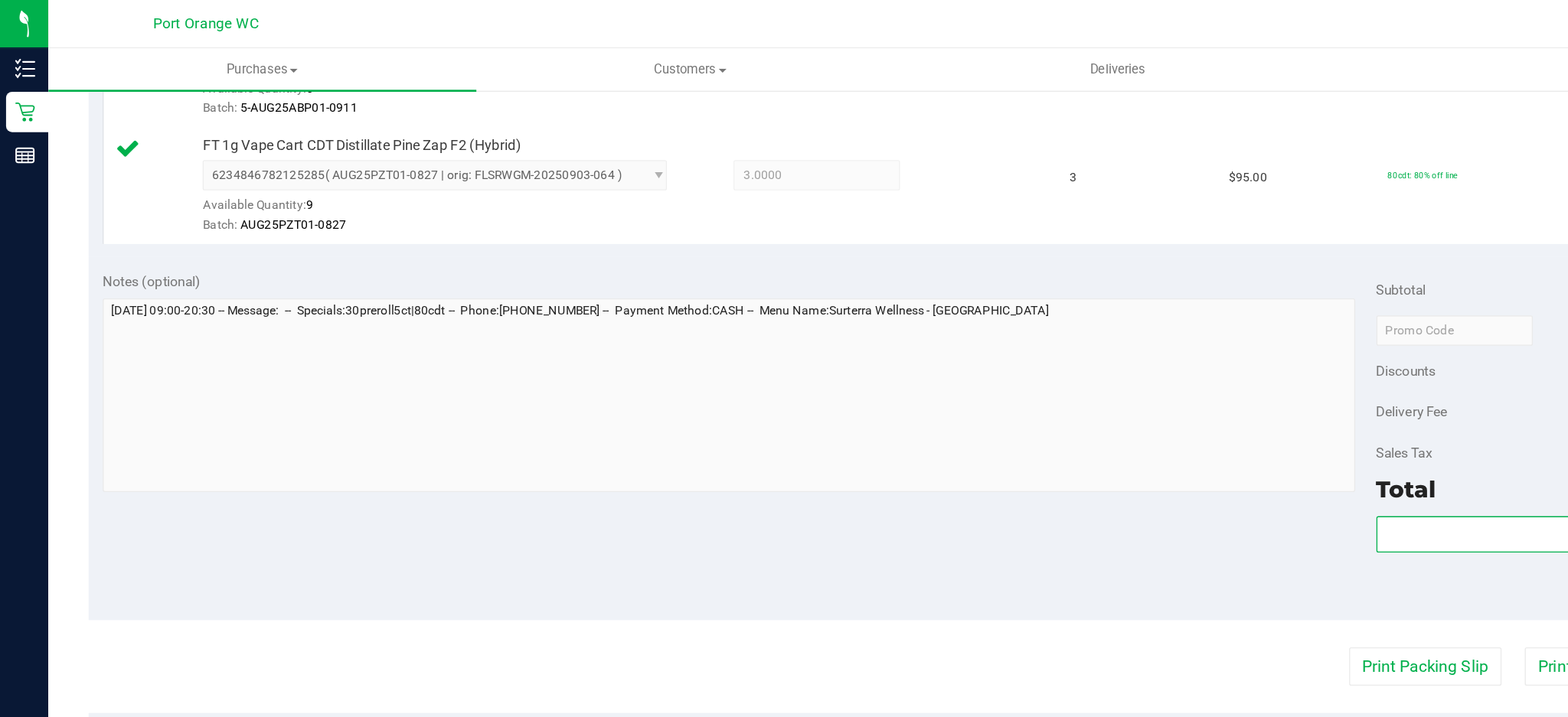
scroll to position [667, 0]
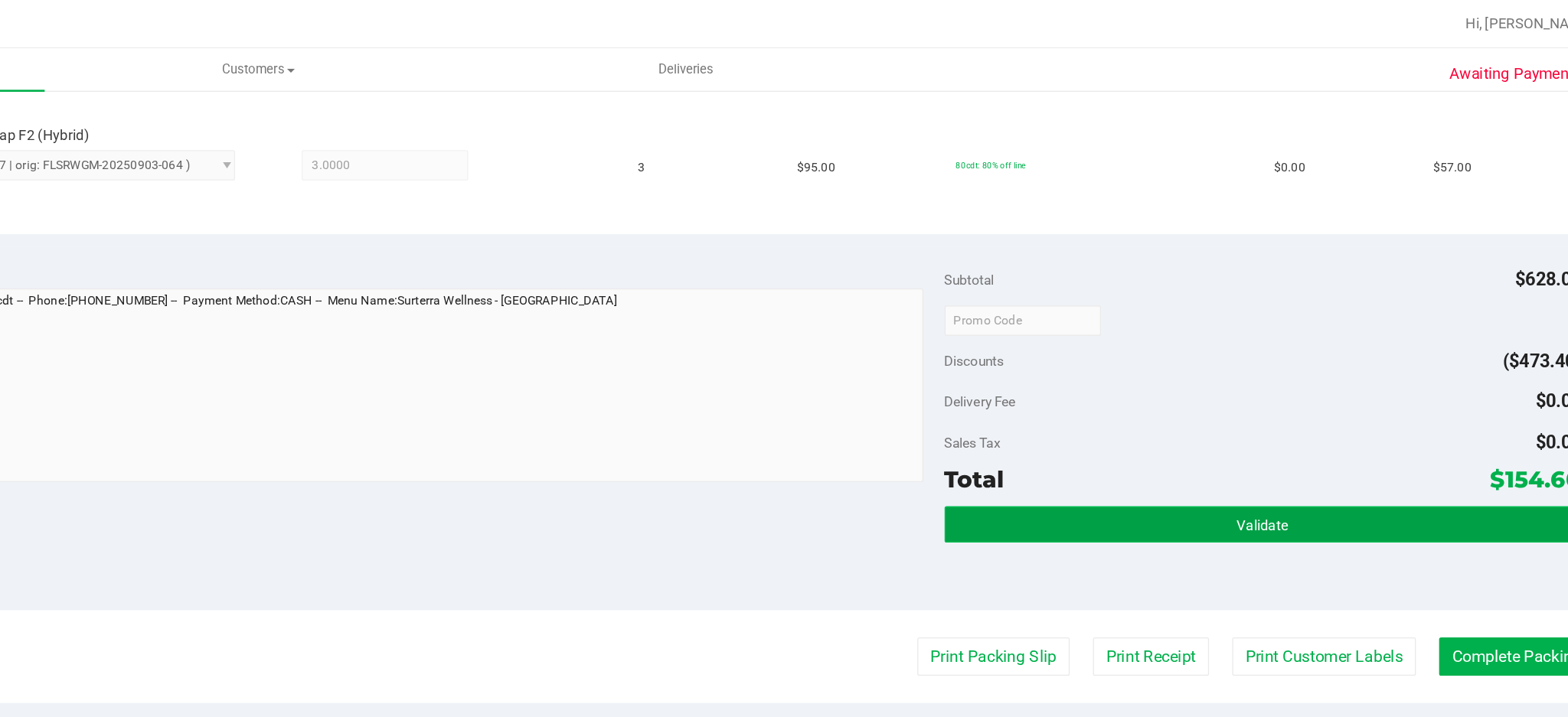
click at [1241, 393] on button "Validate" at bounding box center [1286, 398] width 483 height 28
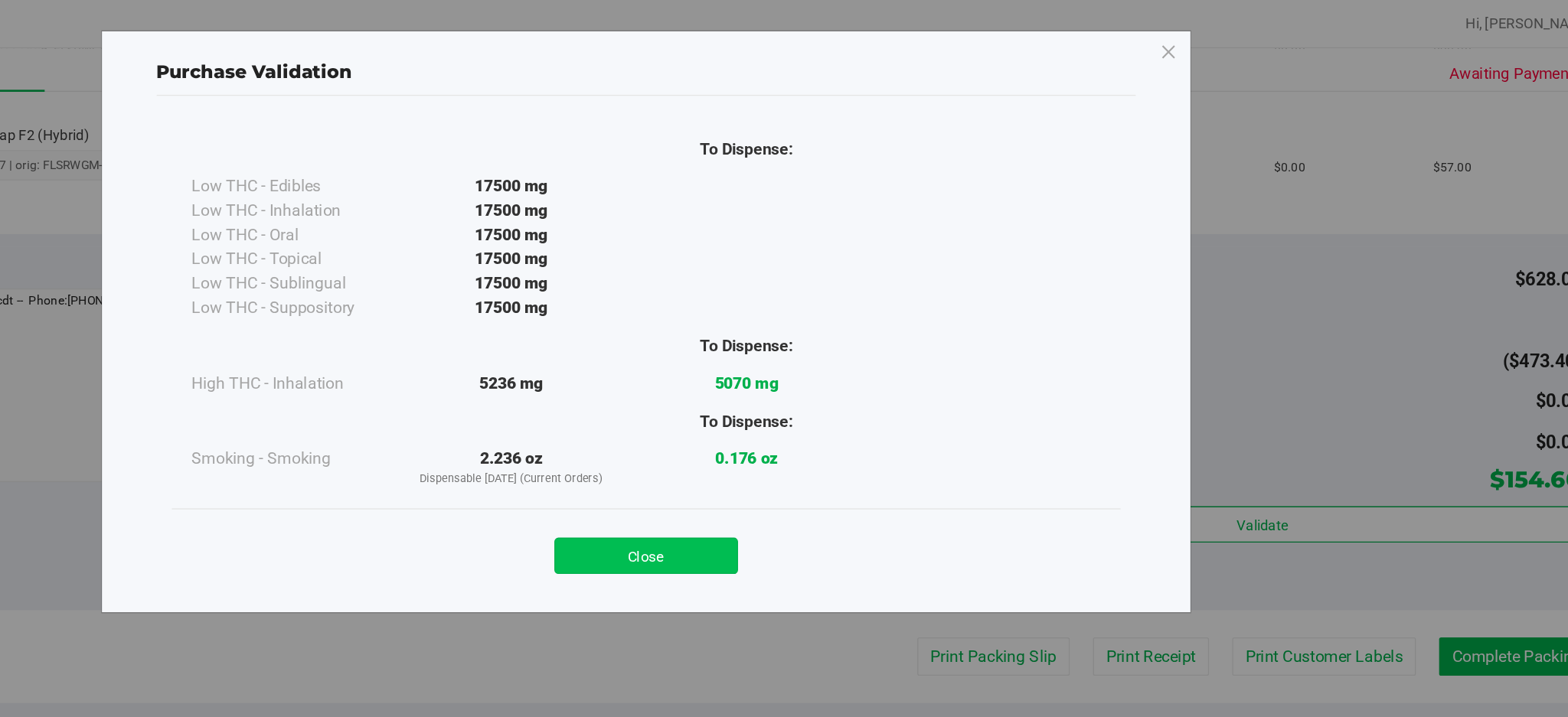
click at [804, 422] on button "Close" at bounding box center [818, 422] width 139 height 28
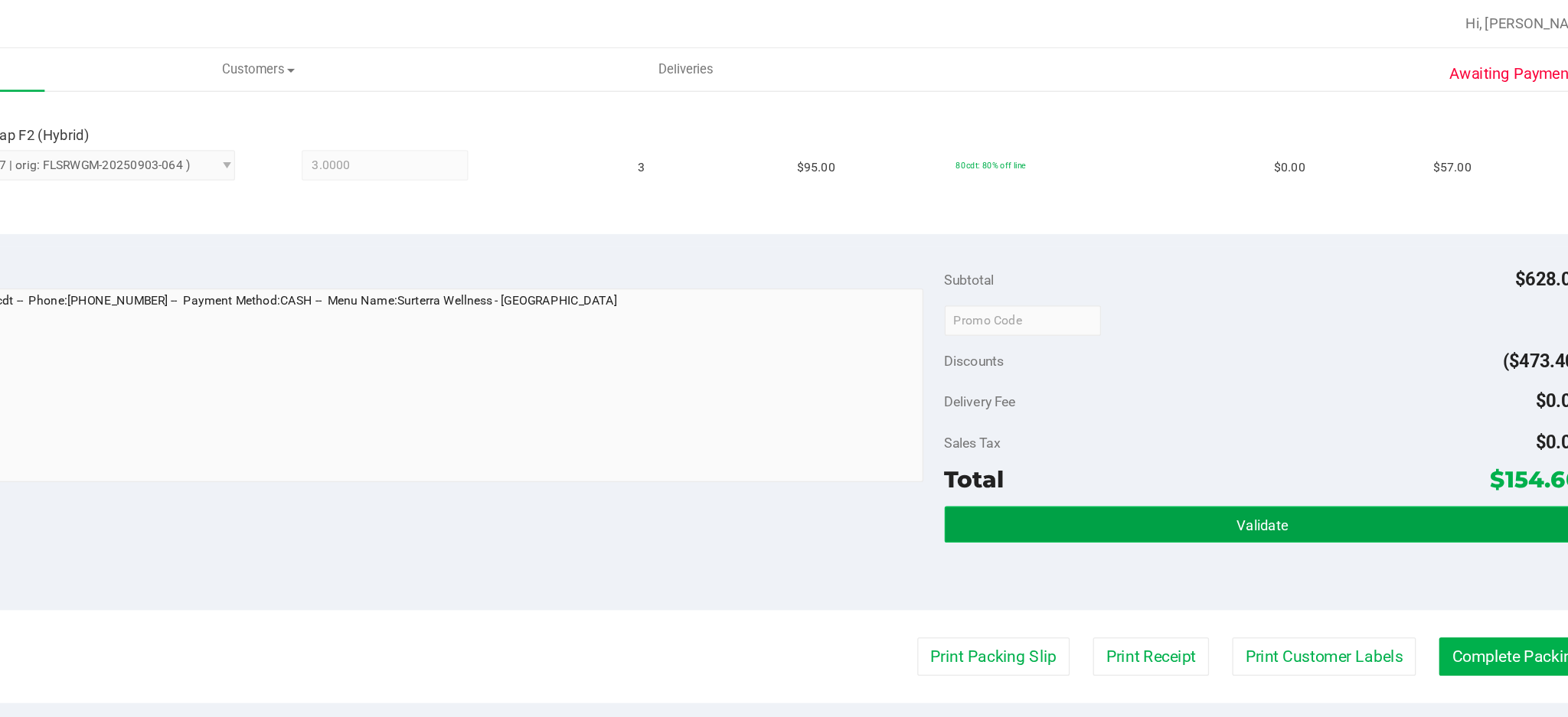
click at [1291, 392] on span "Validate" at bounding box center [1286, 399] width 39 height 12
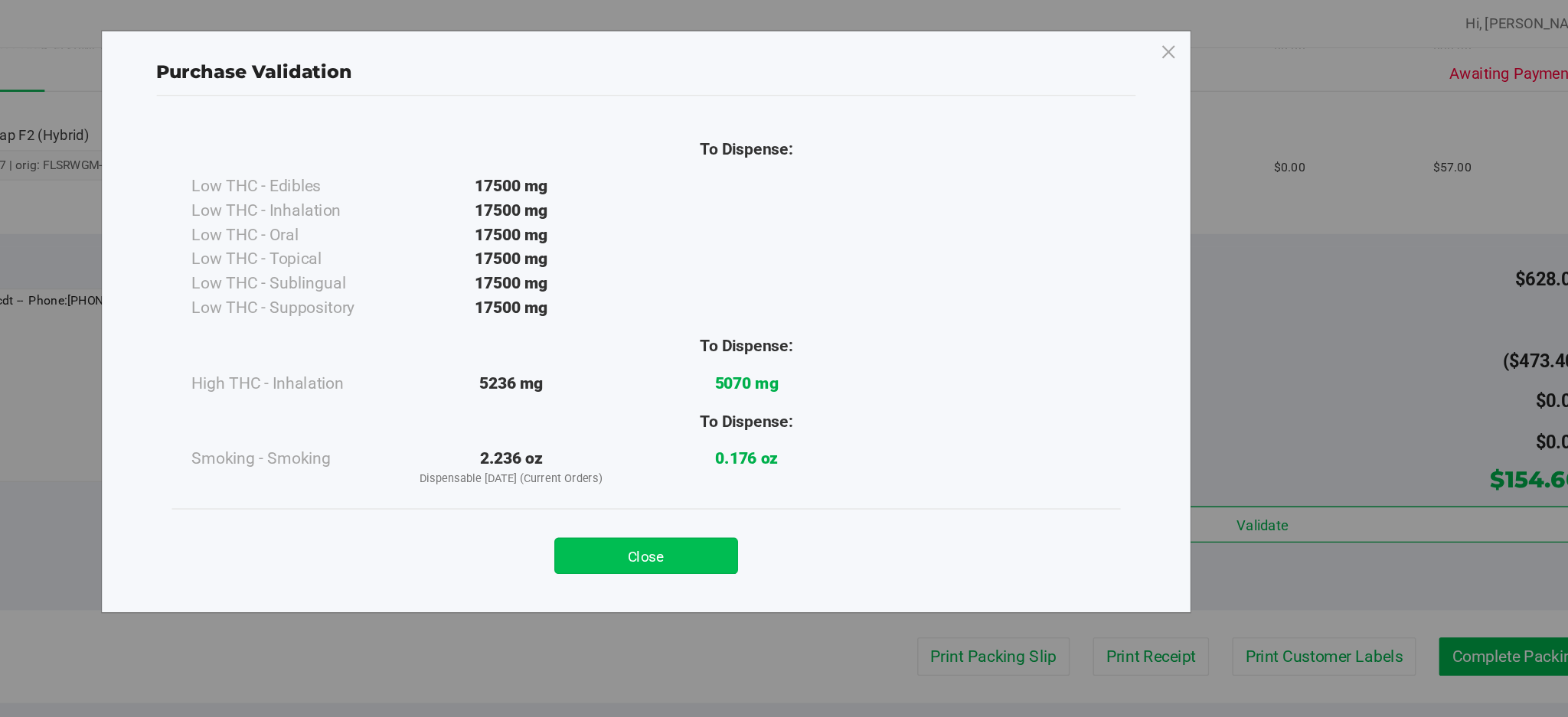
click at [815, 423] on button "Close" at bounding box center [818, 422] width 139 height 28
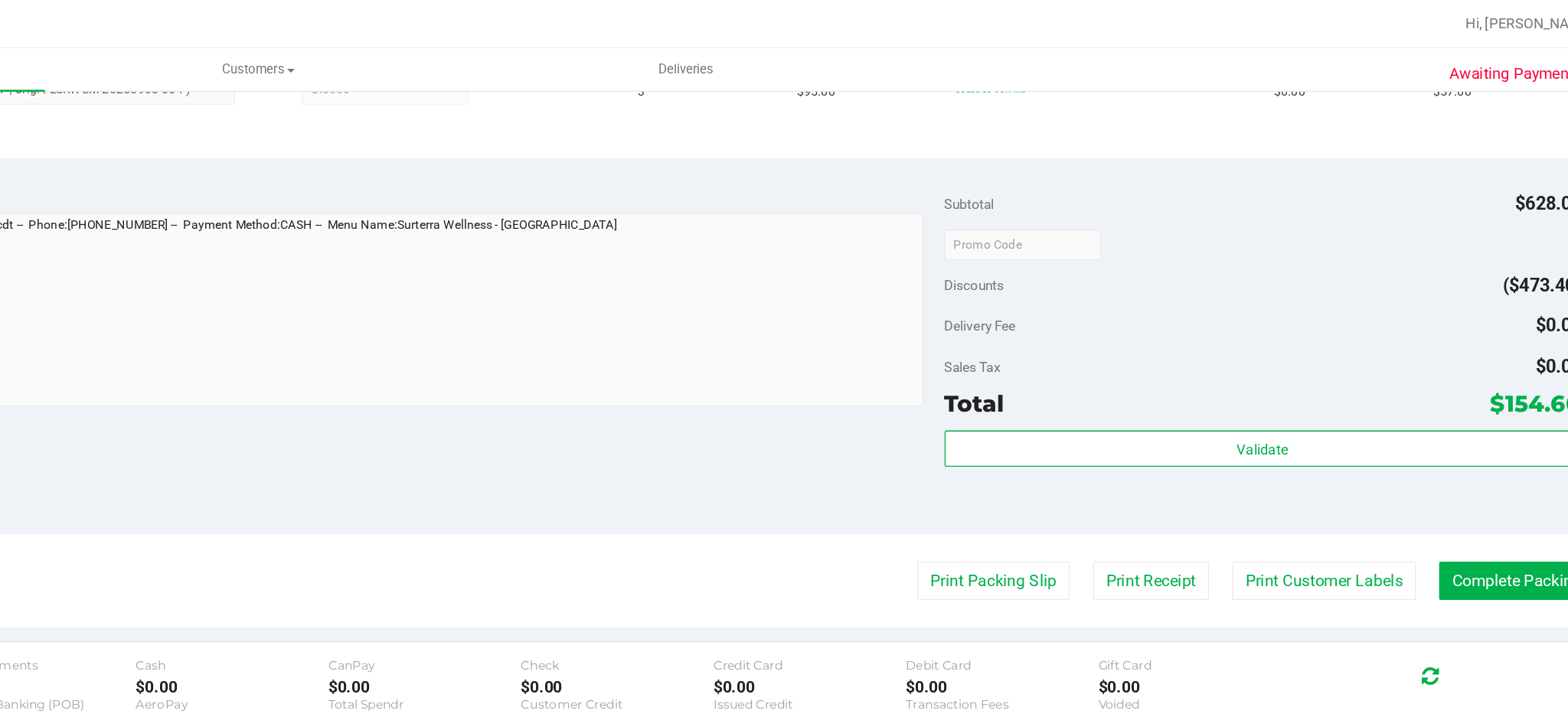
scroll to position [728, 0]
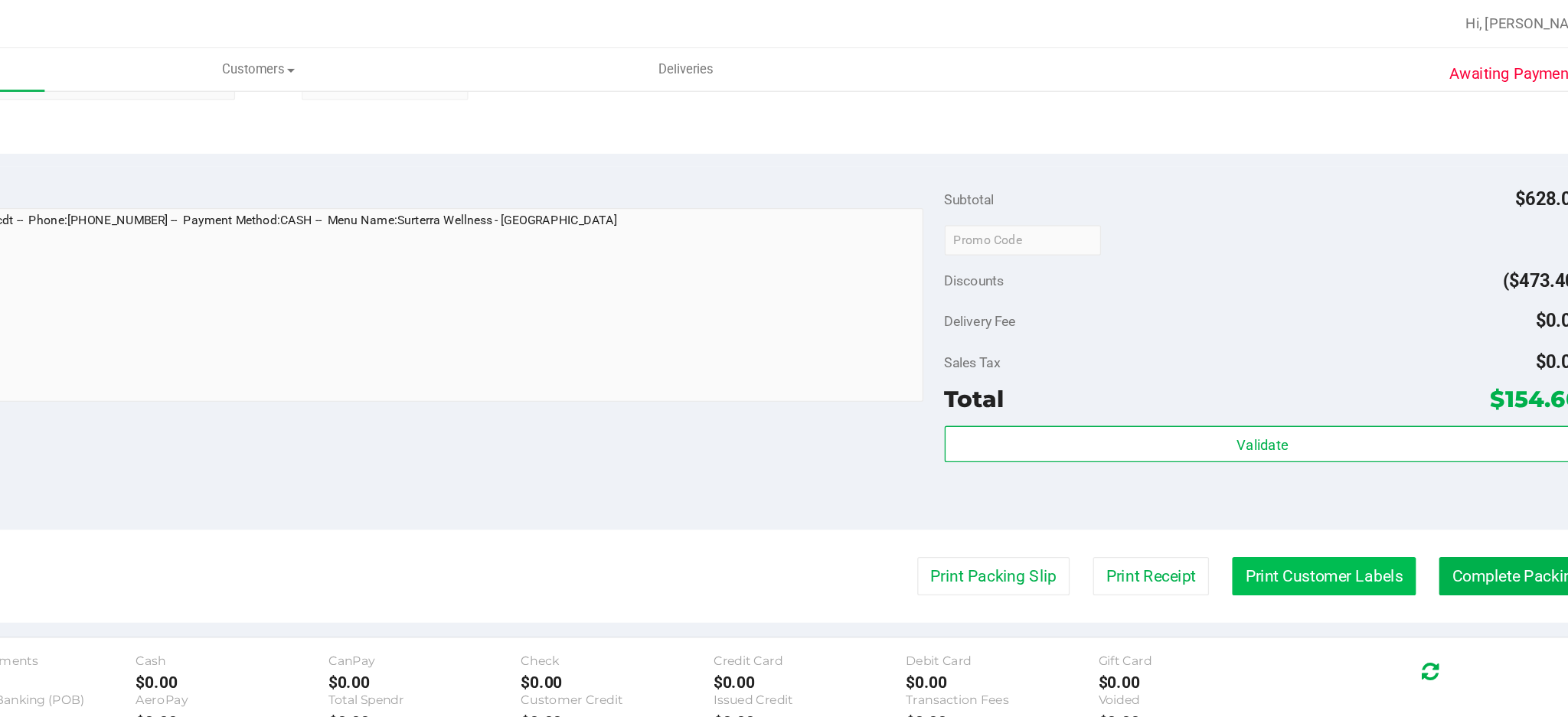
click at [1306, 438] on button "Print Customer Labels" at bounding box center [1332, 437] width 139 height 29
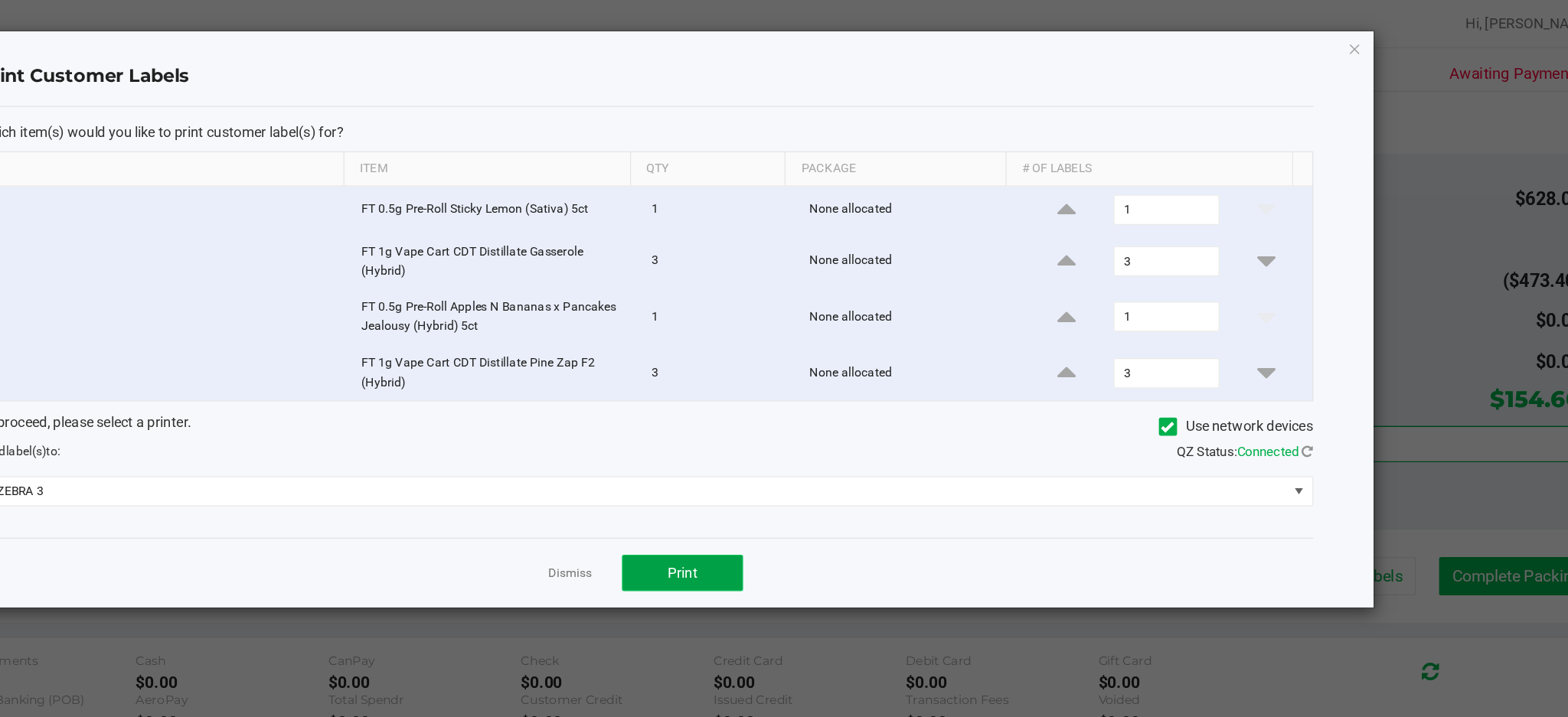
click at [855, 433] on span "Print" at bounding box center [845, 435] width 23 height 12
click at [1352, 41] on icon "button" at bounding box center [1355, 36] width 10 height 18
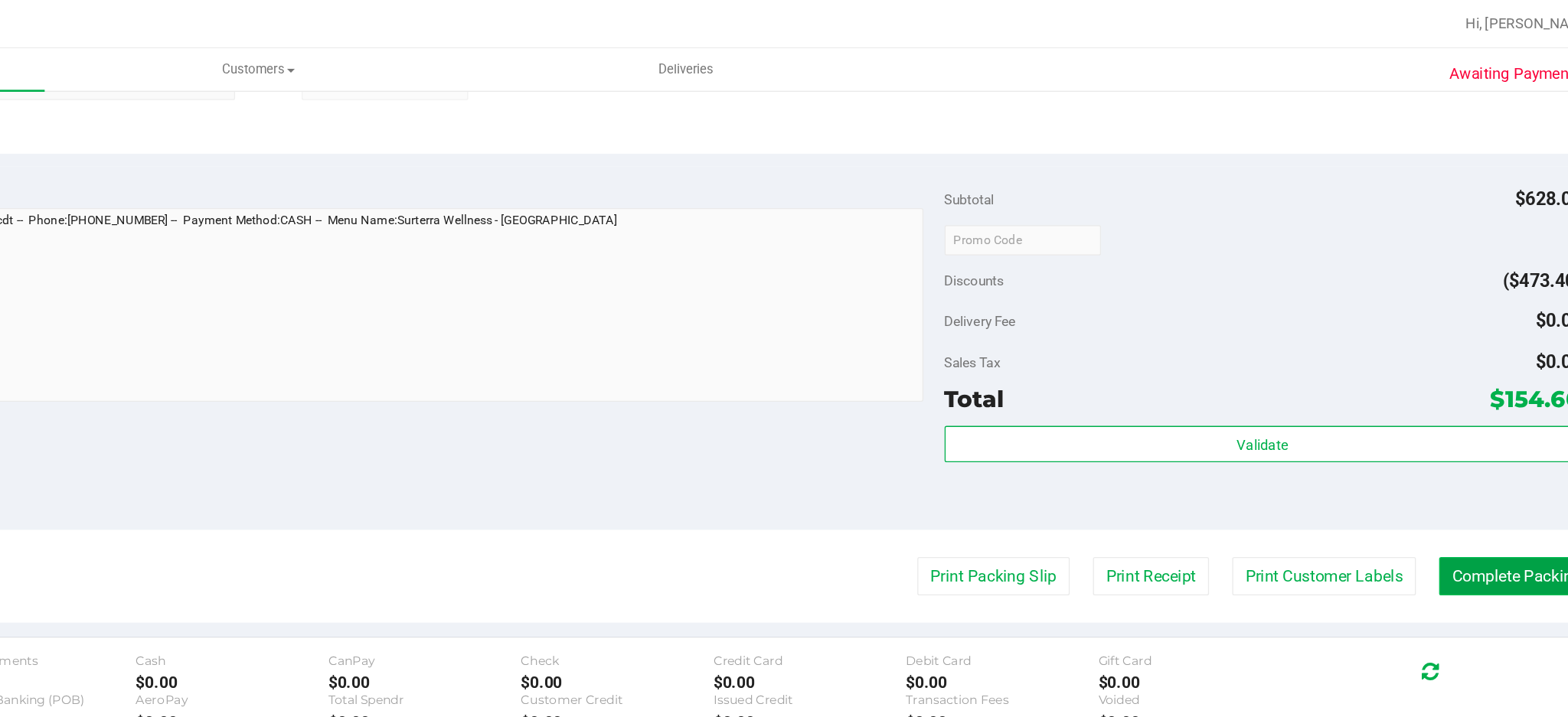
click at [1452, 432] on button "Complete Packing" at bounding box center [1478, 437] width 118 height 29
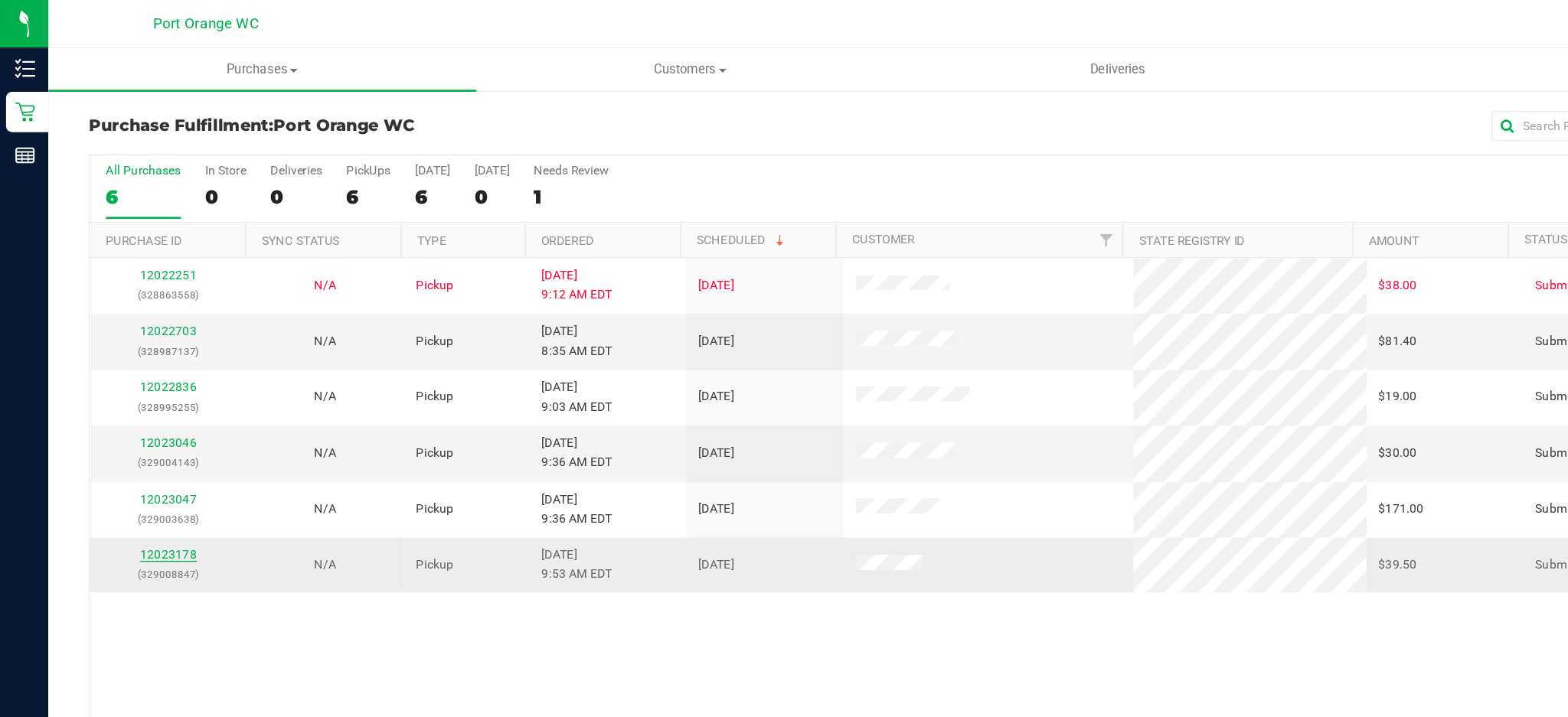
click at [126, 422] on link "12023178" at bounding box center [128, 421] width 43 height 10
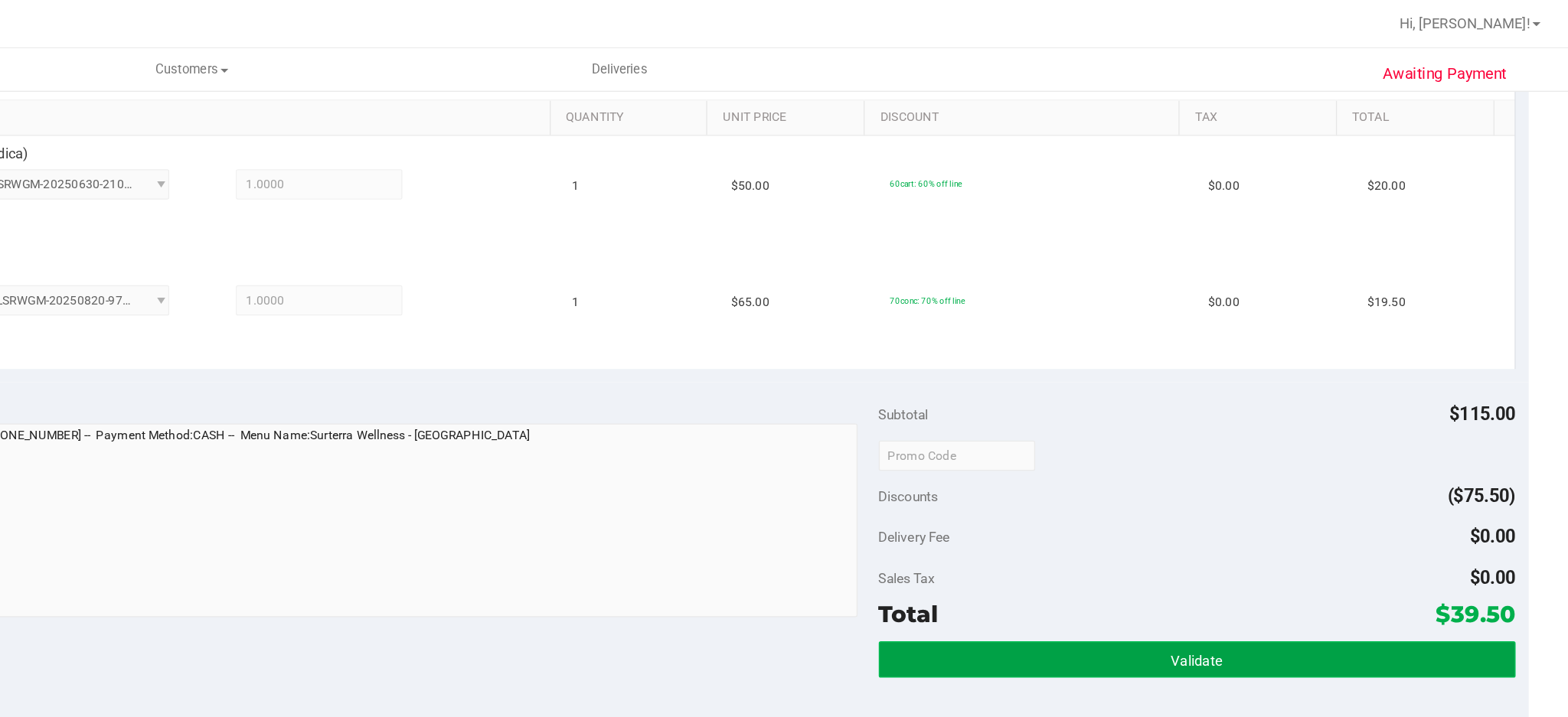
click at [1213, 504] on button "Validate" at bounding box center [1286, 501] width 483 height 28
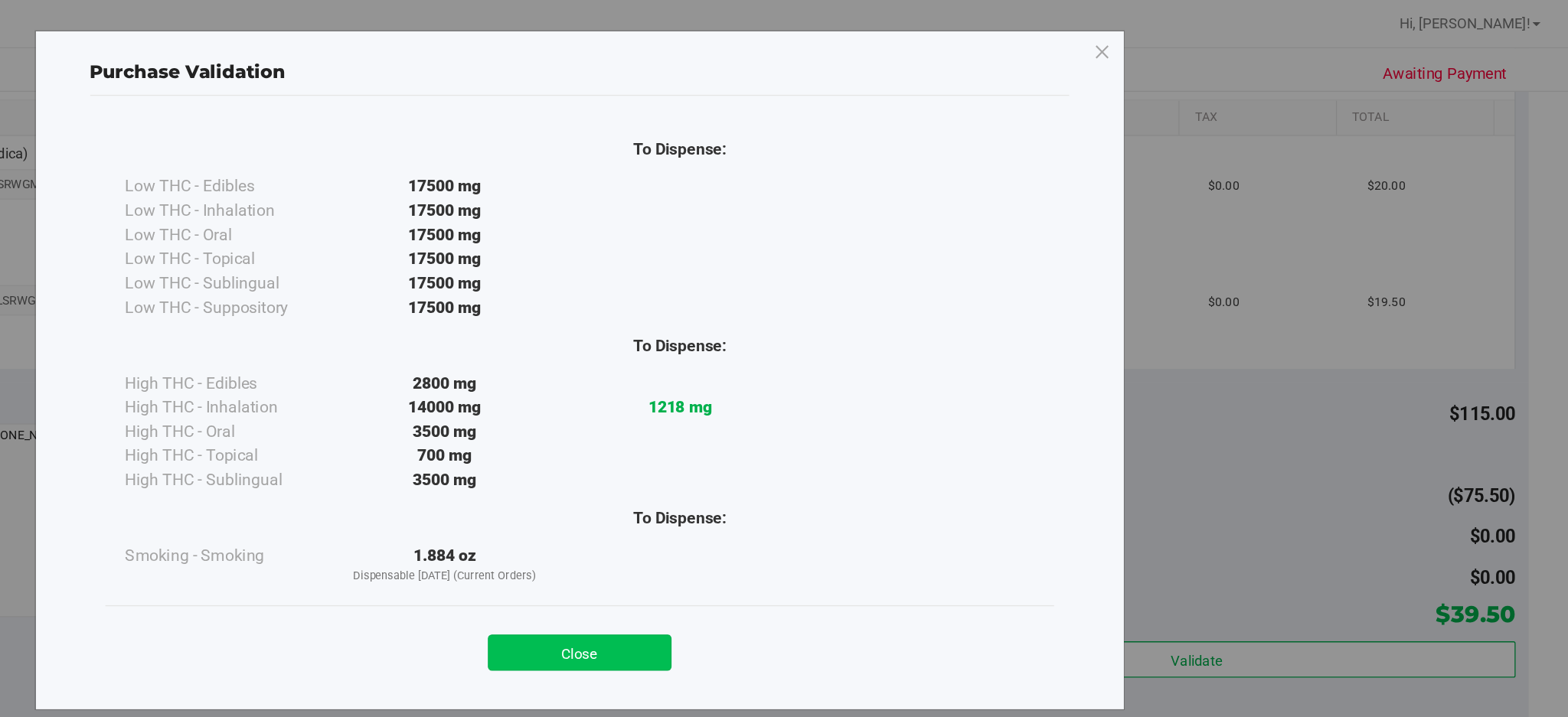
click at [810, 498] on button "Close" at bounding box center [818, 495] width 139 height 28
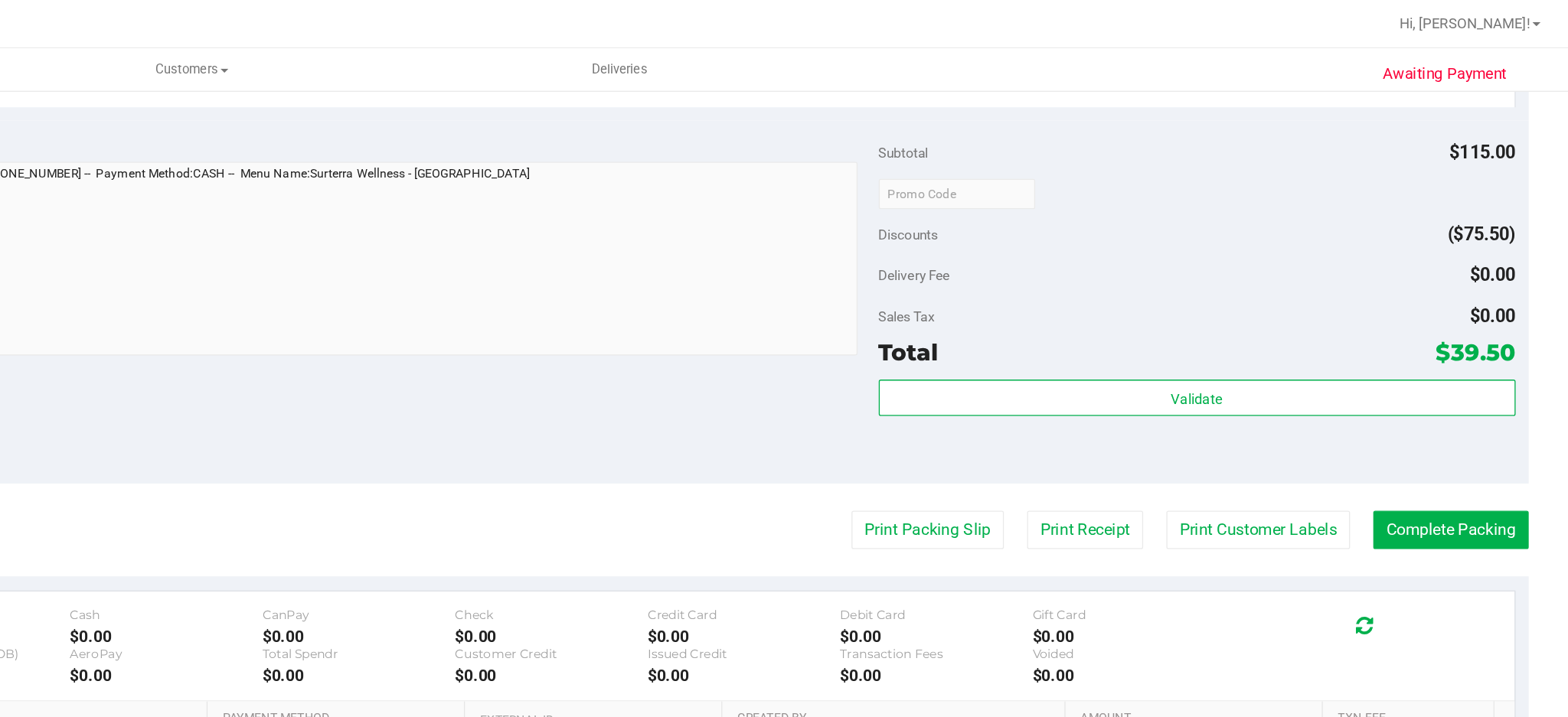
scroll to position [612, 0]
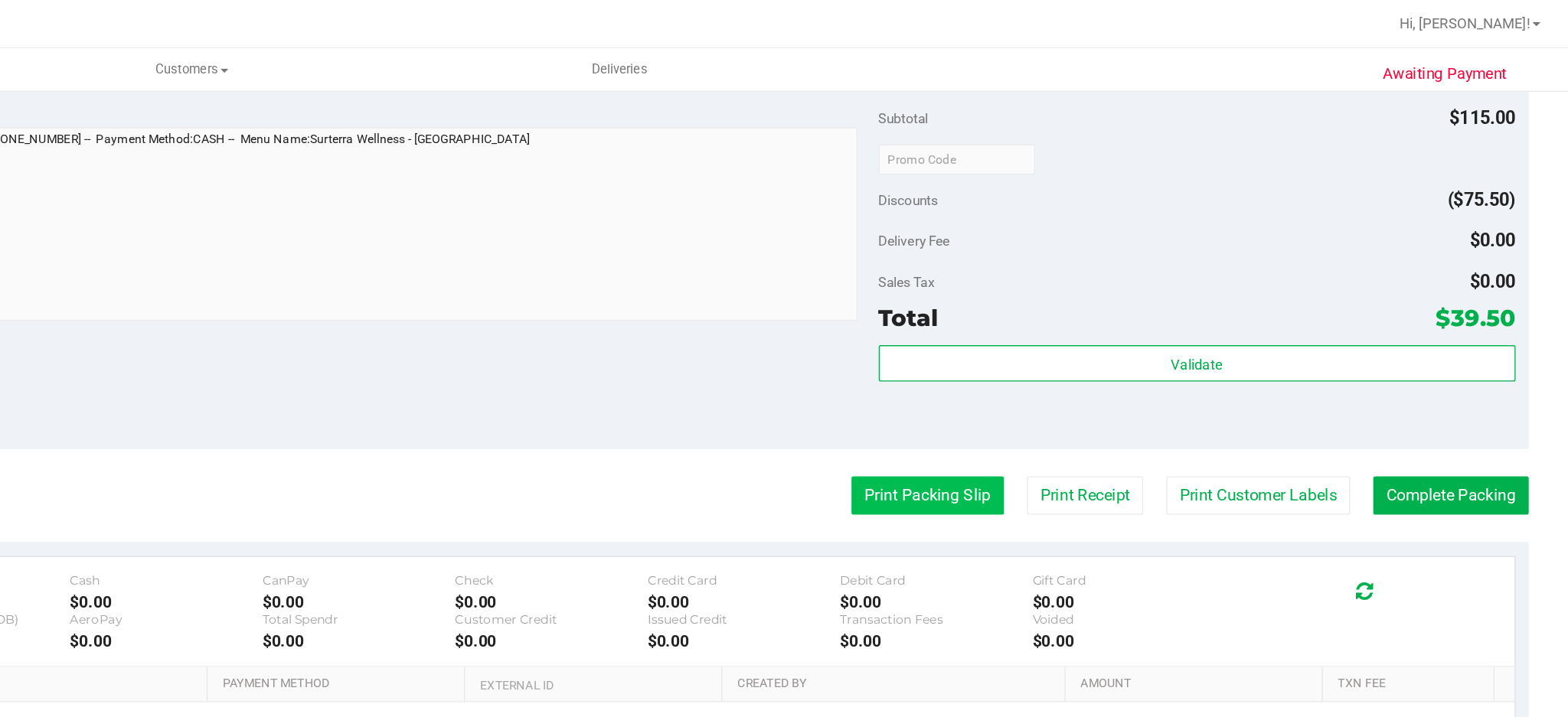
click at [1059, 378] on button "Print Packing Slip" at bounding box center [1081, 376] width 115 height 29
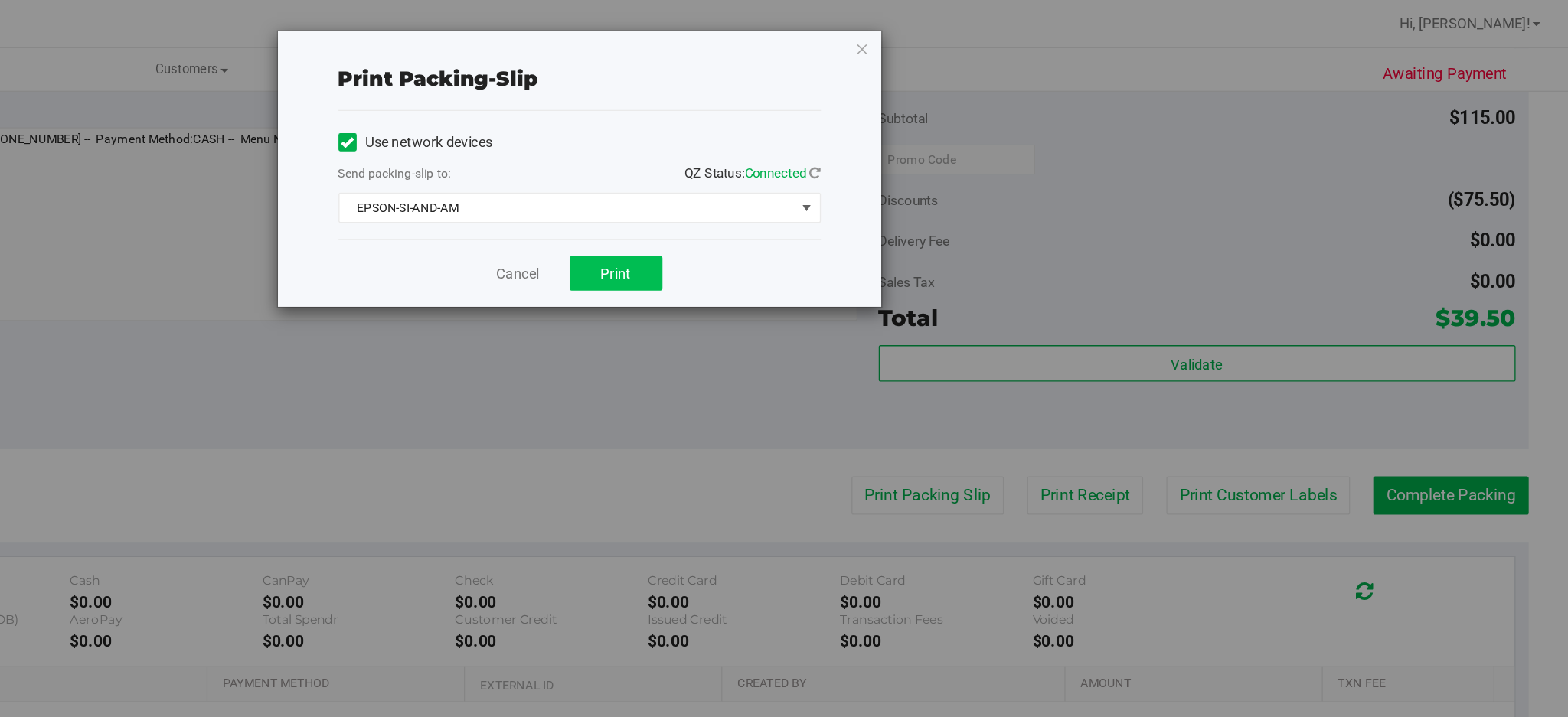
click at [858, 209] on button "Print" at bounding box center [846, 207] width 71 height 26
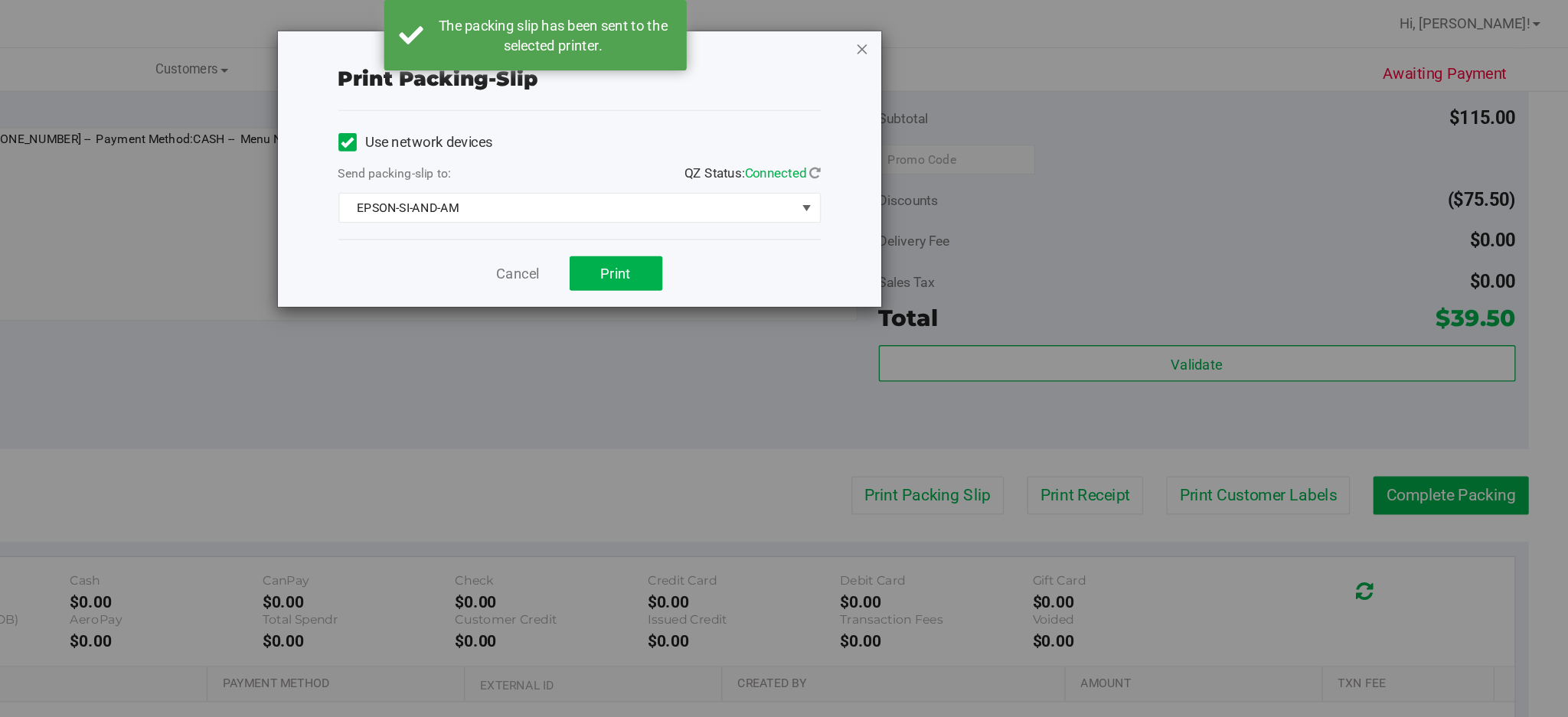
click at [1032, 34] on icon "button" at bounding box center [1032, 36] width 10 height 18
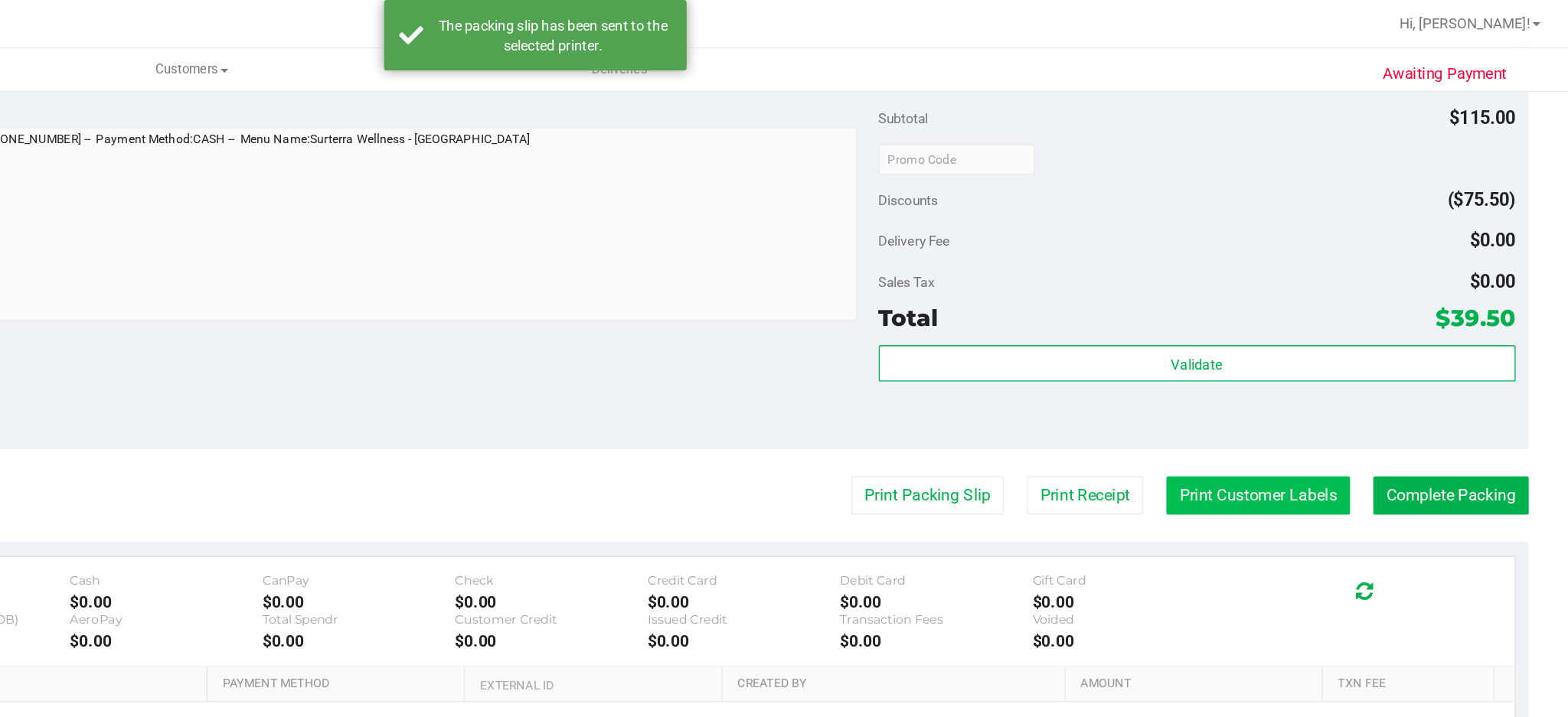
click at [1276, 380] on button "Print Customer Labels" at bounding box center [1332, 376] width 139 height 29
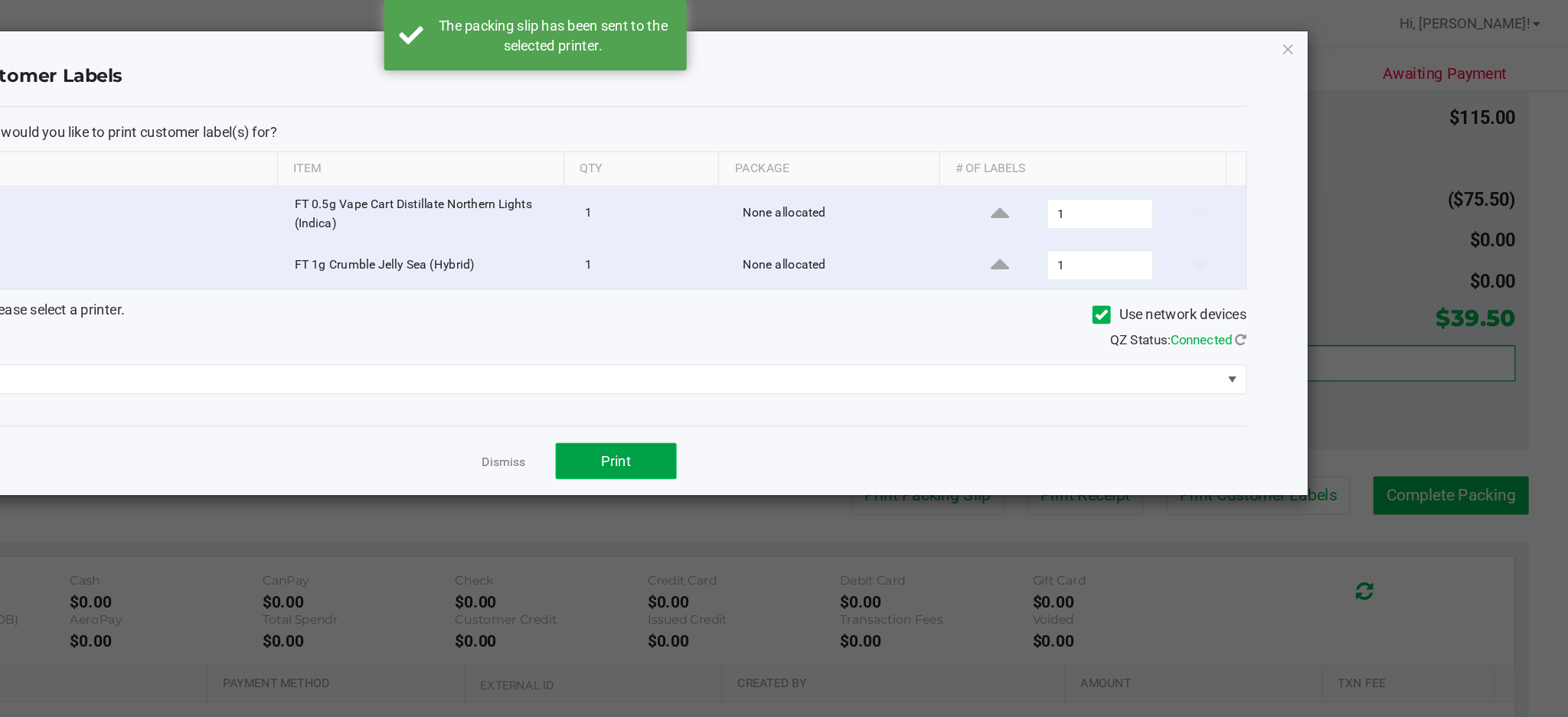
click at [827, 355] on button "Print" at bounding box center [845, 349] width 92 height 28
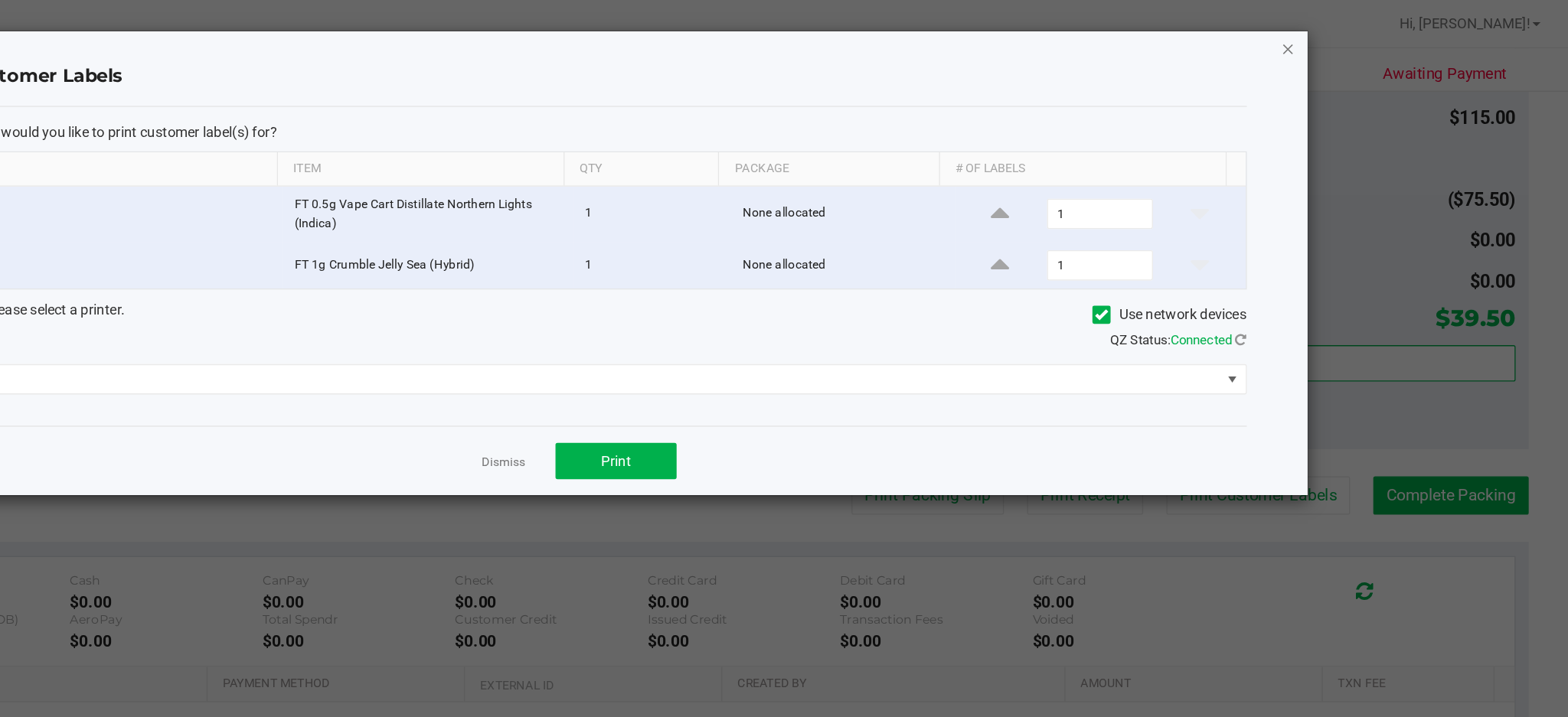
click at [1358, 38] on icon "button" at bounding box center [1355, 36] width 10 height 18
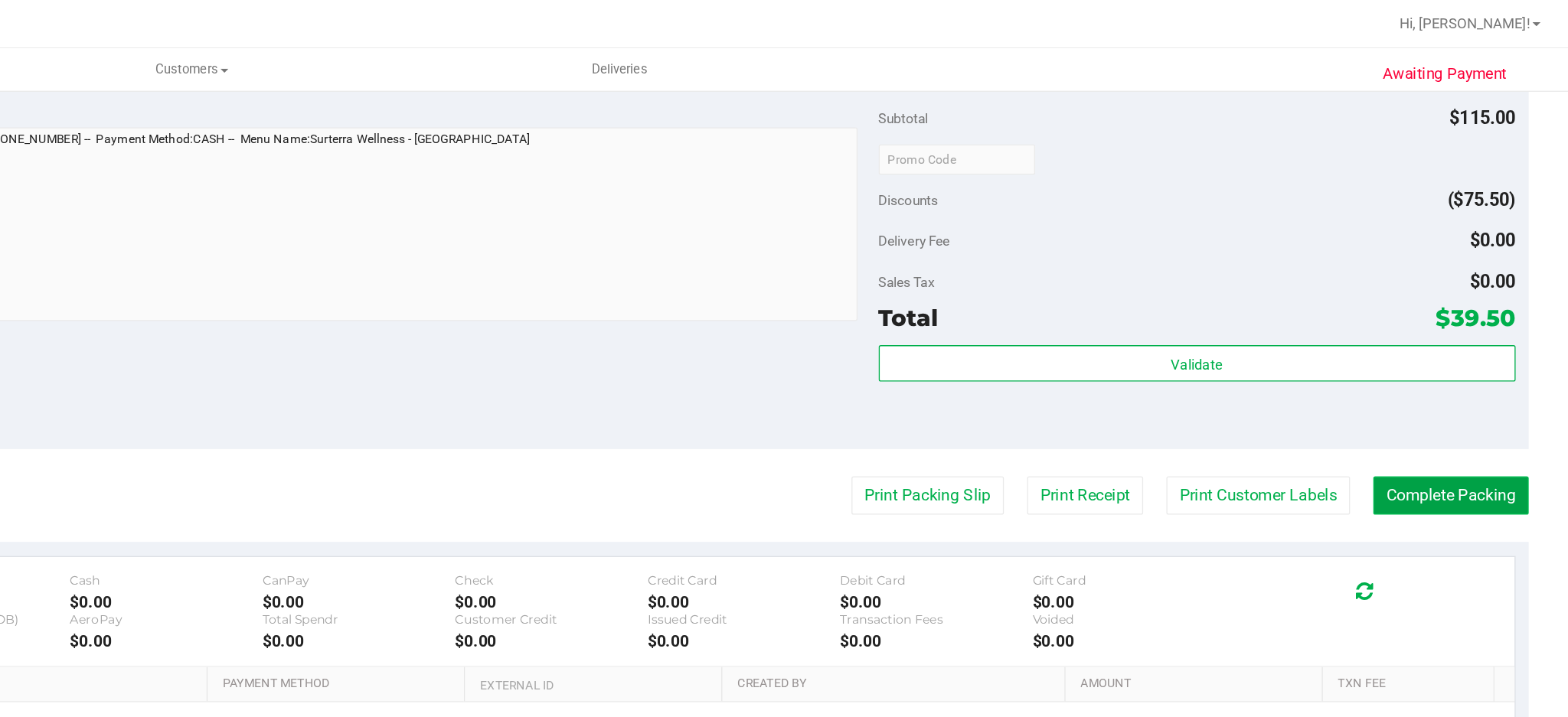
click at [1476, 375] on button "Complete Packing" at bounding box center [1478, 376] width 118 height 29
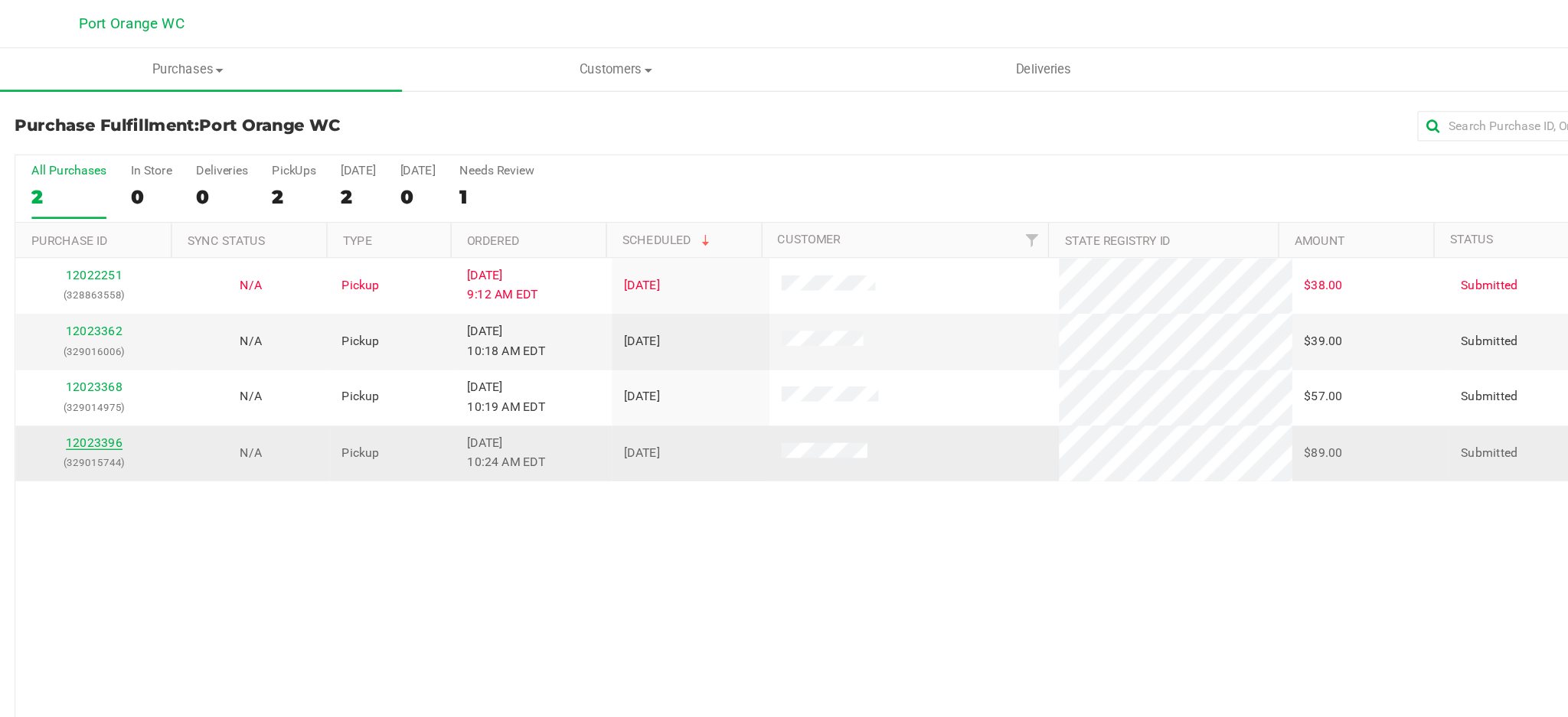
click at [129, 338] on link "12023396" at bounding box center [128, 336] width 43 height 10
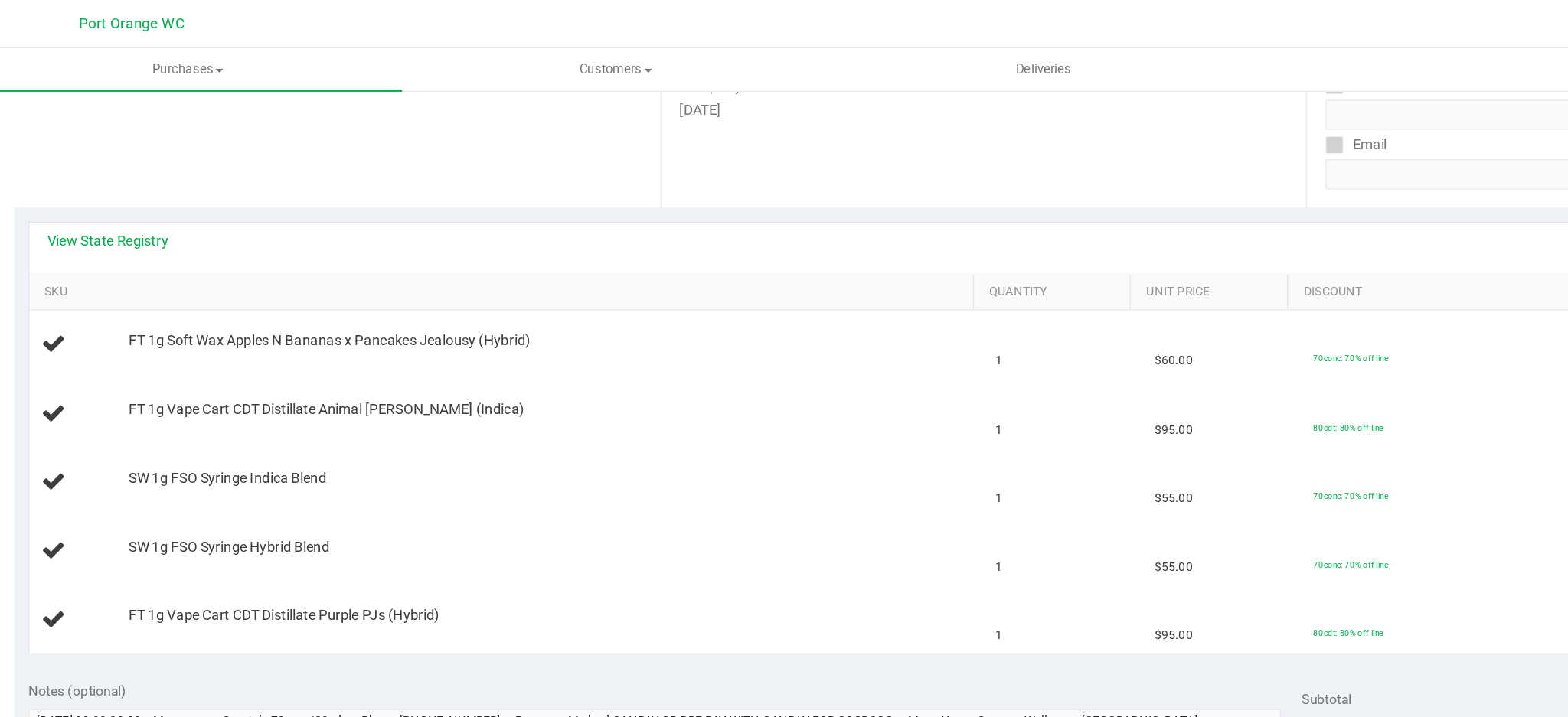
scroll to position [130, 0]
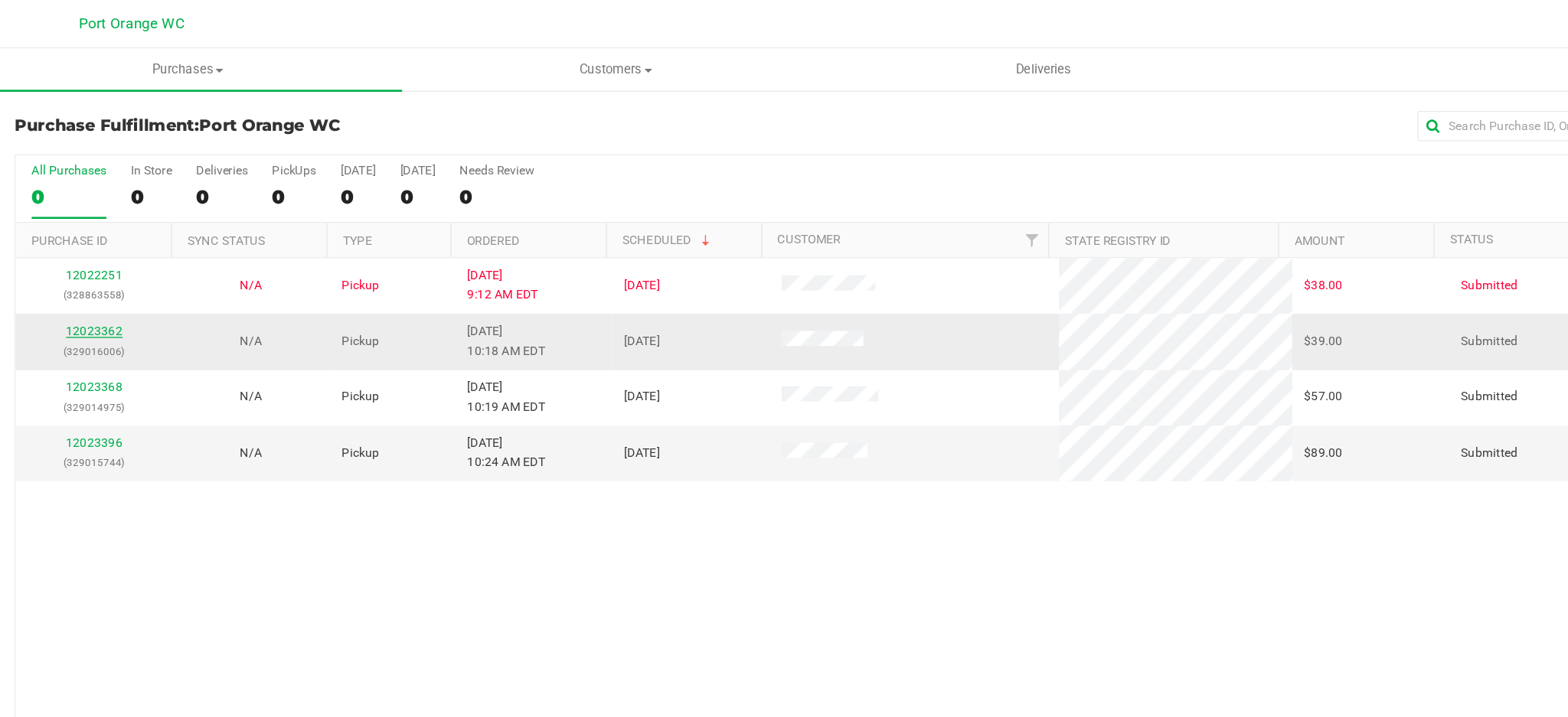
click at [122, 249] on link "12023362" at bounding box center [128, 250] width 43 height 10
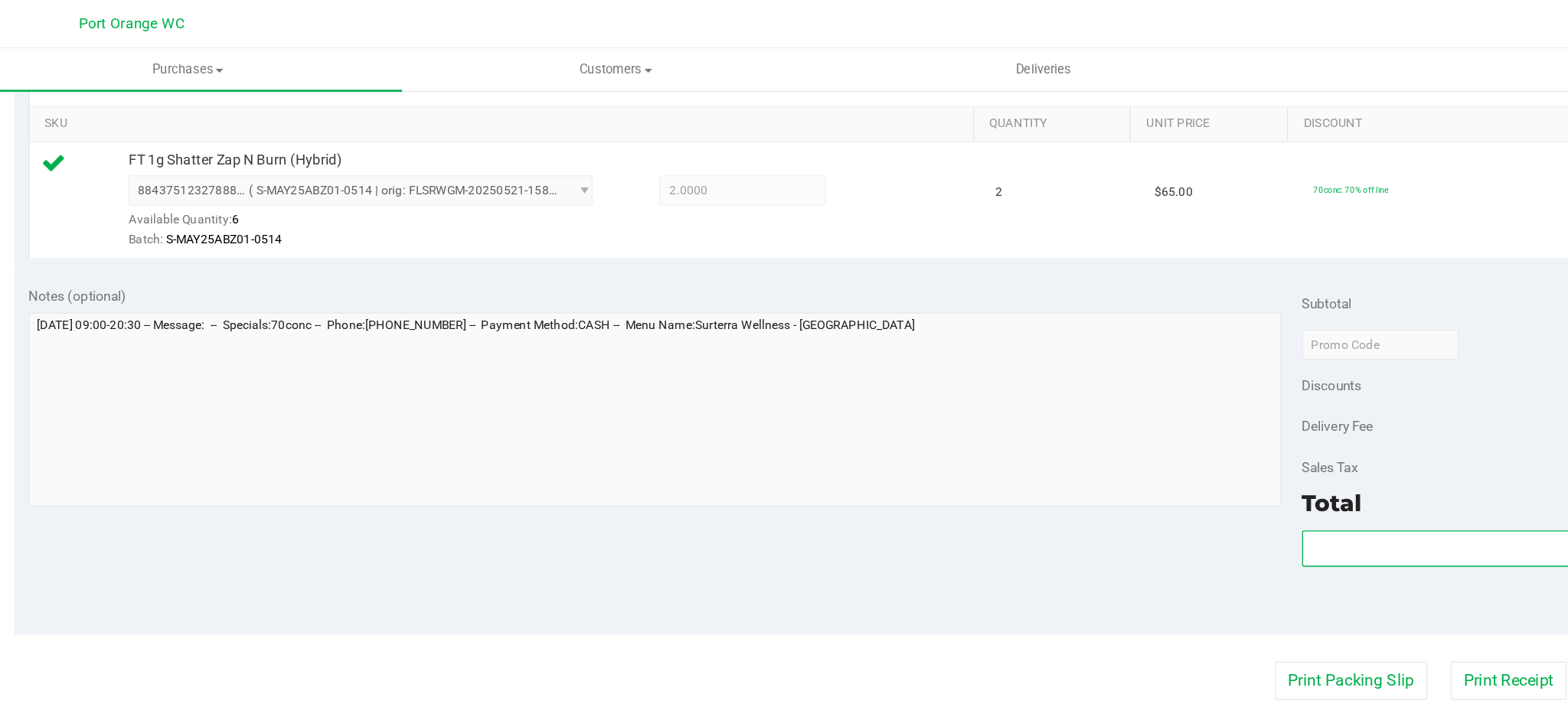
scroll to position [490, 0]
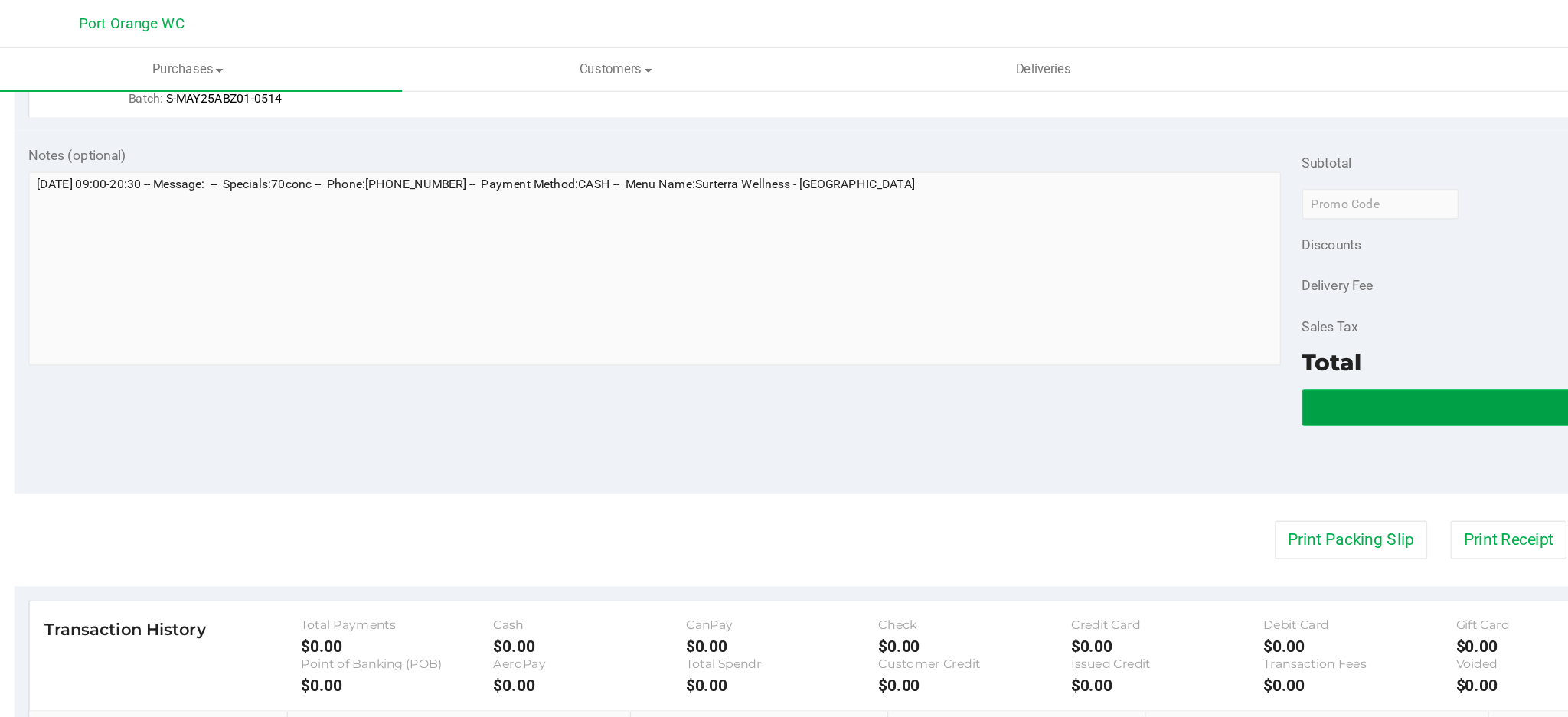
click at [1148, 314] on button "Validate" at bounding box center [1286, 309] width 483 height 28
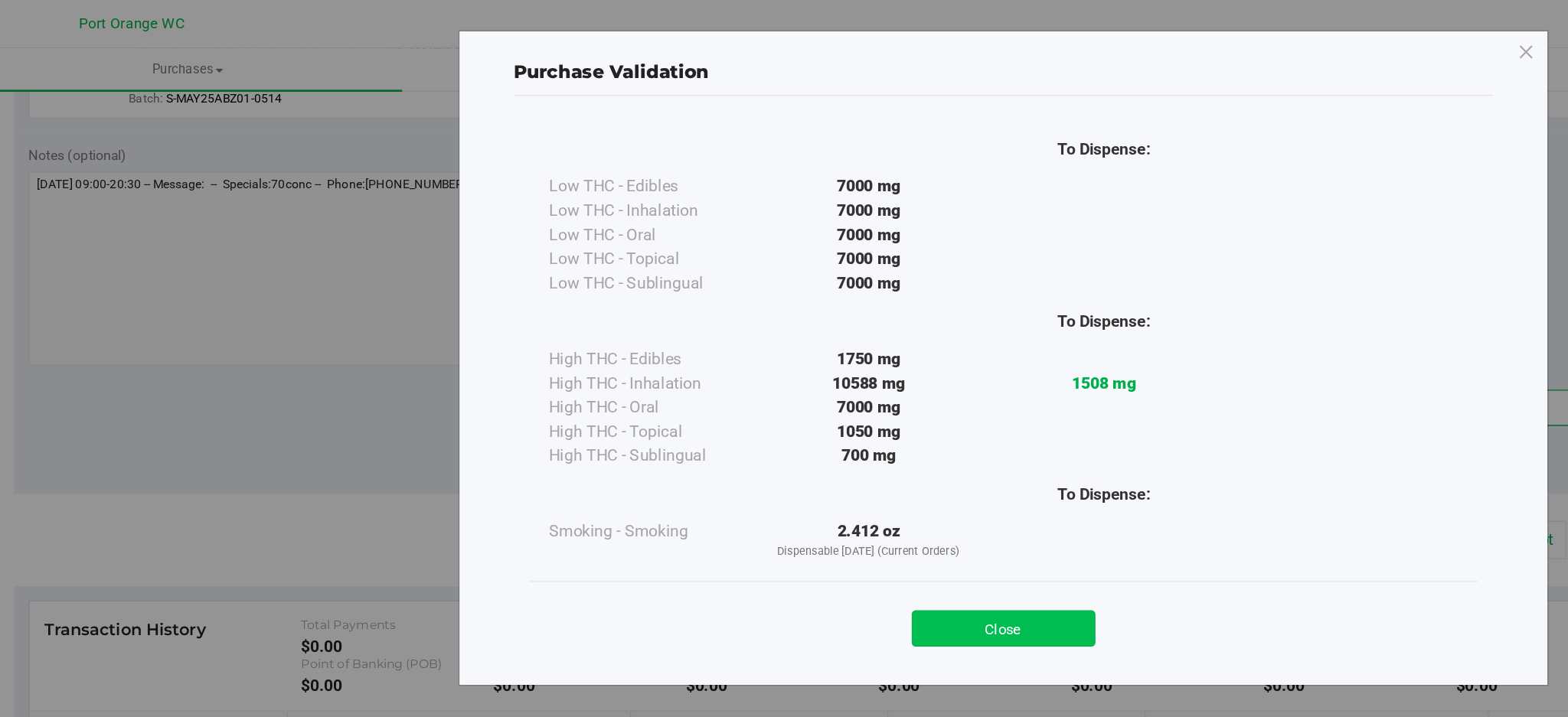
click at [778, 467] on button "Close" at bounding box center [818, 477] width 139 height 28
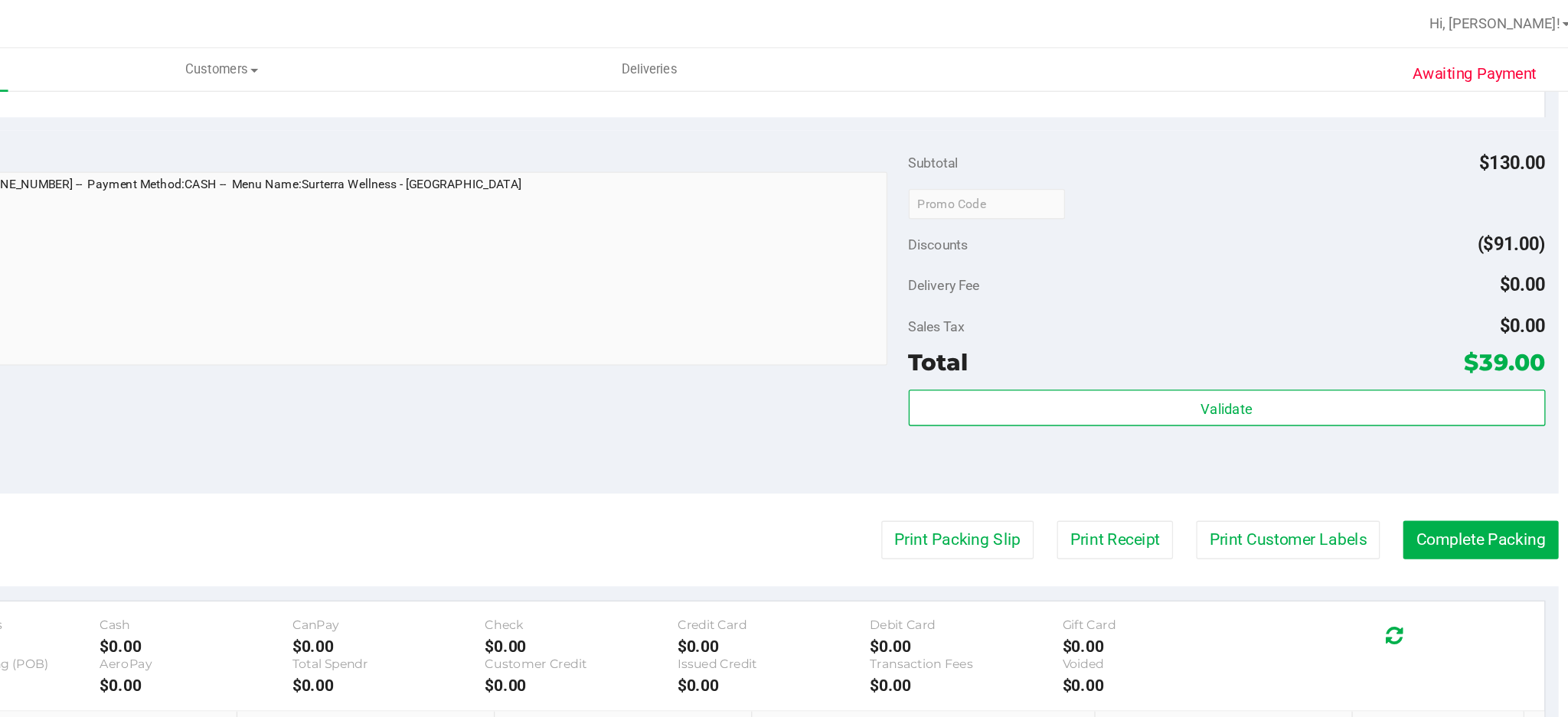
scroll to position [0, 0]
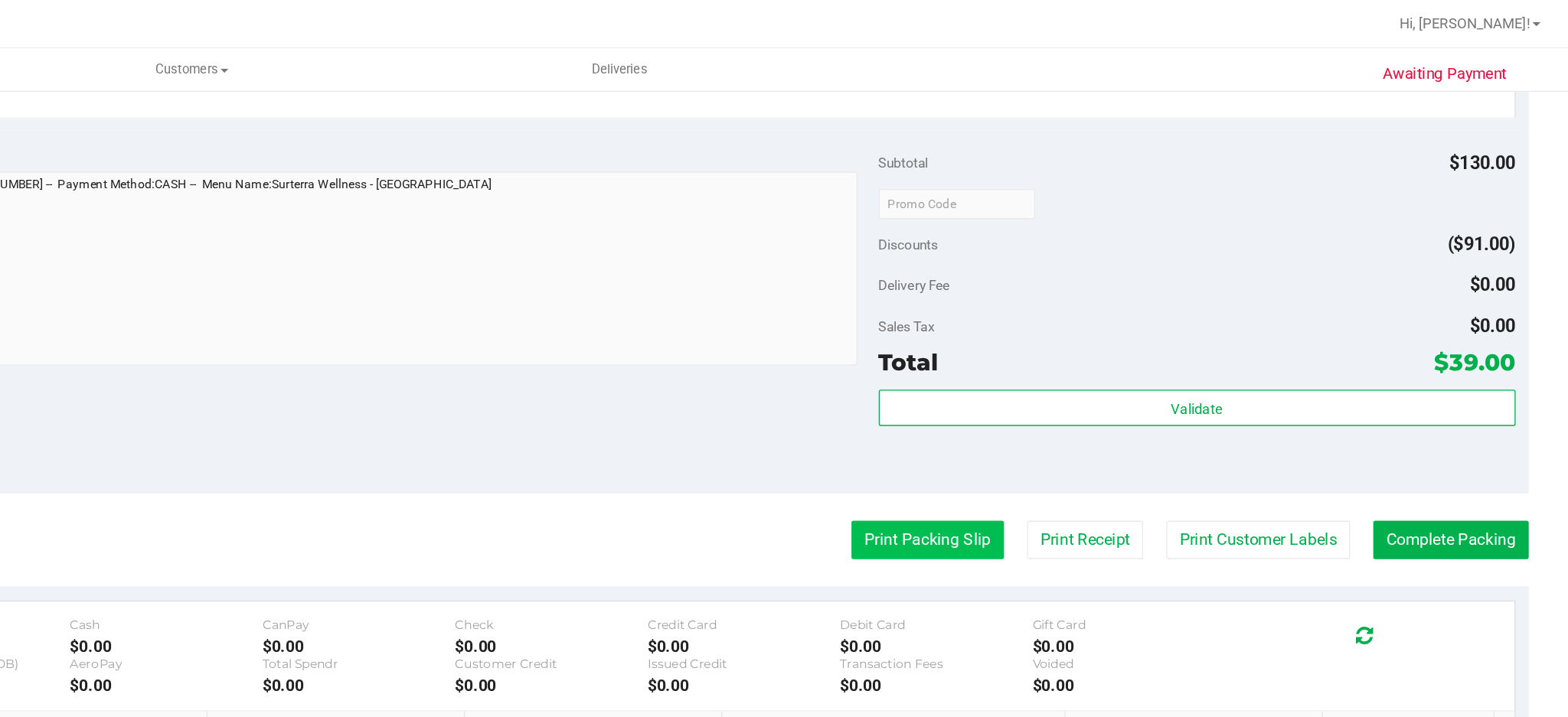
click at [1050, 413] on button "Print Packing Slip" at bounding box center [1081, 410] width 115 height 29
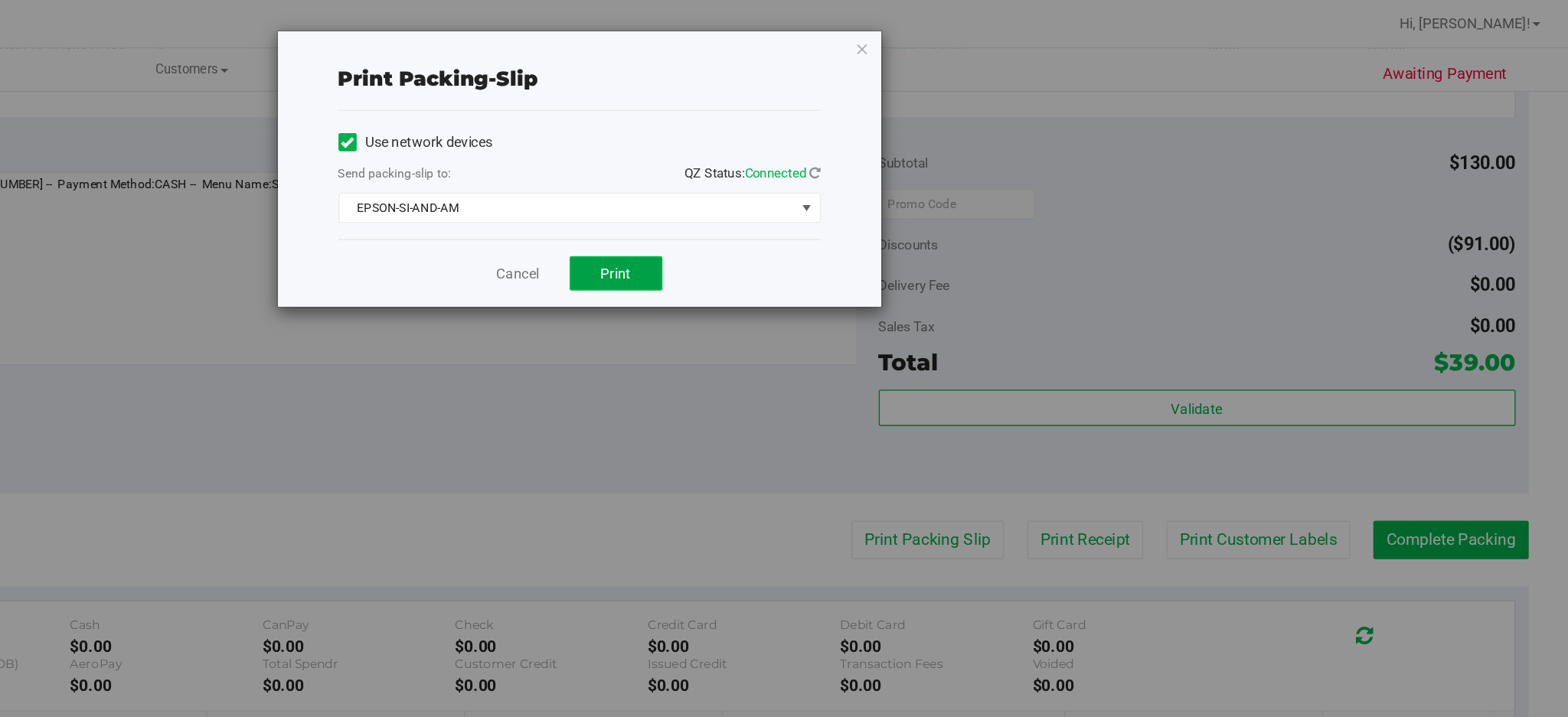
click at [854, 208] on span "Print" at bounding box center [845, 207] width 23 height 12
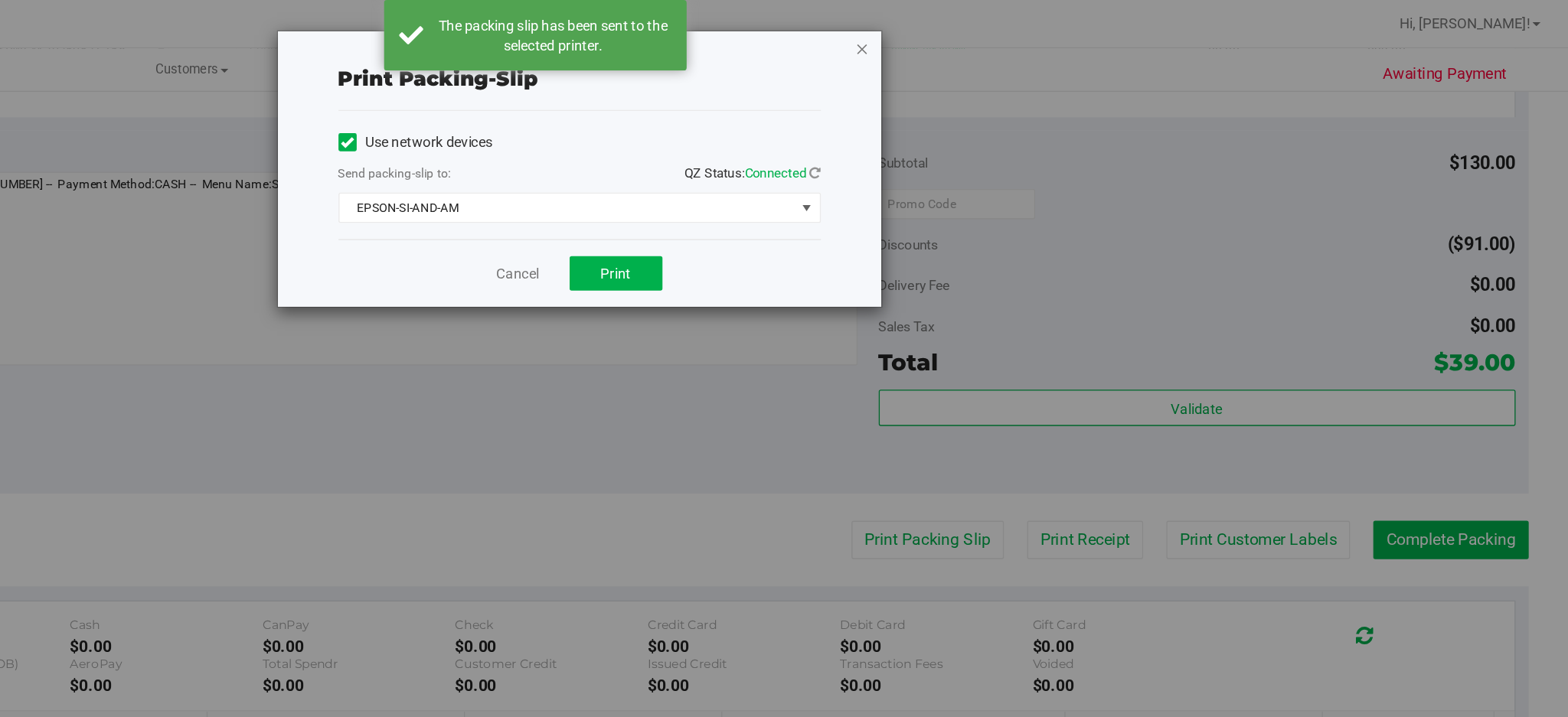
click at [1032, 35] on icon "button" at bounding box center [1032, 36] width 10 height 18
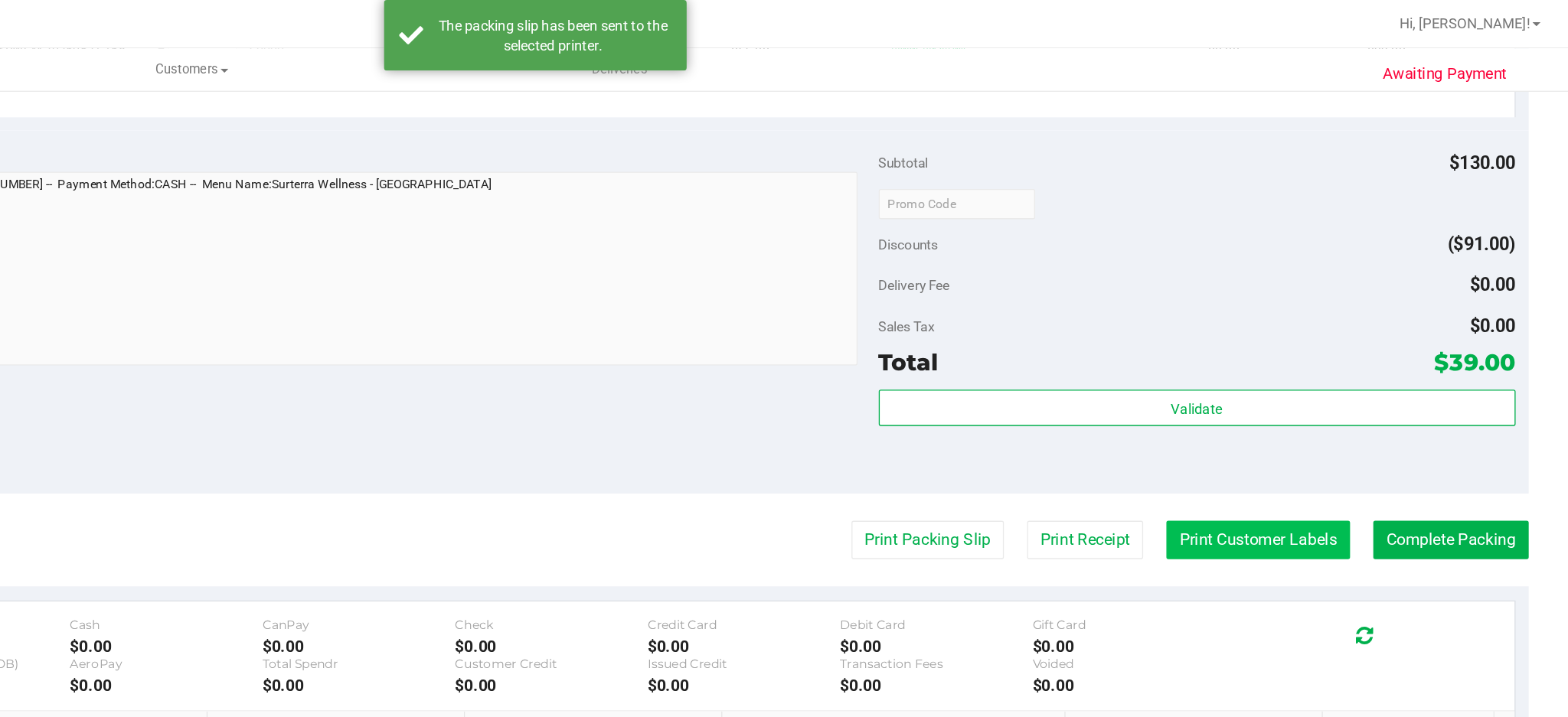
click at [1317, 411] on button "Print Customer Labels" at bounding box center [1332, 410] width 139 height 29
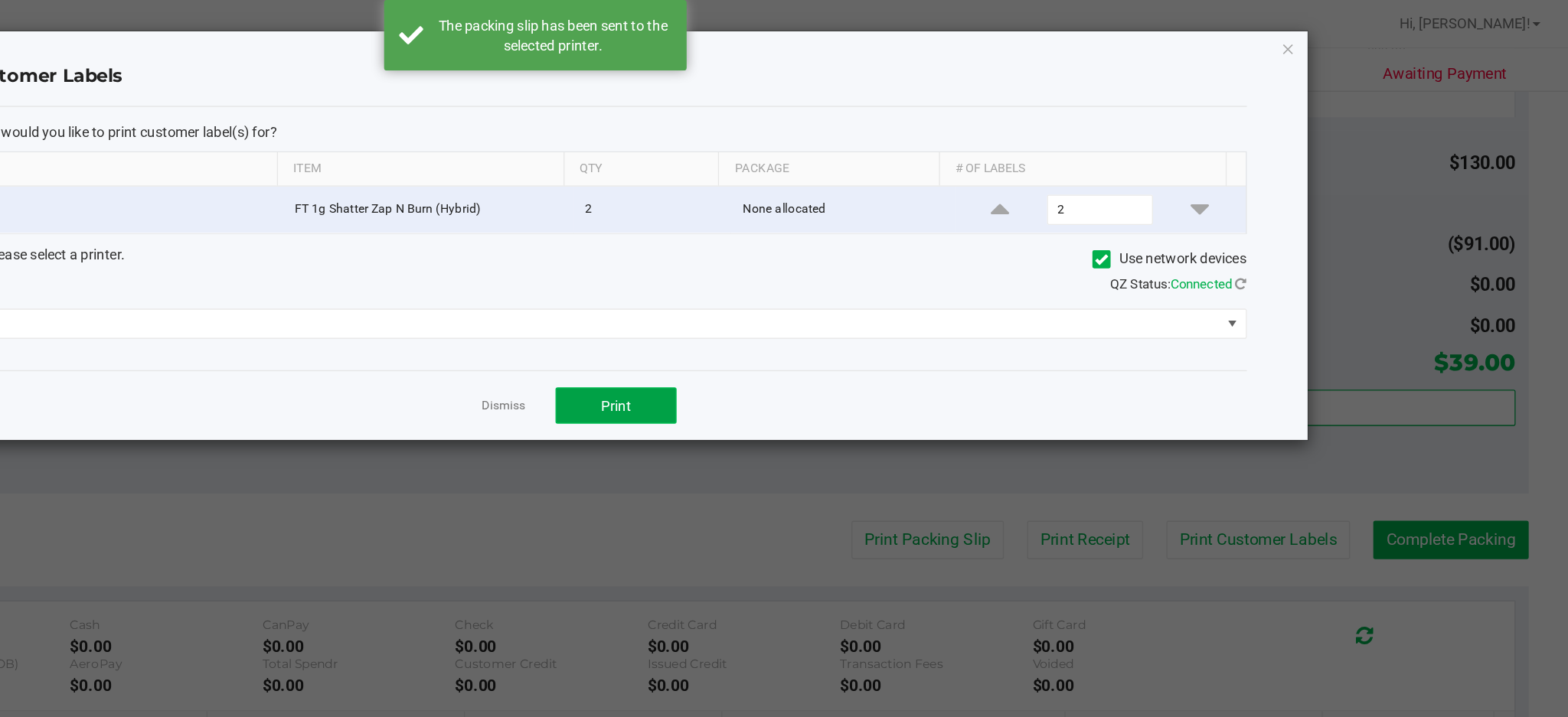
click at [844, 308] on span "Print" at bounding box center [845, 307] width 23 height 12
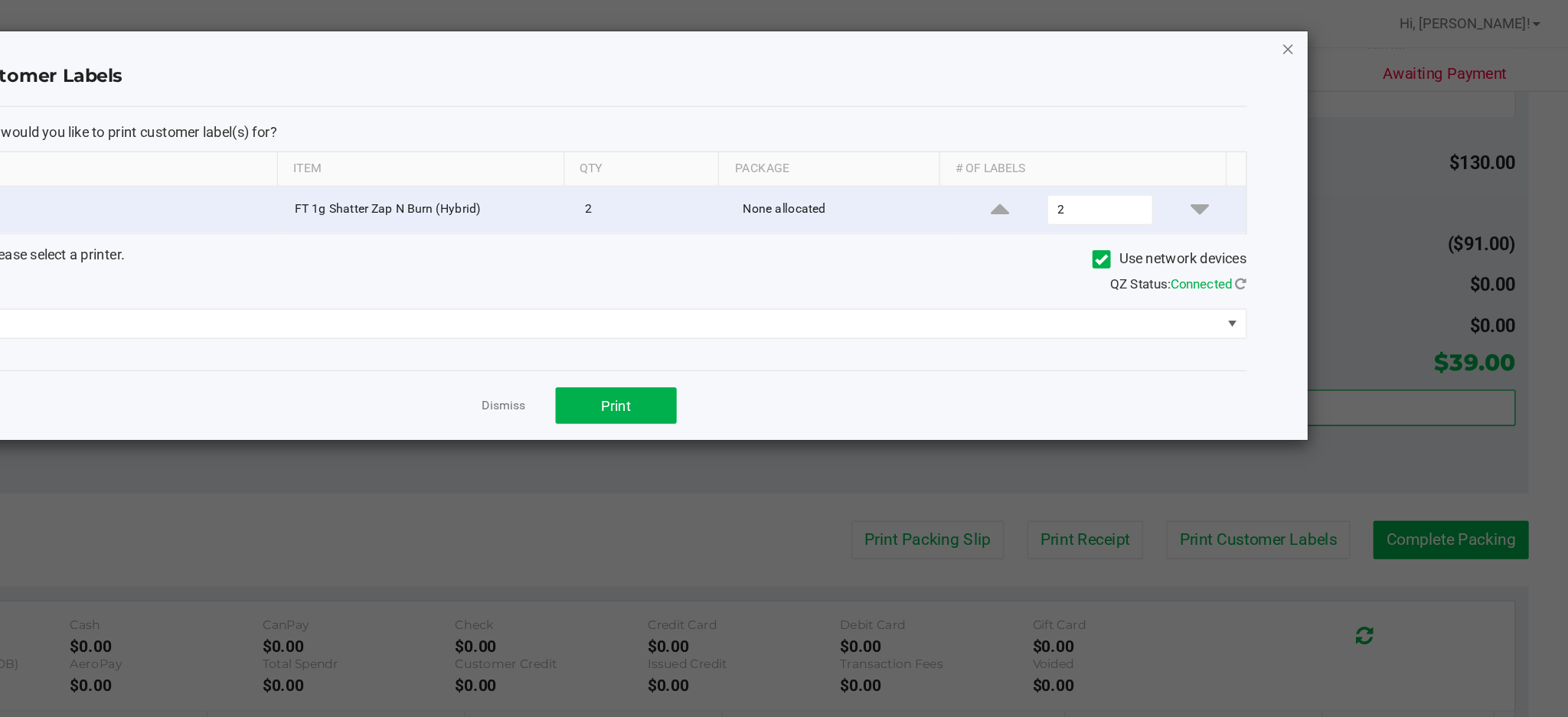
click at [1359, 37] on icon "button" at bounding box center [1355, 36] width 10 height 18
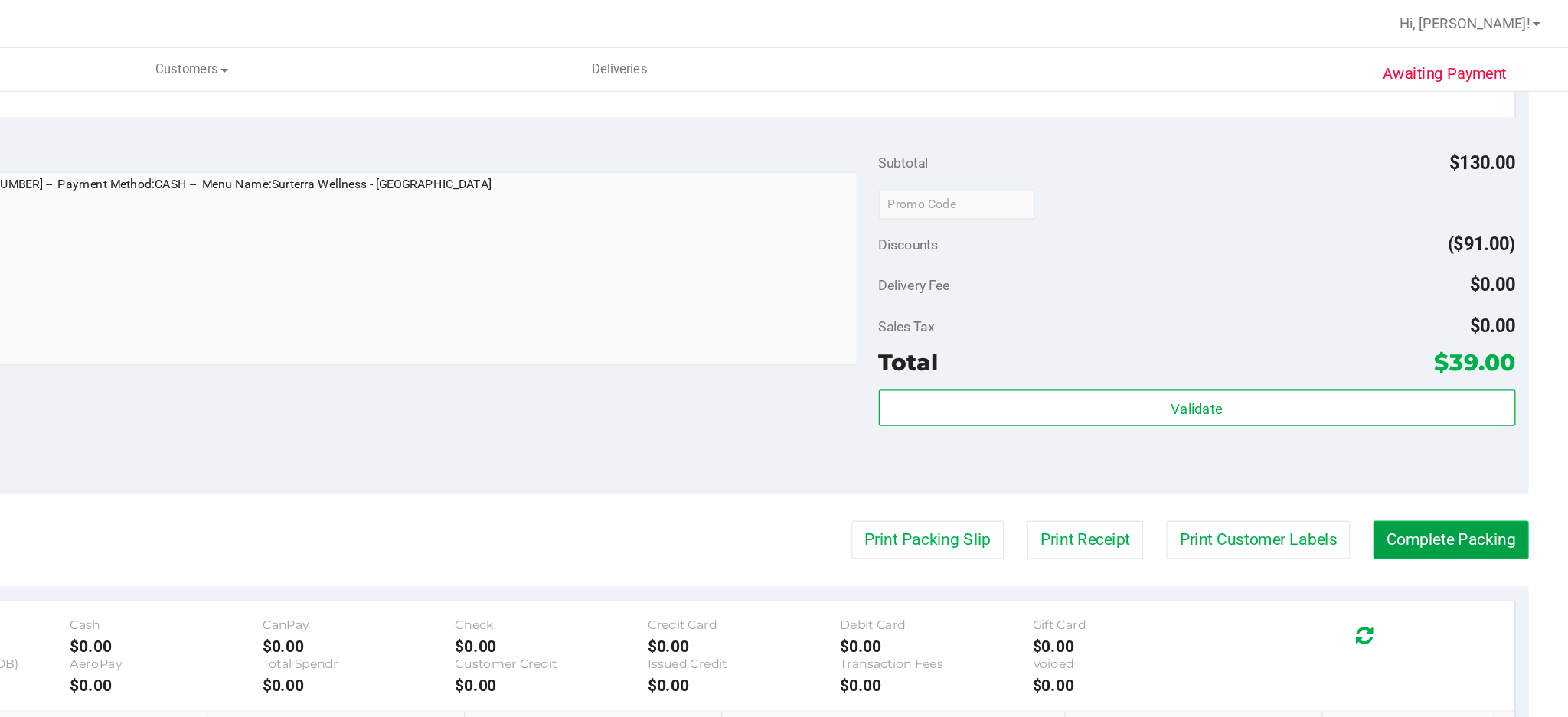
click at [1464, 414] on button "Complete Packing" at bounding box center [1478, 410] width 118 height 29
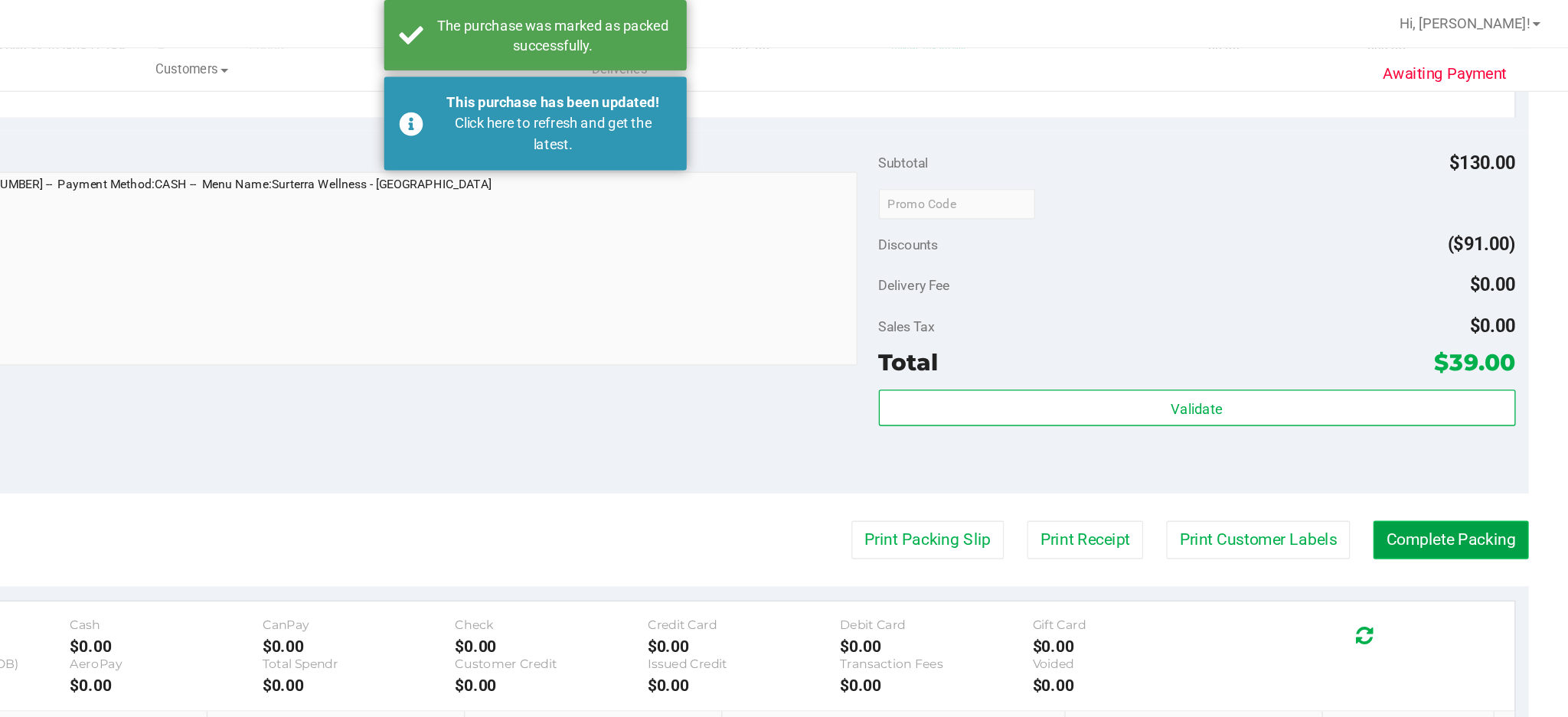
click at [1469, 415] on button "Complete Packing" at bounding box center [1478, 410] width 118 height 29
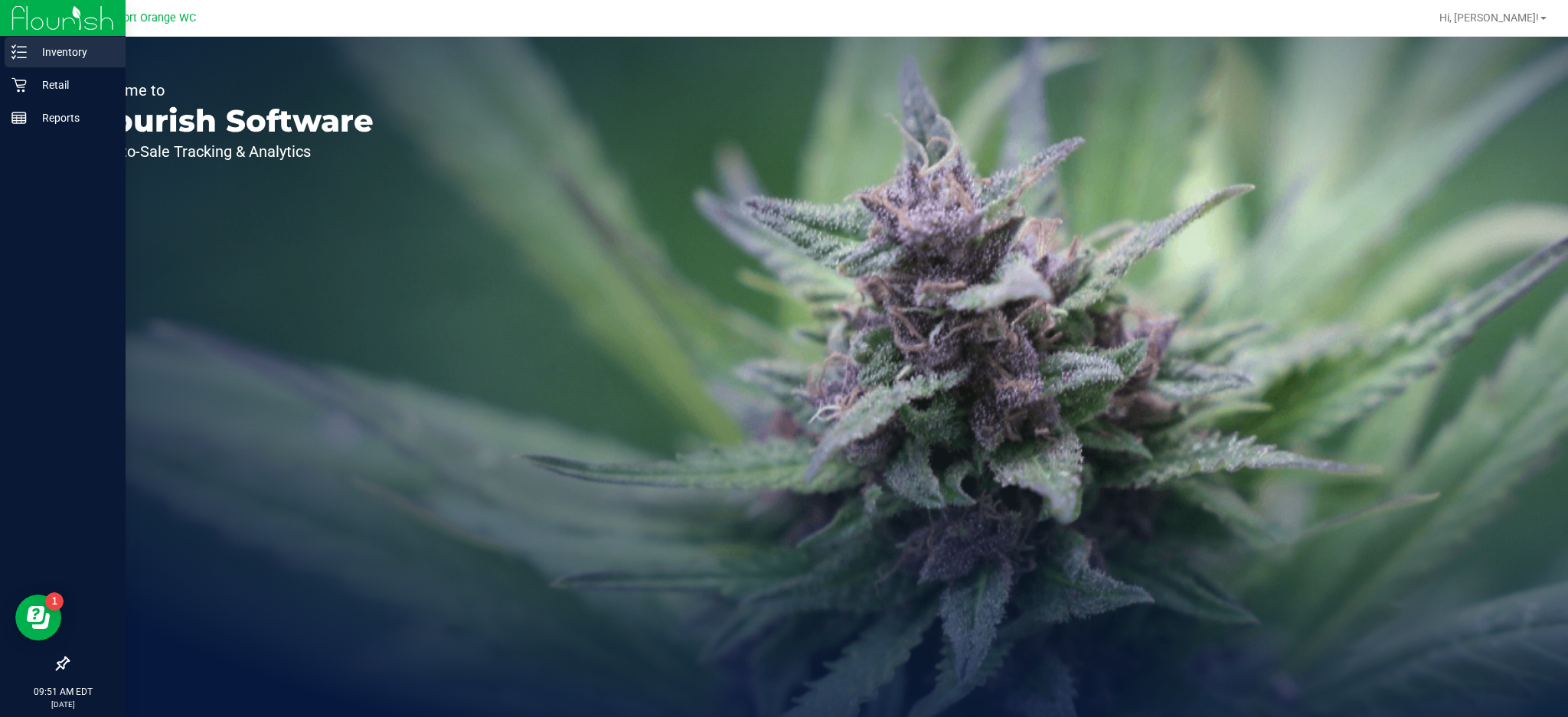
click at [14, 58] on icon at bounding box center [14, 57] width 3 height 3
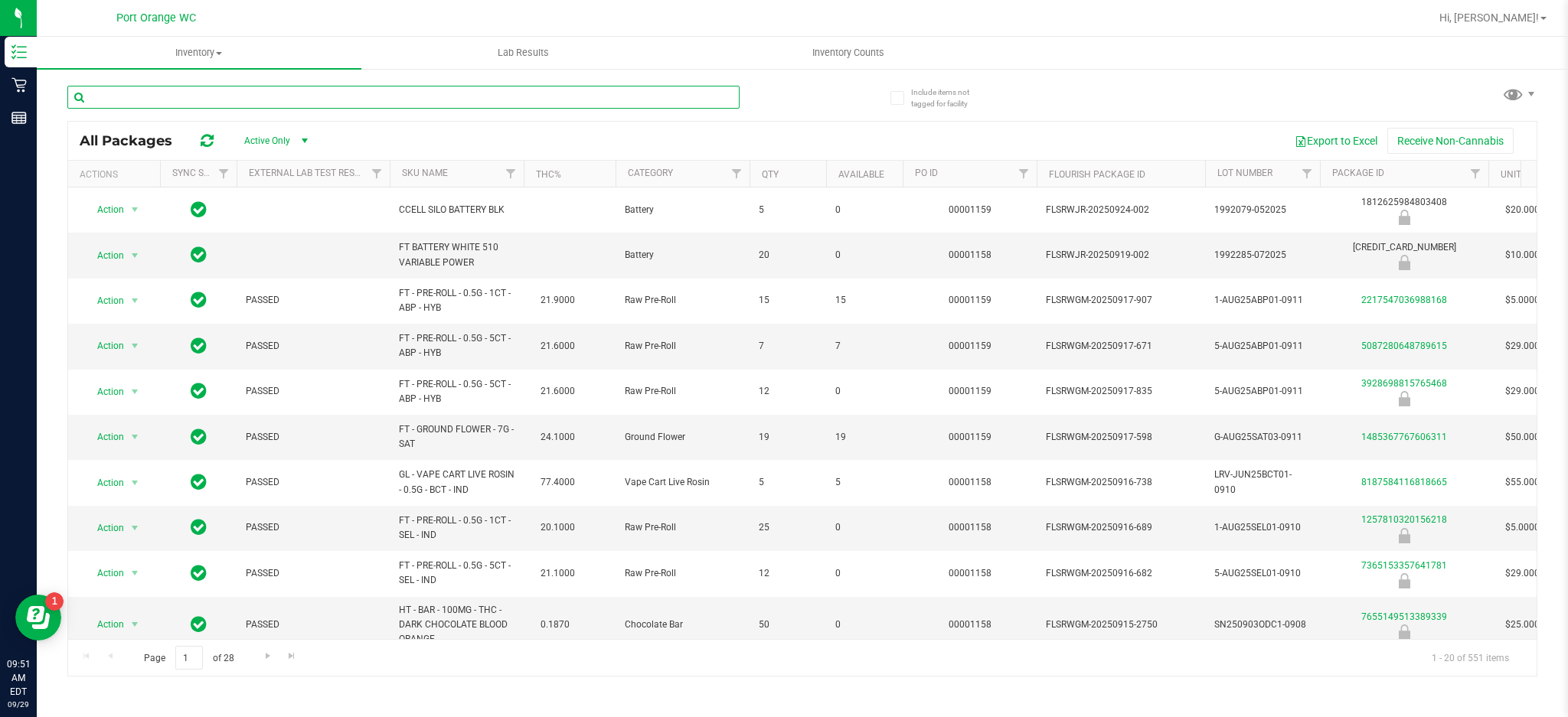
click at [135, 93] on input "text" at bounding box center [403, 97] width 672 height 23
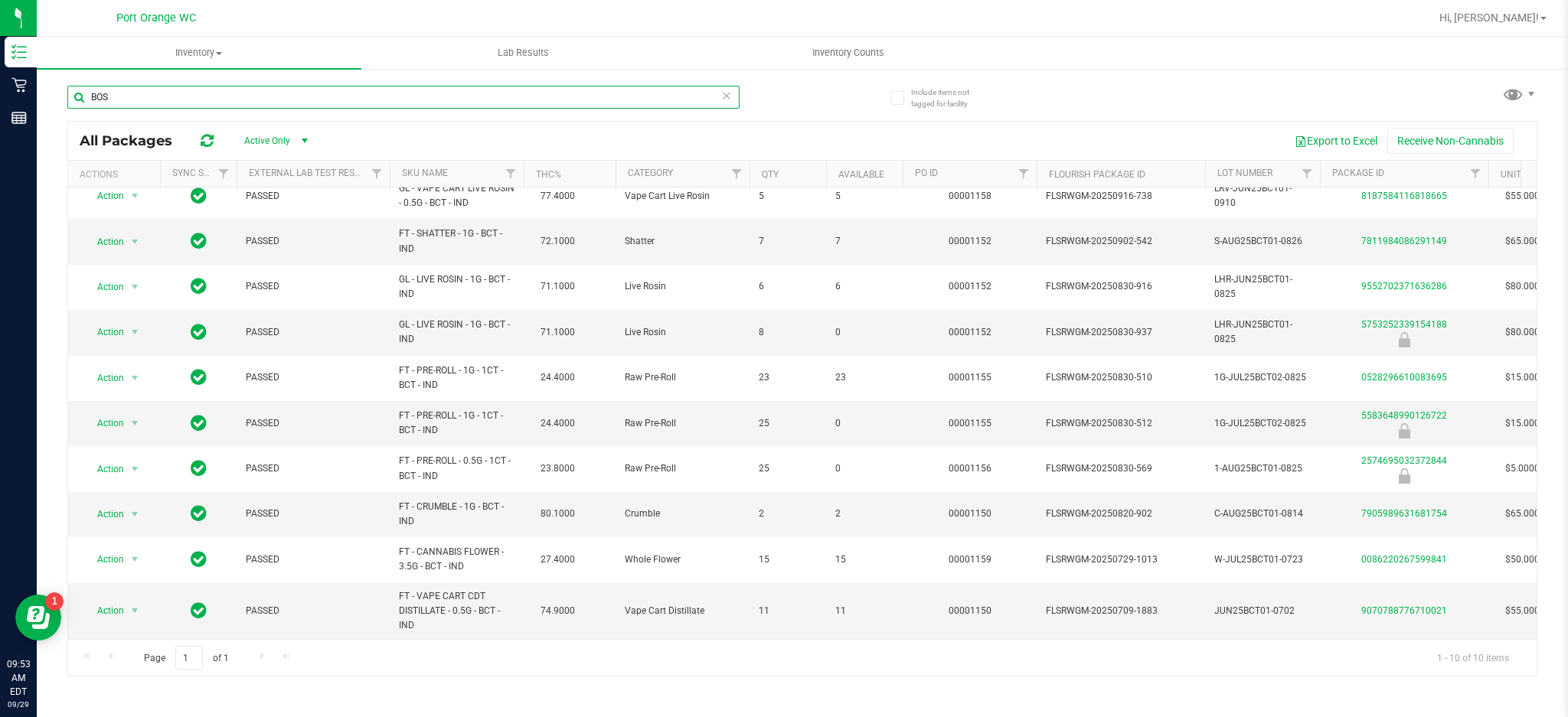
type input "BOS"
